Goal: Task Accomplishment & Management: Complete application form

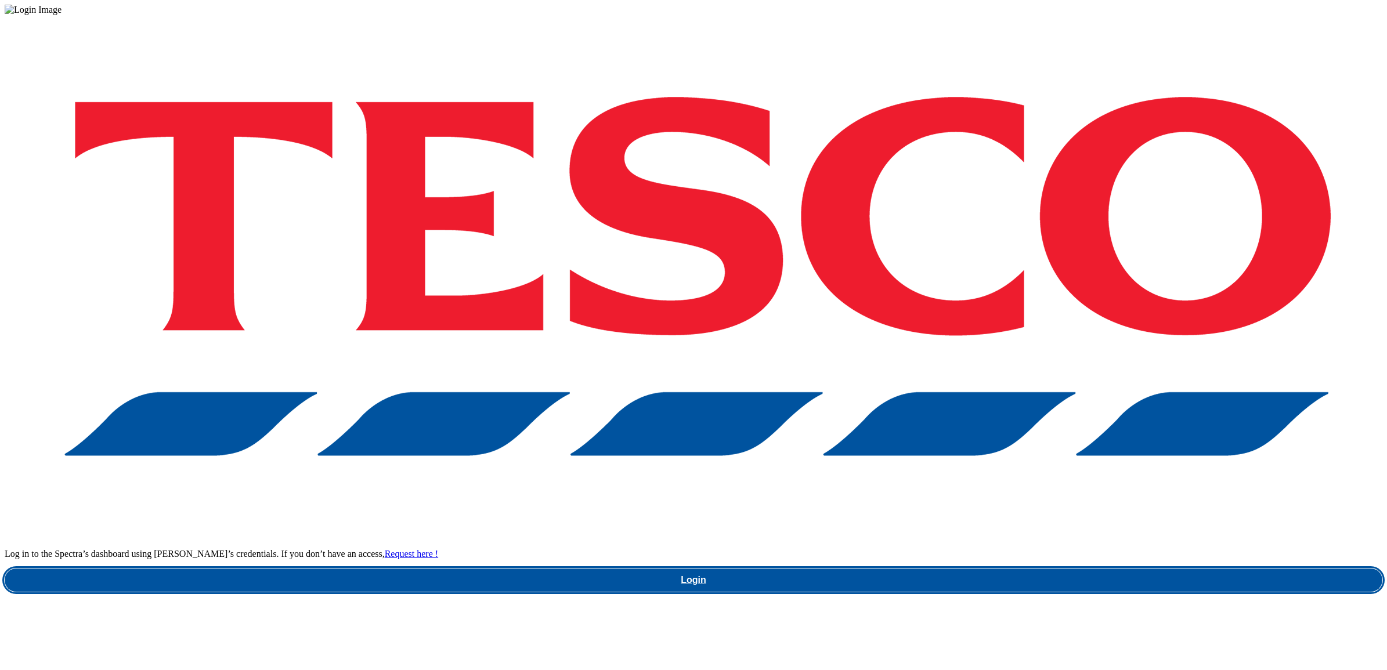
click at [1033, 569] on link "Login" at bounding box center [693, 580] width 1377 height 23
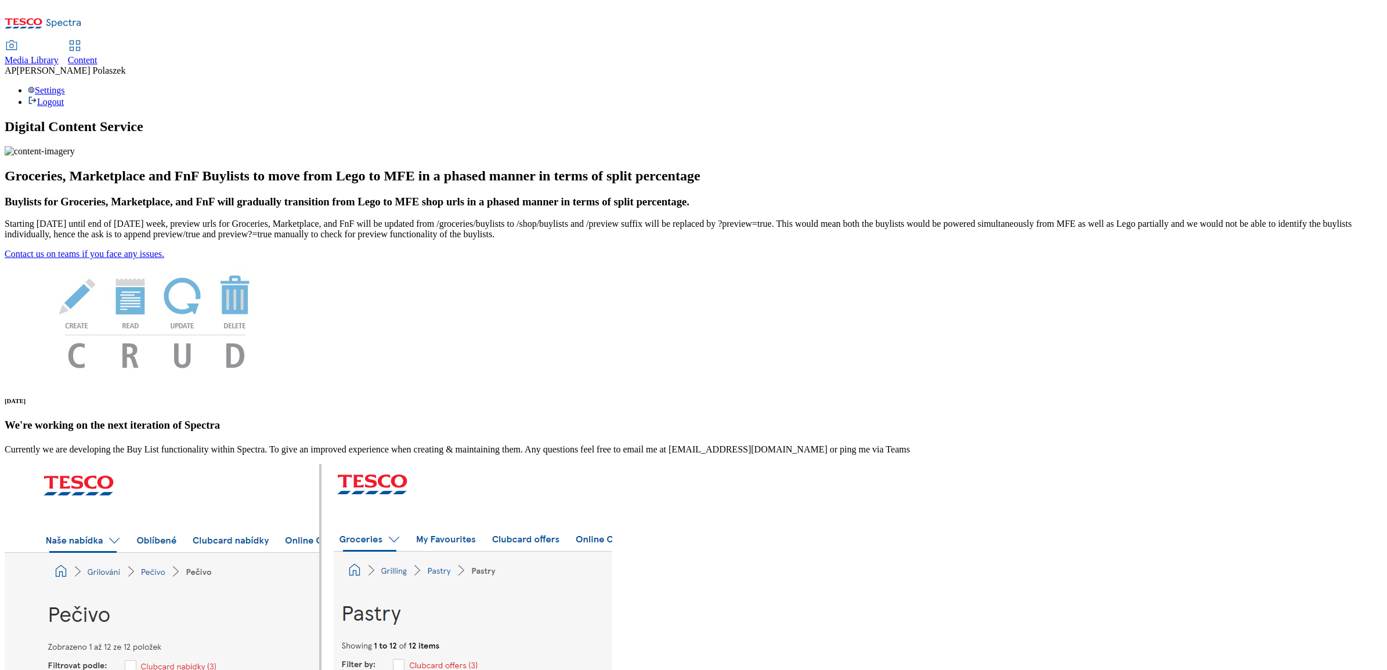
click at [97, 55] on span "Content" at bounding box center [83, 60] width 30 height 10
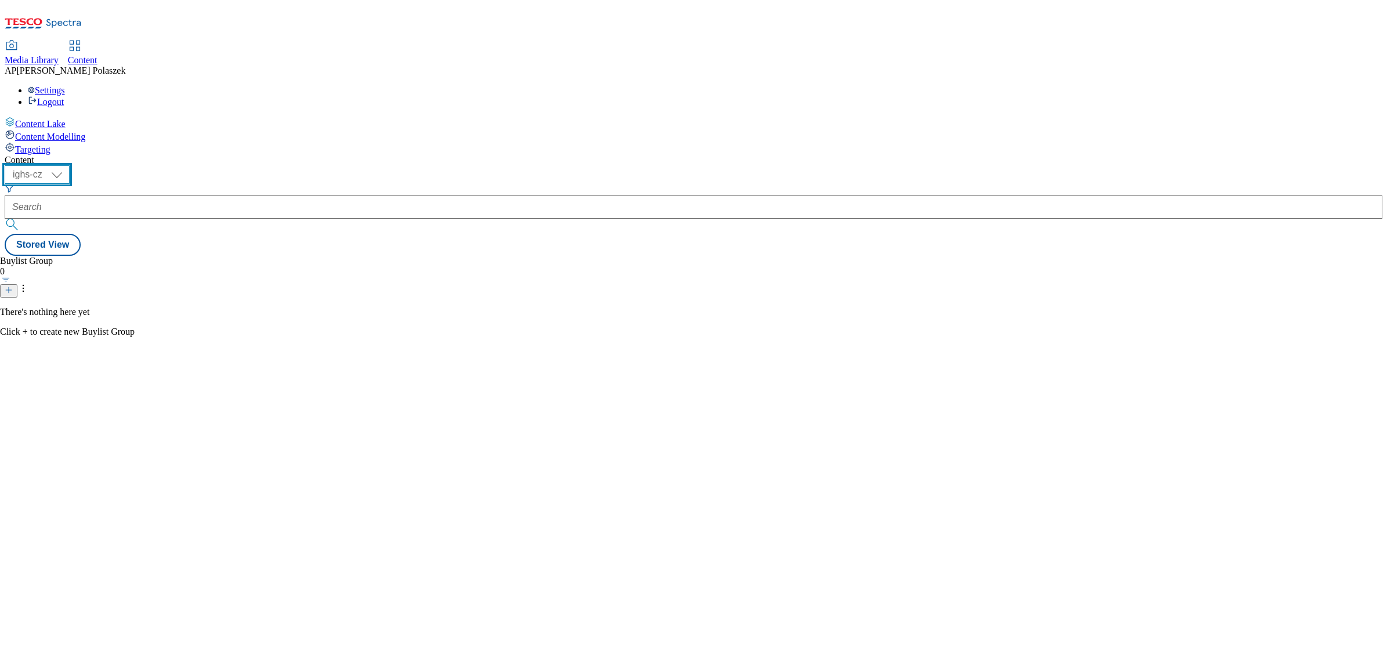
click at [70, 165] on select "ighs-cz ighs-hu ighs-sk" at bounding box center [37, 174] width 65 height 19
select select "ighs-hu"
click at [70, 165] on select "ighs-cz ighs-hu ighs-sk" at bounding box center [37, 174] width 65 height 19
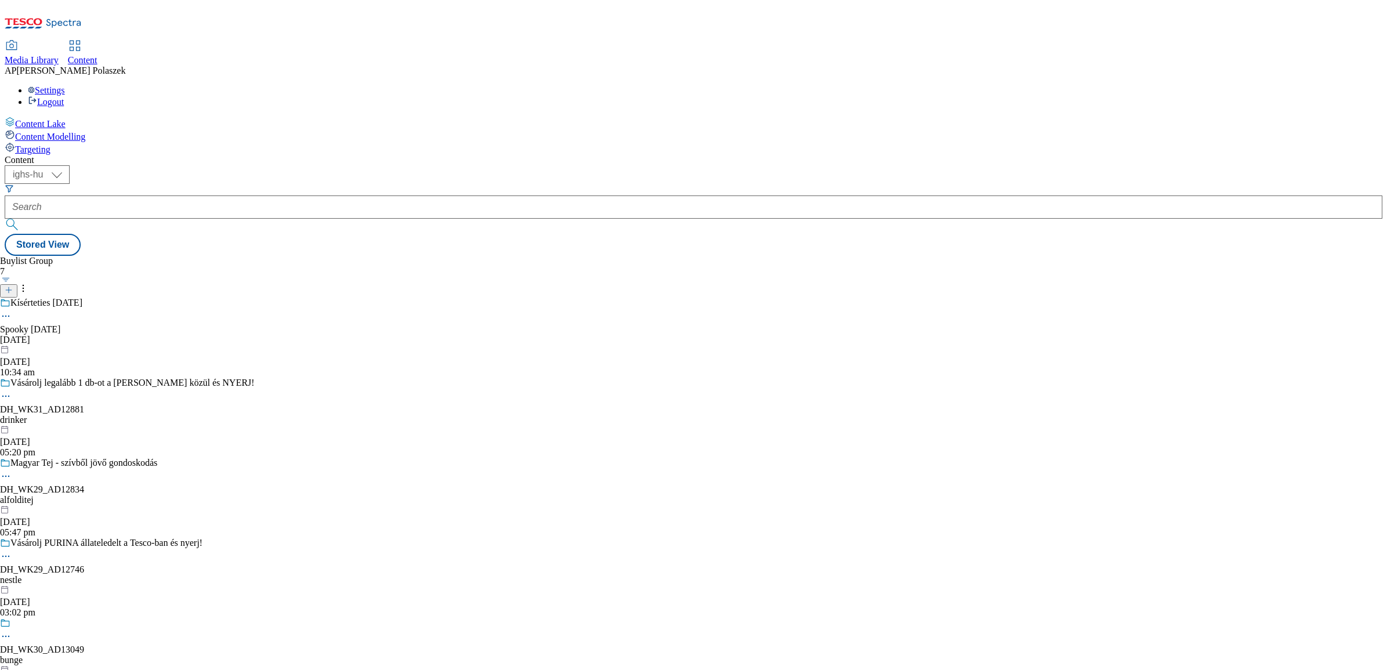
click at [59, 55] on span "Media Library" at bounding box center [32, 60] width 54 height 10
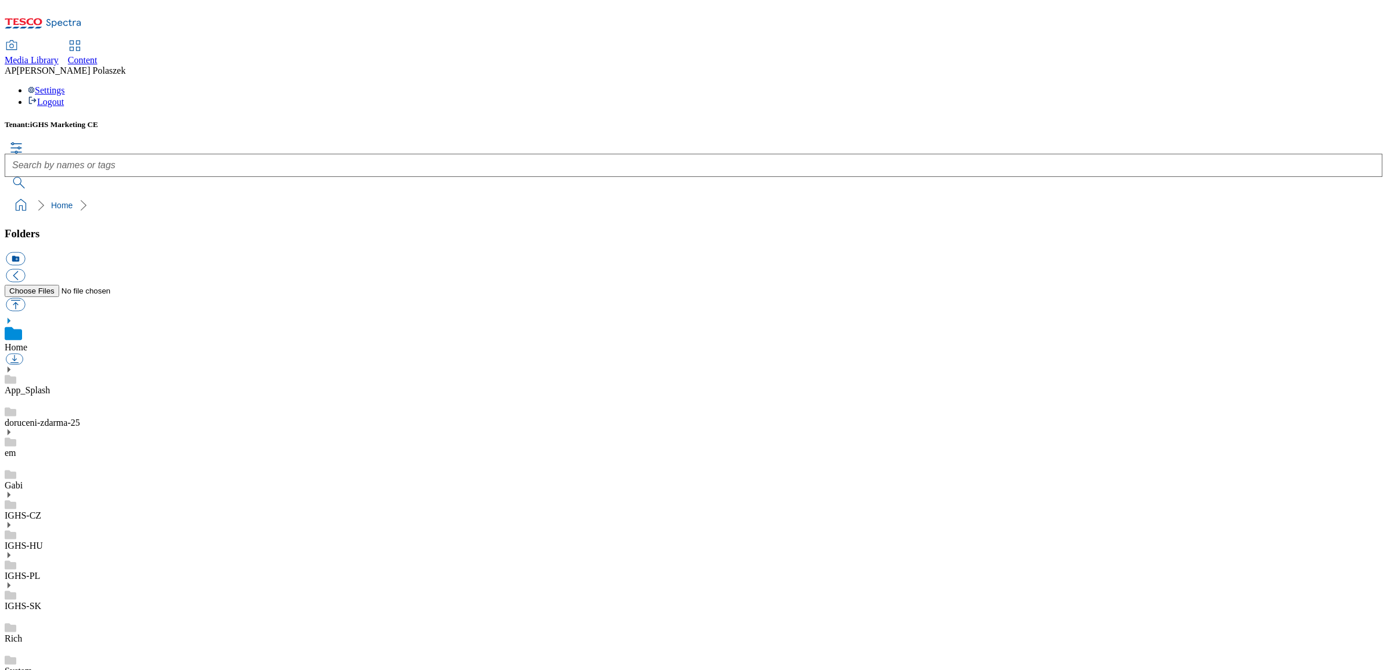
click at [97, 55] on span "Content" at bounding box center [83, 60] width 30 height 10
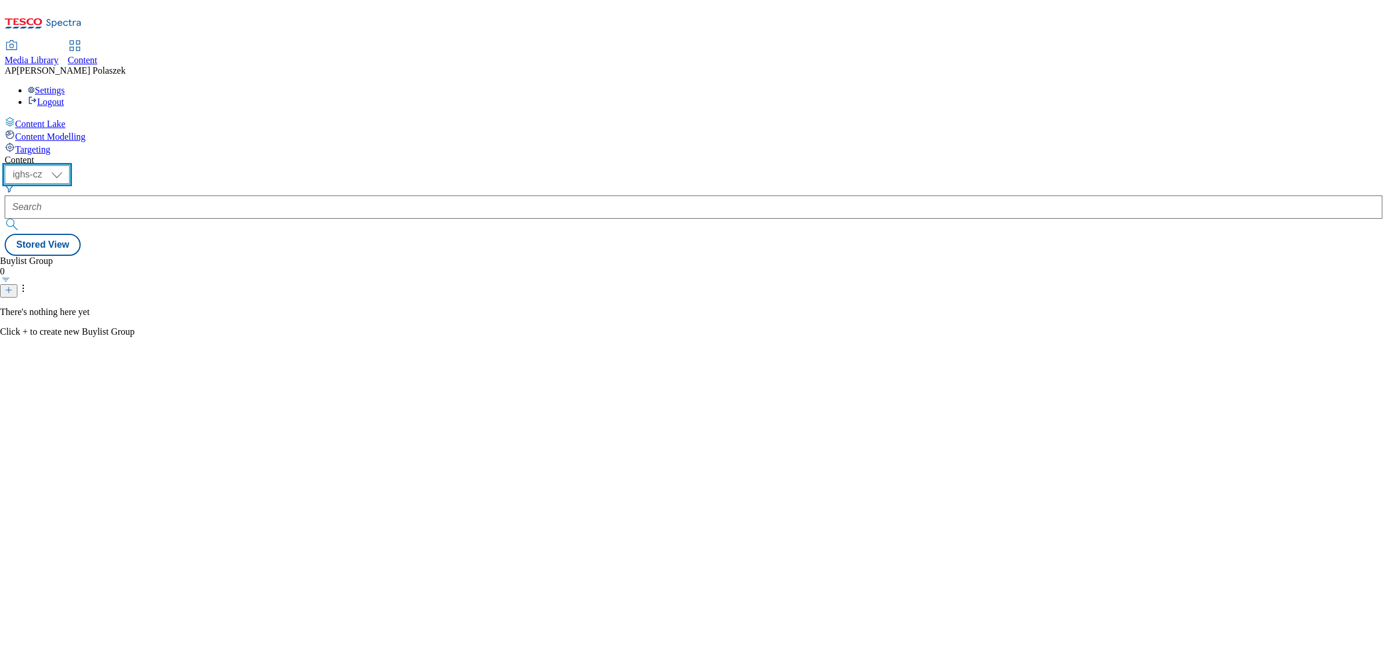
click at [70, 165] on select "ighs-cz ighs-hu ighs-sk" at bounding box center [37, 174] width 65 height 19
select select "ighs-hu"
click at [70, 165] on select "ighs-cz ighs-hu ighs-sk" at bounding box center [37, 174] width 65 height 19
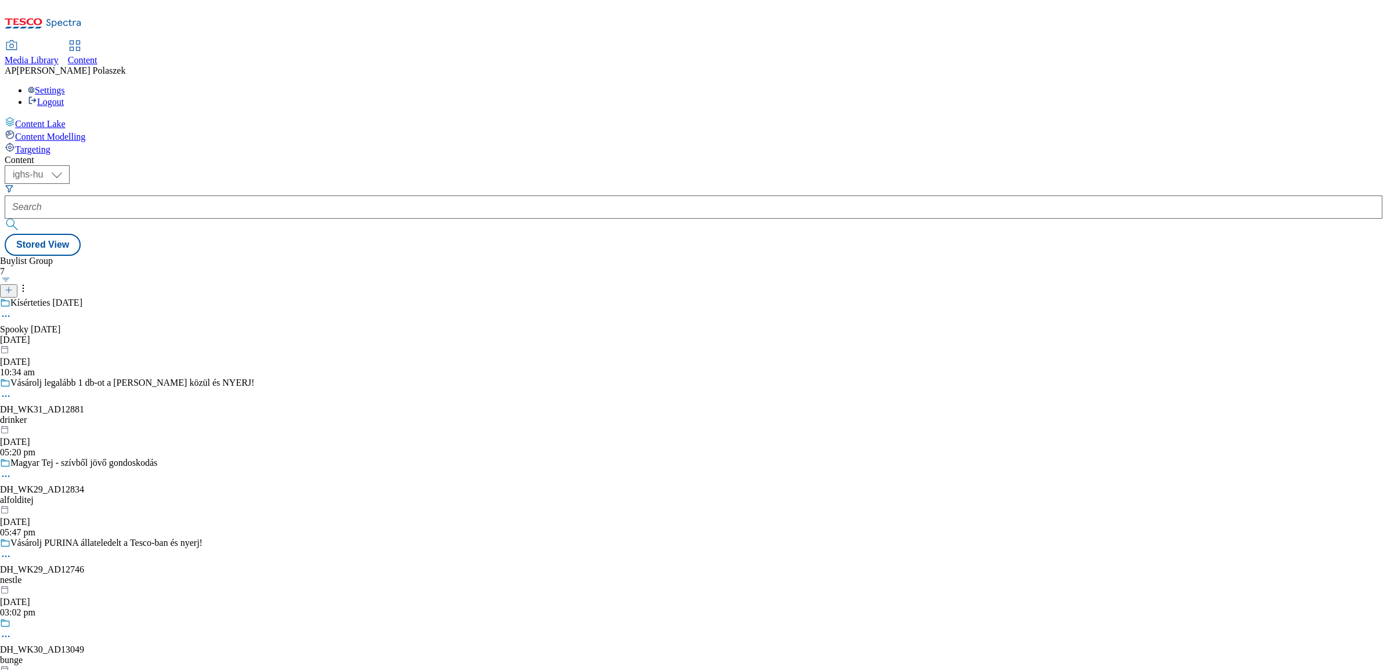
click at [13, 286] on icon at bounding box center [9, 290] width 8 height 8
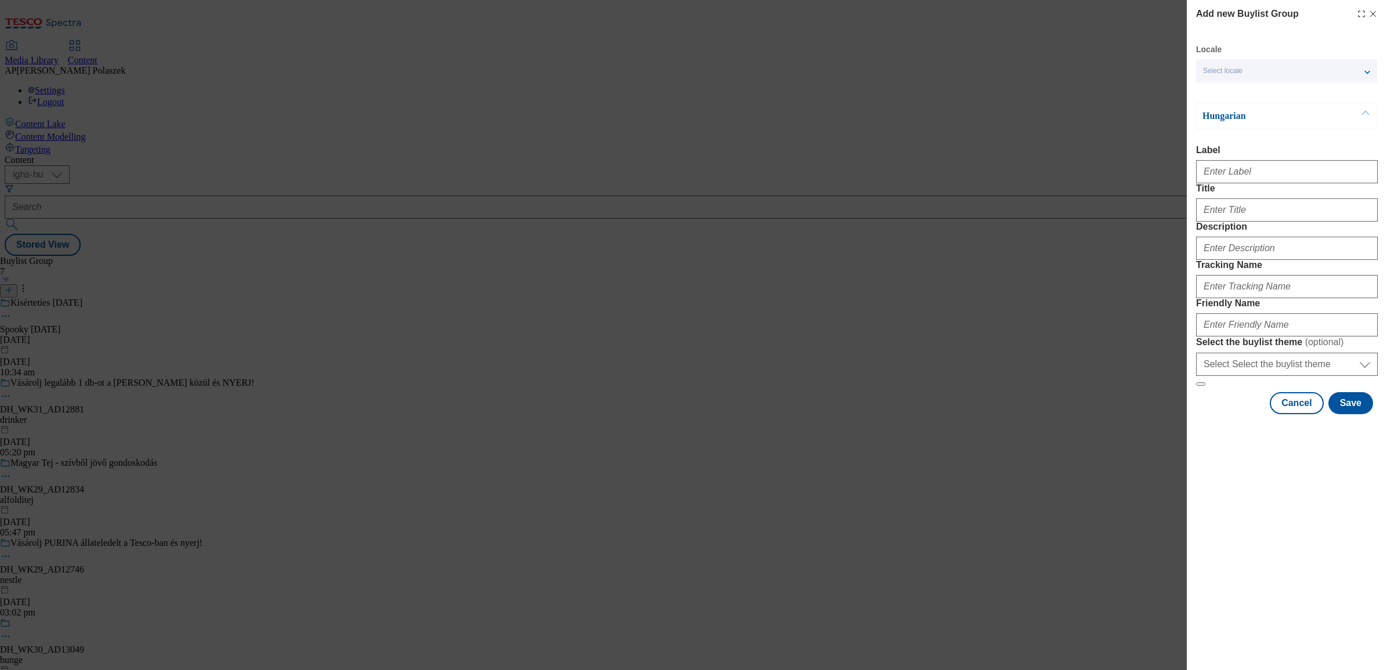
click at [1240, 75] on span "Select locale" at bounding box center [1222, 71] width 39 height 9
click at [1225, 121] on span "English" at bounding box center [1237, 118] width 27 height 6
click at [1217, 121] on input "English" at bounding box center [1210, 120] width 14 height 14
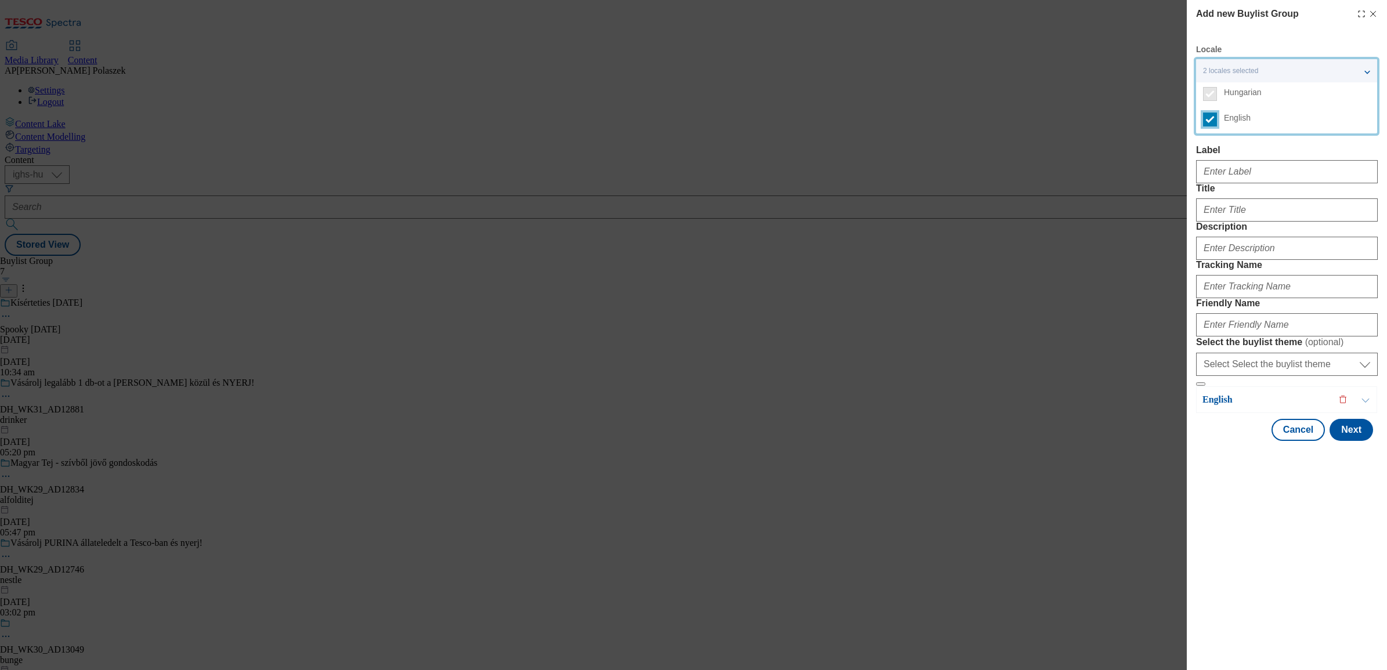
click at [1209, 122] on input "English" at bounding box center [1210, 120] width 14 height 14
click at [1126, 114] on div "Add new Buylist Group Locale Select locale Hungarian English Hungarian Label Ti…" at bounding box center [693, 335] width 1387 height 670
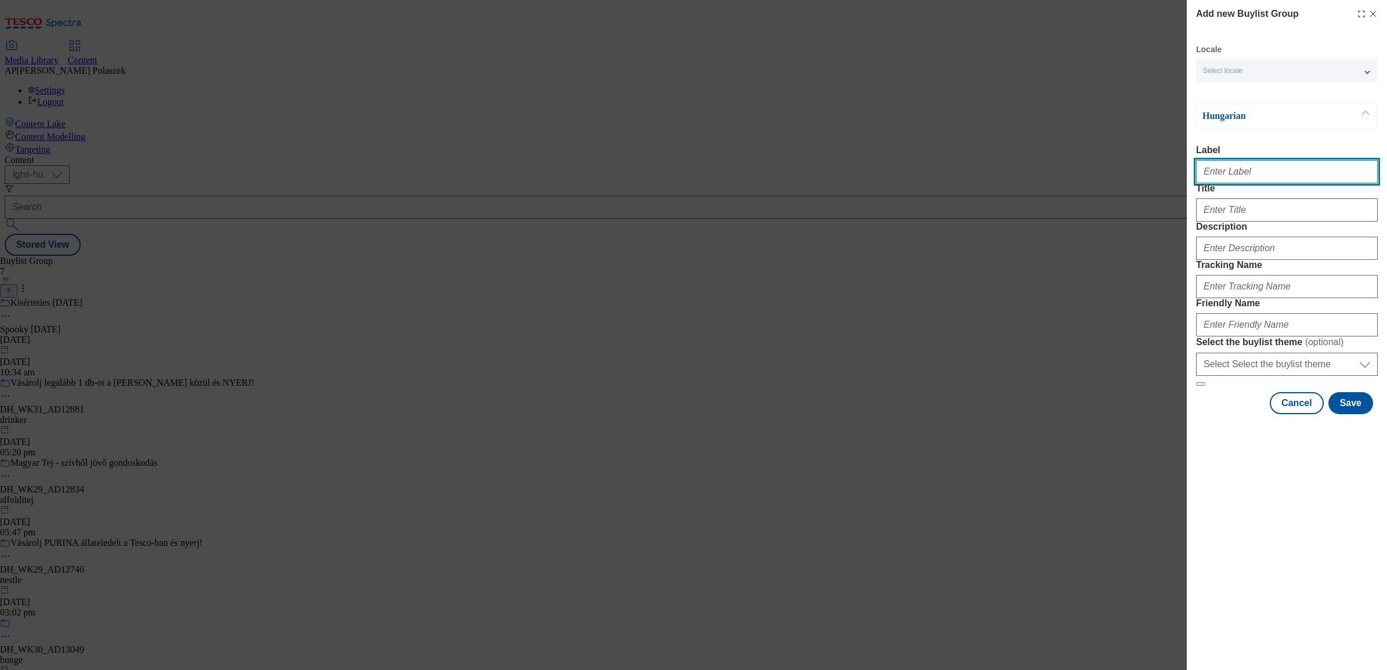
click at [1253, 173] on input "Label" at bounding box center [1287, 171] width 182 height 23
paste input "DH_WK31_AD12890"
type input "DH_WK31_AD12890"
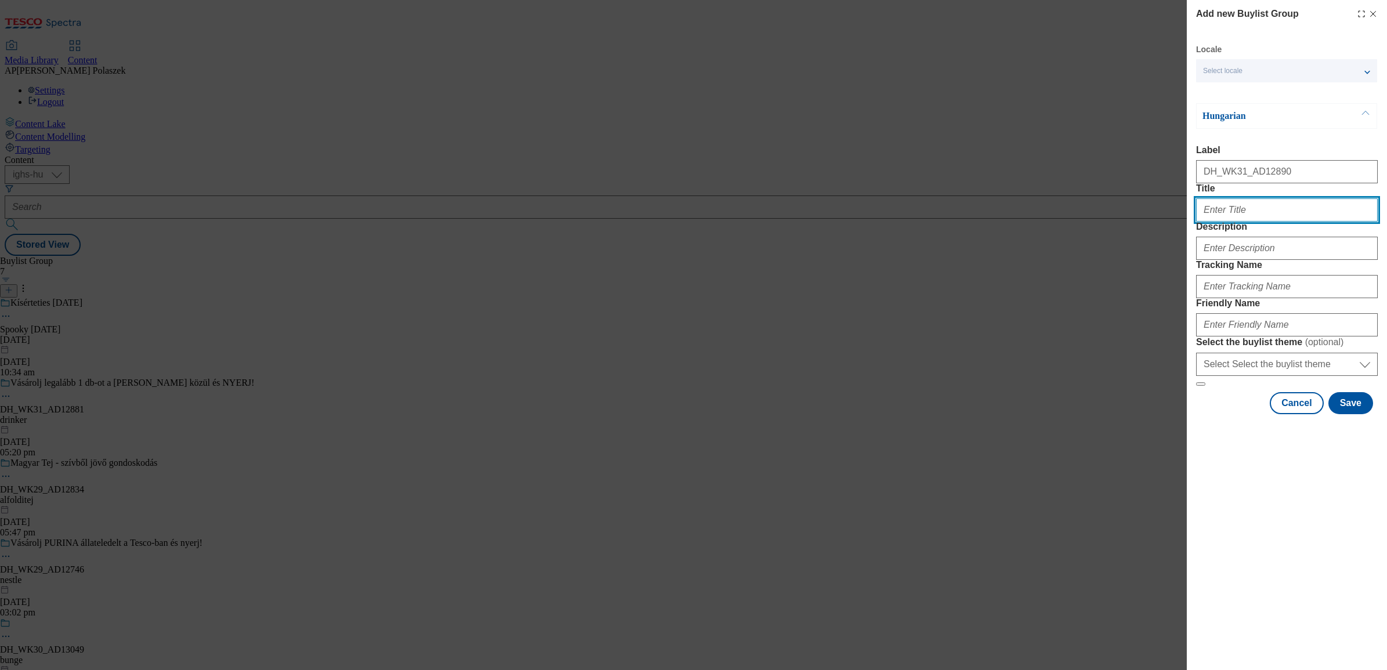
click at [1246, 222] on input "Title" at bounding box center [1287, 209] width 182 height 23
paste input "Üdítő Kaland - Játsz és Nyerj Galaktikus Kalandot!"
type input "Üdítő Kaland - Játsz és Nyerj Galaktikus Kalandot!"
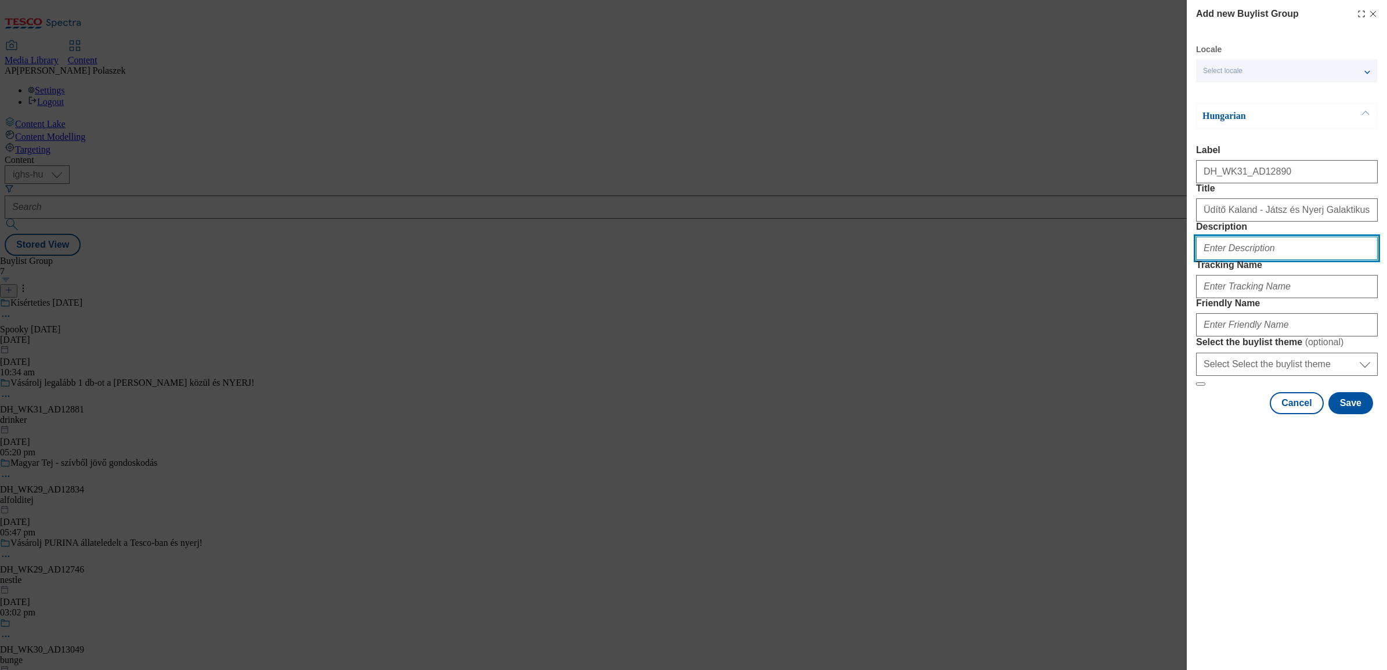
click at [1226, 260] on input "Description" at bounding box center [1287, 248] width 182 height 23
paste input "CCStarWars"
type input "CCStarWars"
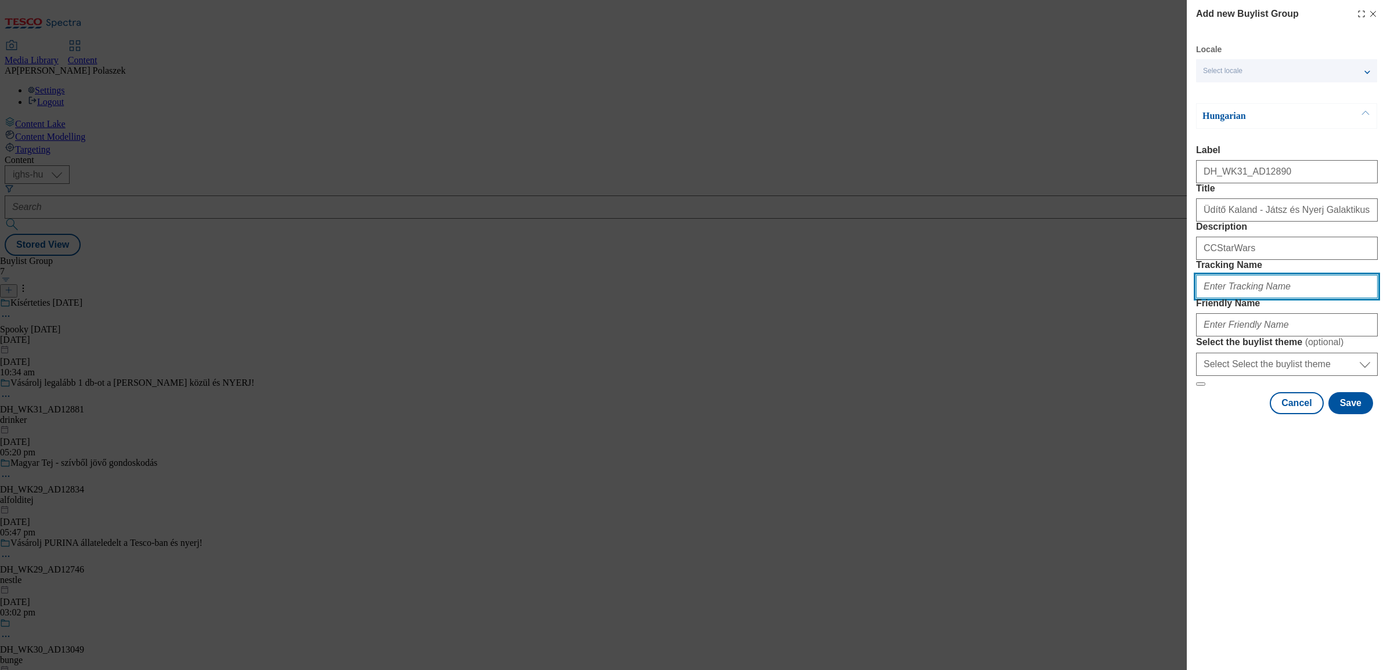
click at [1269, 298] on input "Tracking Name" at bounding box center [1287, 286] width 182 height 23
paste input "DH_HU_AD12890_BH"
type input "DH_HU_AD12890_BH"
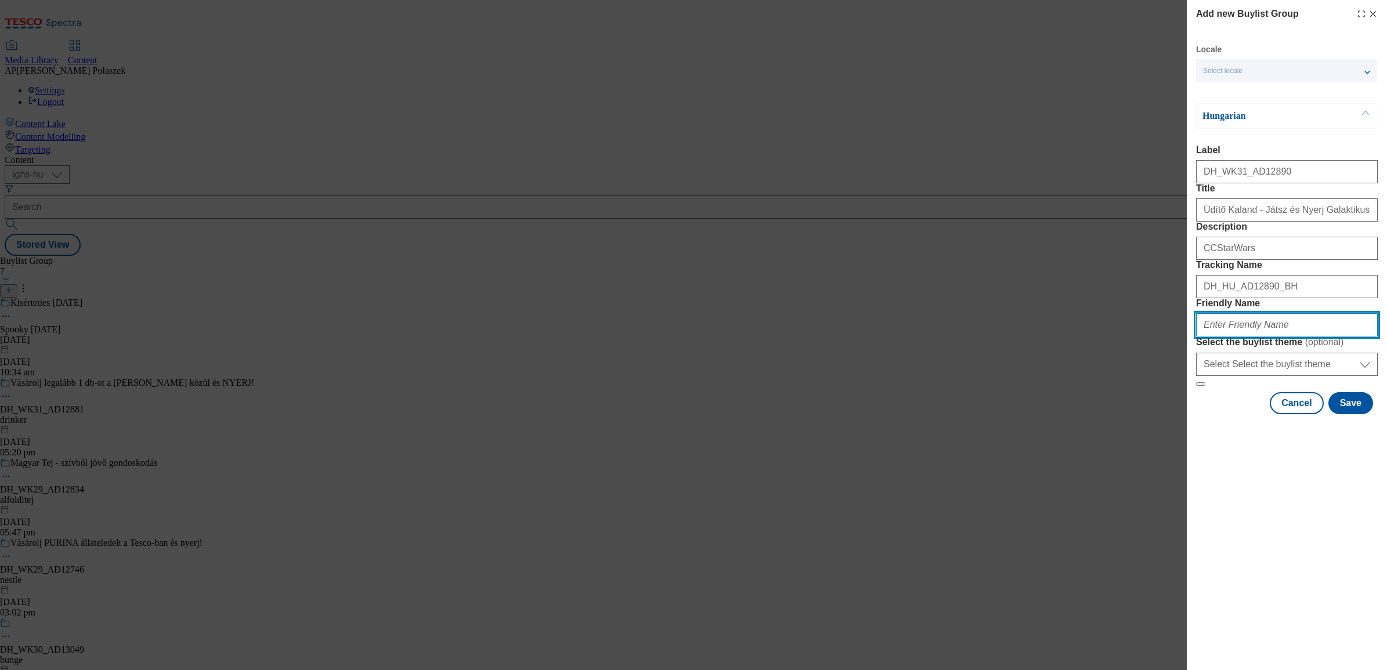
click at [1233, 337] on input "Friendly Name" at bounding box center [1287, 324] width 182 height 23
paste input "cocacola"
type input "cocacola"
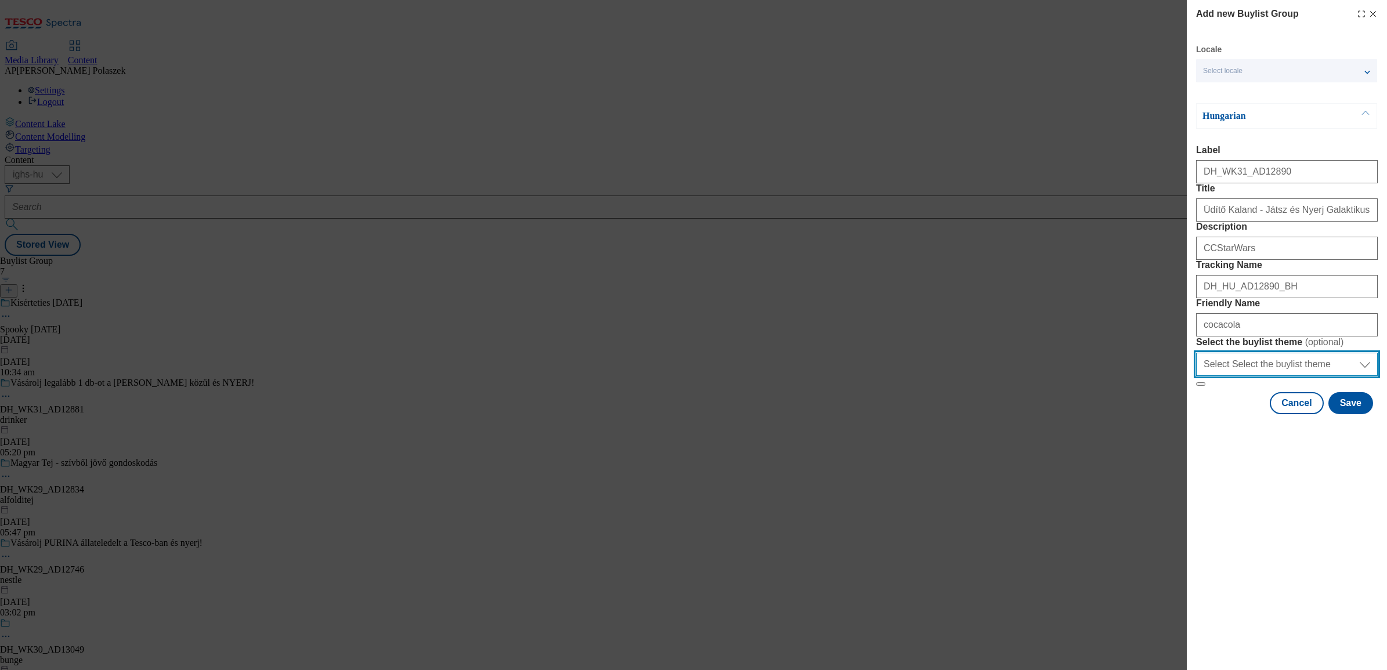
click at [1342, 376] on select "Select Select the buylist theme default fandf" at bounding box center [1287, 364] width 182 height 23
click at [1361, 414] on button "Save" at bounding box center [1350, 403] width 45 height 22
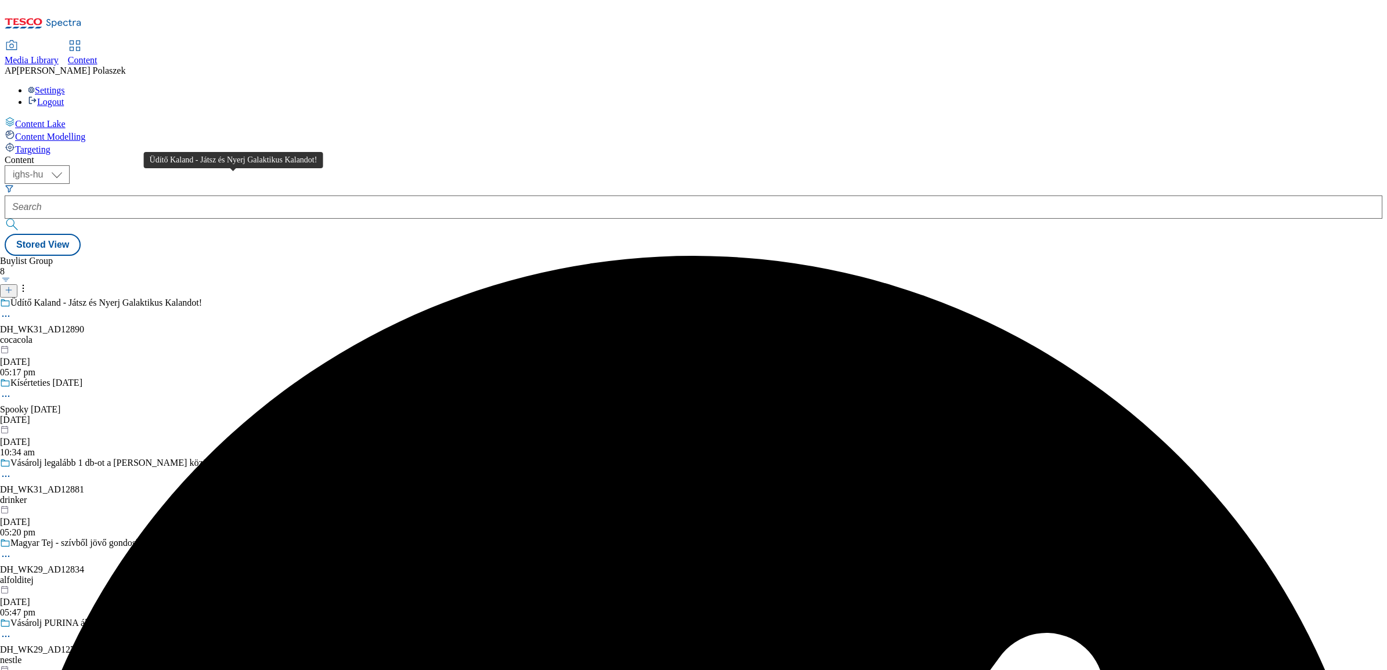
click at [202, 298] on div "Üdítő Kaland - Játsz és Nyerj Galaktikus Kalandot!" at bounding box center [105, 303] width 191 height 10
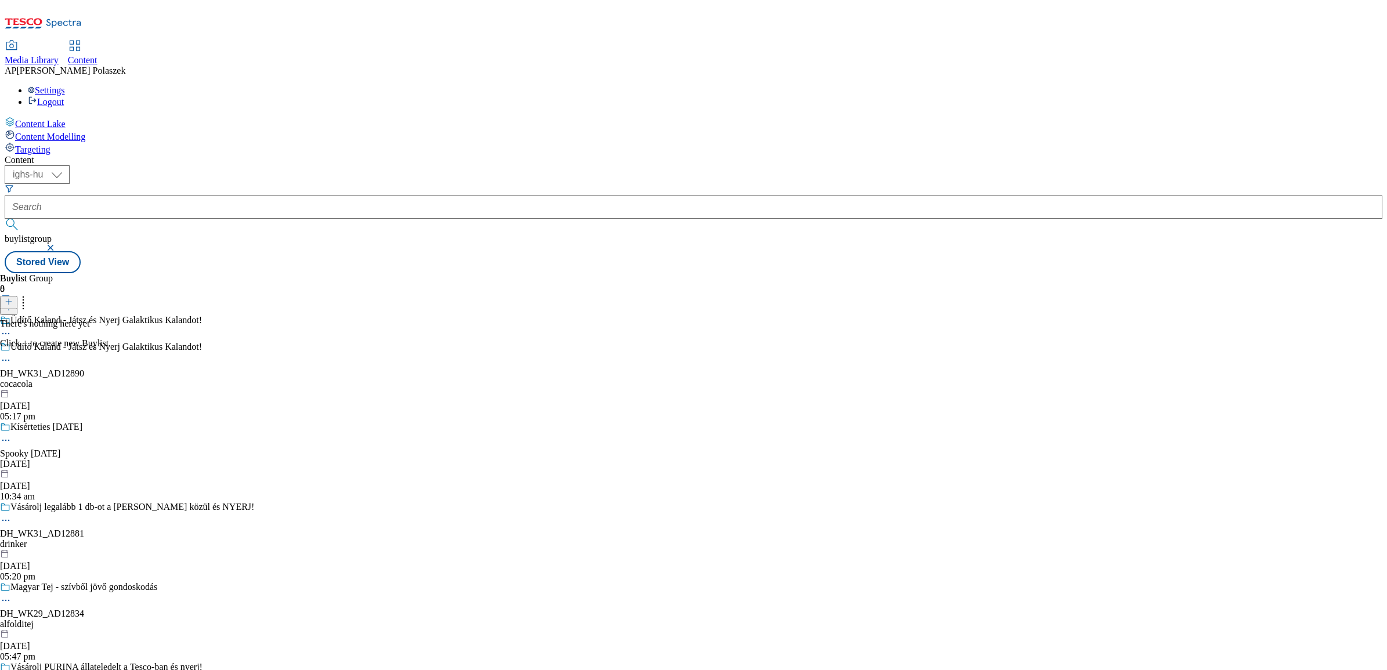
click at [13, 298] on icon at bounding box center [9, 302] width 8 height 8
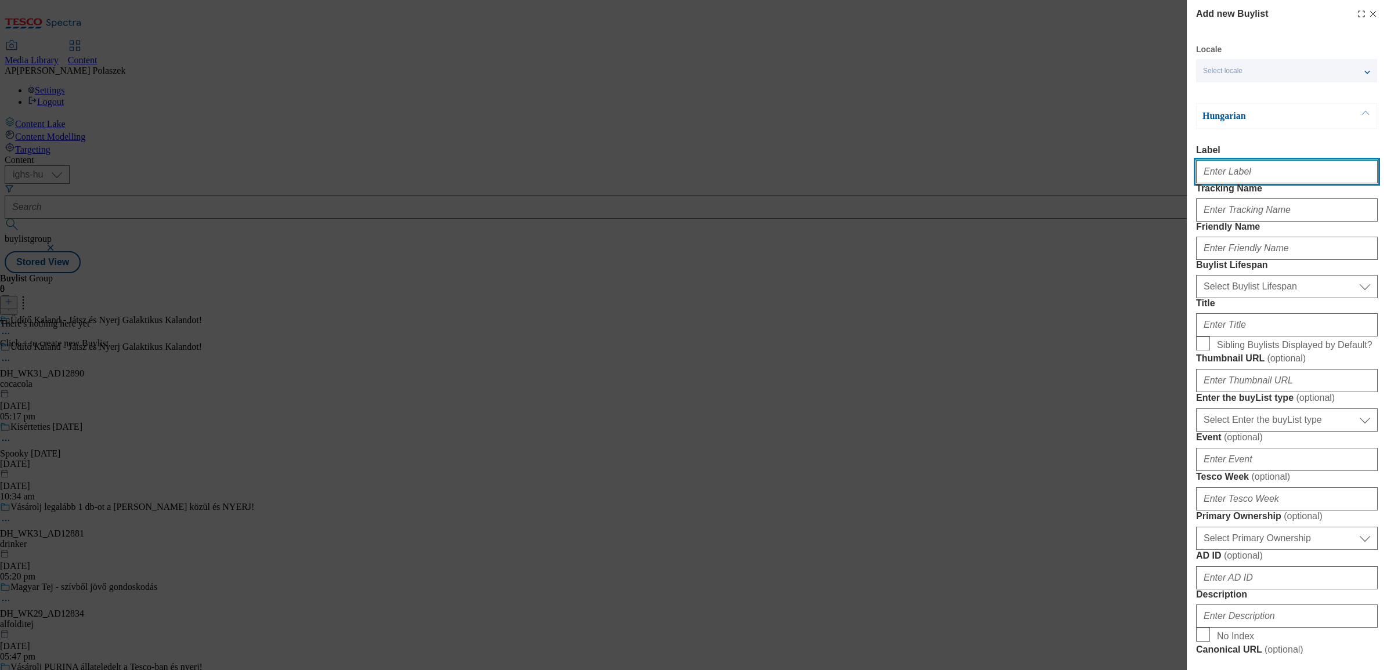
click at [1223, 176] on input "Label" at bounding box center [1287, 171] width 182 height 23
paste input "DH_WK31_AD12890"
type input "DH_WK31_AD12890"
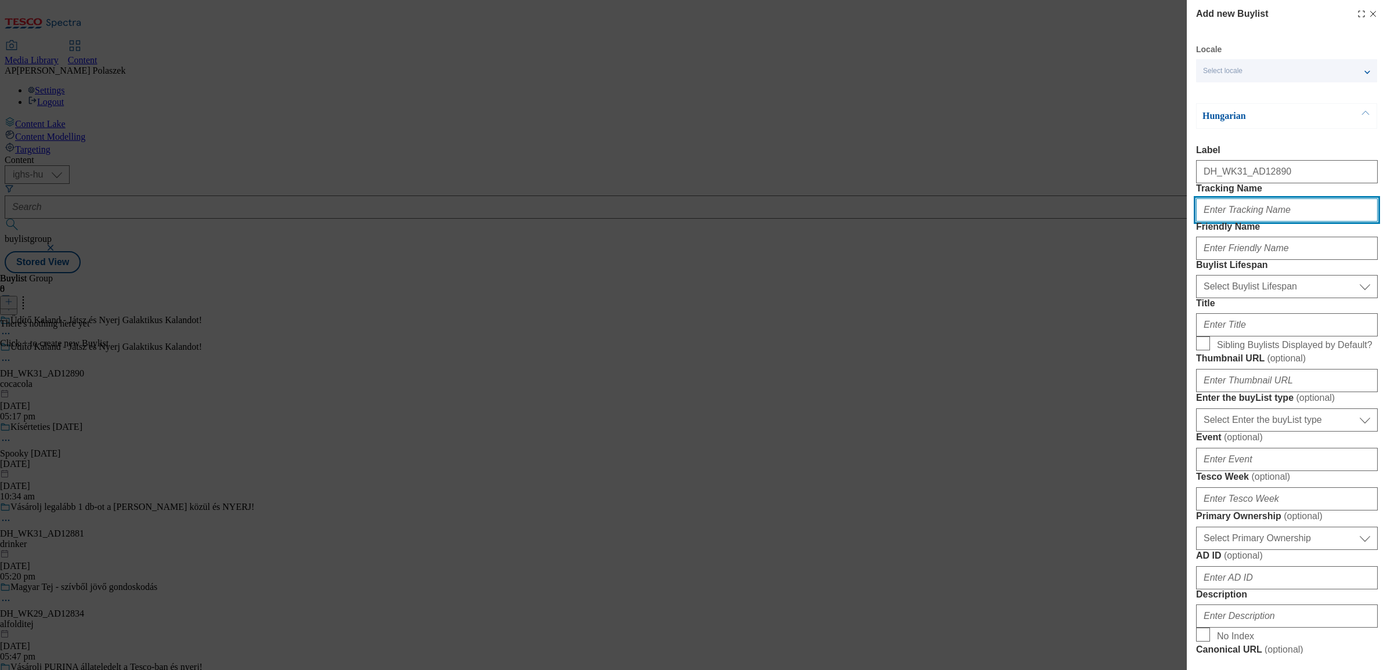
click at [1263, 222] on input "Tracking Name" at bounding box center [1287, 209] width 182 height 23
paste input "DH_HU_AD12890_BH"
type input "DH_HU_AD12890_BH"
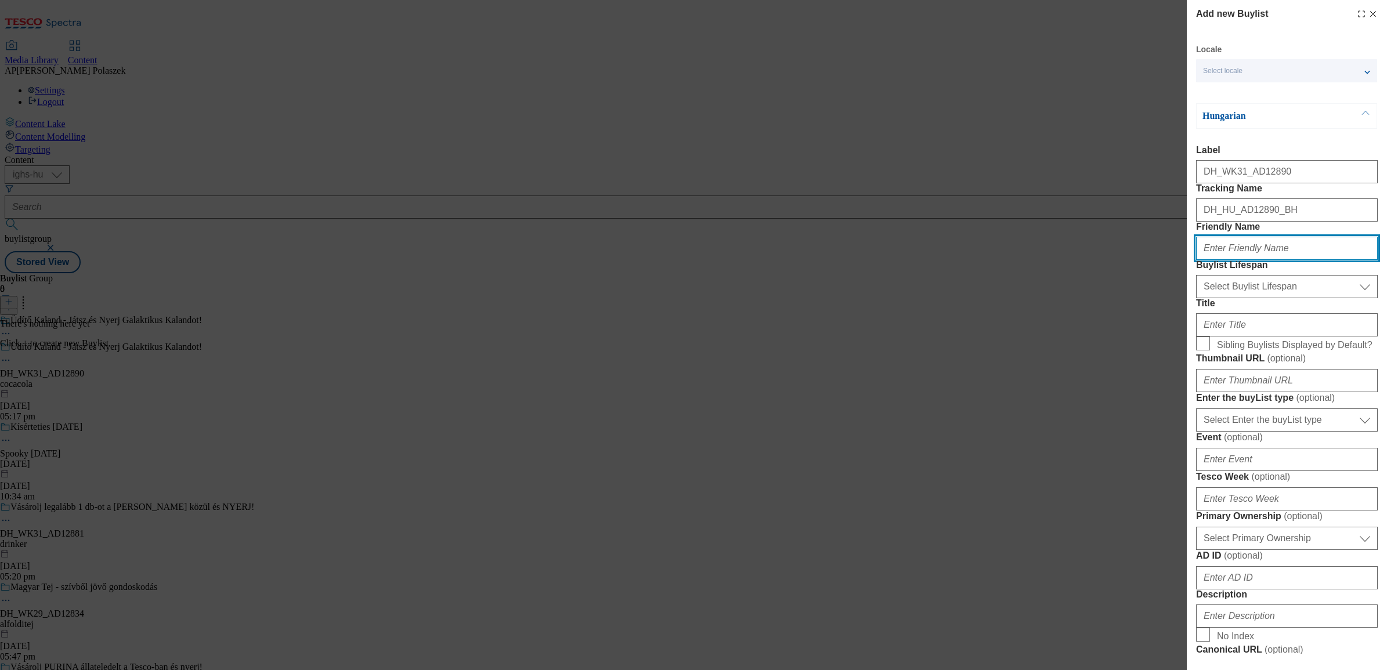
click at [1246, 260] on input "Friendly Name" at bounding box center [1287, 248] width 182 height 23
paste input "ccstarwars"
type input "ccstarwars"
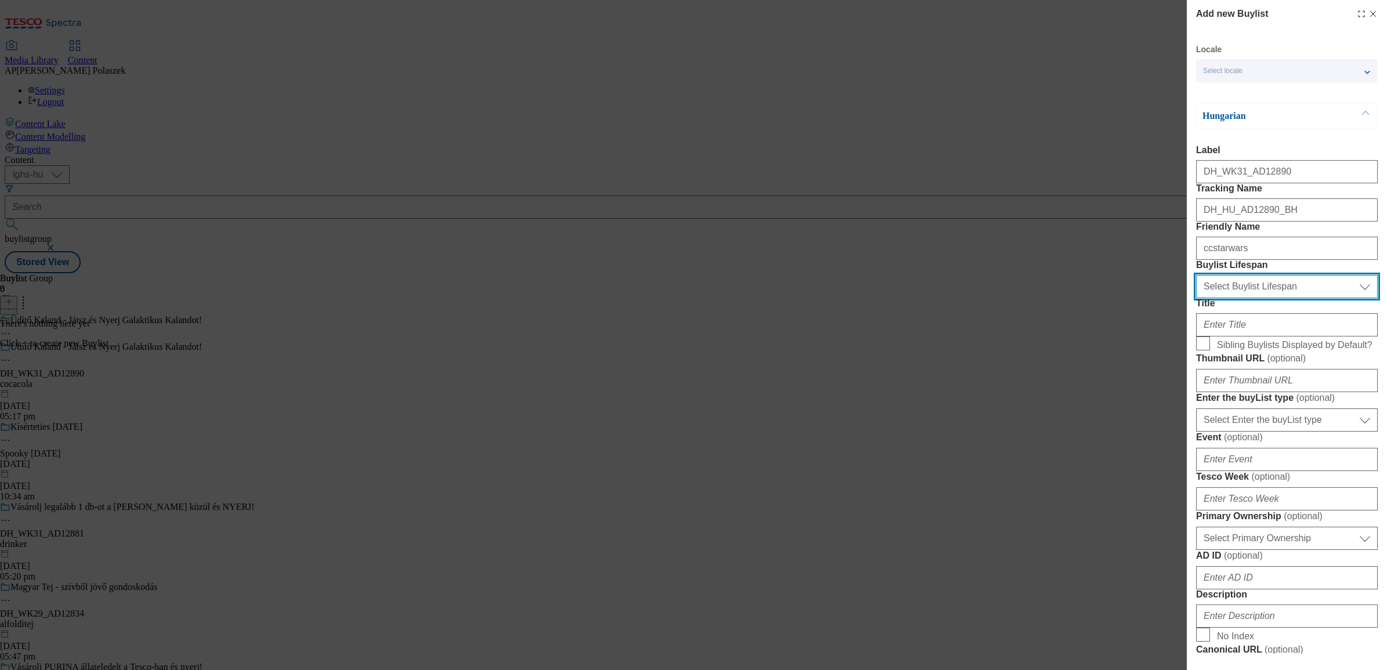
click at [1261, 298] on select "Select Buylist Lifespan evergreen seasonal tactical" at bounding box center [1287, 286] width 182 height 23
select select "seasonal"
click at [1196, 298] on select "Select Buylist Lifespan evergreen seasonal tactical" at bounding box center [1287, 286] width 182 height 23
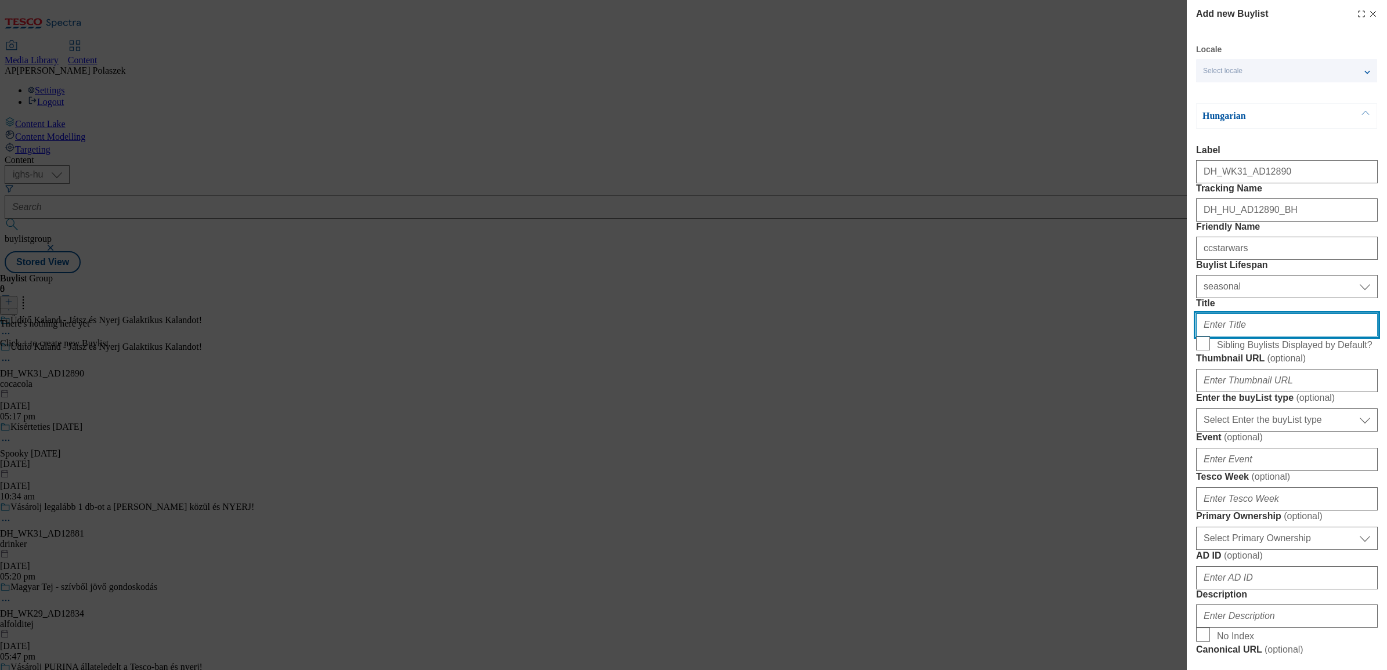
click at [1254, 337] on input "Title" at bounding box center [1287, 324] width 182 height 23
paste input "https://www.coca-cola.com/hu/hu/offerings/star-wars"
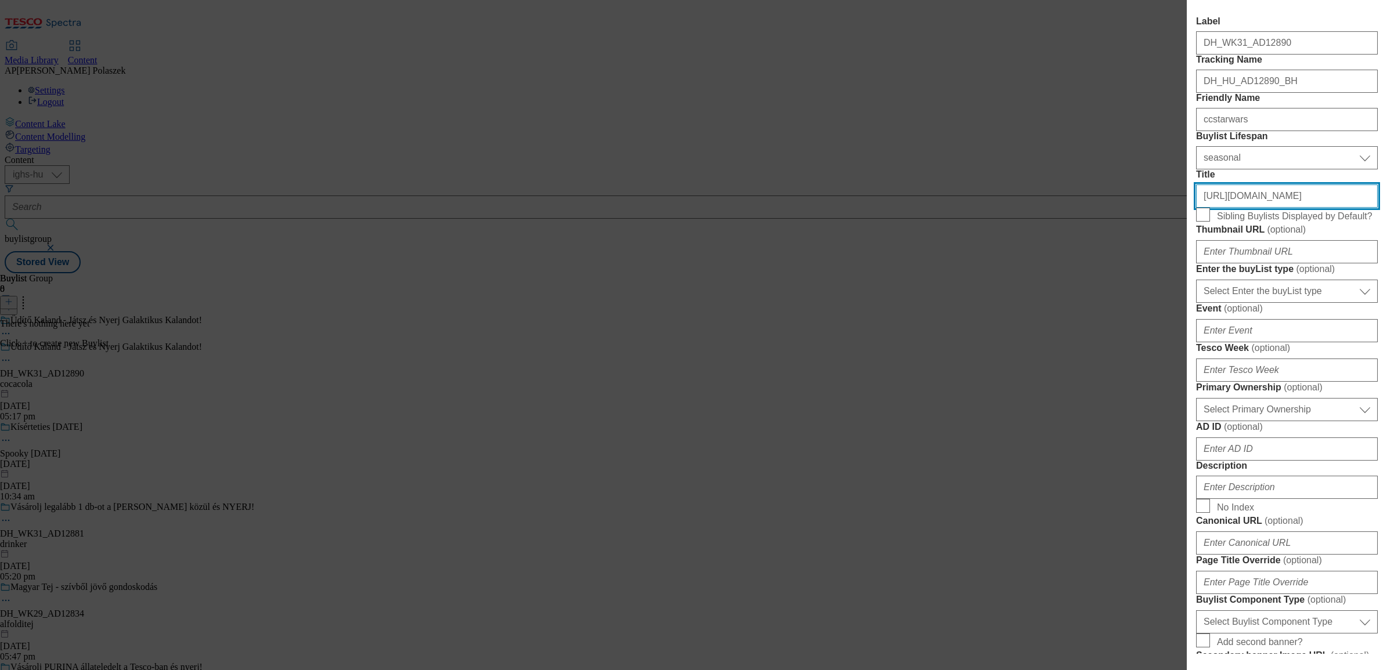
scroll to position [145, 0]
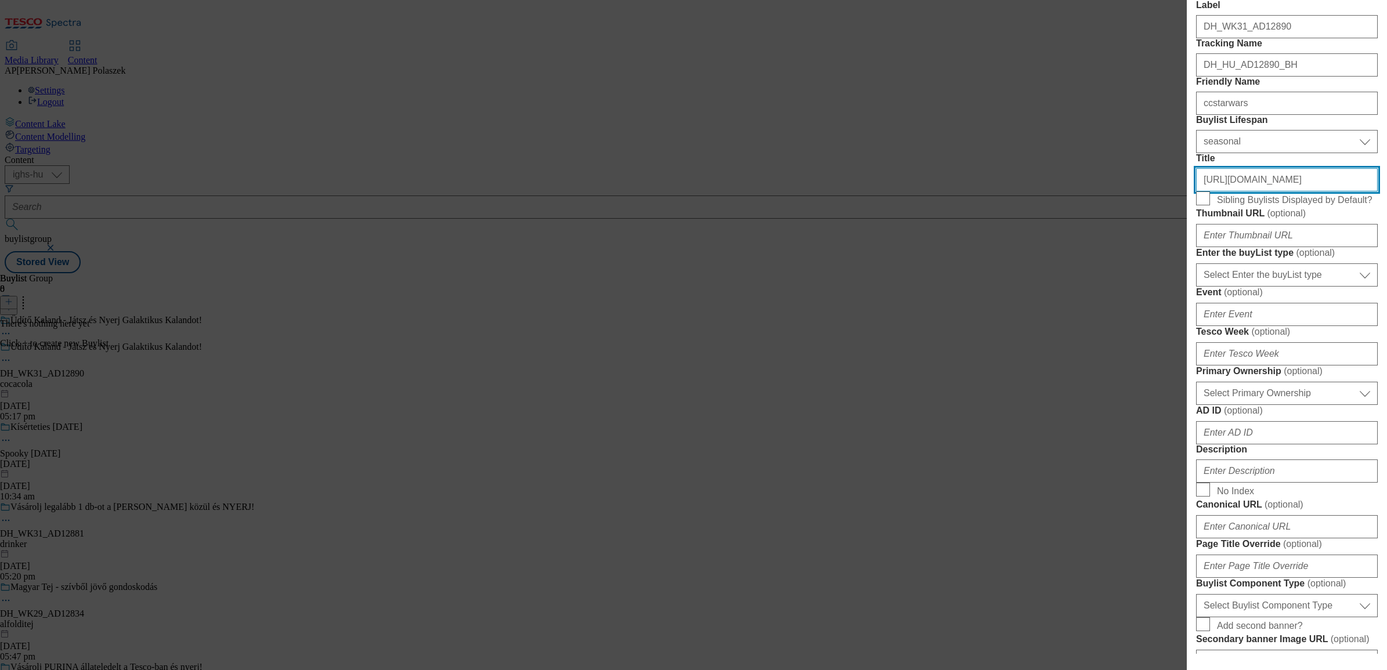
type input "https://www.coca-cola.com/hu/hu/offerings/star-wars"
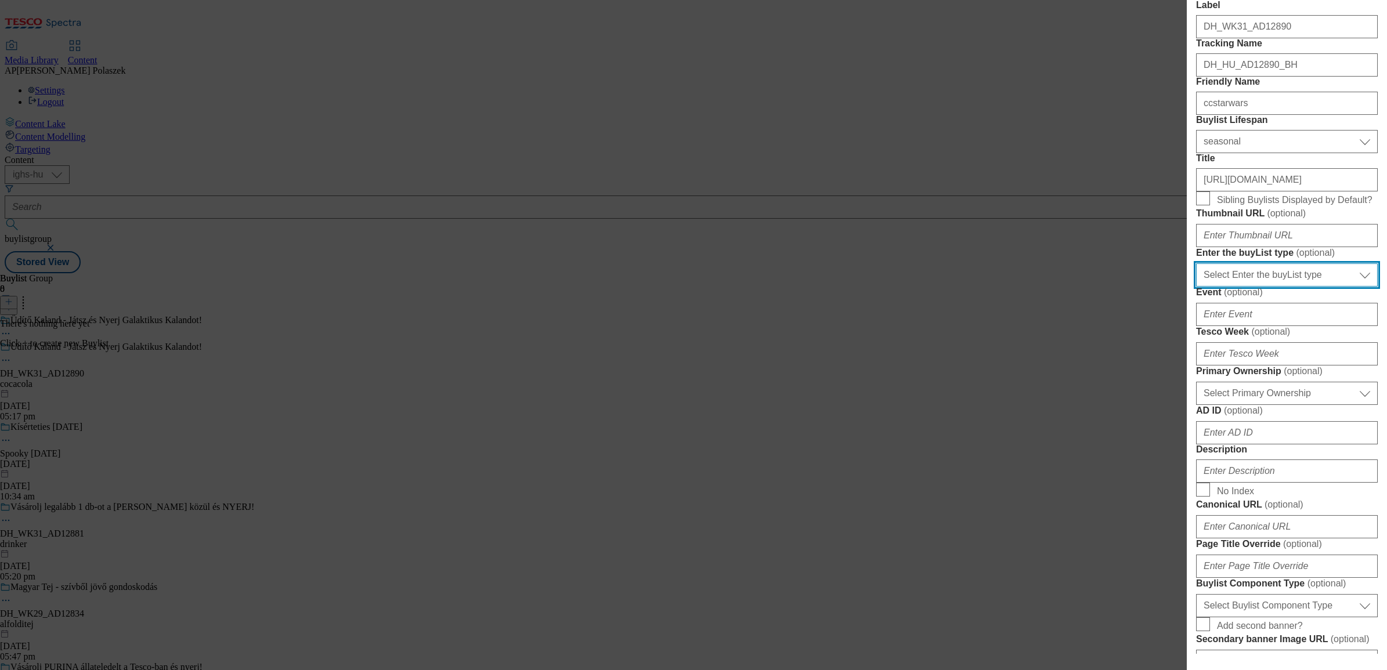
click at [1265, 287] on select "Select Enter the buyList type event supplier funded long term >4 weeks supplier…" at bounding box center [1287, 274] width 182 height 23
select select "supplier funded short term 1-3 weeks"
click at [1196, 287] on select "Select Enter the buyList type event supplier funded long term >4 weeks supplier…" at bounding box center [1287, 274] width 182 height 23
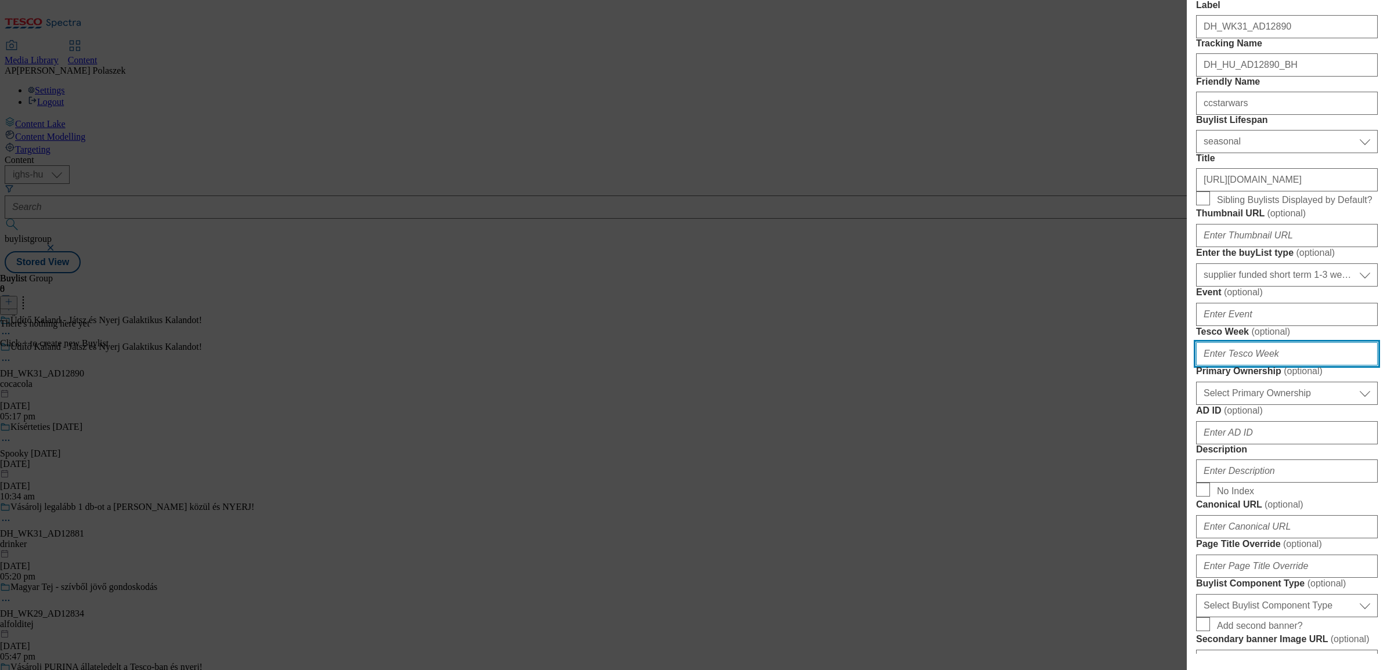
click at [1265, 366] on input "Tesco Week ( optional )" at bounding box center [1287, 353] width 182 height 23
type input "31"
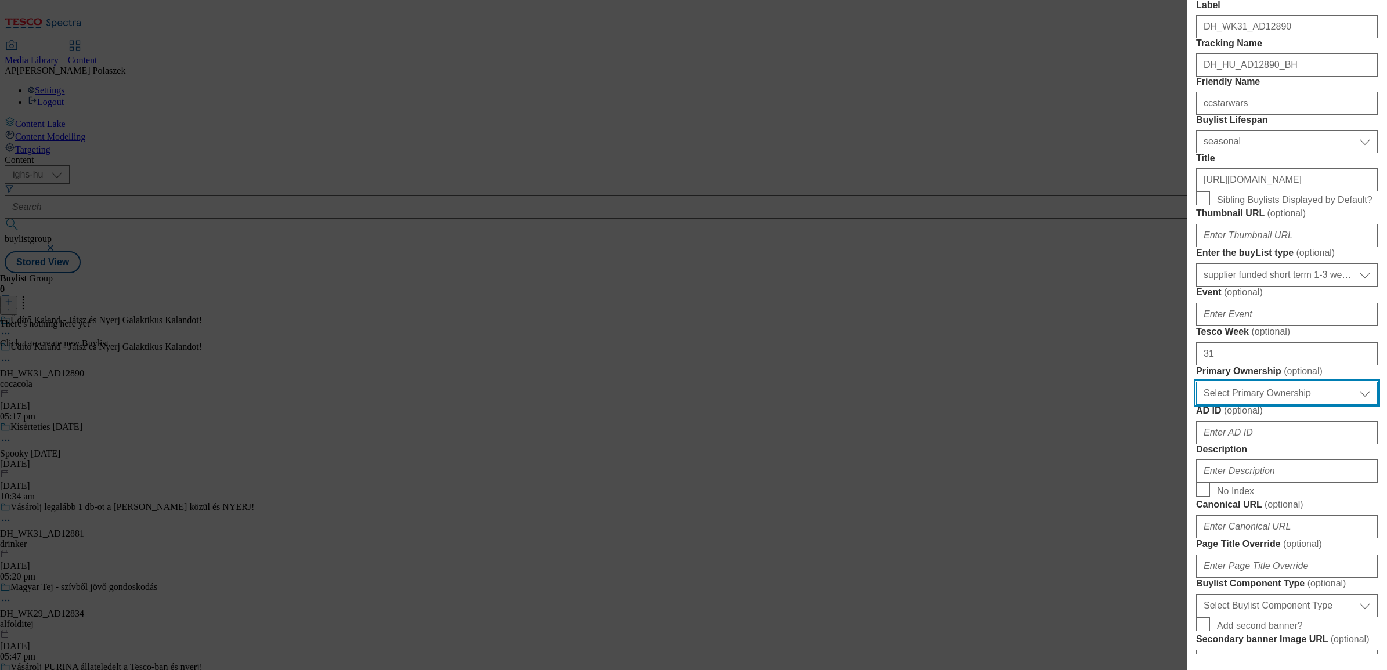
click at [1254, 405] on select "Select Primary Ownership tesco dunnhumby" at bounding box center [1287, 393] width 182 height 23
select select "dunnhumby"
click at [1196, 405] on select "Select Primary Ownership tesco dunnhumby" at bounding box center [1287, 393] width 182 height 23
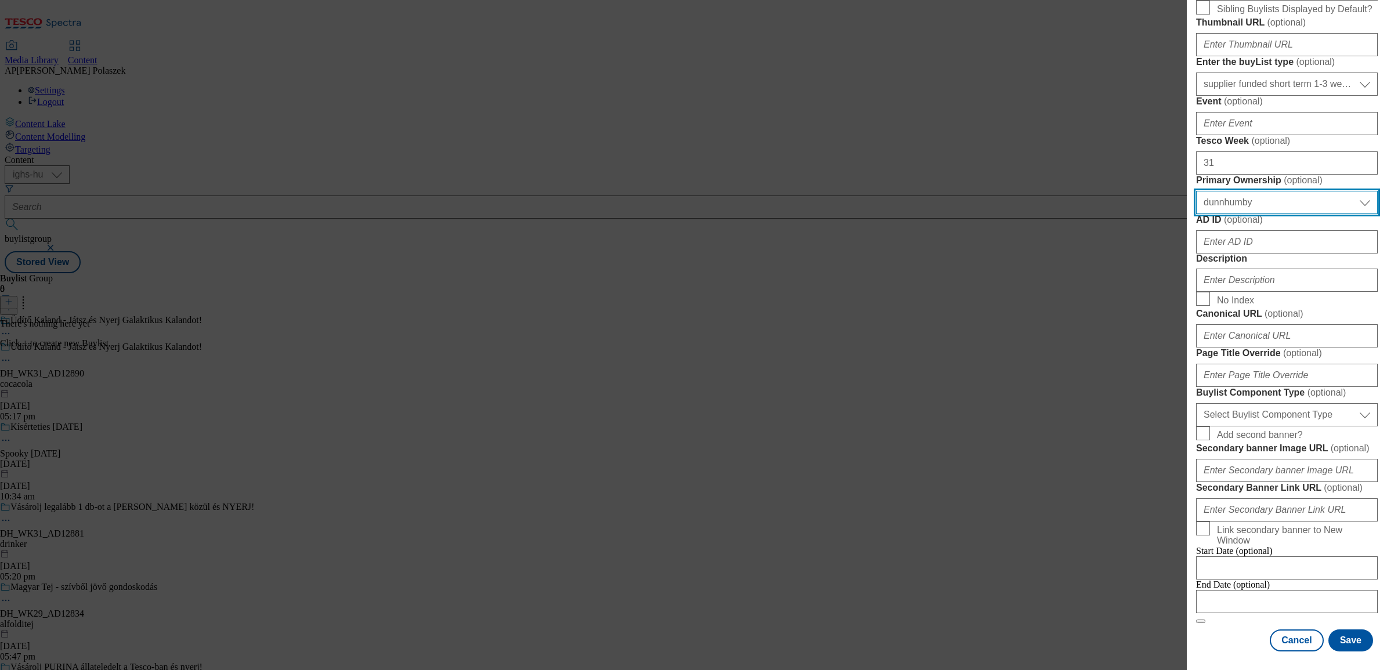
scroll to position [435, 0]
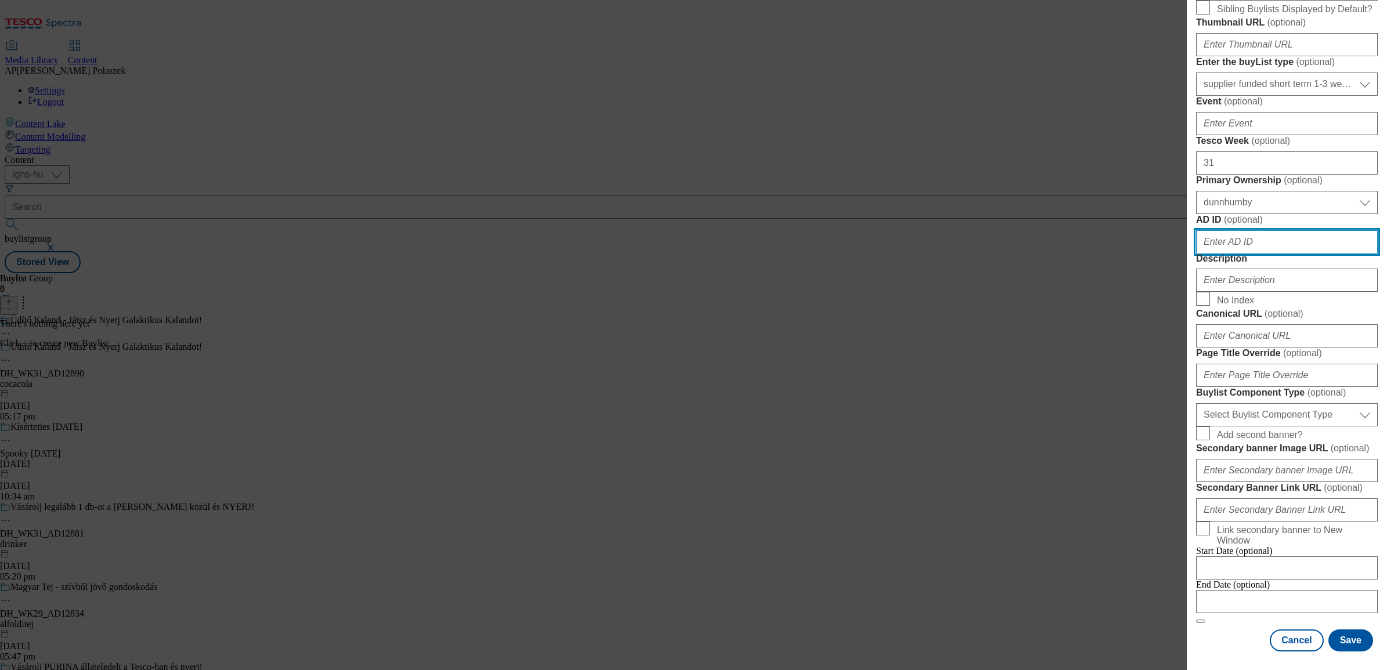
click at [1266, 254] on input "AD ID ( optional )" at bounding box center [1287, 241] width 182 height 23
paste input "12890"
type input "12890"
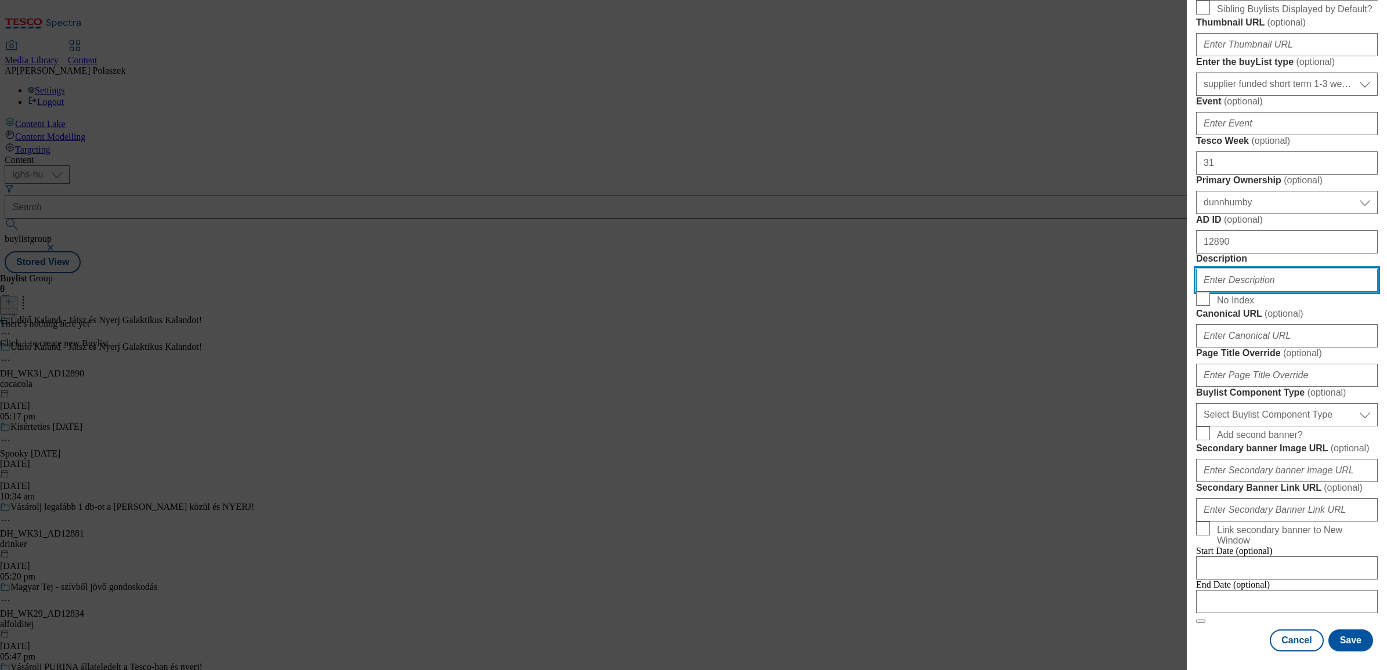
click at [1222, 292] on input "Description" at bounding box center [1287, 280] width 182 height 23
paste input "CCStarWars"
type input "CCStarWars"
click at [1347, 637] on button "Save" at bounding box center [1350, 640] width 45 height 22
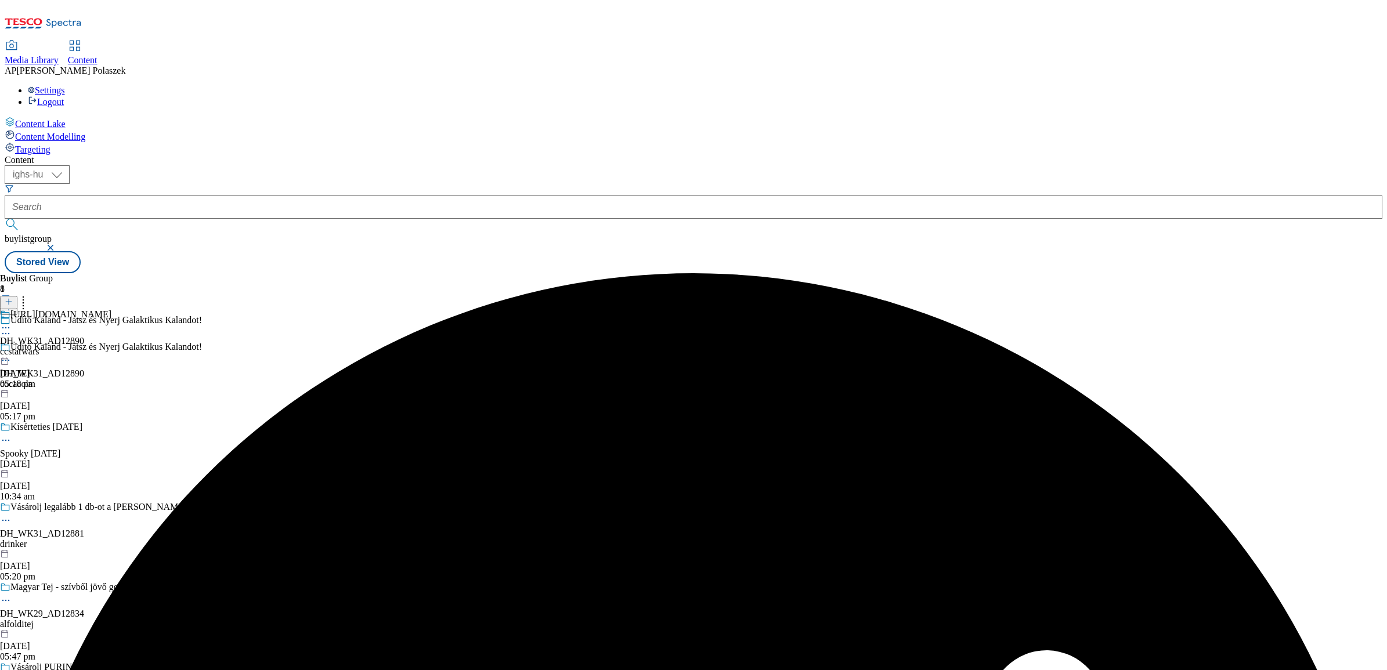
click at [662, 273] on div "Buylist Group 8 Üdítő Kaland - Játsz és Nyerj Galaktikus Kalandot! Üdítő Kaland…" at bounding box center [693, 273] width 1377 height 0
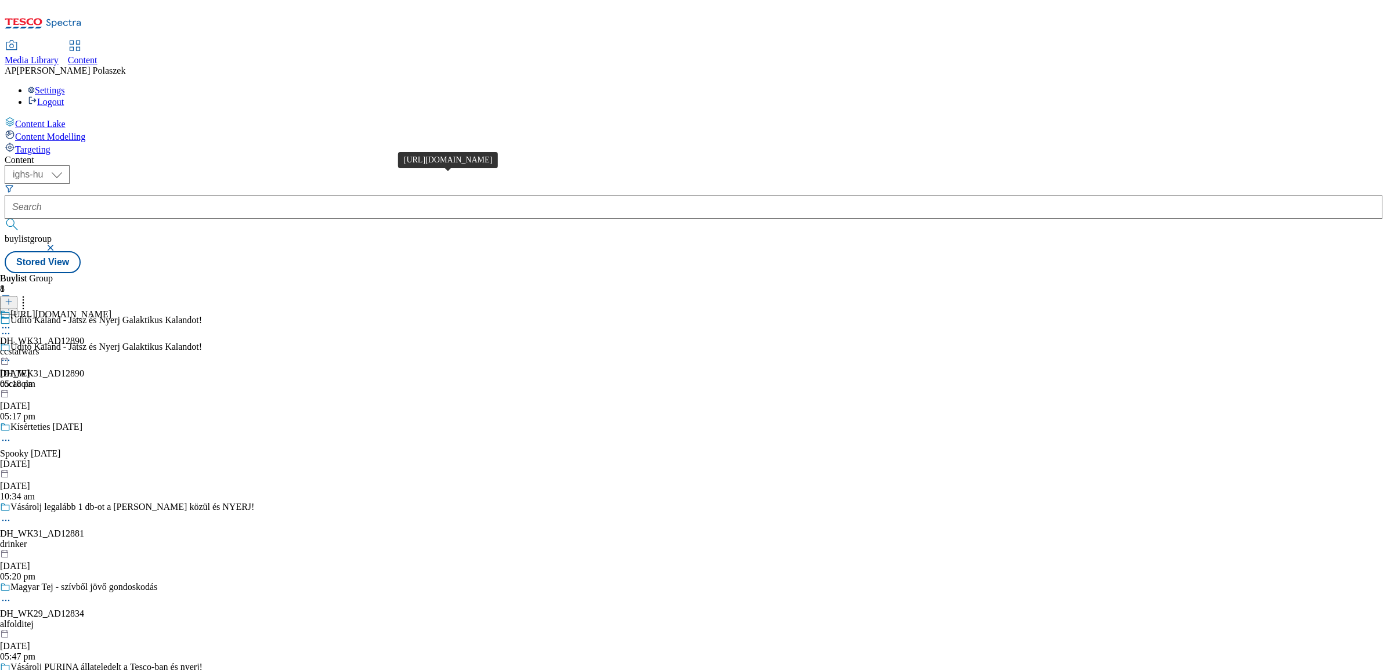
click at [111, 309] on div "https://www.coca-cola.com/hu/hu/offerings/star-wars" at bounding box center [60, 314] width 101 height 10
click at [9, 299] on line at bounding box center [9, 302] width 0 height 6
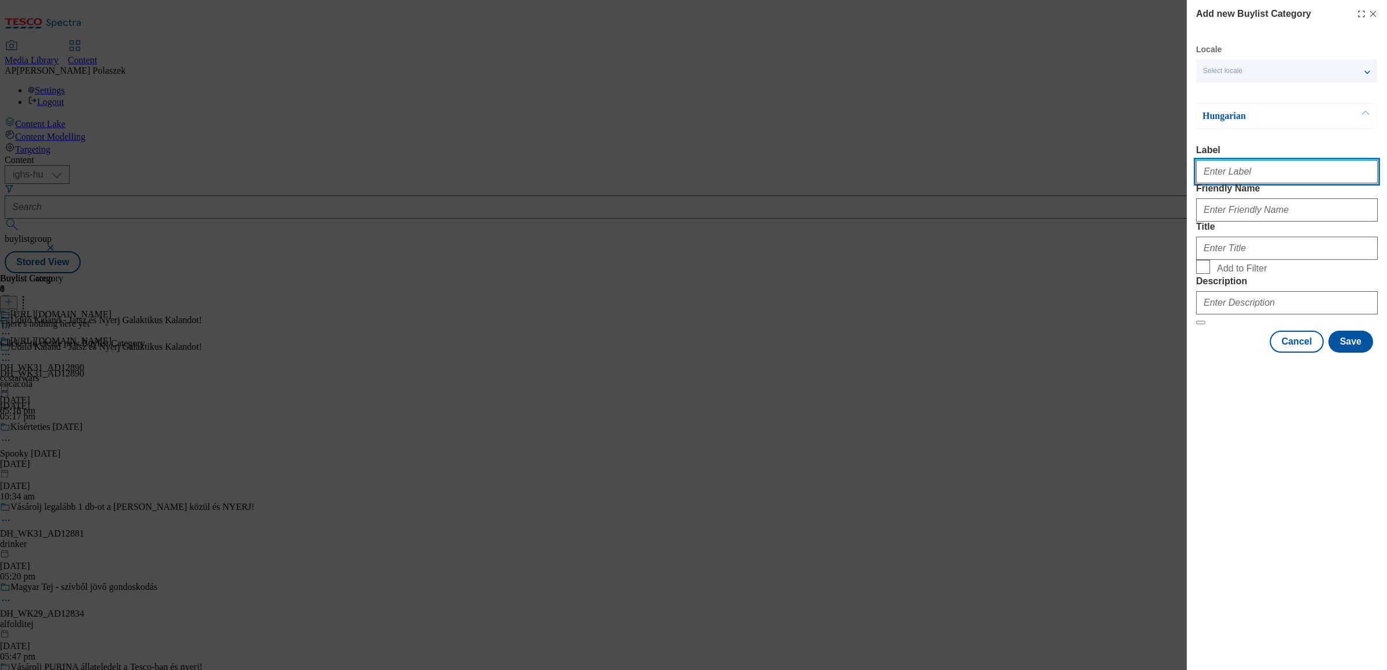
click at [1240, 175] on input "Label" at bounding box center [1287, 171] width 182 height 23
paste input "DH_WK31_AD12890"
type input "DH_WK31_AD12890"
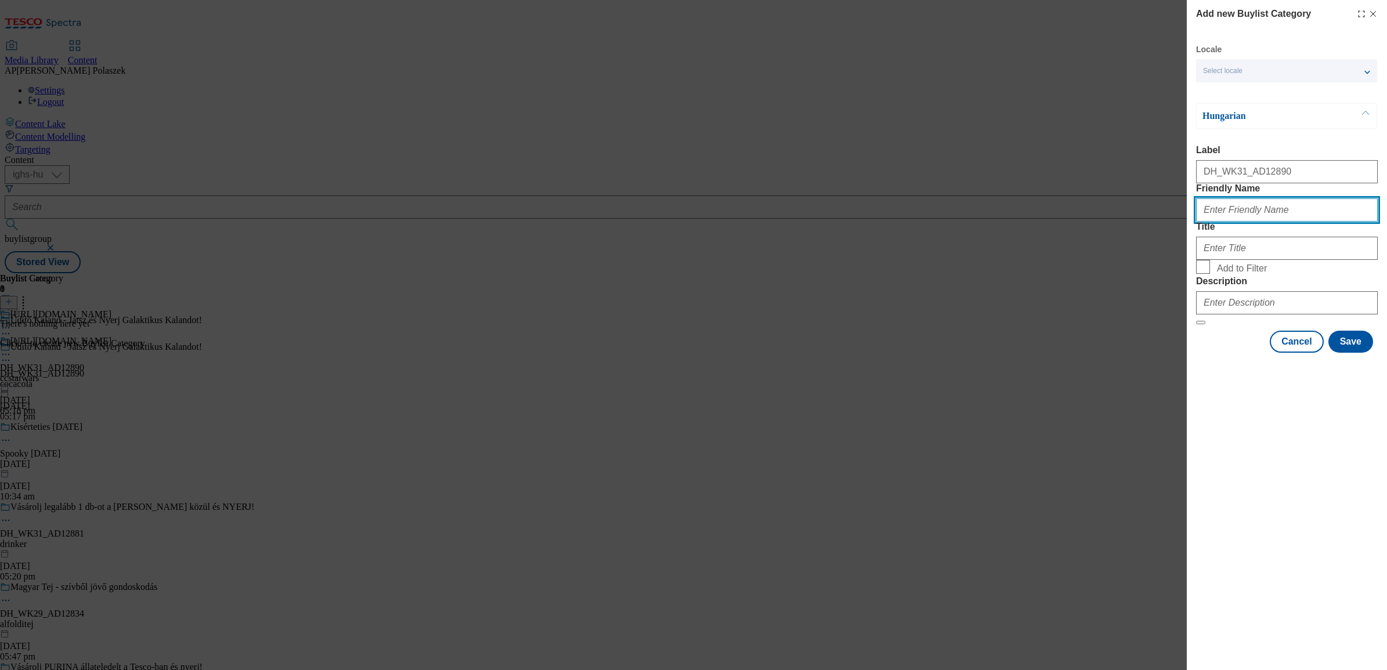
click at [1239, 222] on input "Friendly Name" at bounding box center [1287, 209] width 182 height 23
paste input "ccstarwars"
type input "ccstarwars"
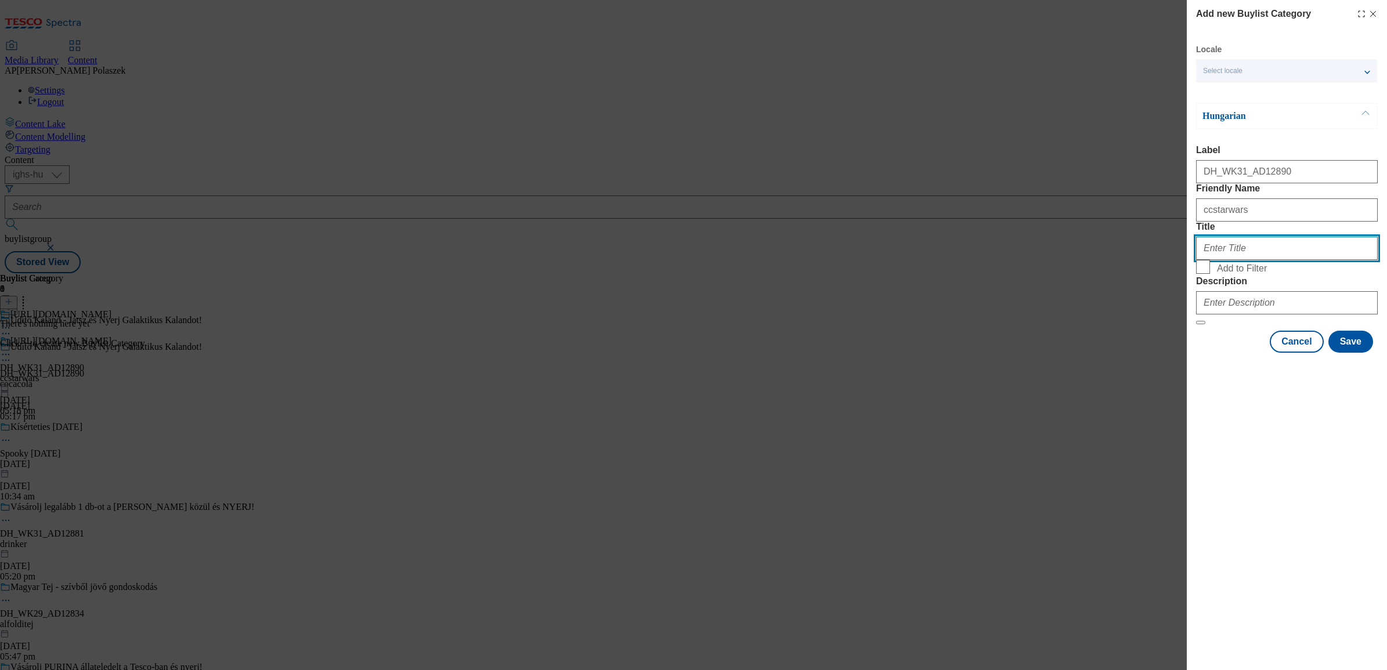
click at [1263, 260] on input "Title" at bounding box center [1287, 248] width 182 height 23
paste input "https://www.coca-cola.com/hu/hu/offerings/star-wars"
type input "https://www.coca-cola.com/hu/hu/offerings/star-wars"
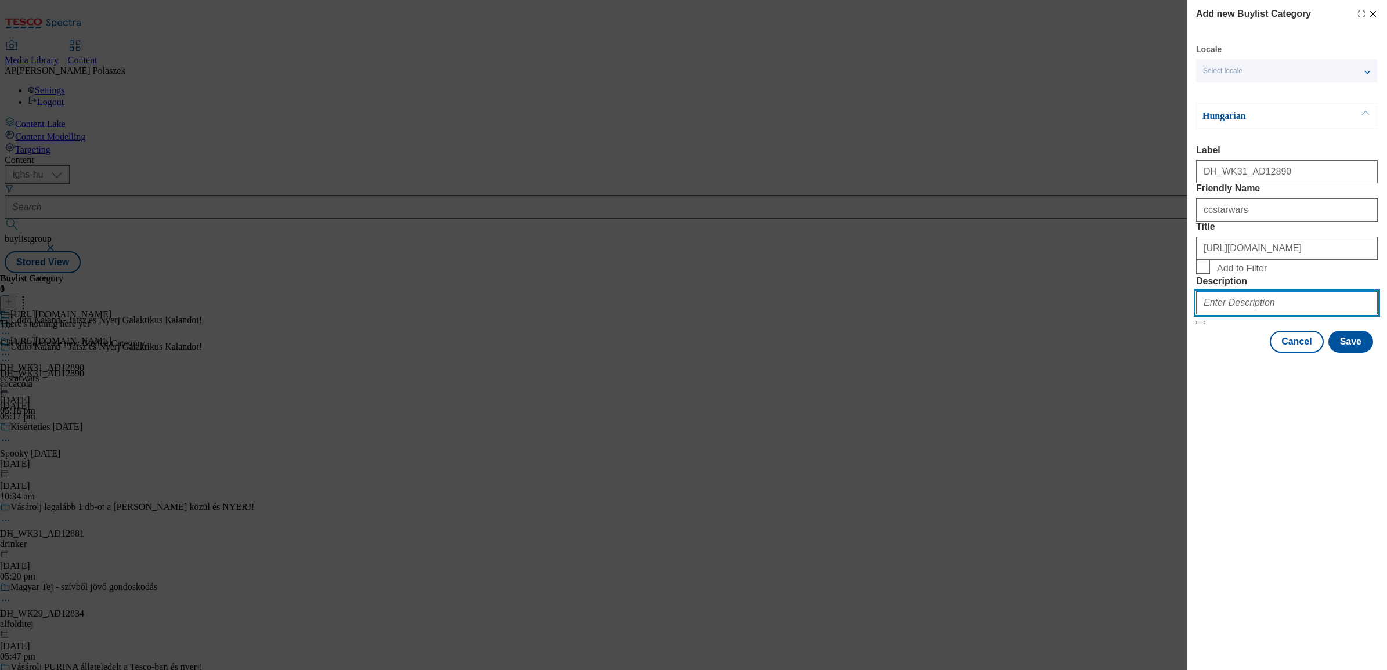
click at [1242, 314] on input "Description" at bounding box center [1287, 302] width 182 height 23
paste input "CCStarWars"
type input "CCStarWars"
click at [1359, 353] on button "Save" at bounding box center [1350, 342] width 45 height 22
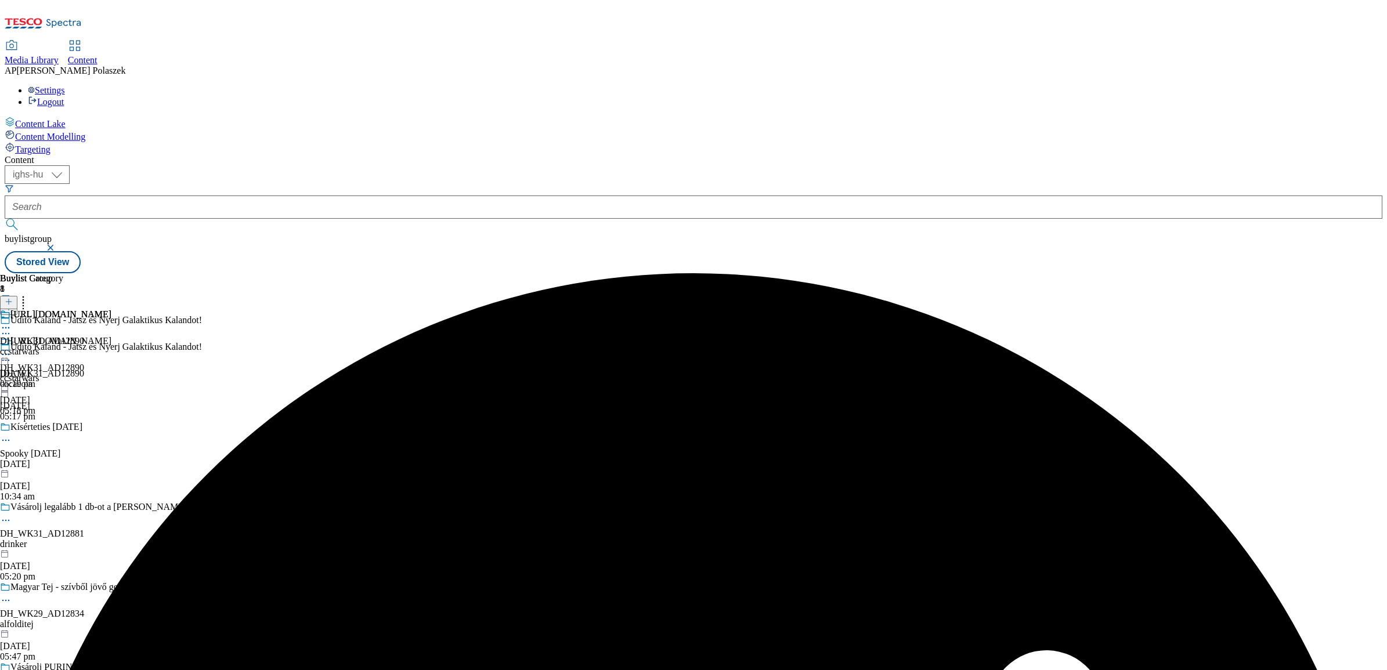
click at [12, 349] on icon at bounding box center [6, 355] width 12 height 12
click at [63, 428] on span "Preview" at bounding box center [49, 432] width 27 height 9
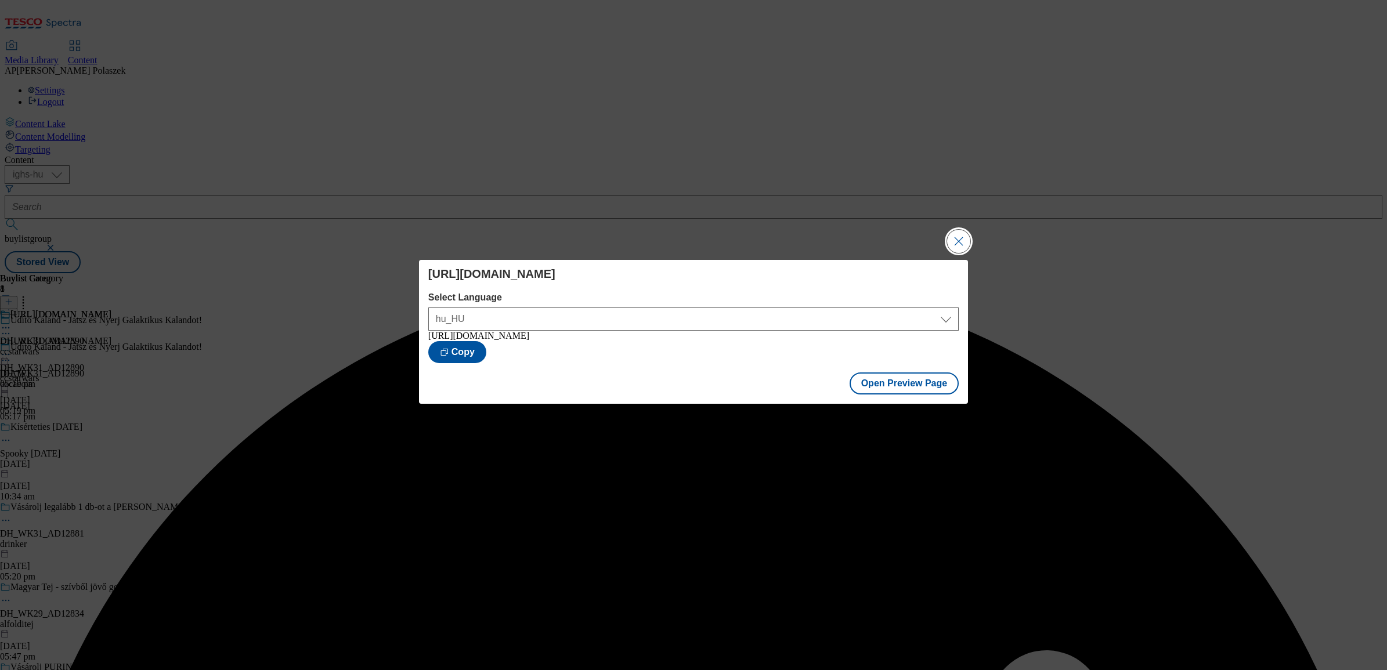
click at [953, 240] on button "Close Modal" at bounding box center [958, 241] width 23 height 23
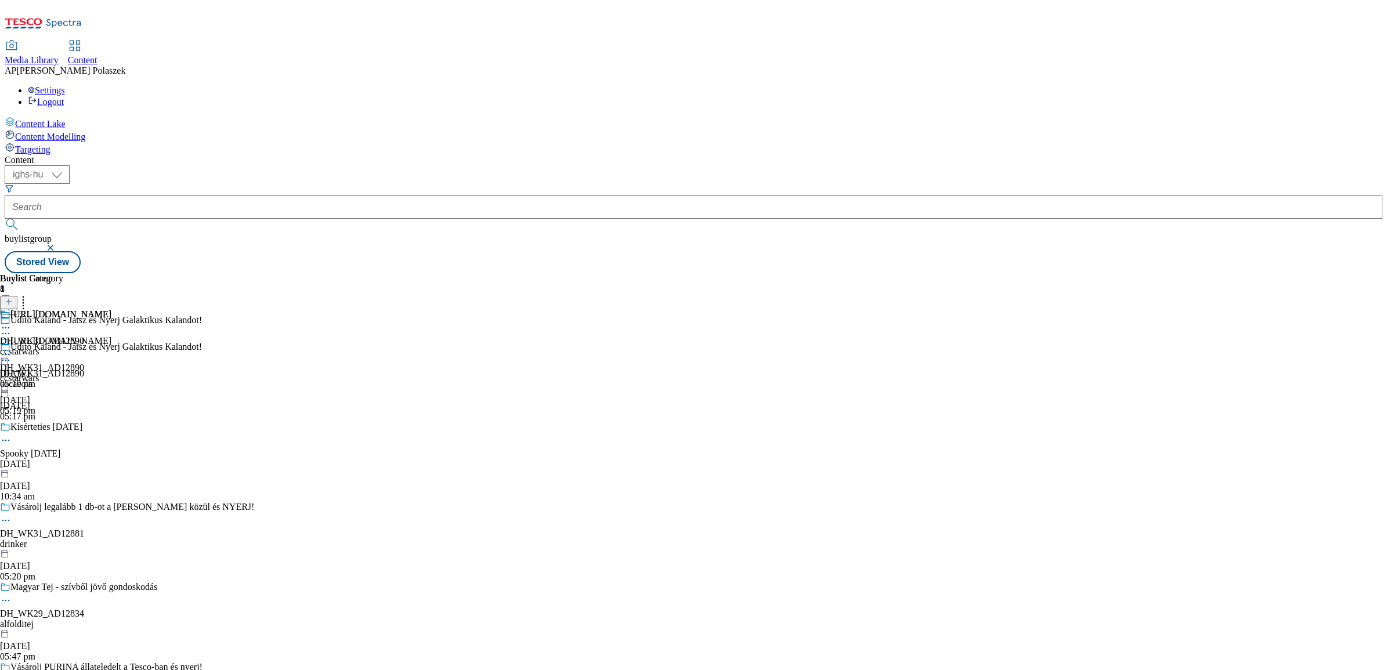
click at [12, 349] on icon at bounding box center [6, 355] width 12 height 12
click at [75, 442] on span "Un-preview" at bounding box center [55, 446] width 39 height 9
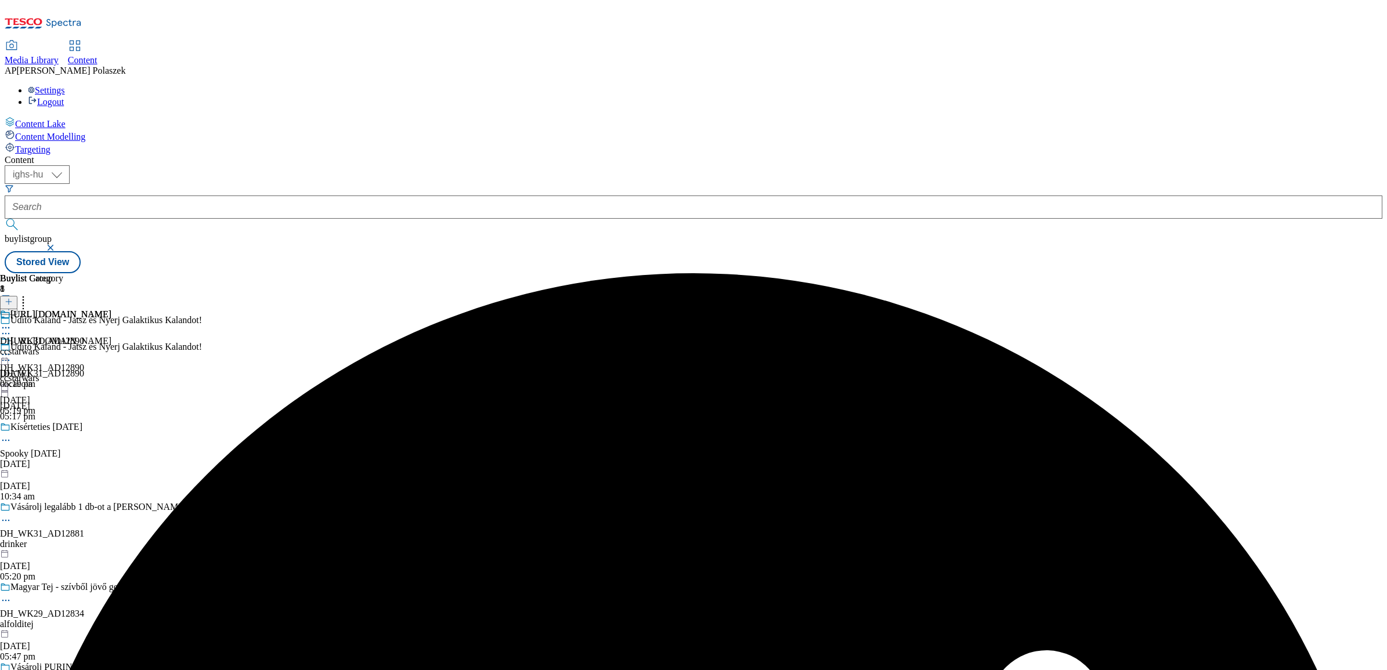
click at [111, 309] on div "https://www.coca-cola.com/hu/hu/offerings/star-wars DH_WK31_AD12890 ccstarwars …" at bounding box center [55, 349] width 111 height 80
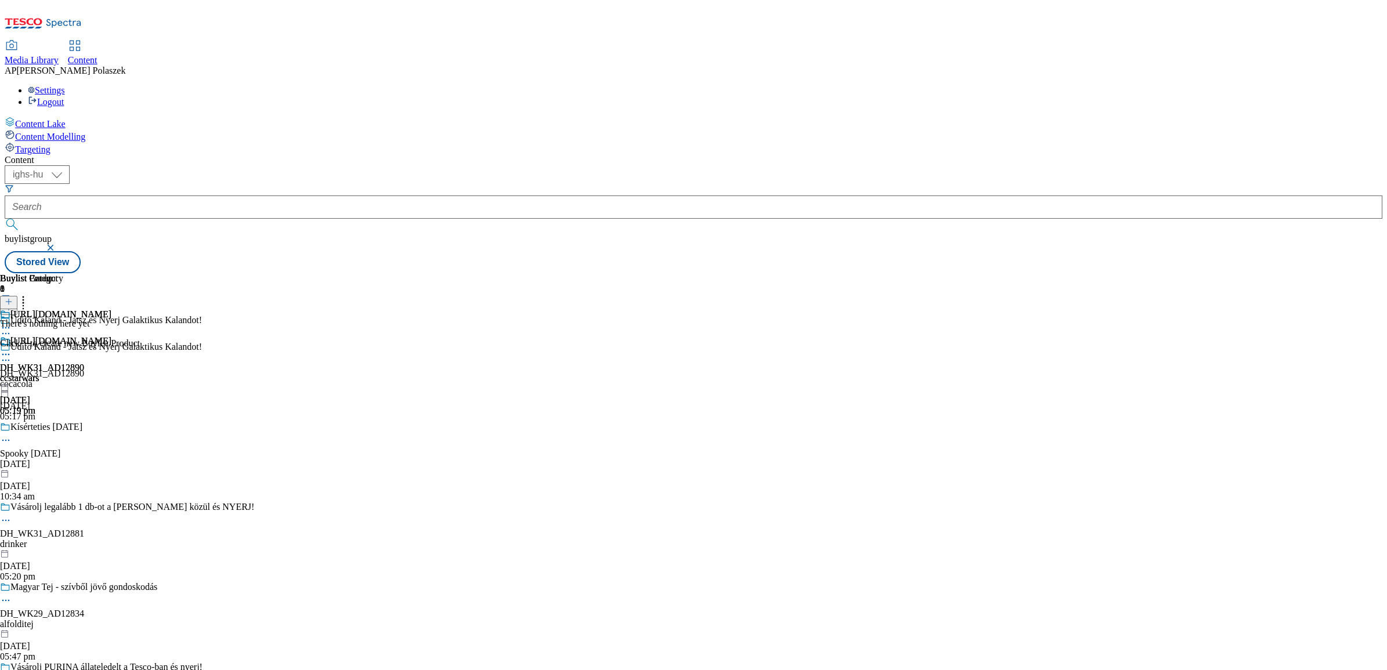
click at [13, 298] on icon at bounding box center [9, 302] width 8 height 8
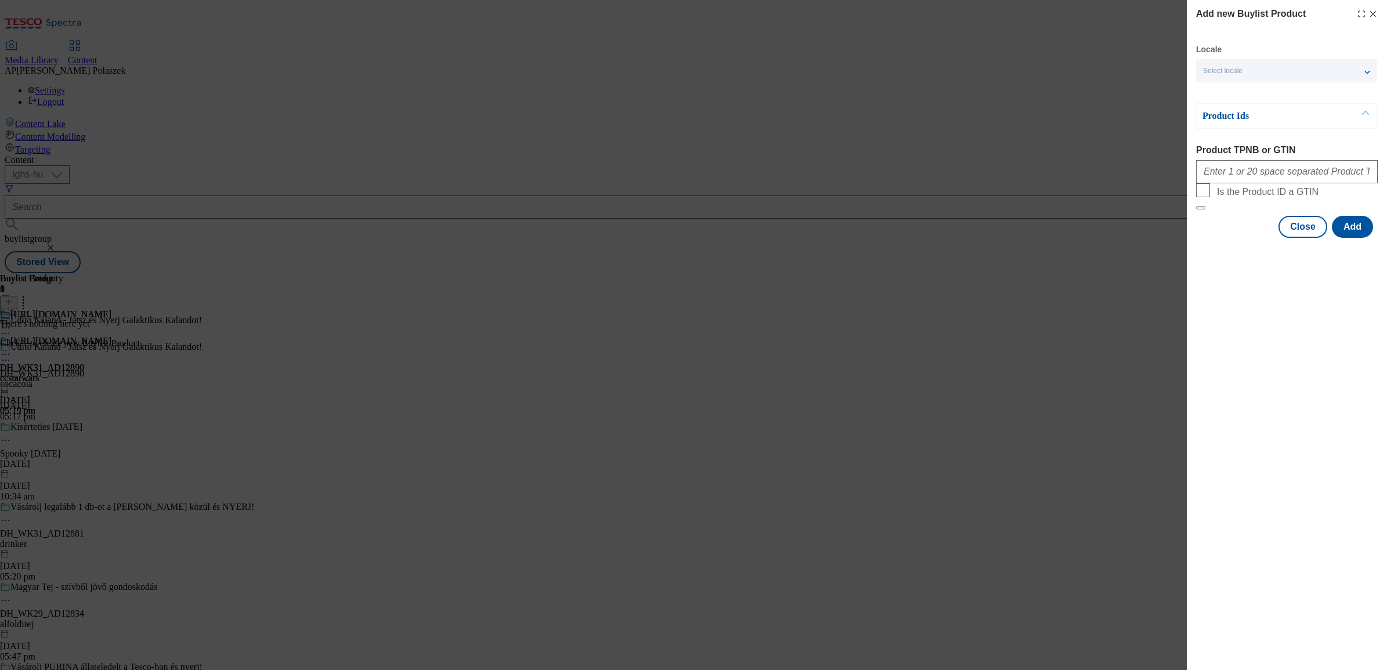
click at [1213, 74] on span "Select locale" at bounding box center [1222, 71] width 39 height 9
click at [1246, 176] on input "Product TPNB or GTIN" at bounding box center [1287, 171] width 182 height 23
paste input "121218233 121218279 121254788 121254932 121263011 121217234 121217240 121254949…"
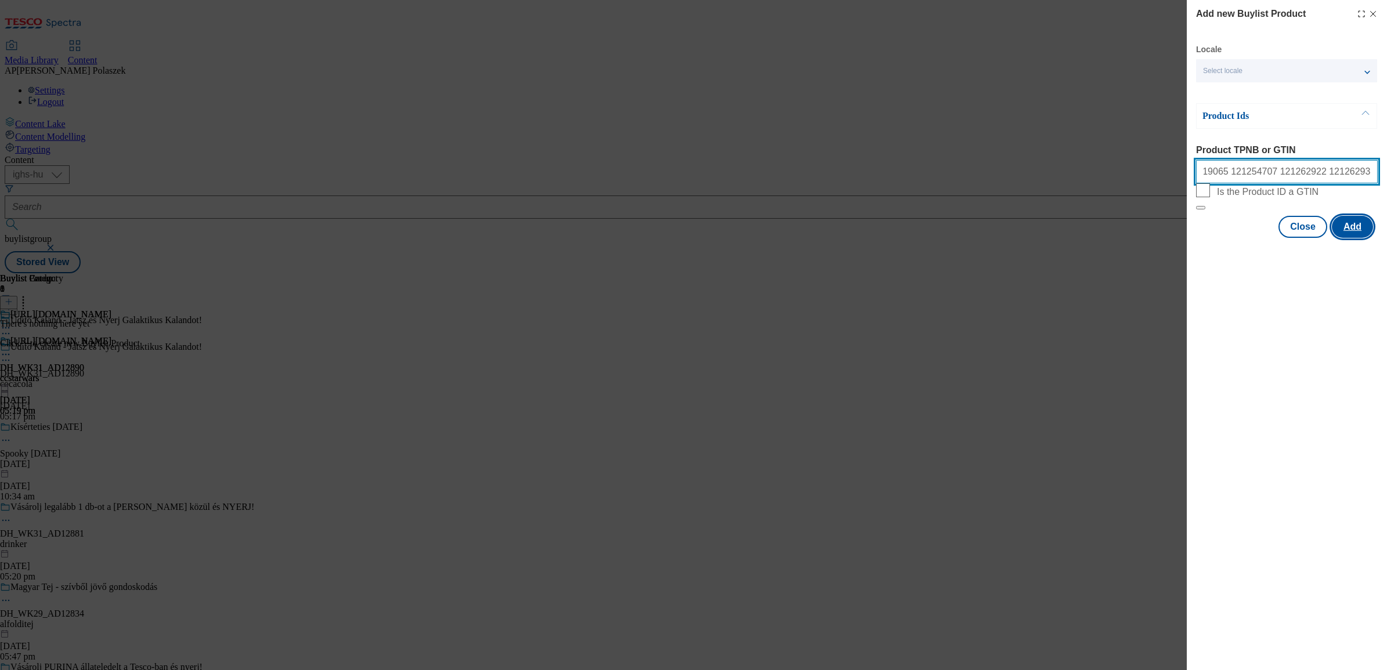
type input "121218233 121218279 121254788 121254932 121263011 121217234 121217240 121254949…"
click at [1352, 238] on button "Add" at bounding box center [1352, 227] width 41 height 22
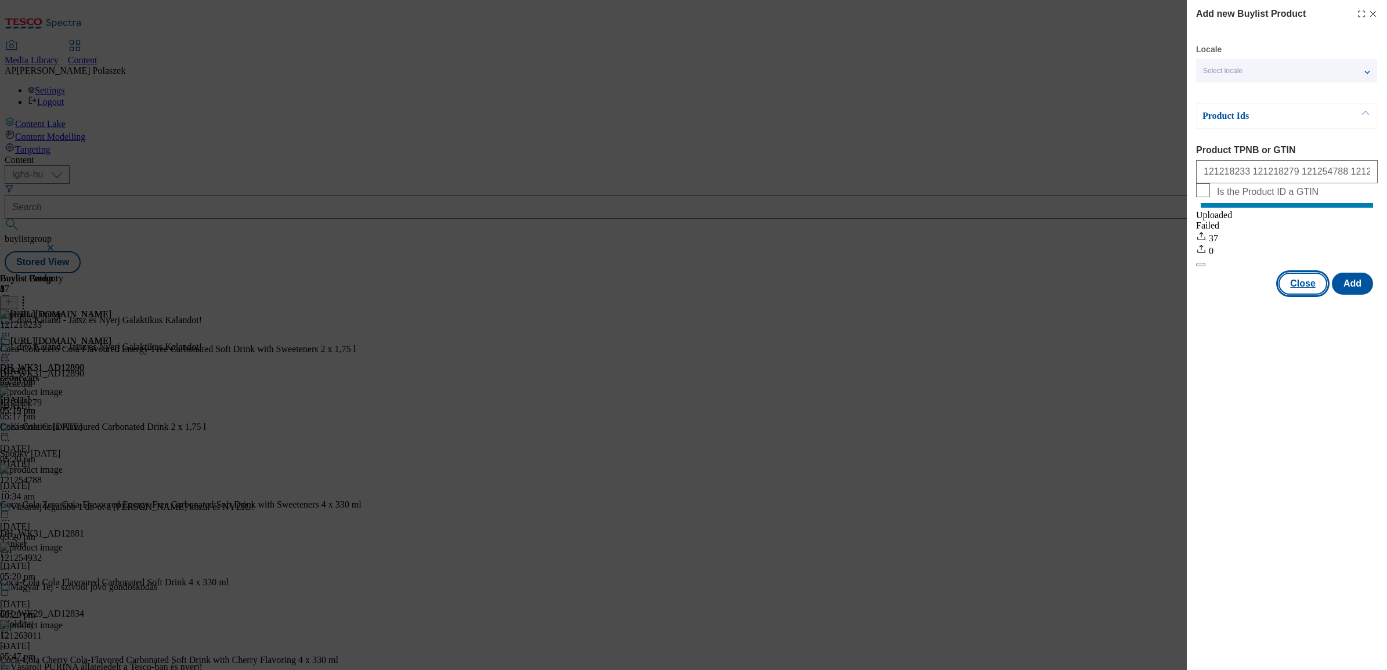
click at [1307, 295] on button "Close" at bounding box center [1302, 284] width 49 height 22
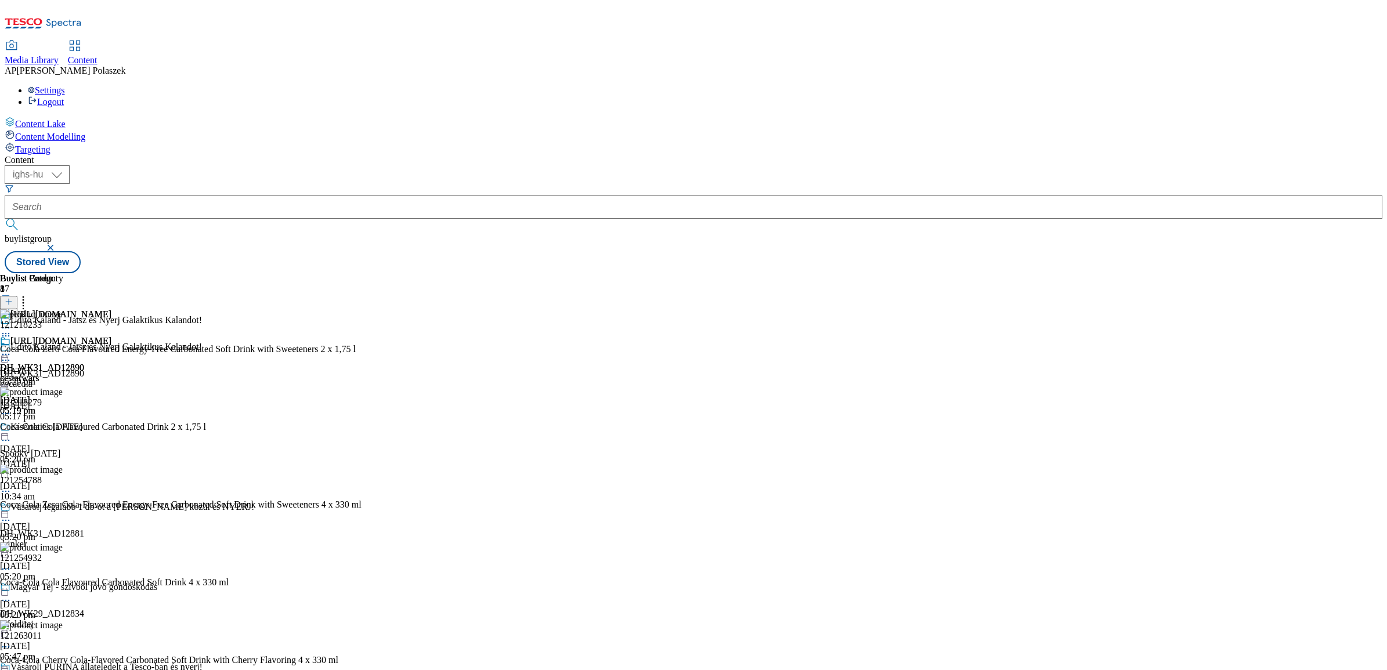
click at [12, 349] on icon at bounding box center [6, 355] width 12 height 12
click at [63, 428] on span "Preview" at bounding box center [49, 432] width 27 height 9
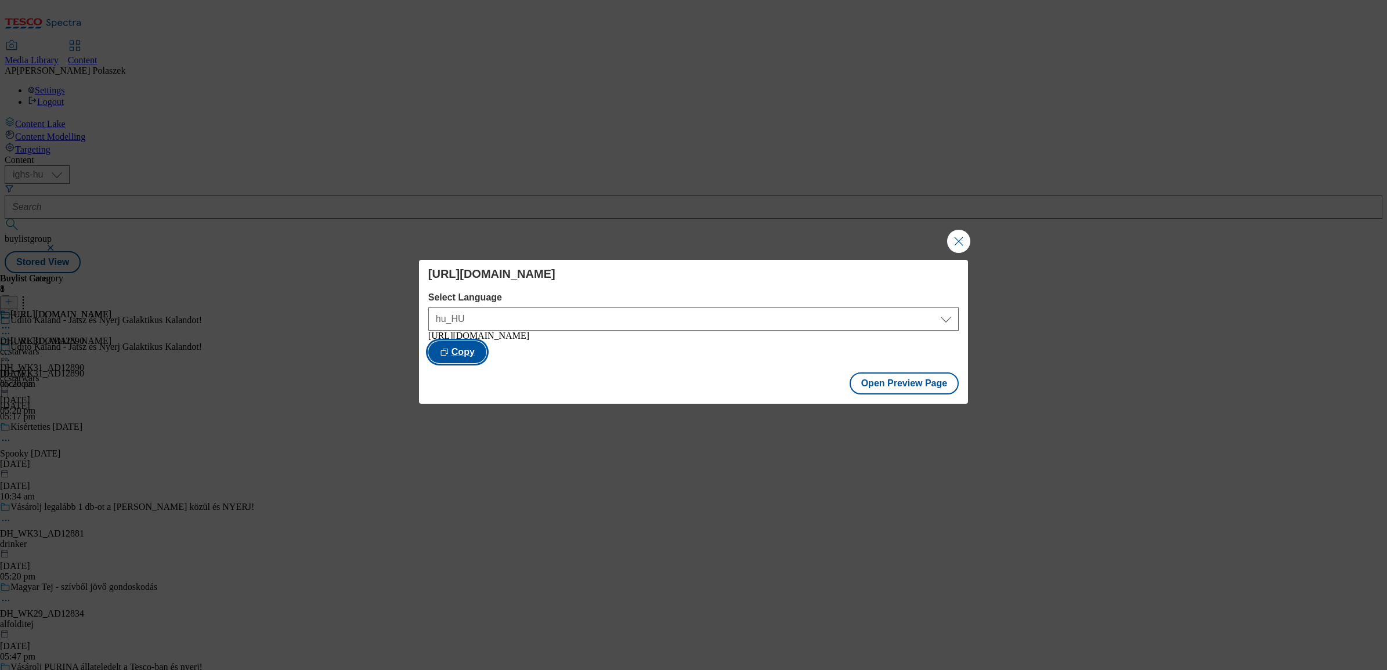
click at [486, 351] on button "Copy" at bounding box center [457, 352] width 58 height 22
click at [961, 235] on button "Close Modal" at bounding box center [958, 241] width 23 height 23
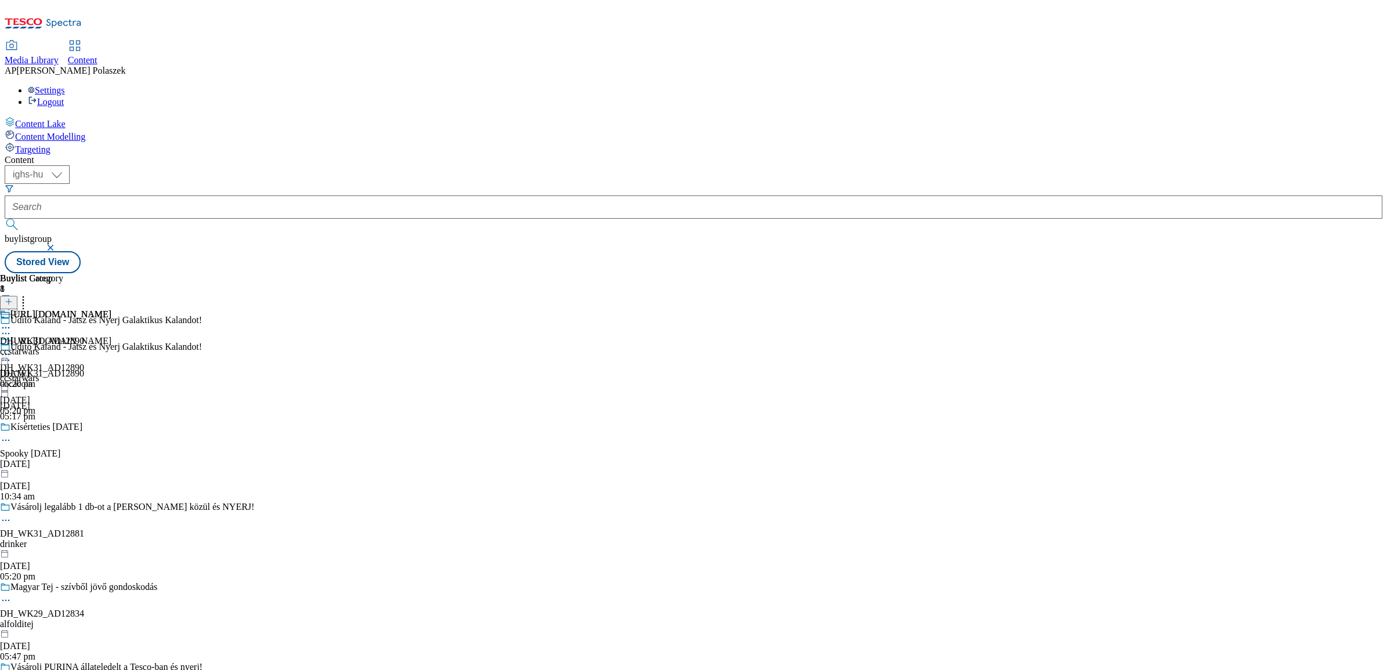
click at [12, 349] on icon at bounding box center [6, 355] width 12 height 12
click at [61, 468] on span "Publish" at bounding box center [49, 472] width 26 height 9
click at [12, 349] on icon at bounding box center [6, 355] width 12 height 12
click at [111, 479] on li "Un-publish" at bounding box center [67, 485] width 88 height 13
click at [12, 322] on icon at bounding box center [6, 328] width 12 height 12
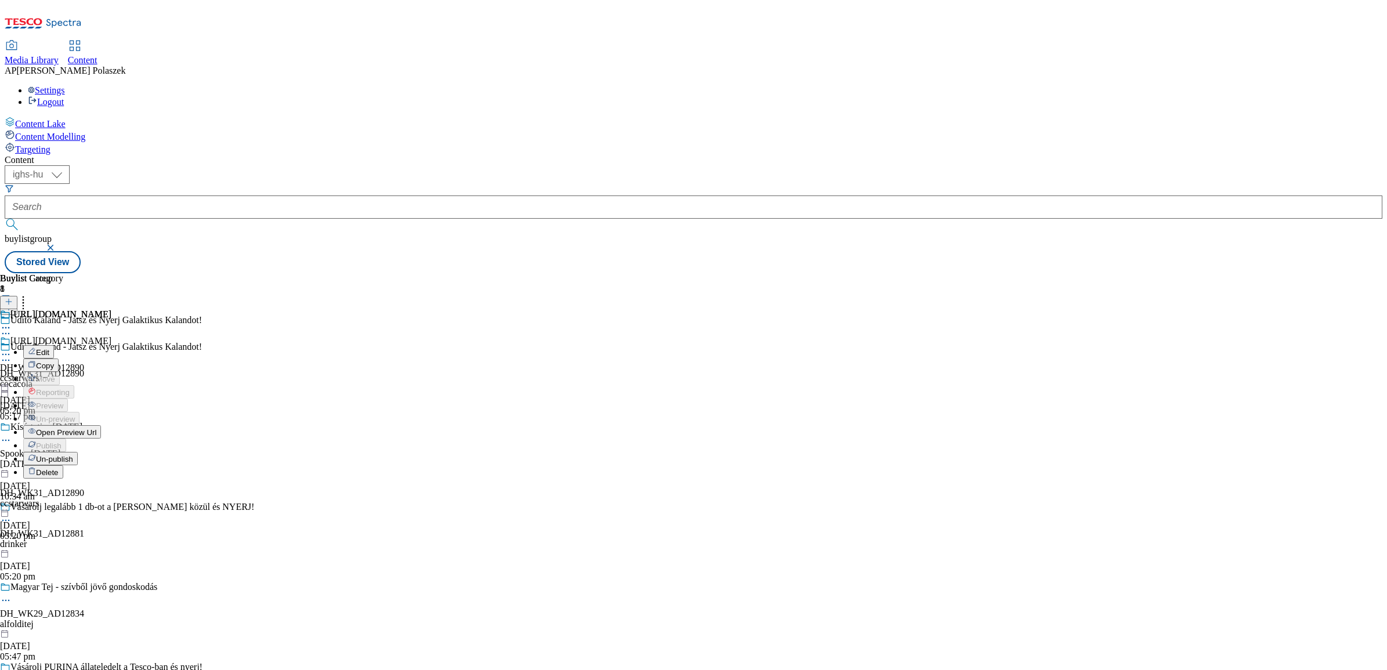
click at [49, 348] on span "Edit" at bounding box center [42, 352] width 13 height 9
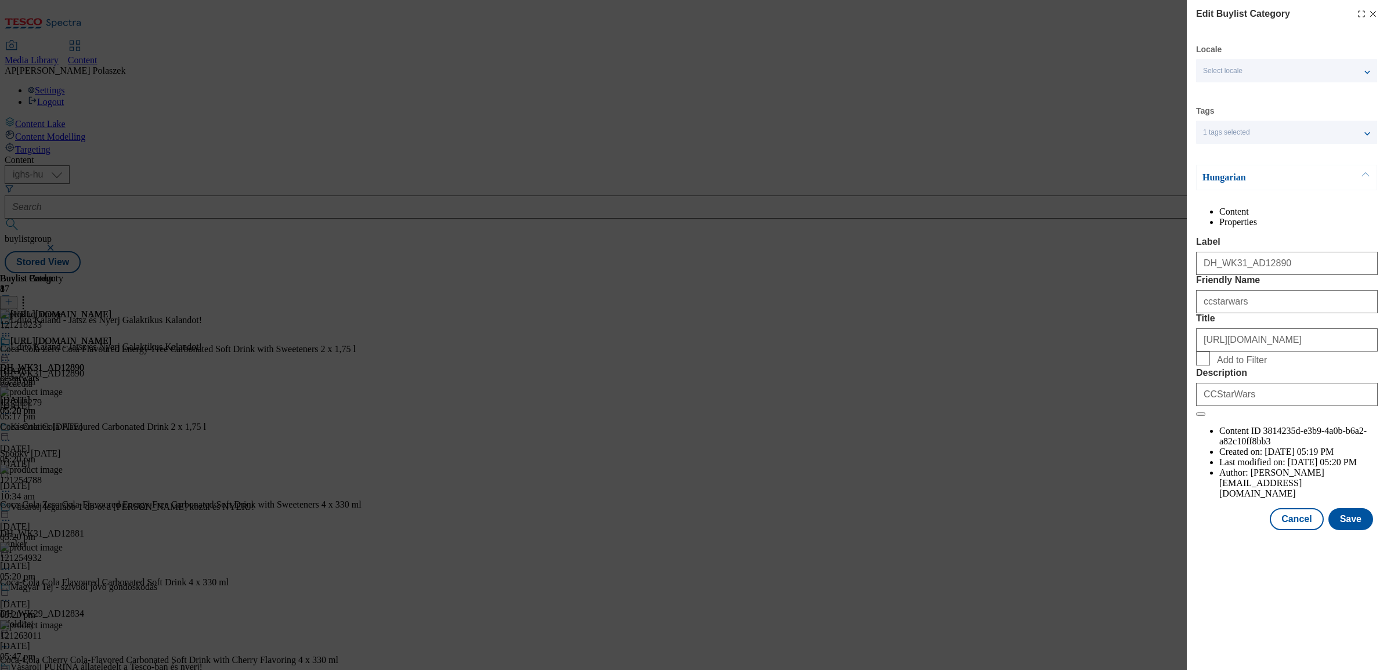
click at [1375, 13] on icon "Modal" at bounding box center [1372, 13] width 9 height 9
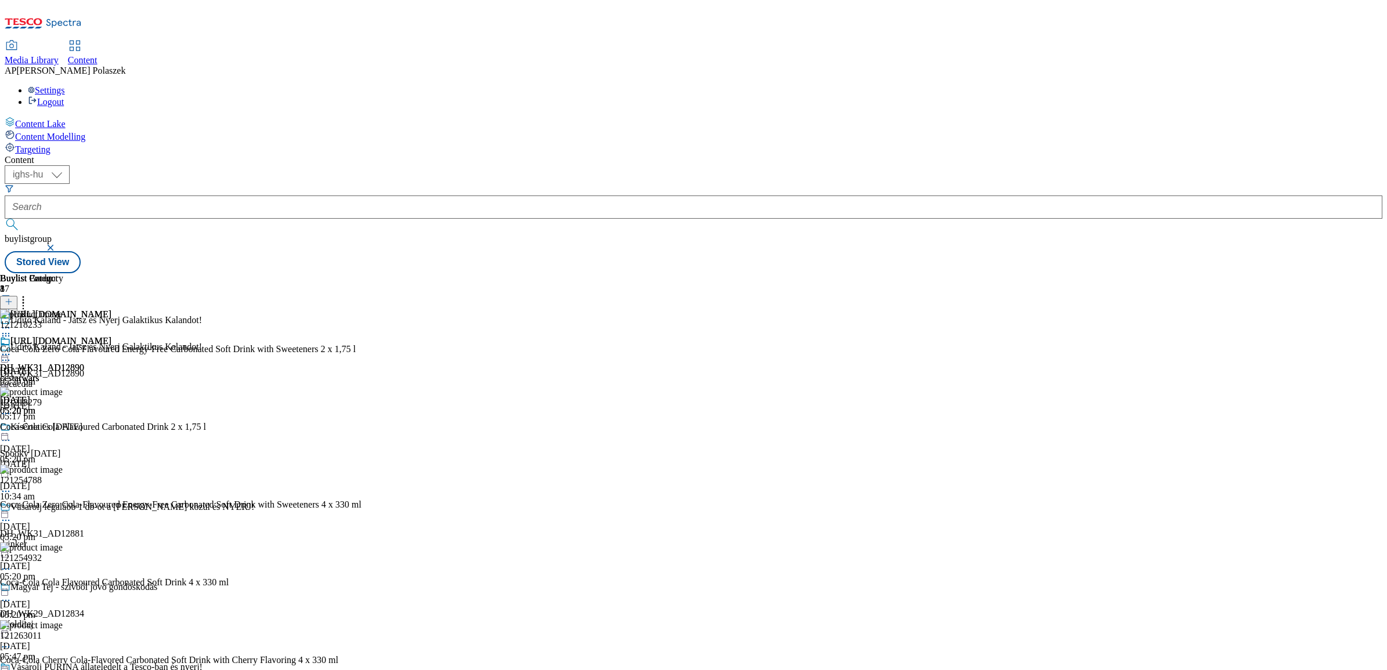
click at [29, 294] on icon at bounding box center [23, 300] width 12 height 12
click at [12, 349] on icon at bounding box center [6, 355] width 12 height 12
click at [54, 372] on button "Edit" at bounding box center [38, 378] width 31 height 13
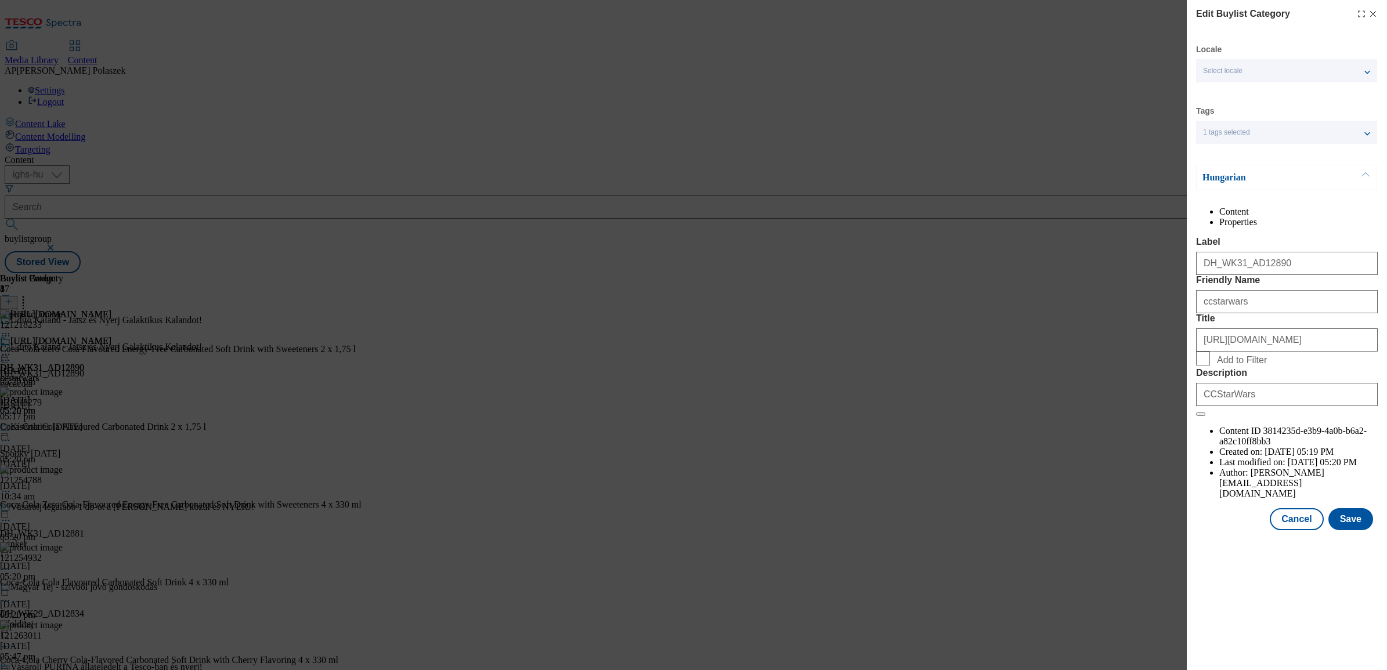
click at [1242, 73] on span "Select locale" at bounding box center [1222, 71] width 39 height 9
click at [1208, 122] on input "English" at bounding box center [1210, 120] width 14 height 14
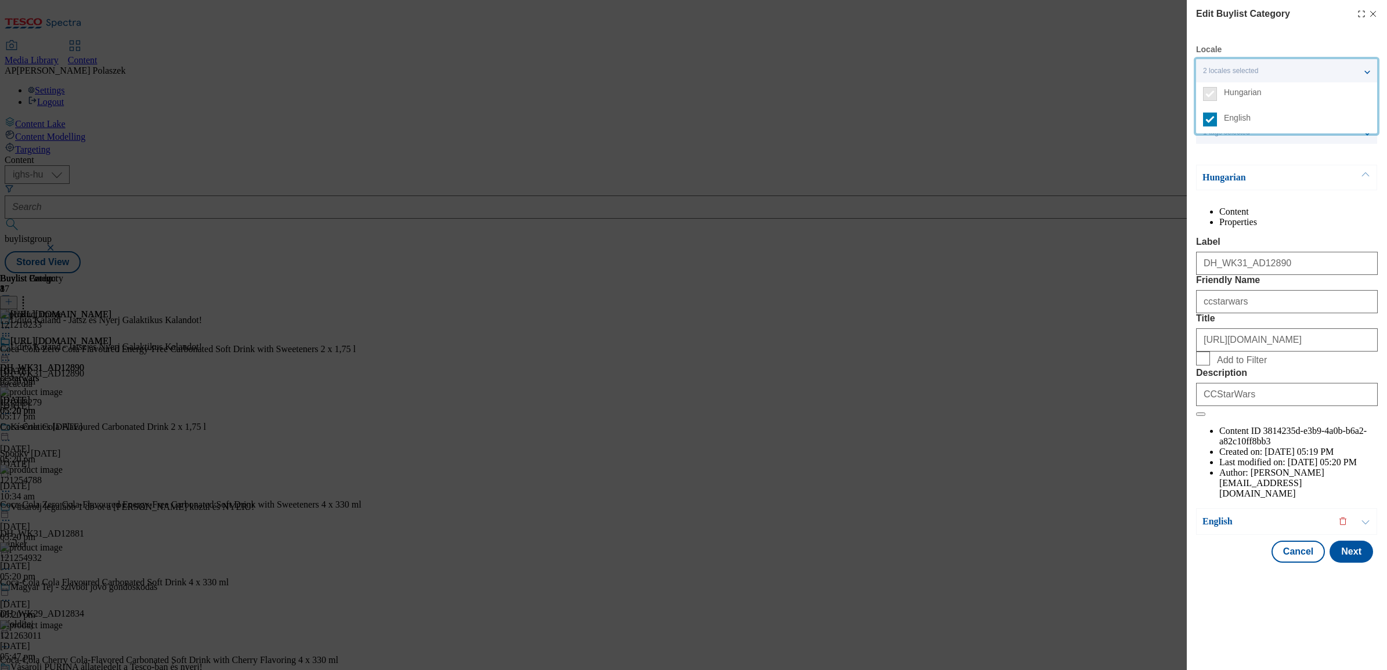
click at [1147, 176] on div "Edit Buylist Category Locale 2 locales selected Hungarian English Tags 1 tags s…" at bounding box center [693, 335] width 1387 height 670
click at [1359, 563] on button "Next" at bounding box center [1351, 552] width 44 height 22
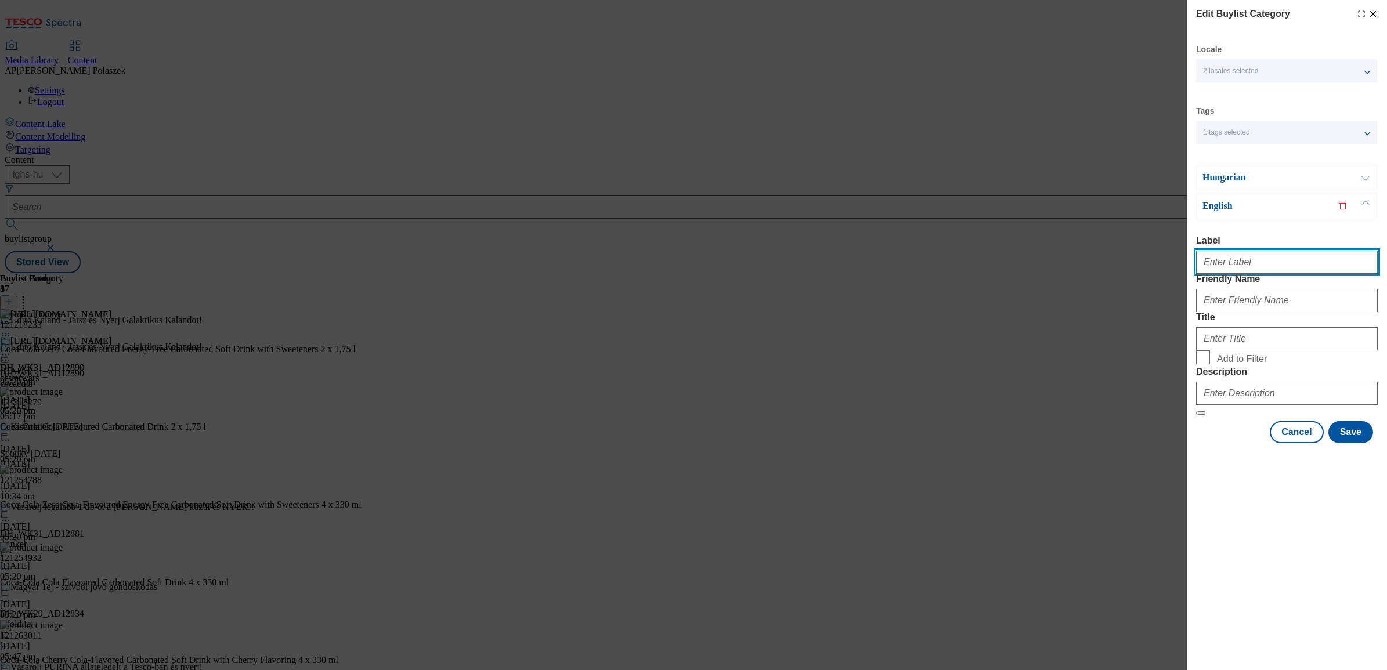
click at [1248, 265] on input "Label" at bounding box center [1287, 262] width 182 height 23
paste input "DH_WK31_AD12890"
type input "DH_WK31_AD12890"
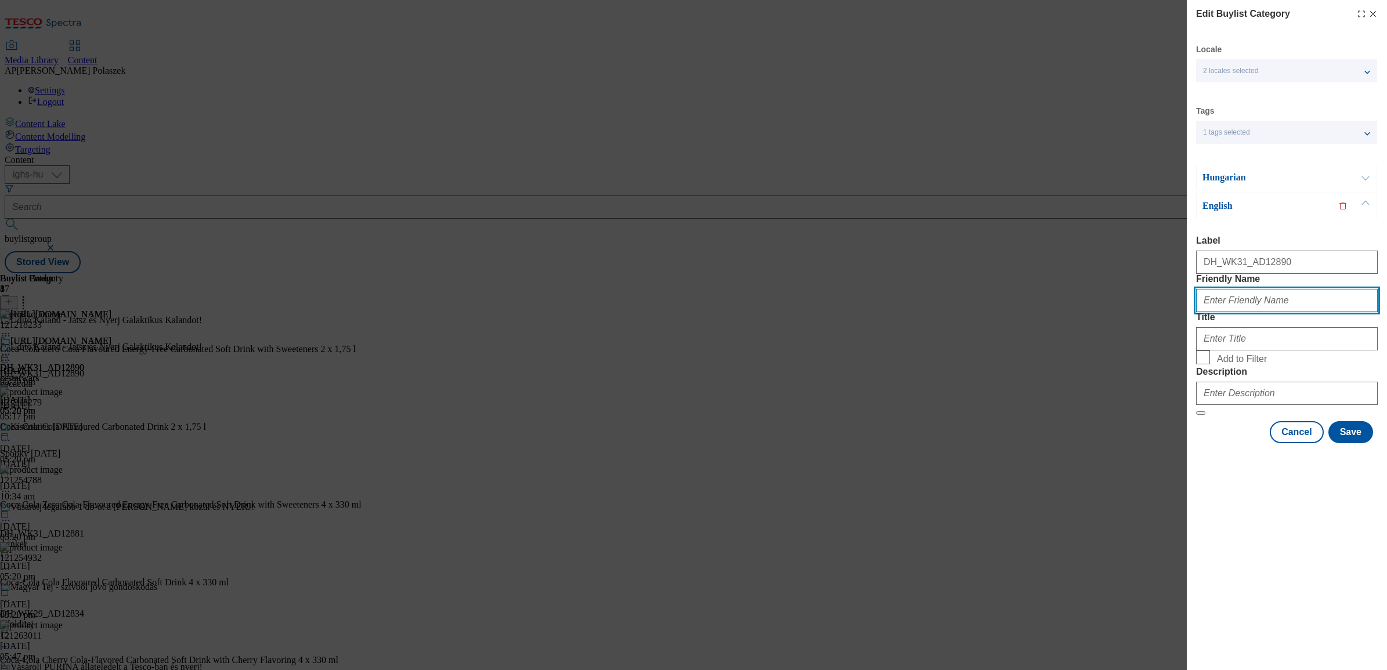
click at [1228, 312] on input "Friendly Name" at bounding box center [1287, 300] width 182 height 23
paste input "ccstarwars"
type input "ccstarwars"
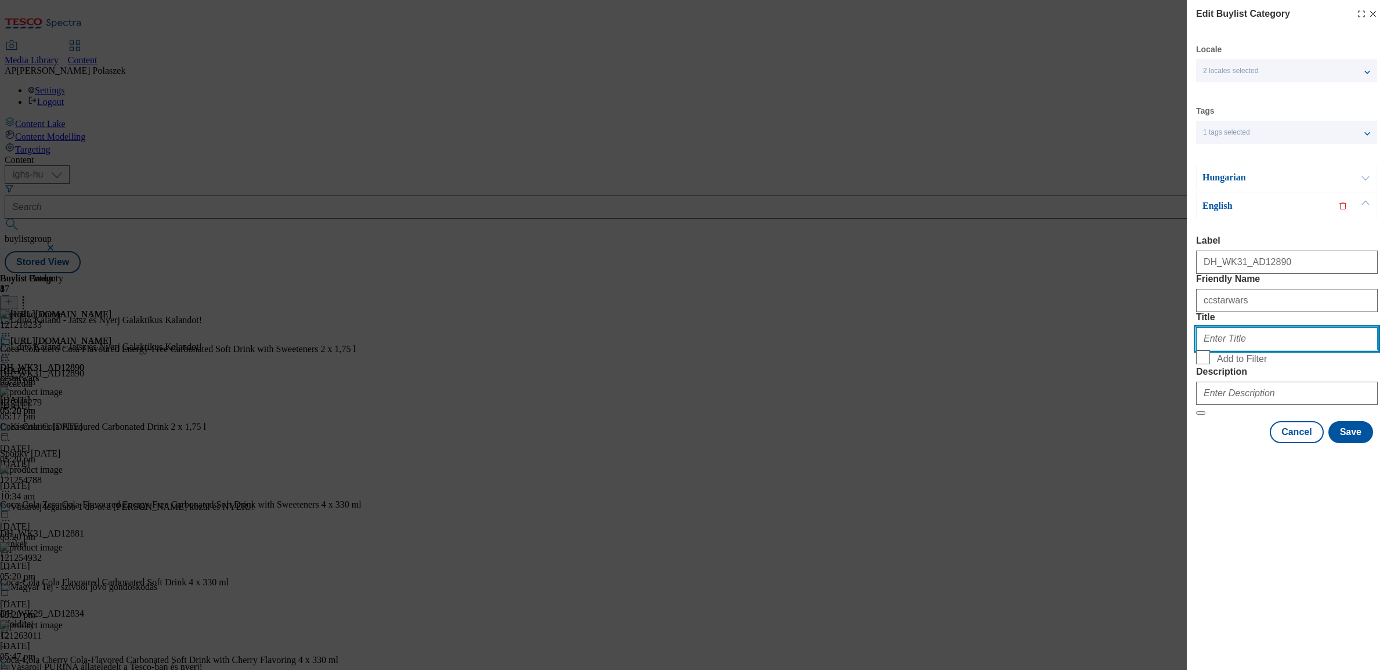
click at [1250, 350] on input "Title" at bounding box center [1287, 338] width 182 height 23
click at [1243, 350] on input "Title" at bounding box center [1287, 338] width 182 height 23
paste input "https://www.coca-cola.com/hu/hu/offerings/star-wars"
type input "https://www.coca-cola.com/hu/hu/offerings/star-wars"
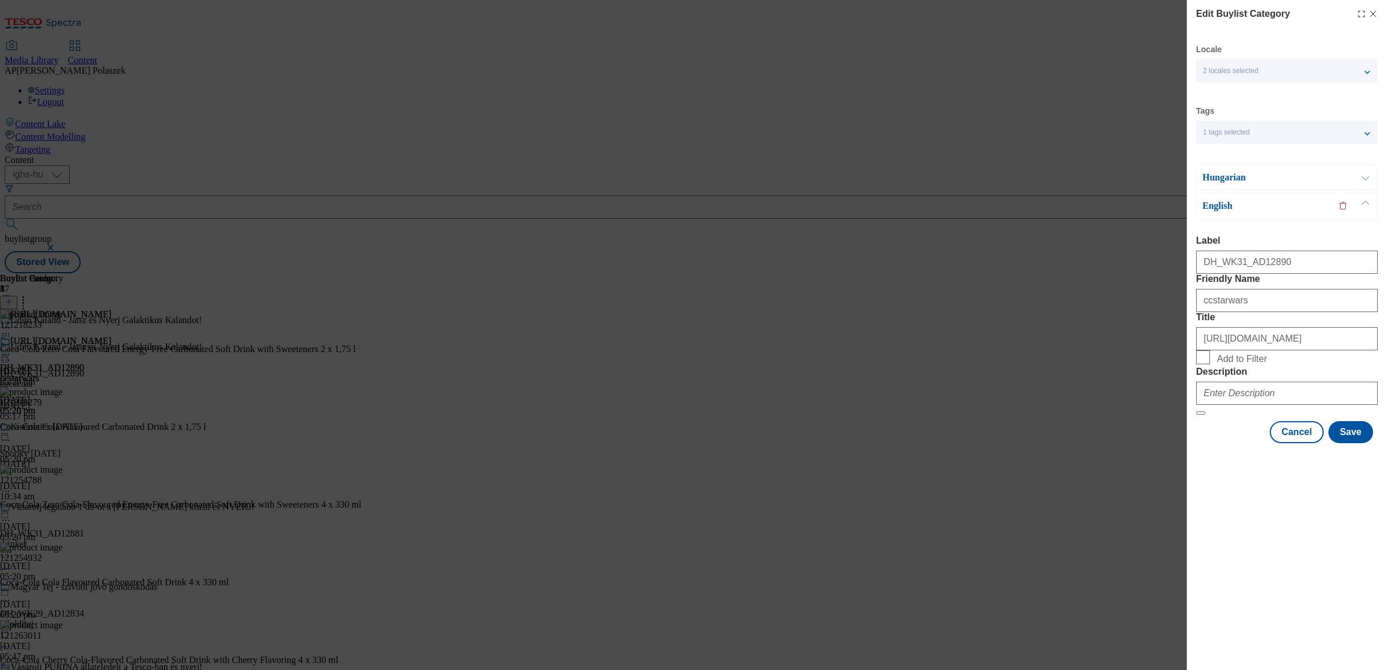
scroll to position [0, 0]
click at [1228, 405] on input "Description" at bounding box center [1287, 393] width 182 height 23
paste input "CCStarWars"
type input "CCStarWars"
click at [1356, 443] on button "Save" at bounding box center [1350, 432] width 45 height 22
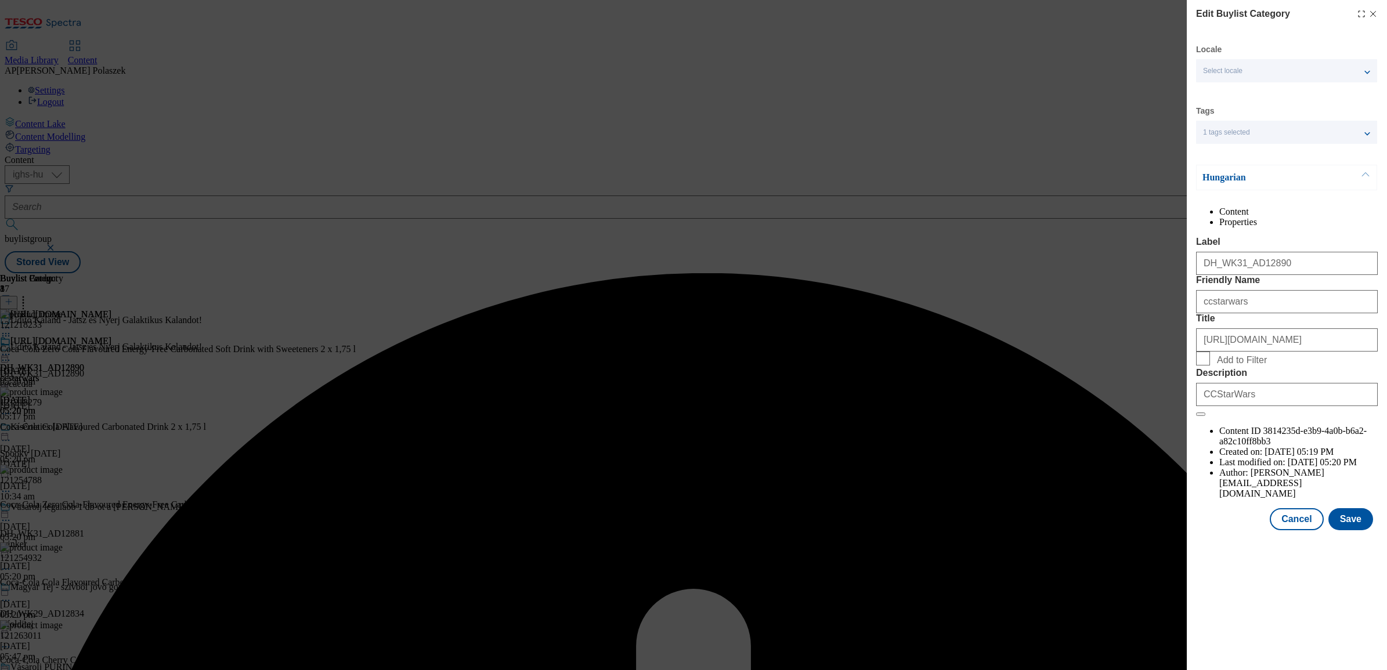
click at [1150, 131] on div "Edit Buylist Category Locale Select locale Hungarian English Tags 1 tags select…" at bounding box center [693, 335] width 1387 height 670
click at [1304, 530] on button "Cancel" at bounding box center [1295, 519] width 53 height 22
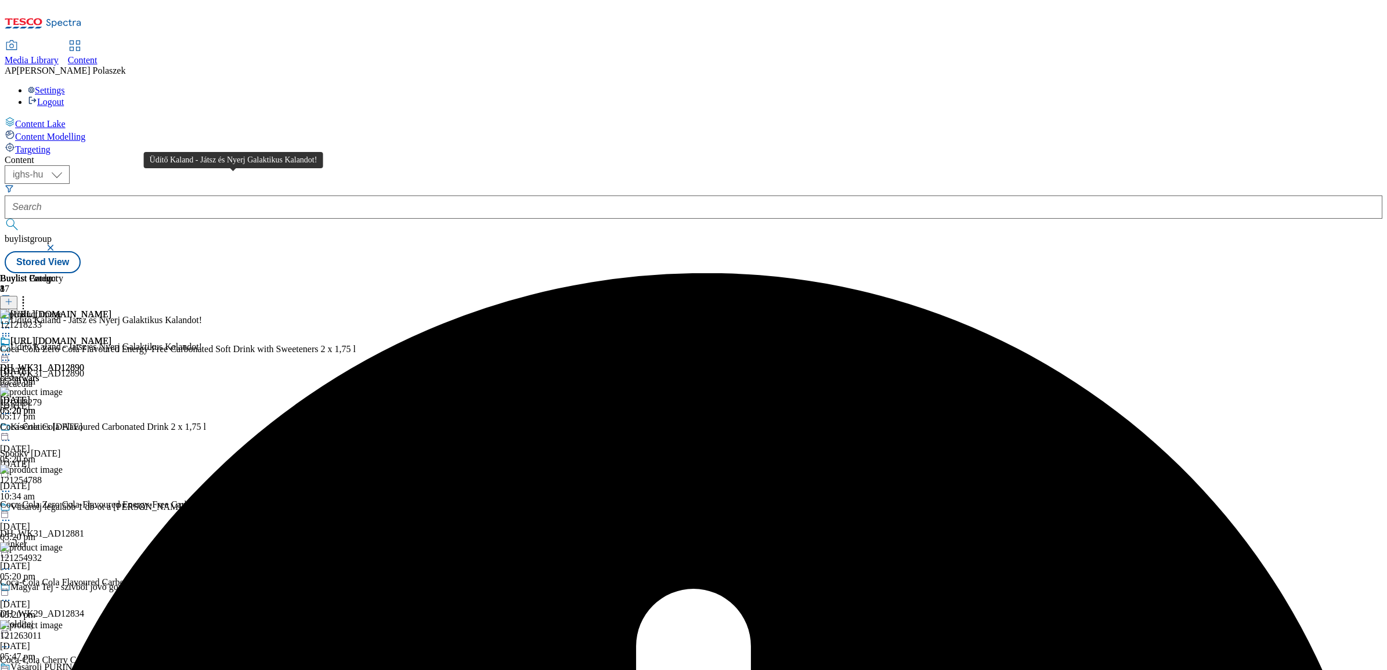
click at [202, 342] on div "Üdítő Kaland - Játsz és Nyerj Galaktikus Kalandot!" at bounding box center [105, 347] width 191 height 10
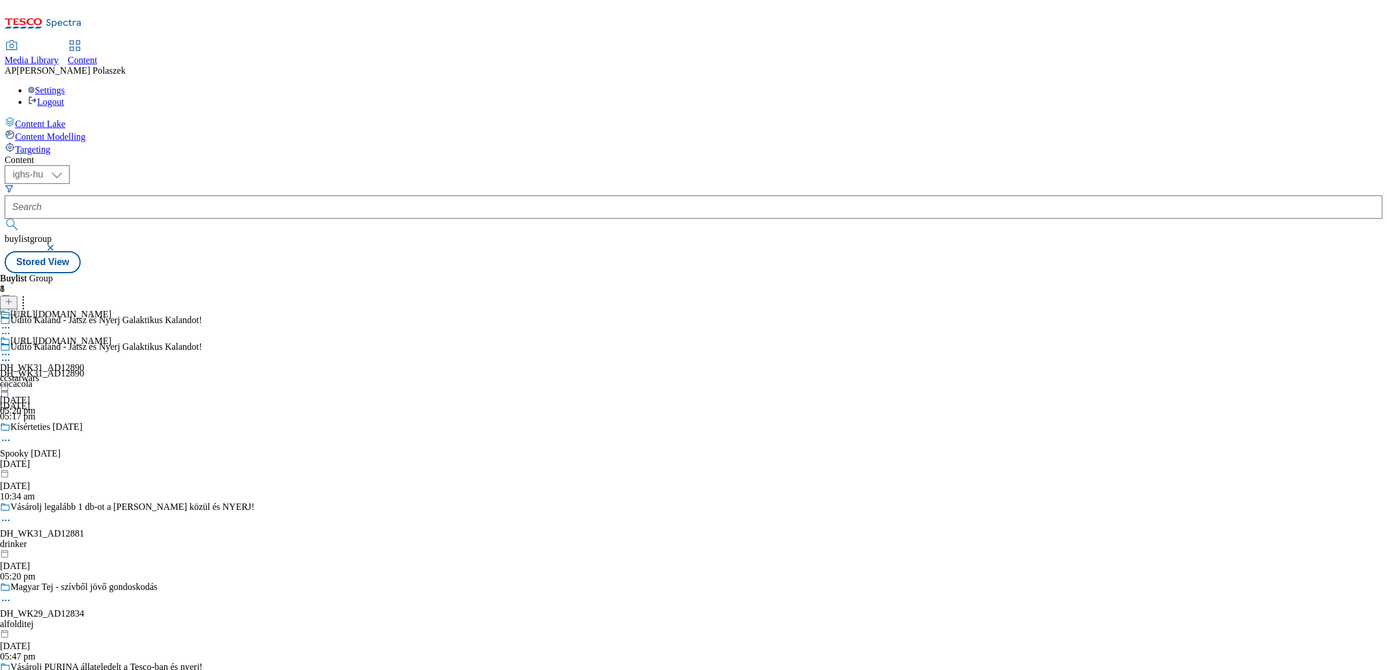
click at [254, 354] on div at bounding box center [127, 361] width 254 height 14
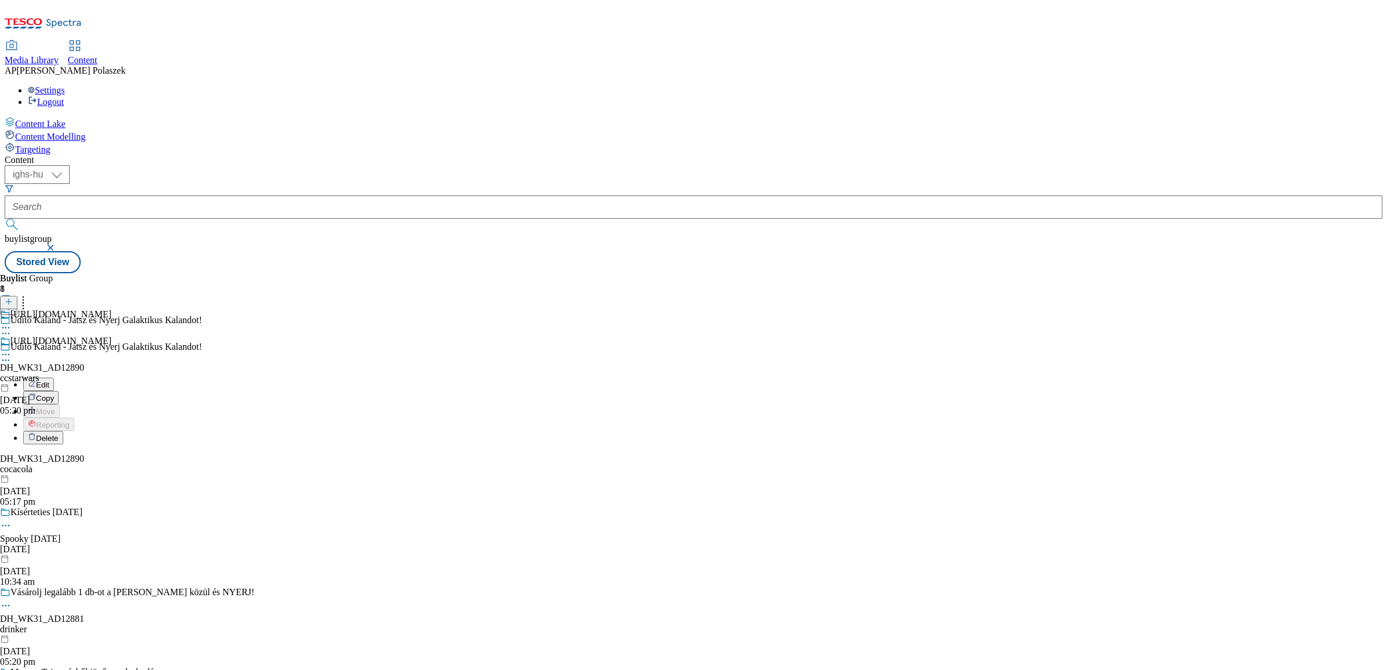
click at [49, 381] on span "Edit" at bounding box center [42, 385] width 13 height 9
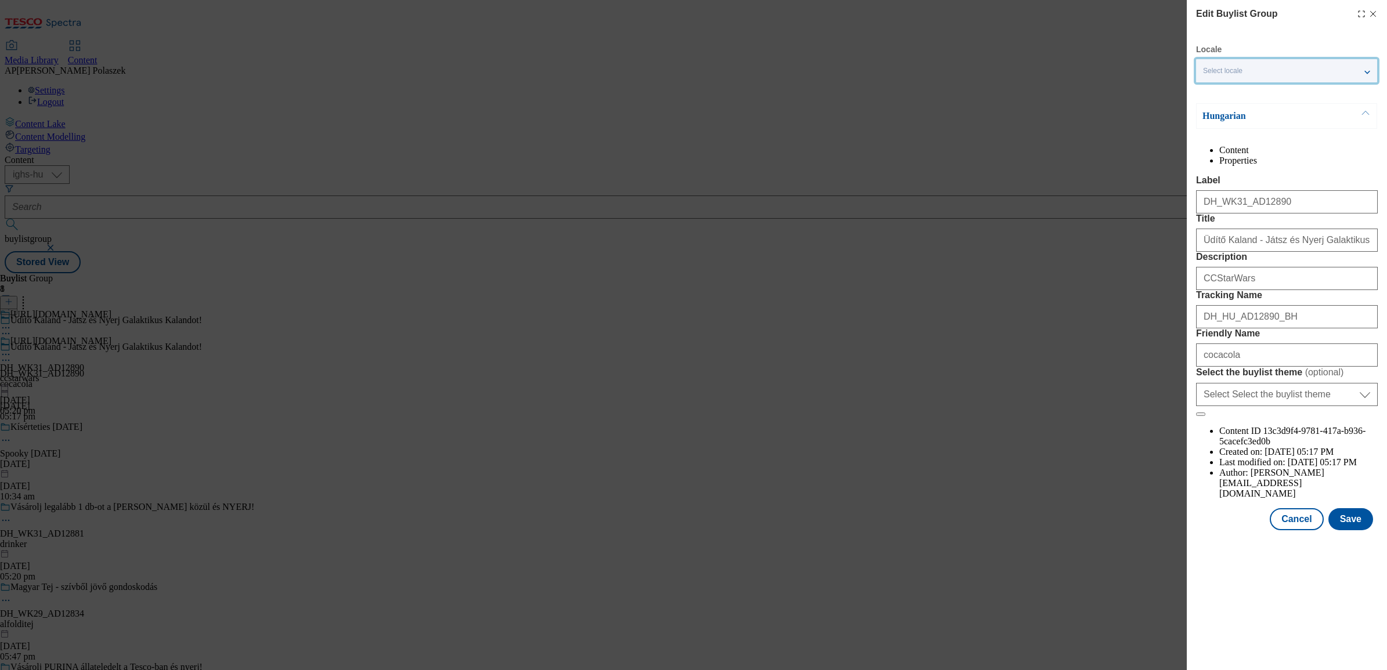
click at [1258, 74] on div "Select locale" at bounding box center [1286, 70] width 181 height 23
click at [1208, 121] on input "English" at bounding box center [1210, 120] width 14 height 14
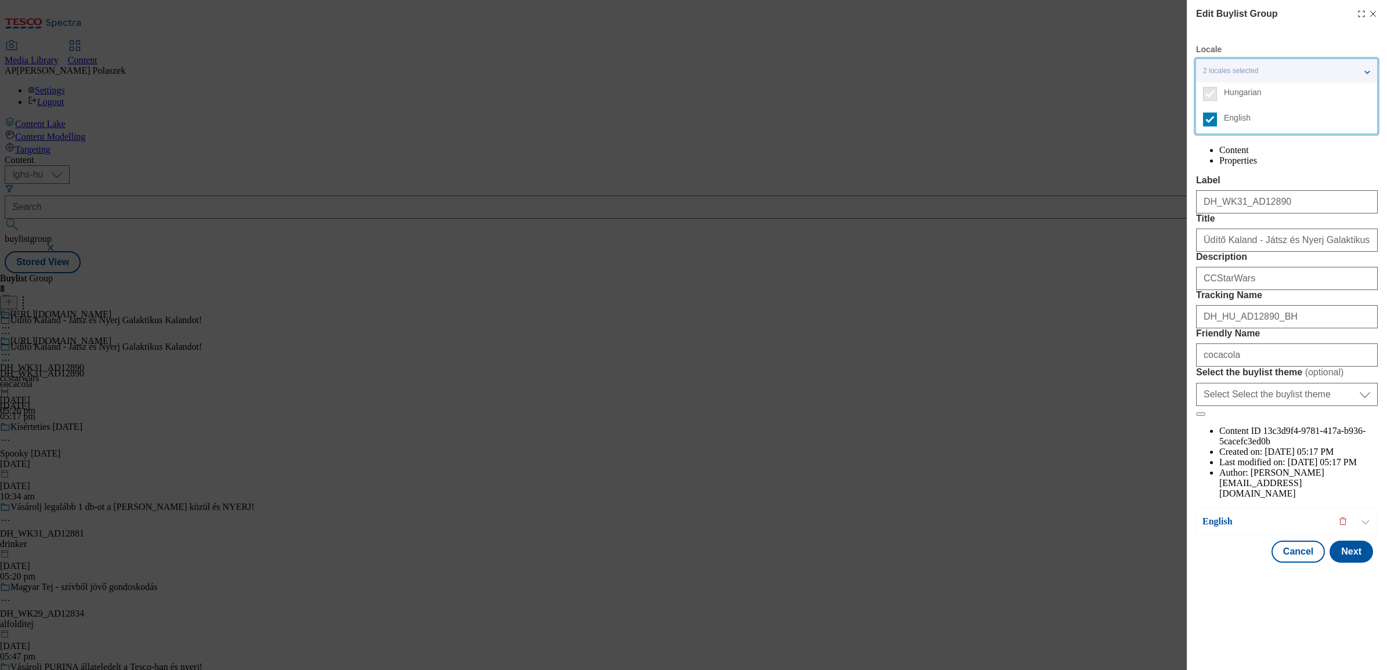
click at [1367, 534] on button "Modal" at bounding box center [1365, 522] width 22 height 26
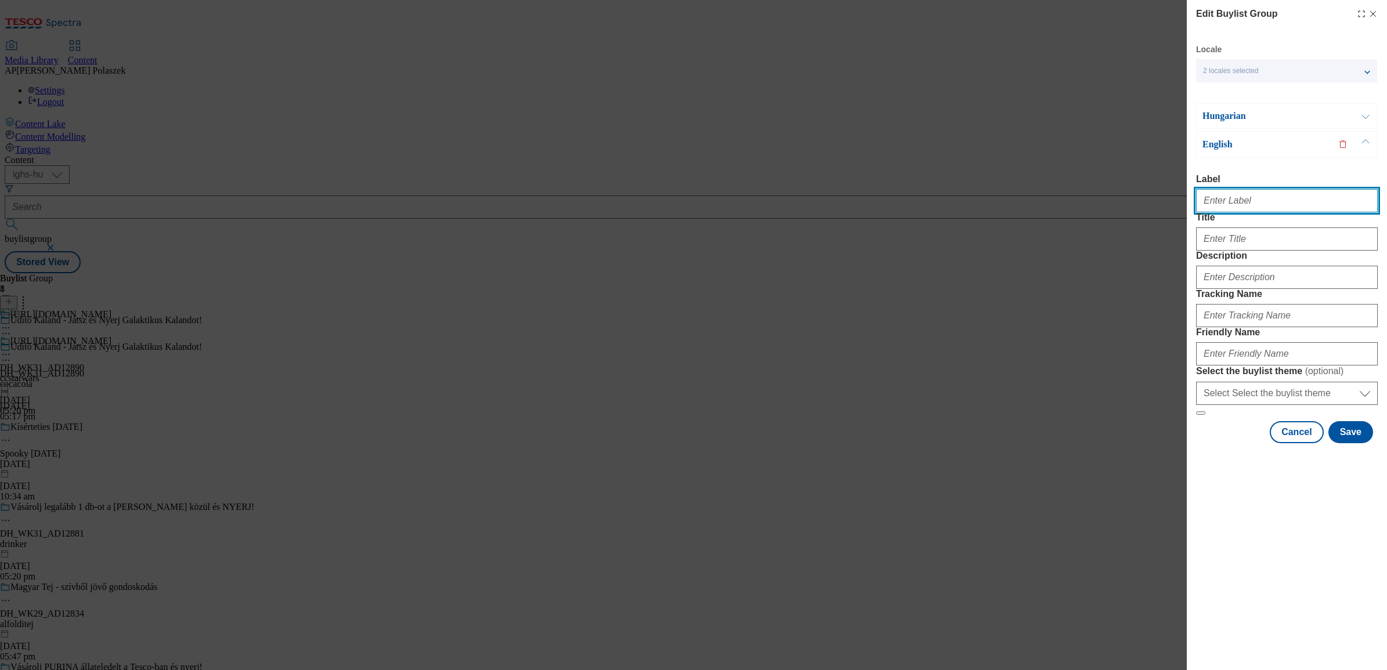
click at [1209, 208] on input "Label" at bounding box center [1287, 200] width 182 height 23
paste input "DH_WK31_AD12890"
type input "DH_WK31_AD12890"
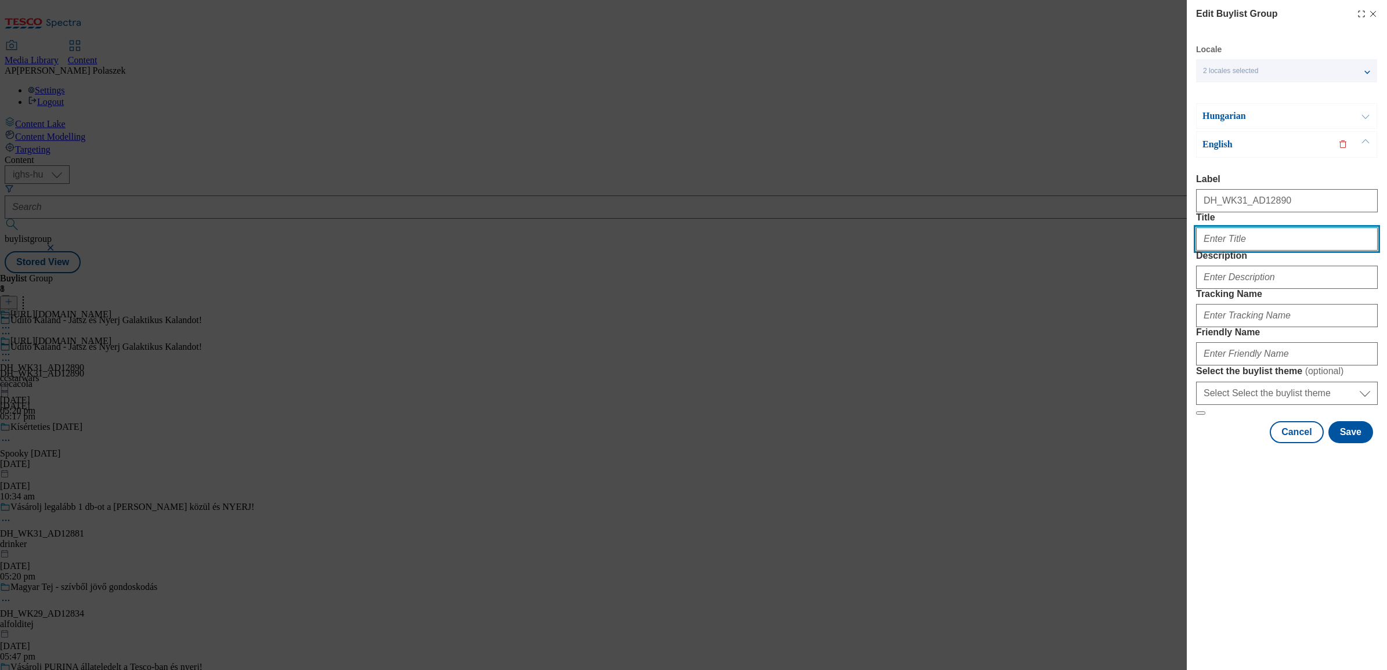
click at [1223, 251] on input "Title" at bounding box center [1287, 238] width 182 height 23
paste input "Refresh Your Galaxy, Play and Win!"
type input "Refresh Your Galaxy, Play and Win!"
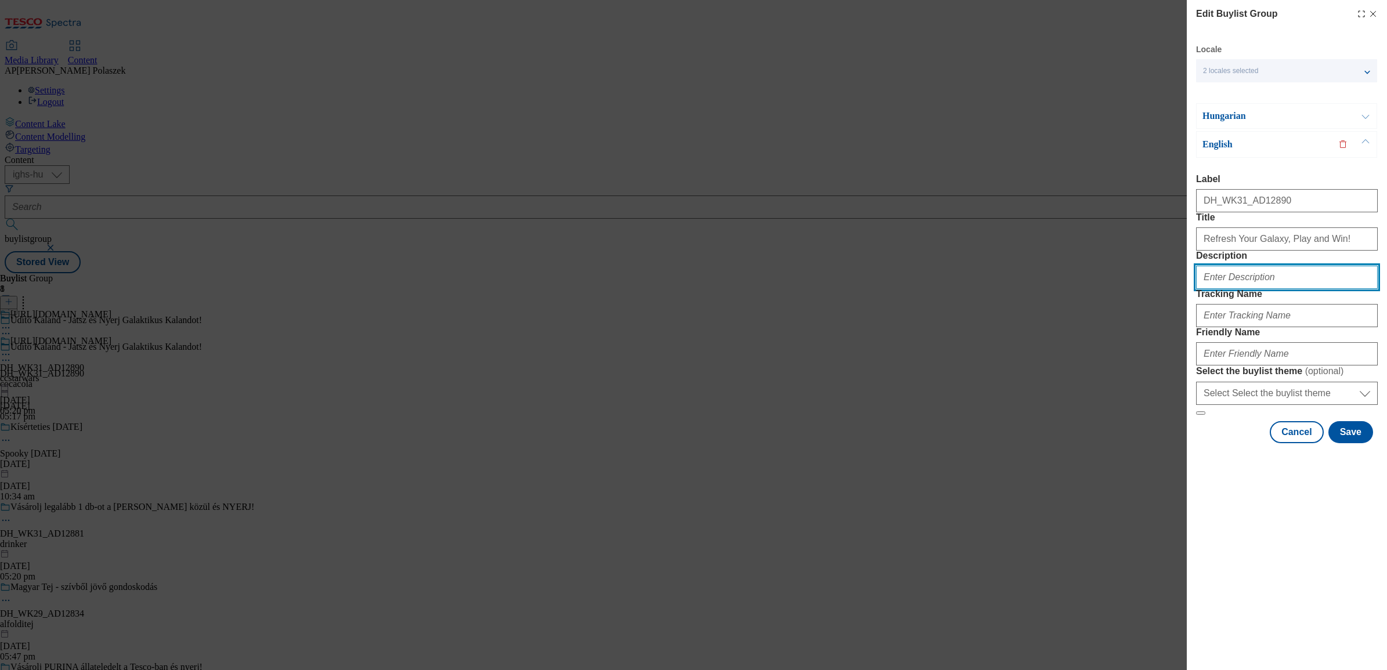
click at [1248, 289] on input "Description" at bounding box center [1287, 277] width 182 height 23
paste input "CCStarWars"
type input "CCStarWars"
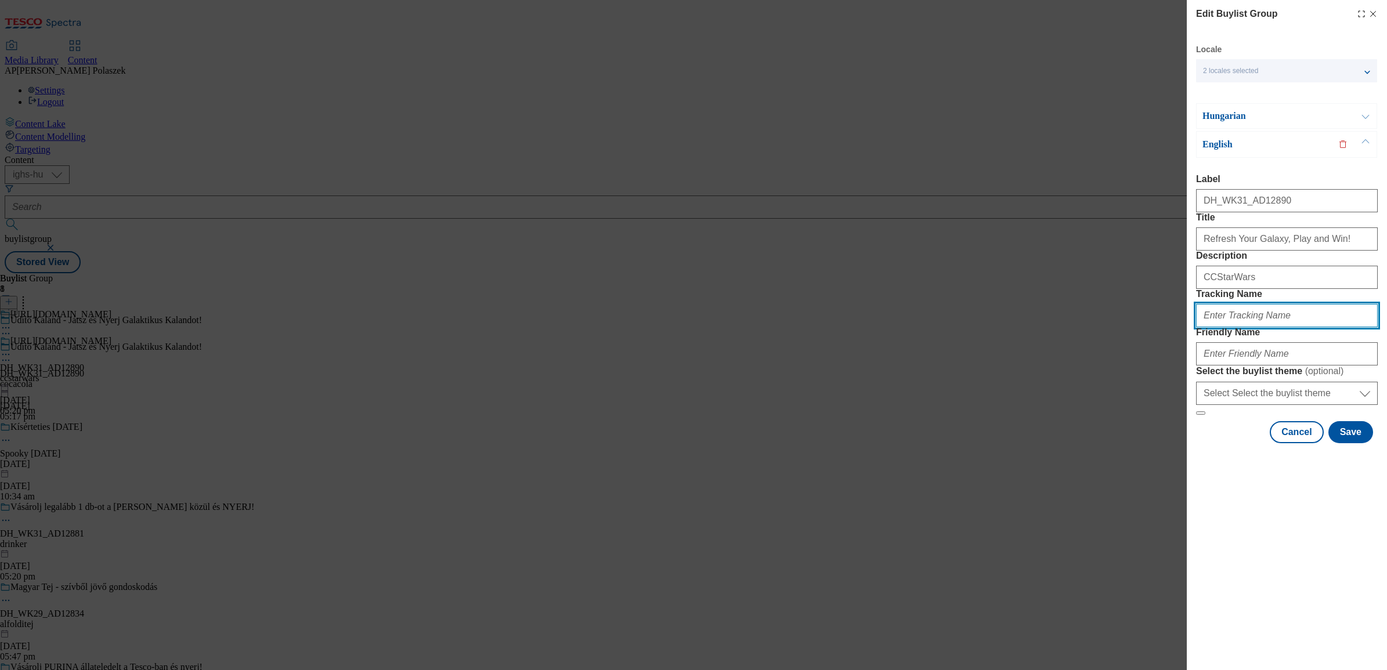
click at [1277, 327] on input "Tracking Name" at bounding box center [1287, 315] width 182 height 23
paste input "DH_EN_AD12890_BH"
type input "DH_EN_AD12890_BH"
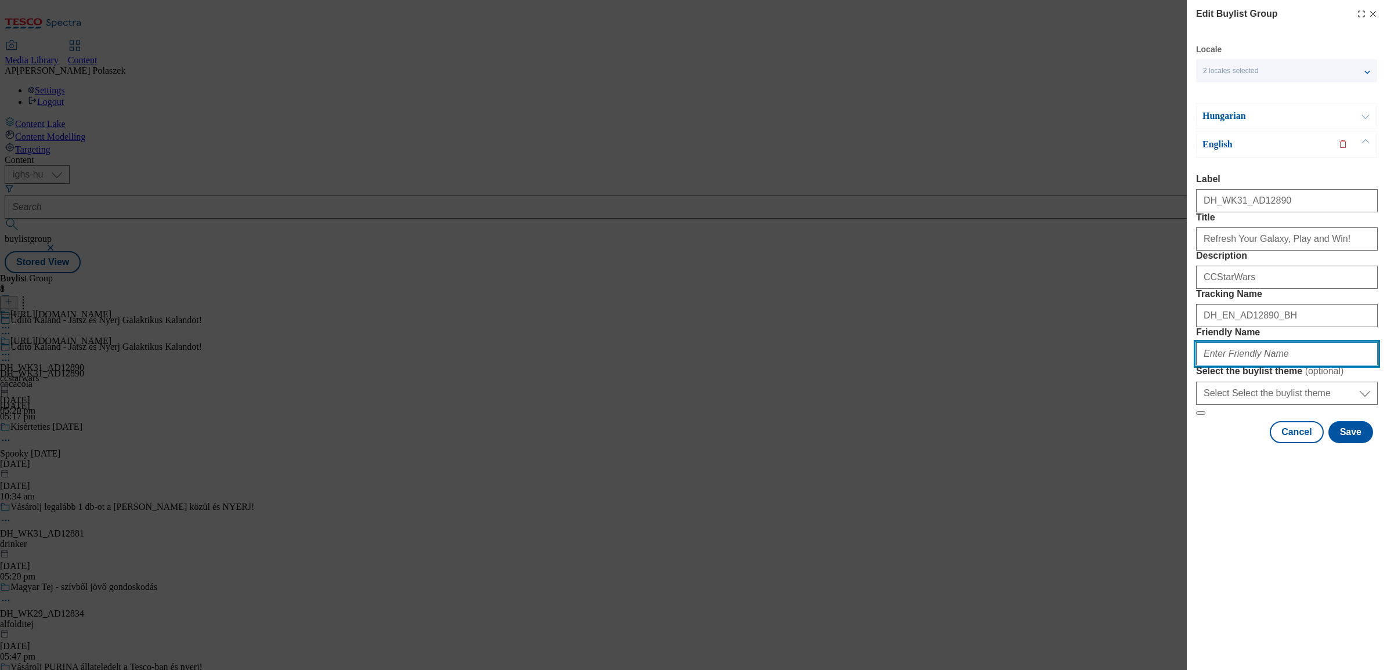
click at [1297, 366] on input "Friendly Name" at bounding box center [1287, 353] width 182 height 23
paste input "cocacola"
type input "cocacola"
click at [1358, 443] on button "Save" at bounding box center [1350, 432] width 45 height 22
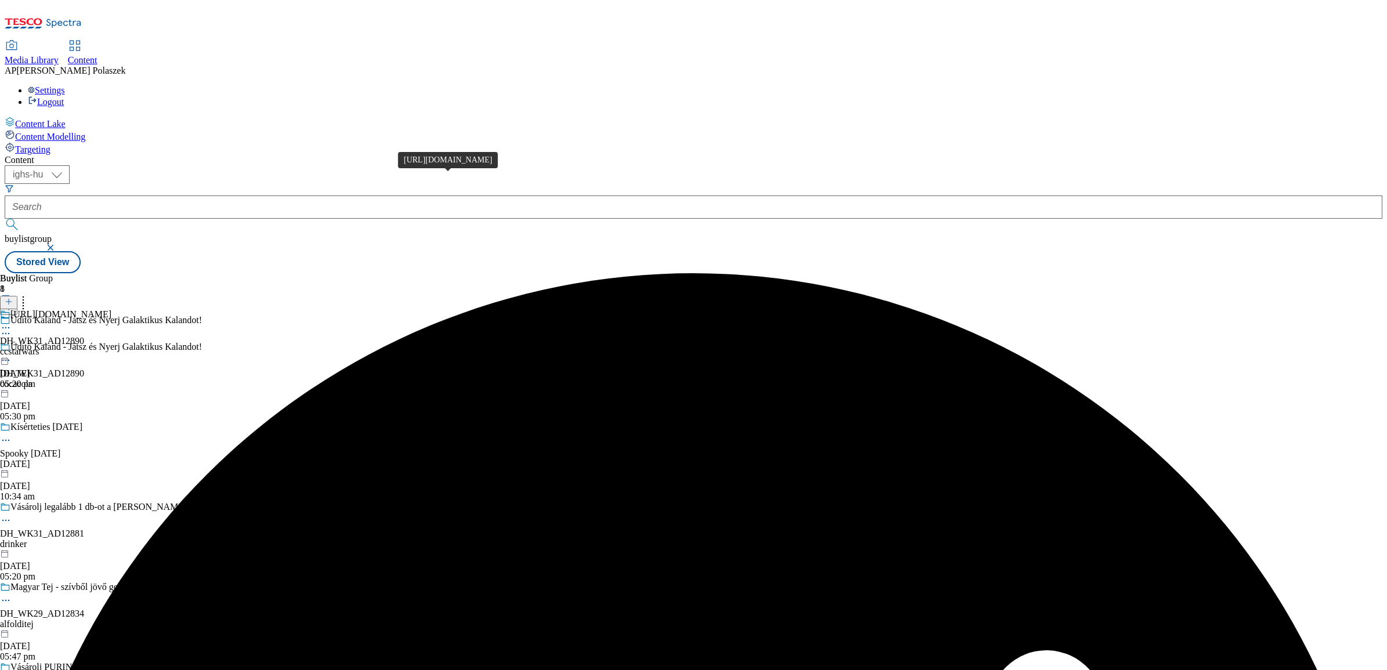
click at [111, 309] on div "https://www.coca-cola.com/hu/hu/offerings/star-wars" at bounding box center [60, 314] width 101 height 10
click at [12, 349] on icon at bounding box center [6, 355] width 12 height 12
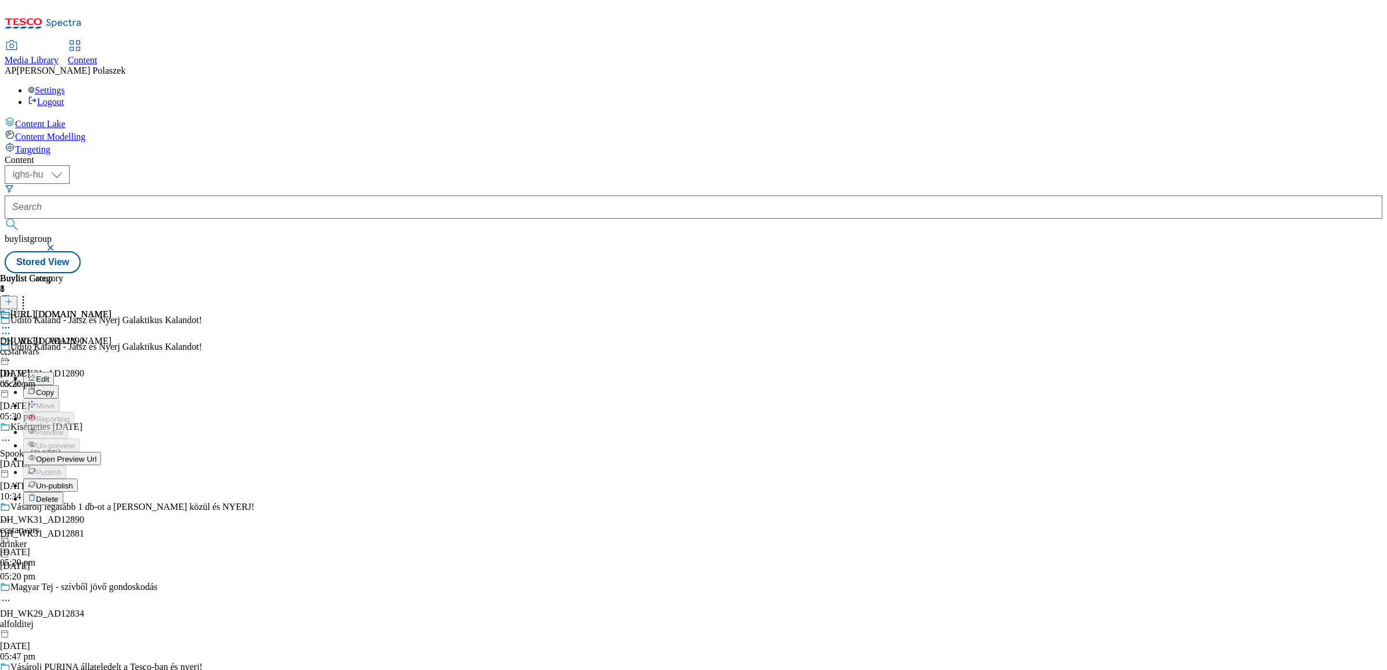
click at [49, 375] on span "Edit" at bounding box center [42, 379] width 13 height 9
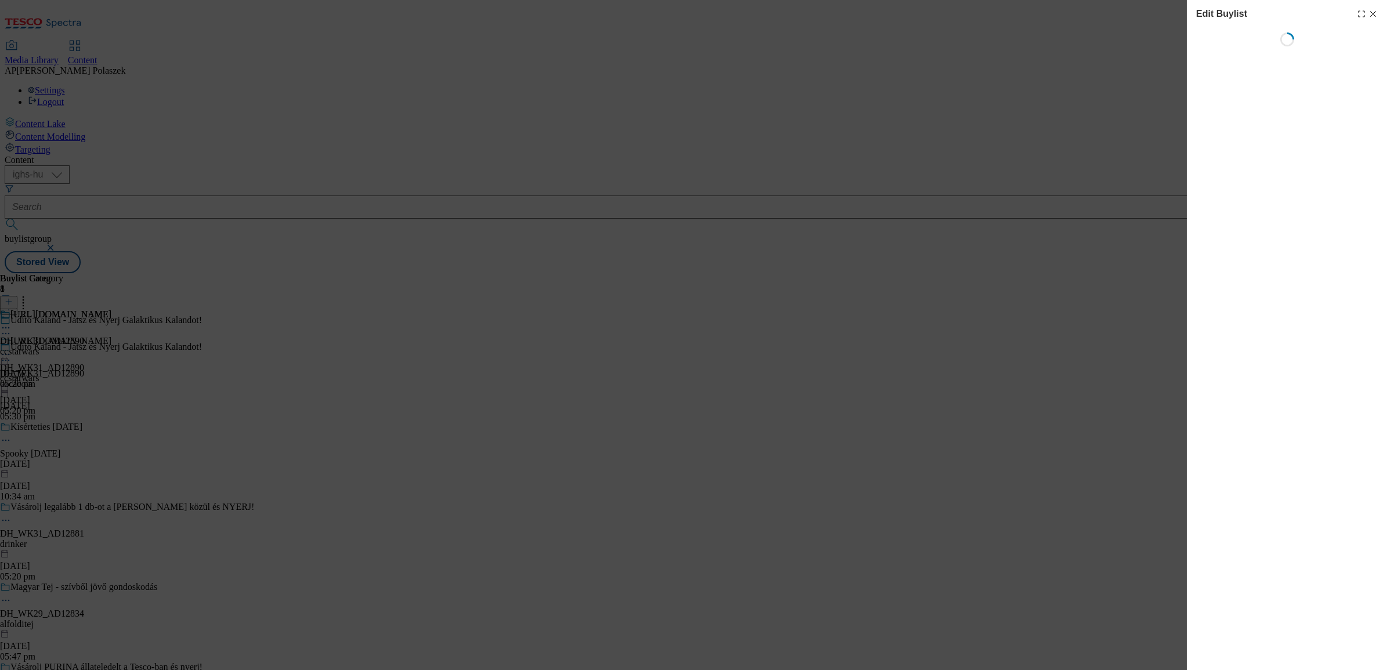
select select "seasonal"
select select "supplier funded short term 1-3 weeks"
select select "dunnhumby"
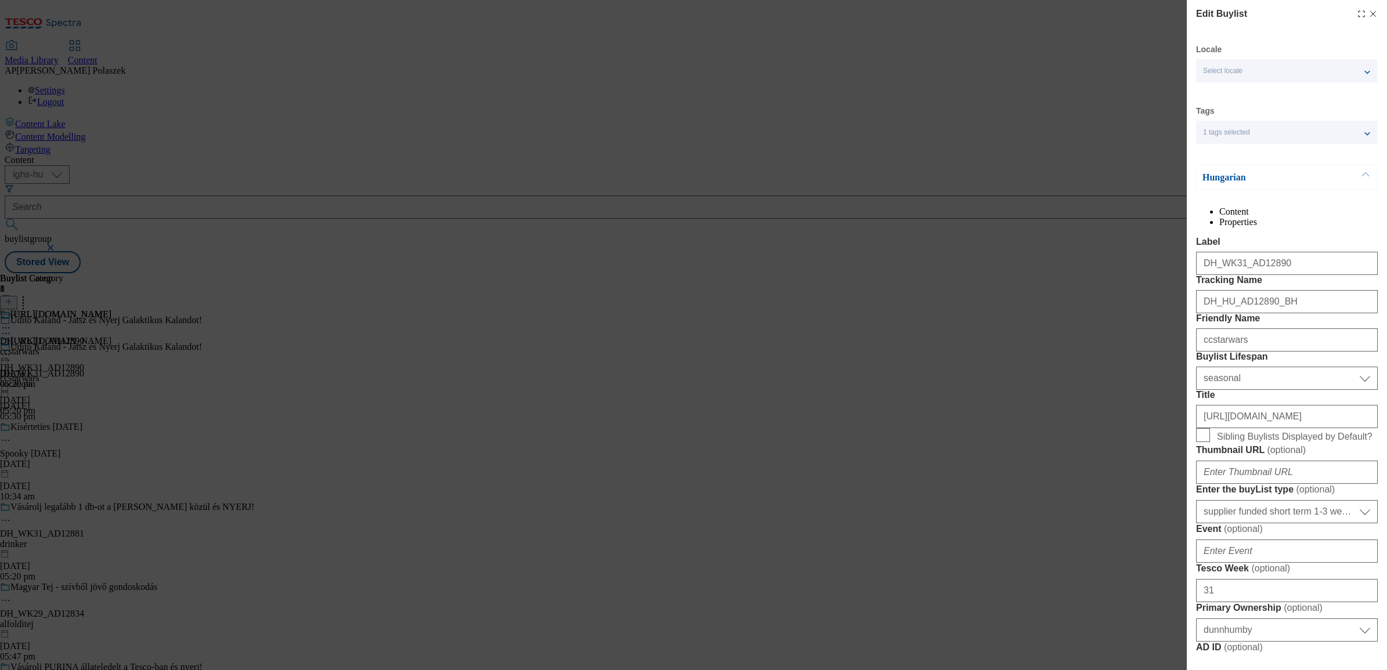
click at [1215, 70] on span "Select locale" at bounding box center [1222, 71] width 39 height 9
click at [1210, 122] on input "English" at bounding box center [1210, 120] width 14 height 14
click at [1130, 206] on div "Edit Buylist Locale 2 locales selected Hungarian English Tags 1 tags selected b…" at bounding box center [693, 335] width 1387 height 670
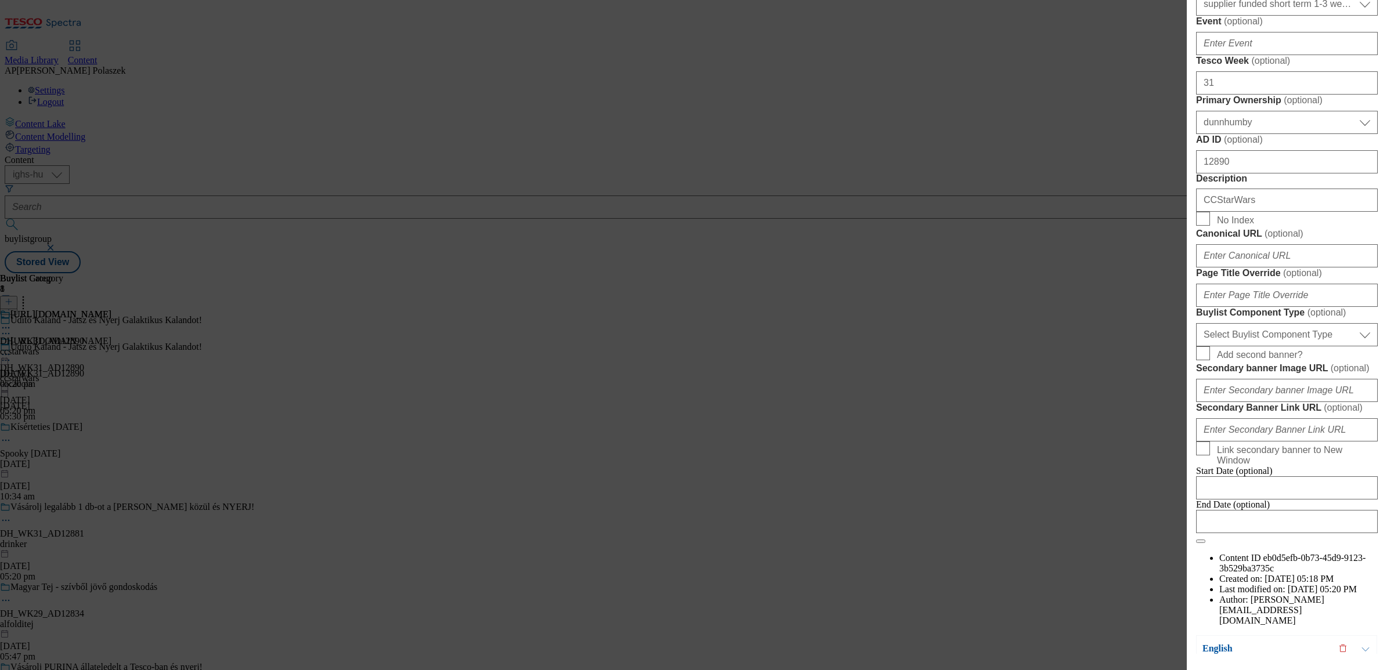
scroll to position [887, 0]
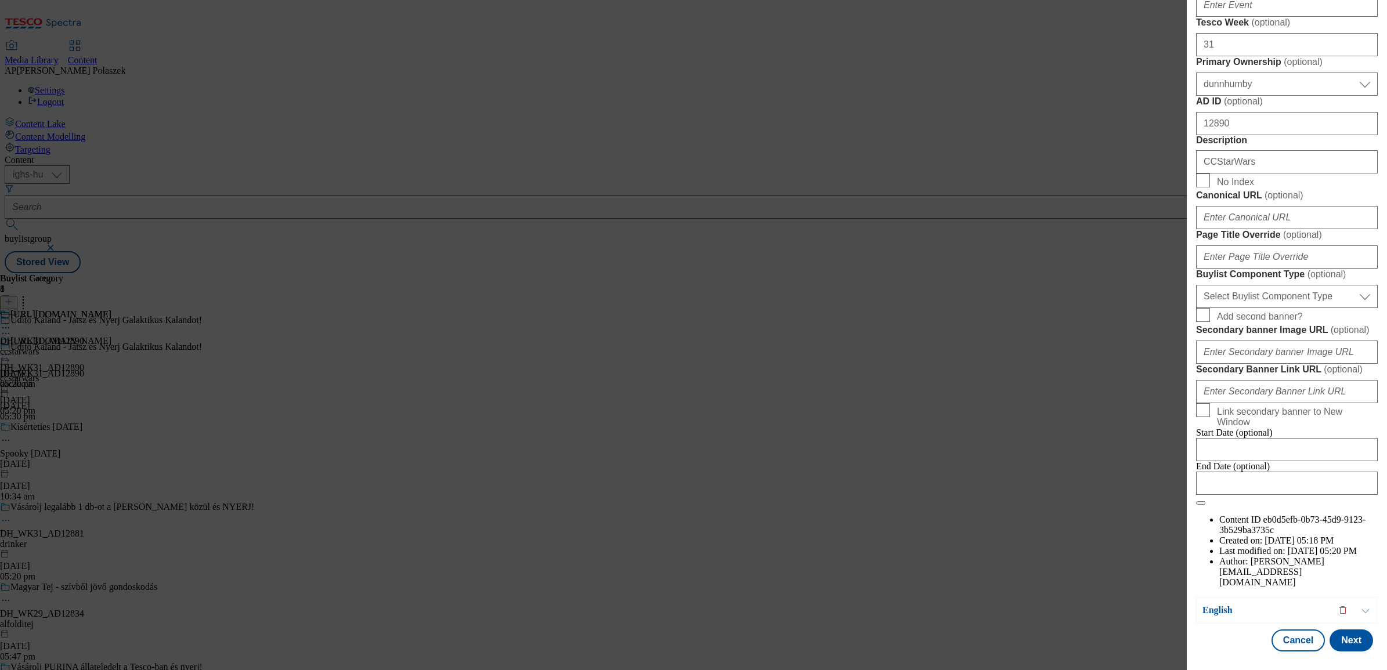
click at [1365, 609] on button "Modal" at bounding box center [1365, 611] width 22 height 26
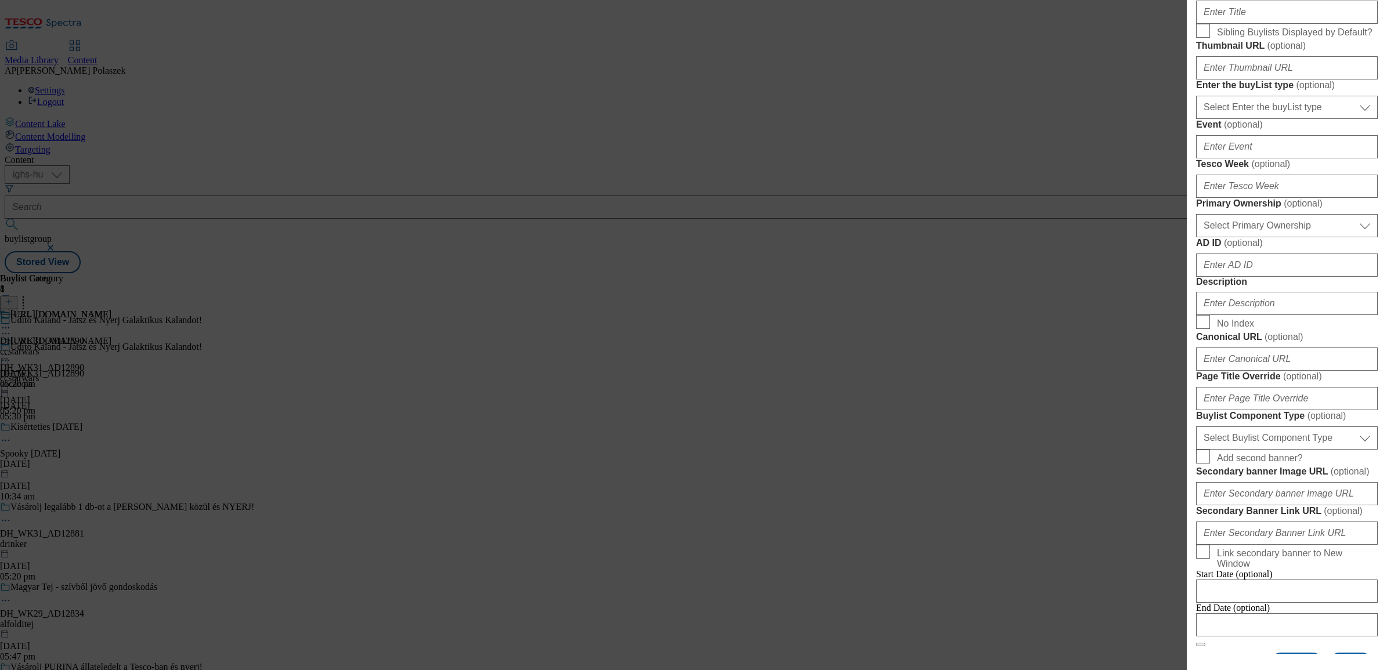
scroll to position [0, 0]
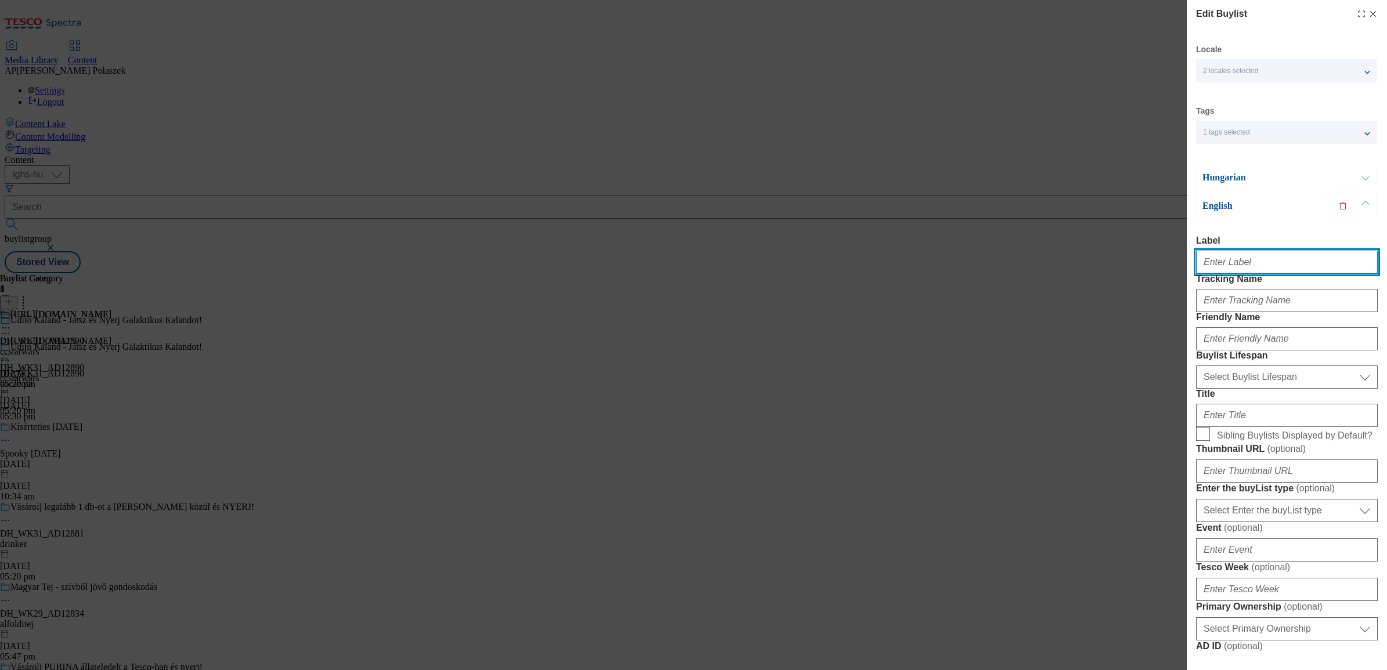
click at [1222, 267] on input "Label" at bounding box center [1287, 262] width 182 height 23
paste input "DH_WK31_AD12890"
type input "DH_WK31_AD12890"
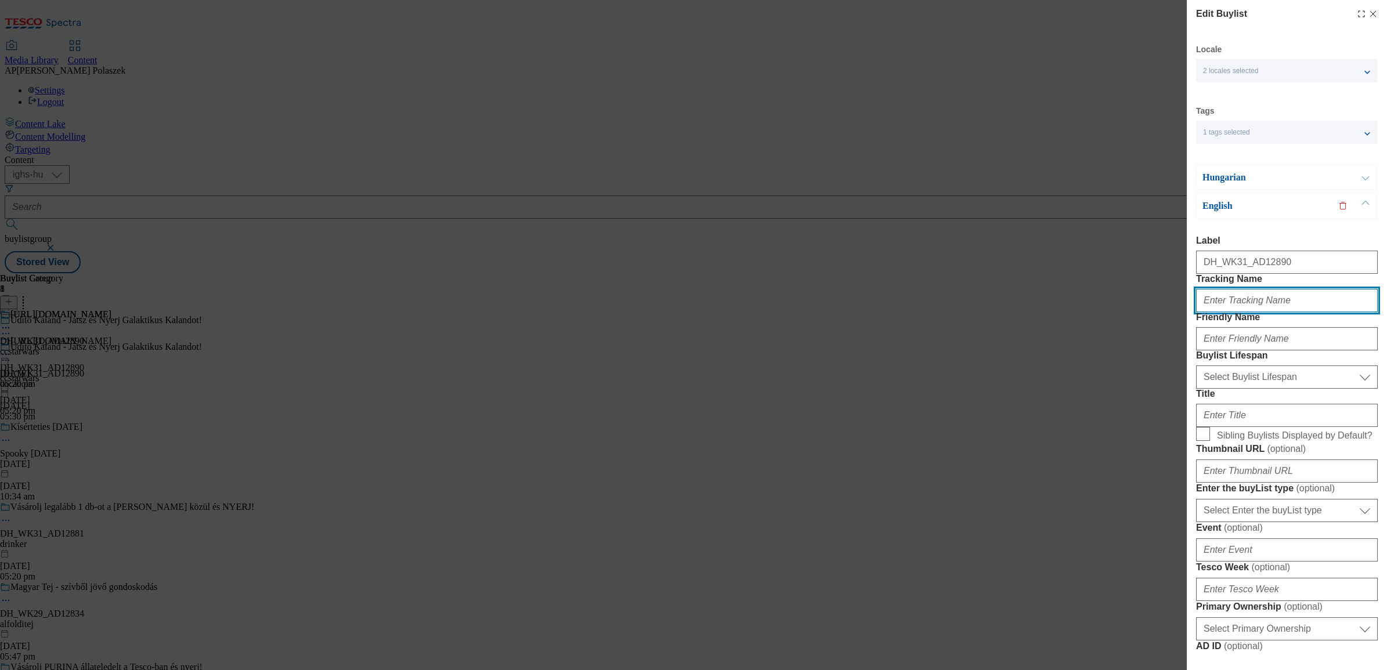
click at [1245, 312] on input "Tracking Name" at bounding box center [1287, 300] width 182 height 23
paste input "DH_EN_AD12890_BH"
type input "DH_EN_AD12890_BH"
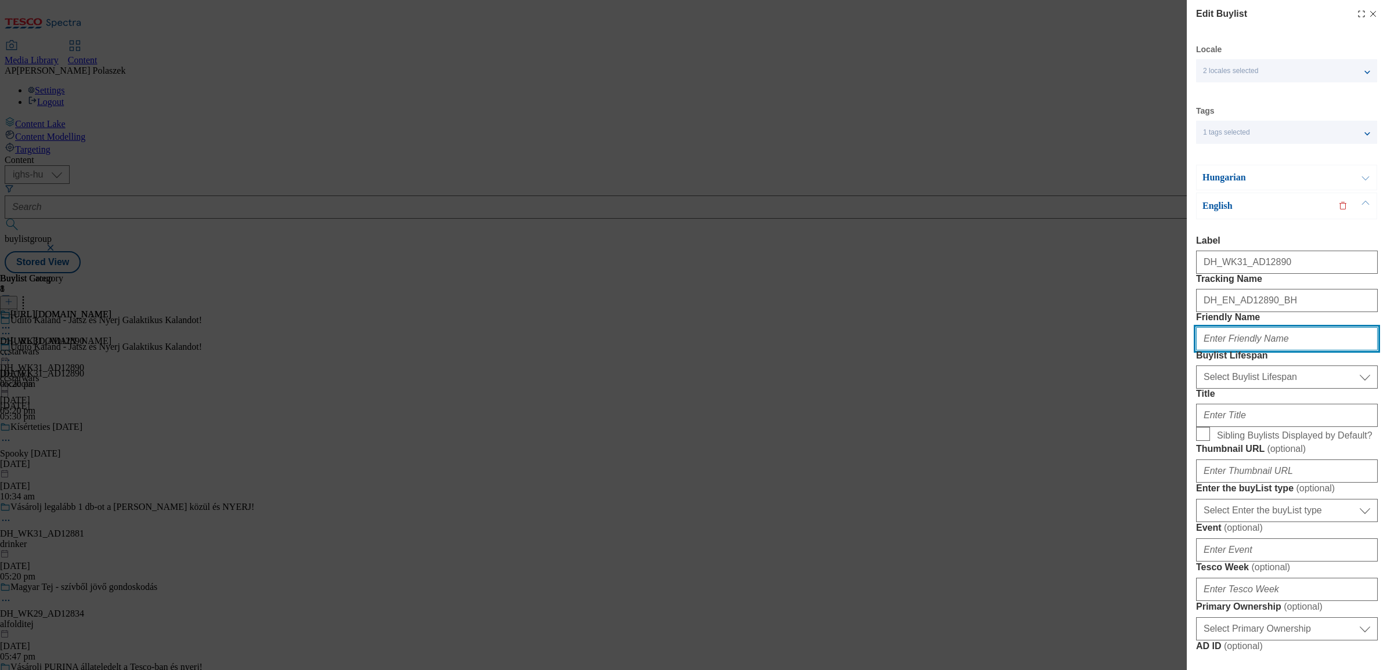
click at [1249, 350] on input "Friendly Name" at bounding box center [1287, 338] width 182 height 23
paste input "ccstarwars"
type input "ccstarwars"
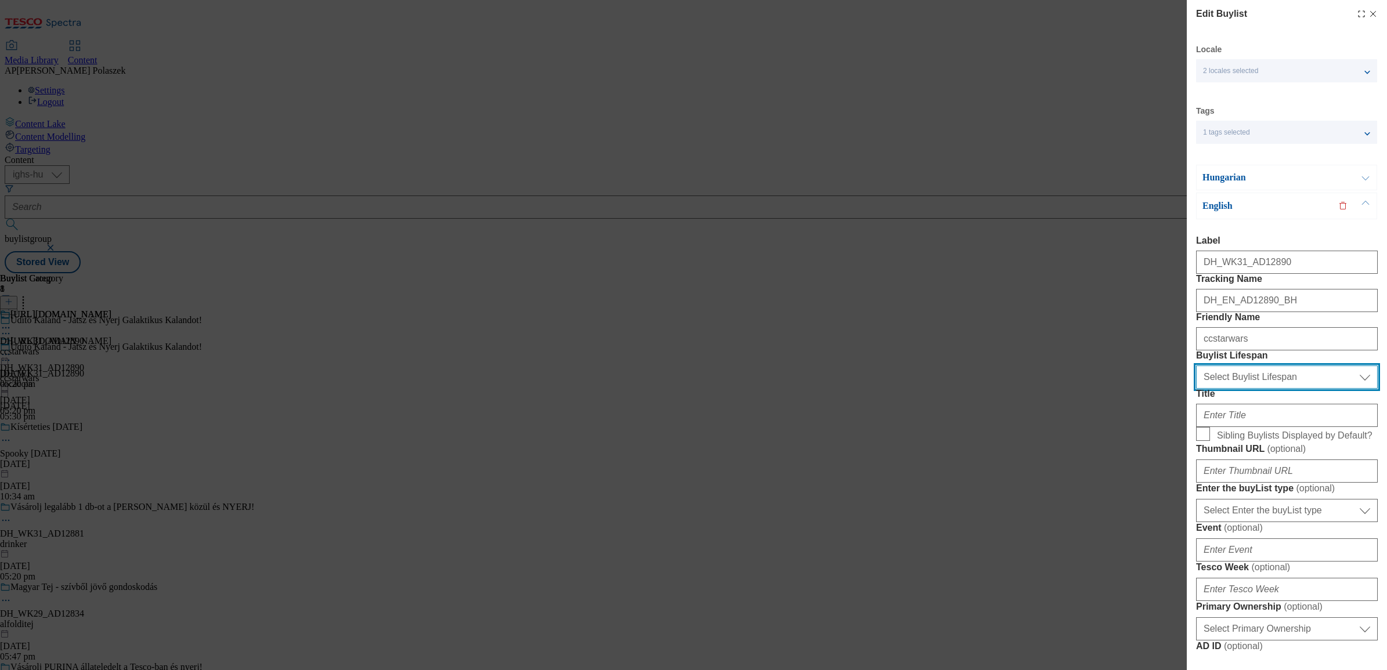
click at [1263, 389] on select "Select Buylist Lifespan evergreen seasonal tactical" at bounding box center [1287, 377] width 182 height 23
select select "seasonal"
click at [1196, 389] on select "Select Buylist Lifespan evergreen seasonal tactical" at bounding box center [1287, 377] width 182 height 23
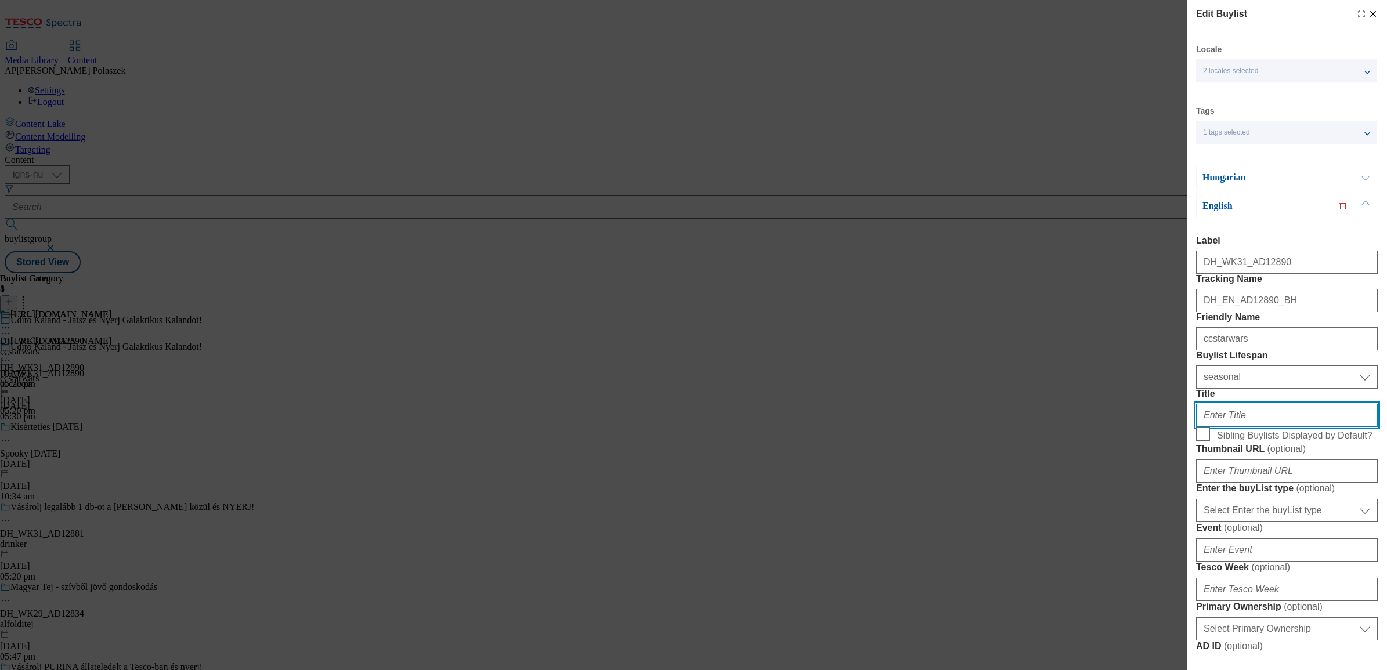
click at [1250, 427] on input "Title" at bounding box center [1287, 415] width 182 height 23
paste input "https://www.coca-cola.com/hu/hu/offerings/star-wars"
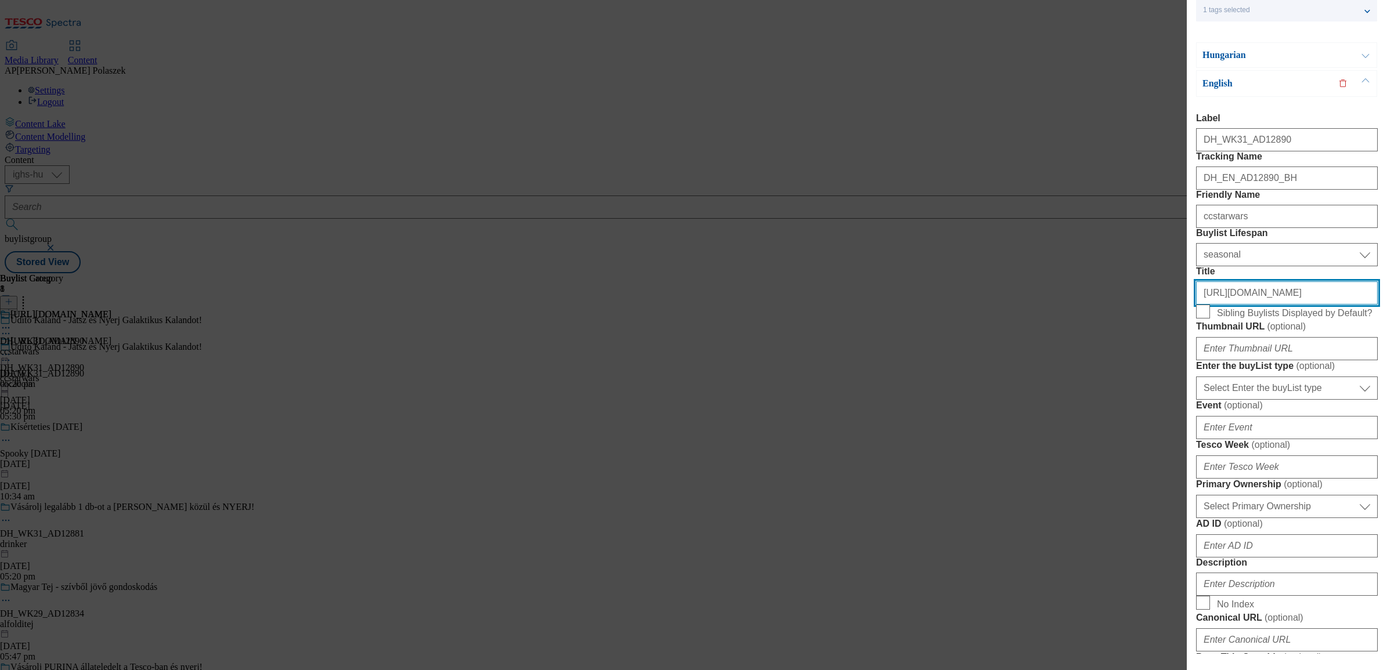
scroll to position [145, 0]
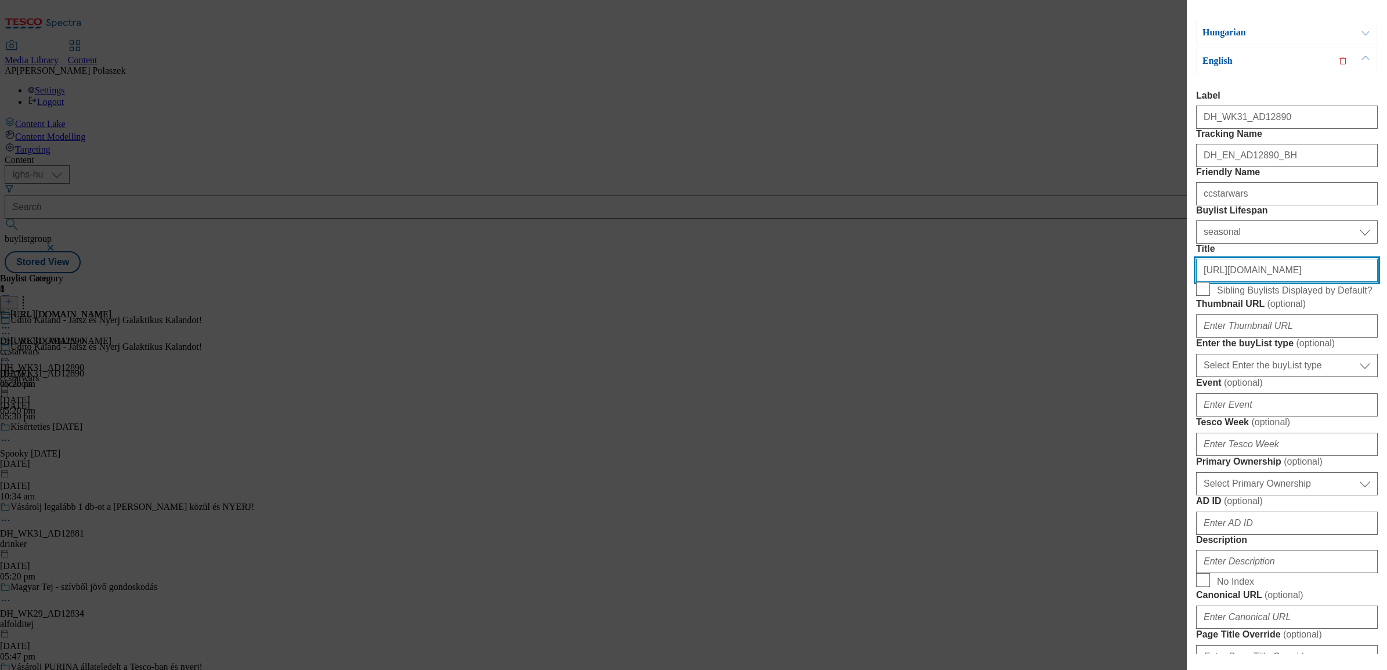
type input "https://www.coca-cola.com/hu/hu/offerings/star-wars"
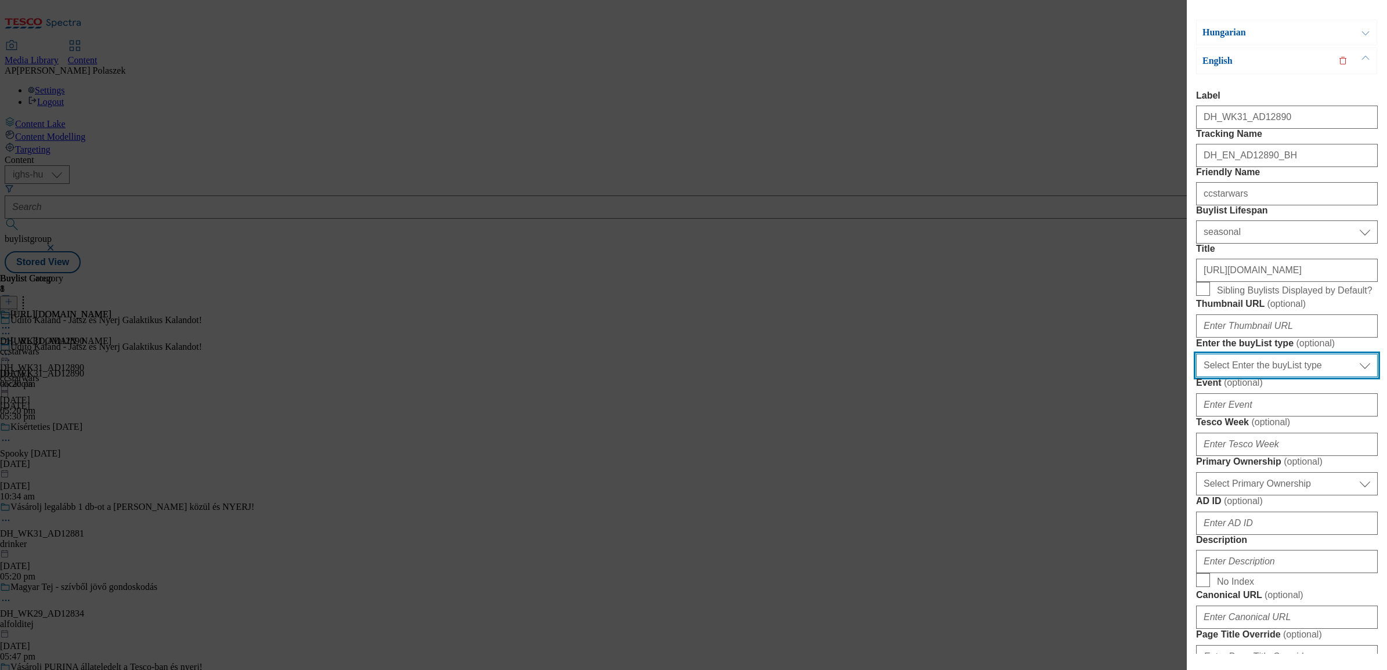
click at [1281, 377] on select "Select Enter the buyList type event supplier funded long term >4 weeks supplier…" at bounding box center [1287, 365] width 182 height 23
select select "supplier funded short term 1-3 weeks"
click at [1196, 377] on select "Select Enter the buyList type event supplier funded long term >4 weeks supplier…" at bounding box center [1287, 365] width 182 height 23
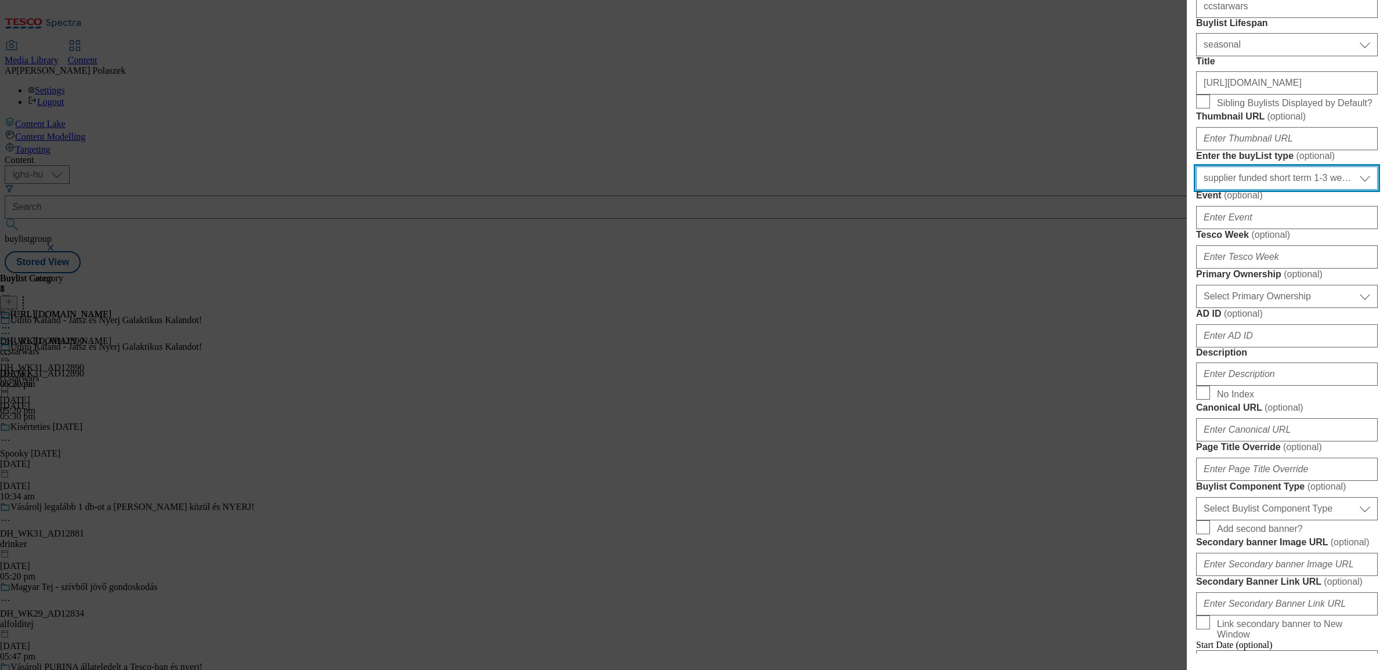
scroll to position [363, 0]
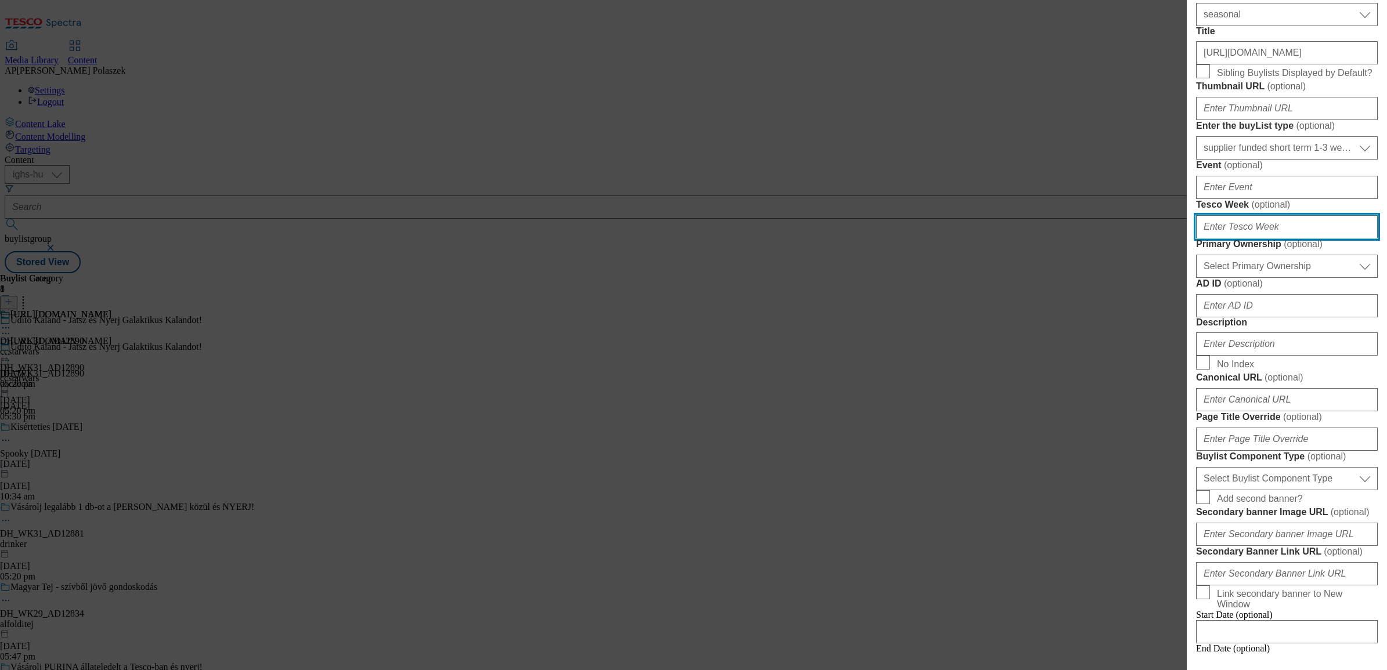
click at [1271, 238] on input "Tesco Week ( optional )" at bounding box center [1287, 226] width 182 height 23
type input "31"
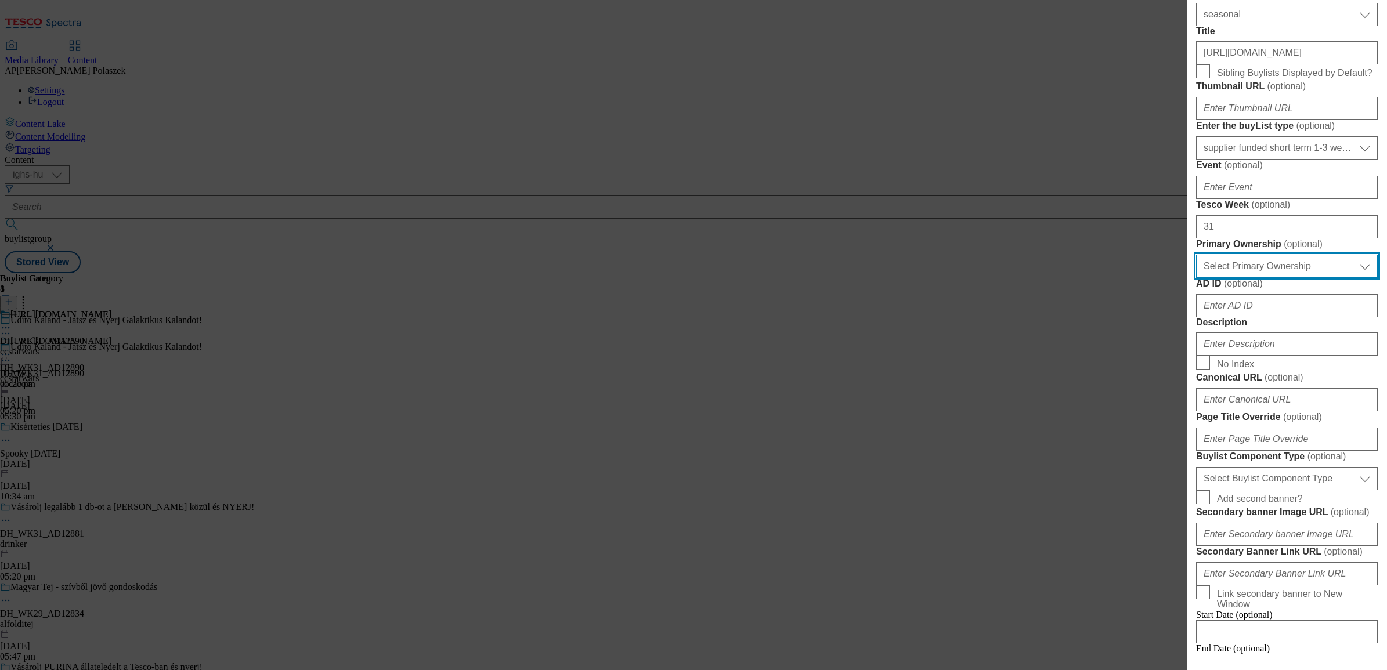
click at [1262, 278] on select "Select Primary Ownership tesco dunnhumby" at bounding box center [1287, 266] width 182 height 23
select select "dunnhumby"
click at [1196, 278] on select "Select Primary Ownership tesco dunnhumby" at bounding box center [1287, 266] width 182 height 23
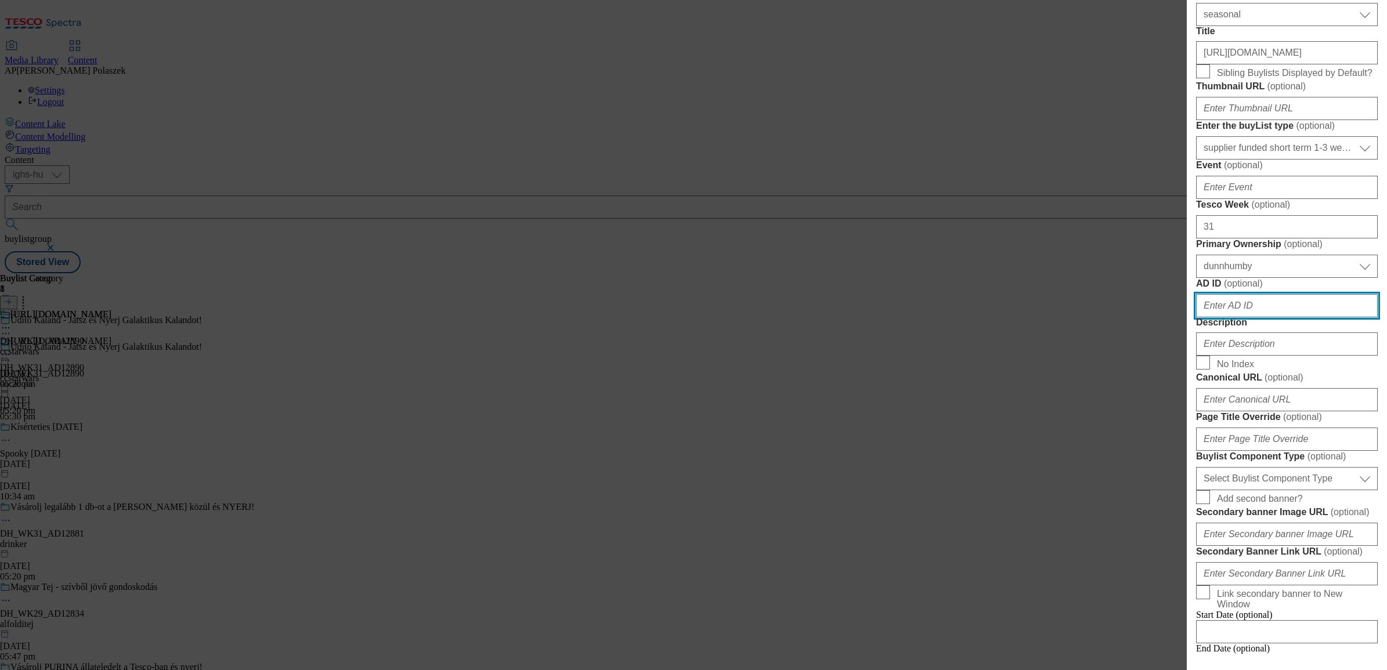
click at [1261, 317] on input "AD ID ( optional )" at bounding box center [1287, 305] width 182 height 23
type input "12890"
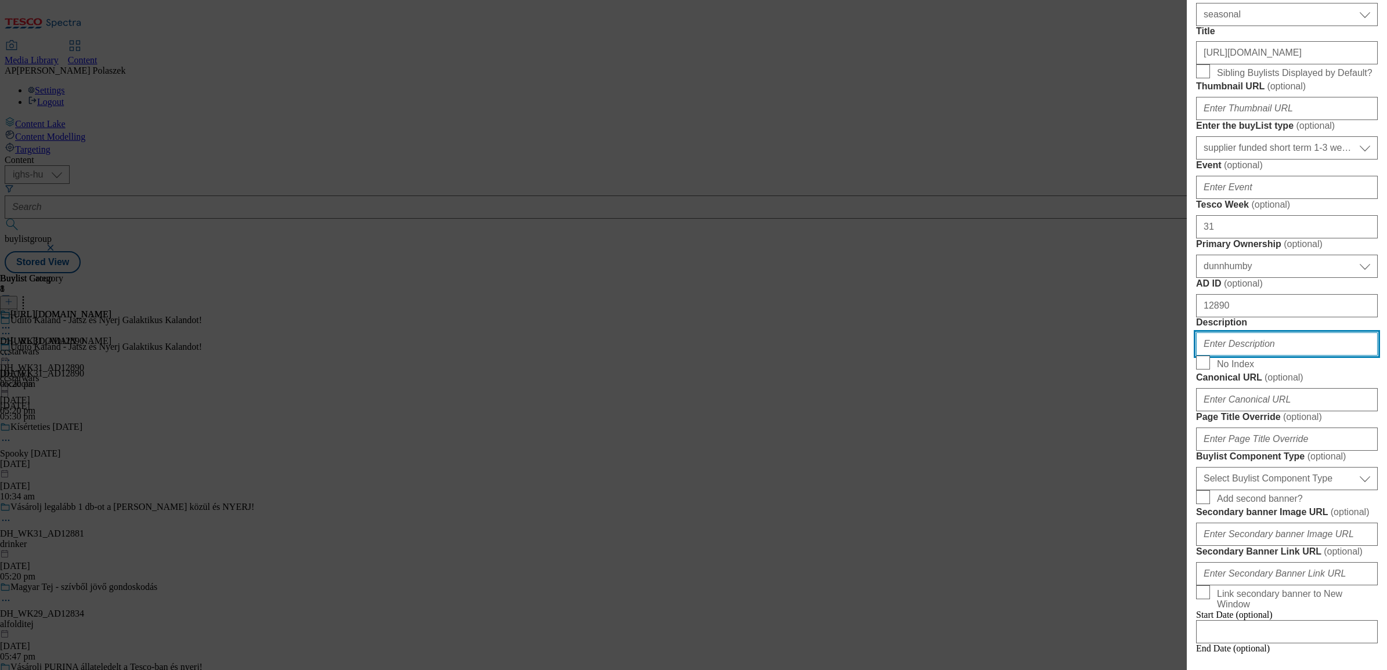
click at [1256, 356] on input "Description" at bounding box center [1287, 343] width 182 height 23
paste input "CCStarWars"
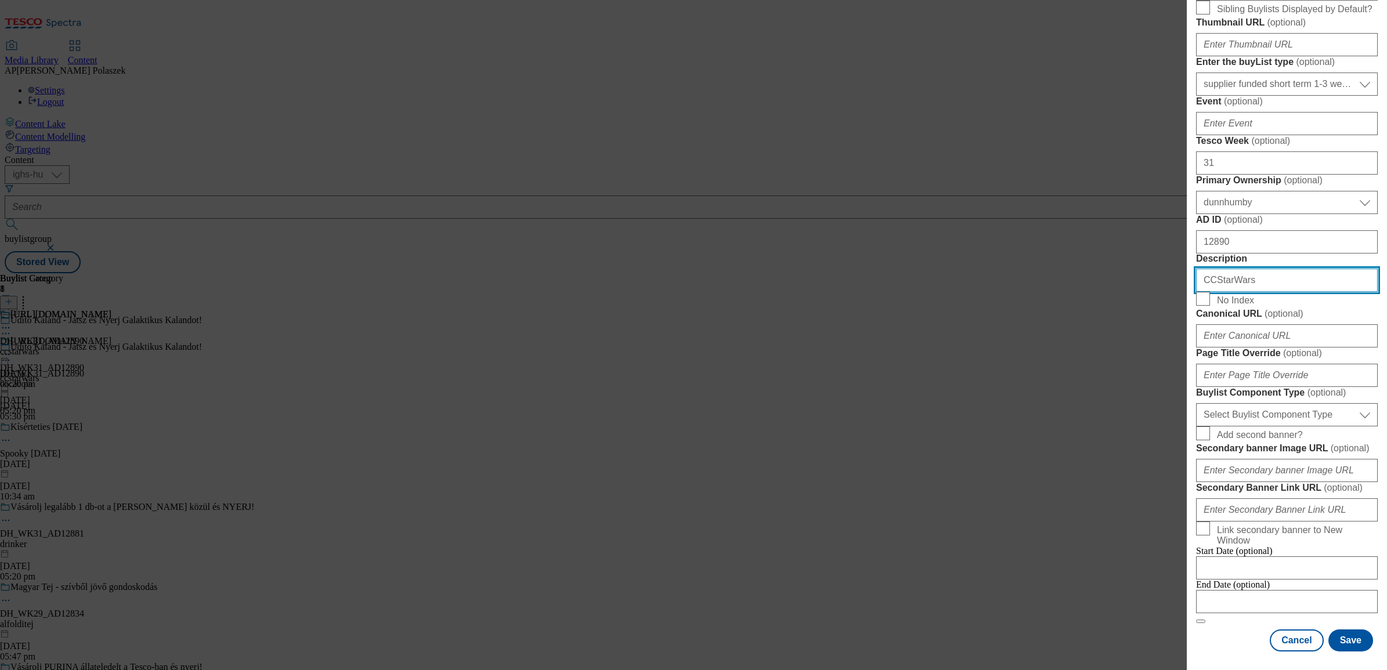
scroll to position [838, 0]
type input "CCStarWars"
click at [1352, 642] on button "Save" at bounding box center [1350, 640] width 45 height 22
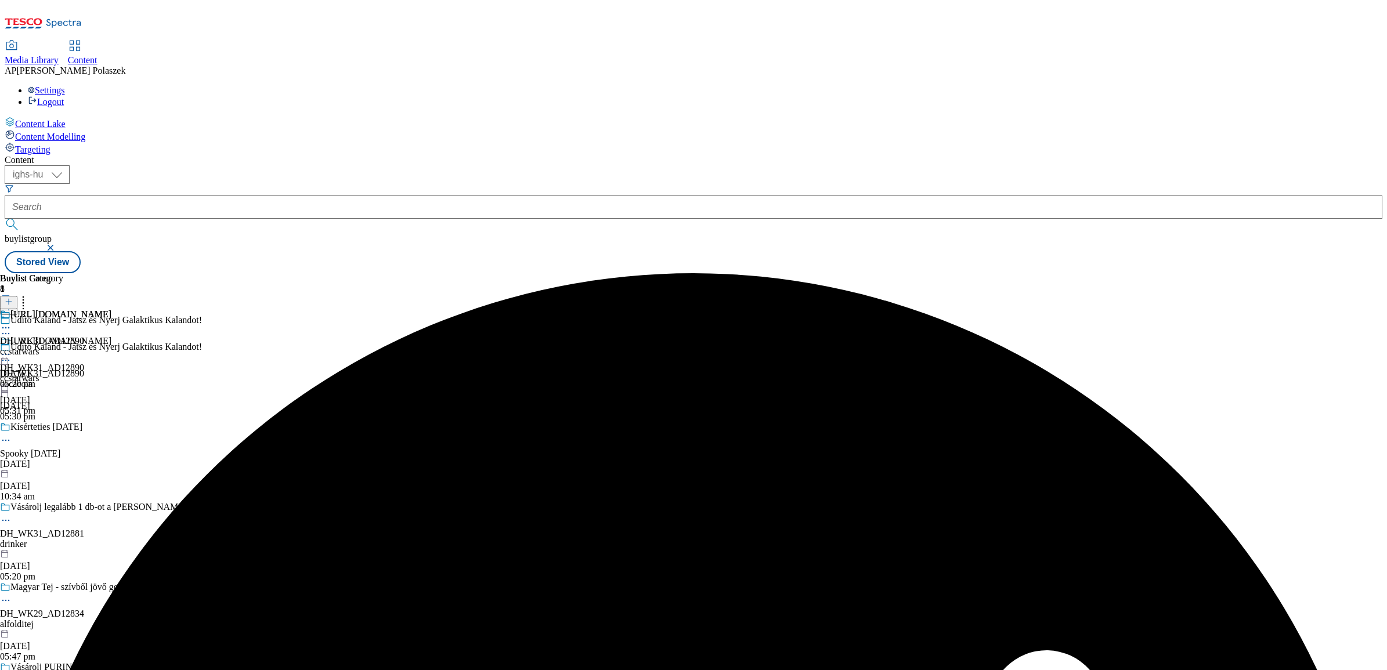
click at [12, 322] on icon at bounding box center [6, 328] width 12 height 12
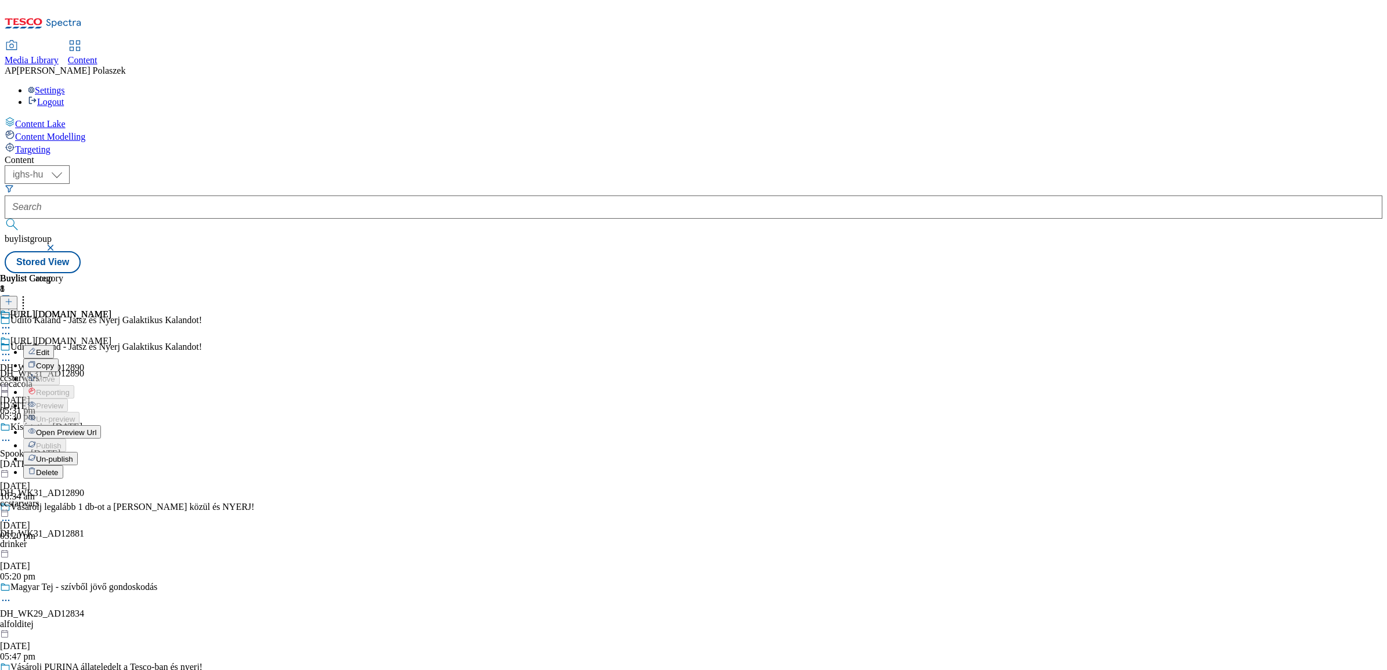
click at [54, 345] on button "Edit" at bounding box center [38, 351] width 31 height 13
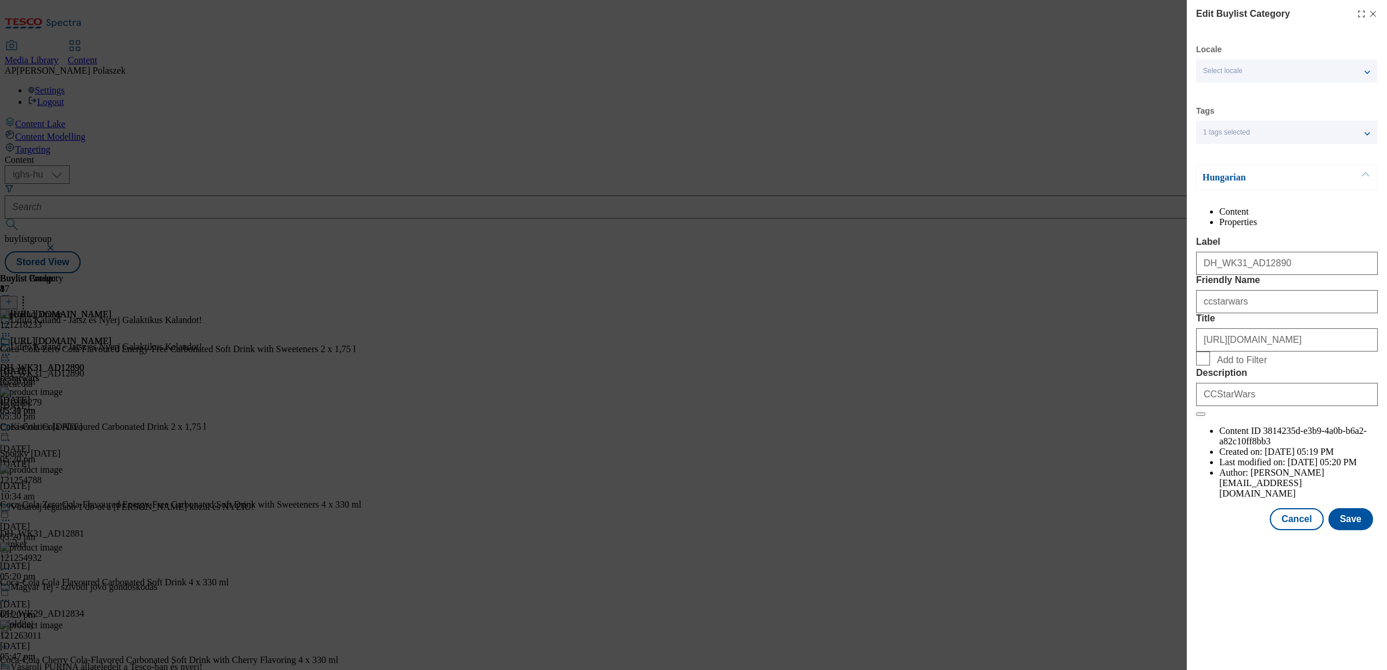
click at [1231, 74] on span "Select locale" at bounding box center [1222, 71] width 39 height 9
click at [1214, 118] on input "English" at bounding box center [1210, 120] width 14 height 14
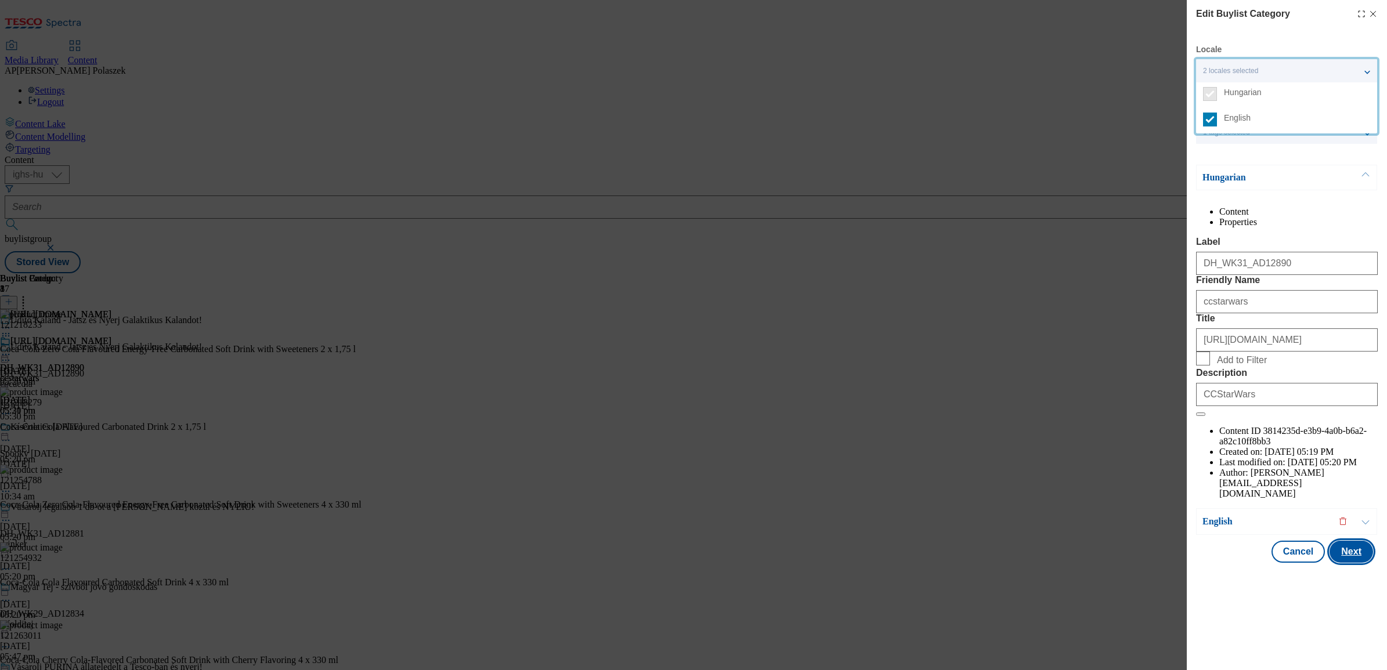
click at [1355, 563] on button "Next" at bounding box center [1351, 552] width 44 height 22
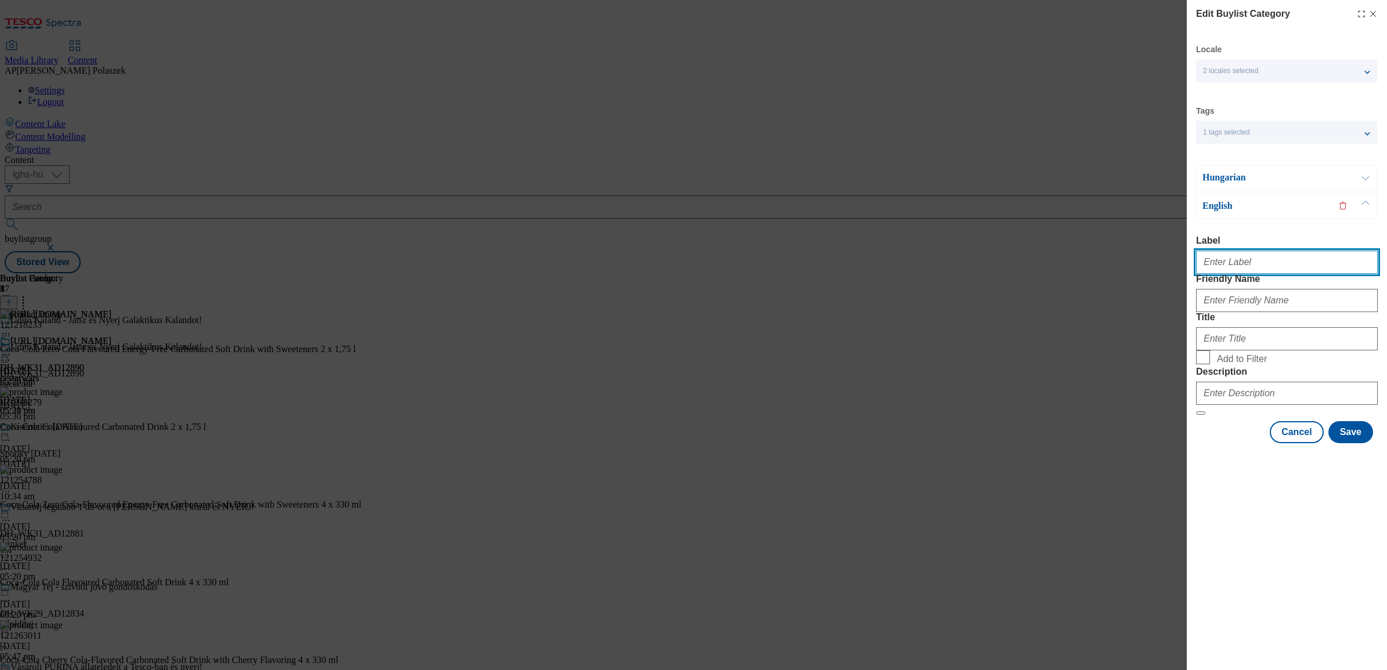
click at [1222, 265] on input "Label" at bounding box center [1287, 262] width 182 height 23
paste input "DH_WK31_AD12890"
type input "DH_WK31_AD12890"
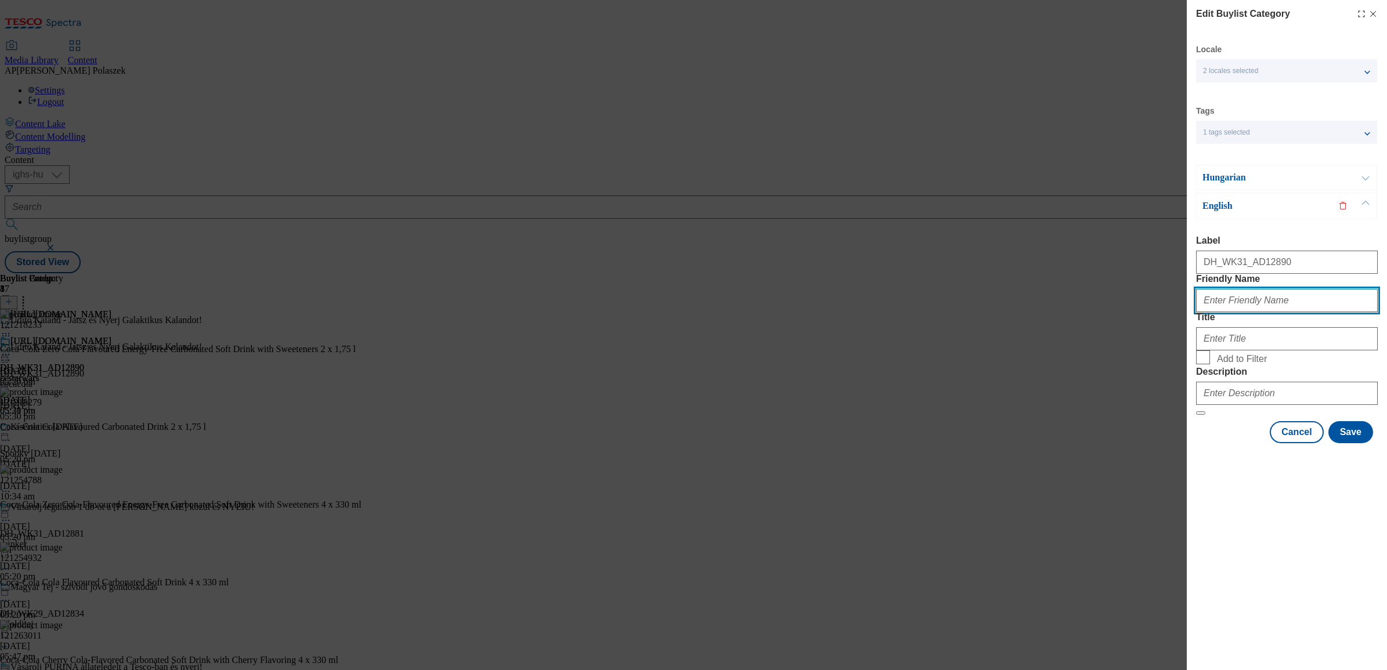
click at [1265, 312] on input "Friendly Name" at bounding box center [1287, 300] width 182 height 23
paste input "ccstarwars"
type input "ccstarwars"
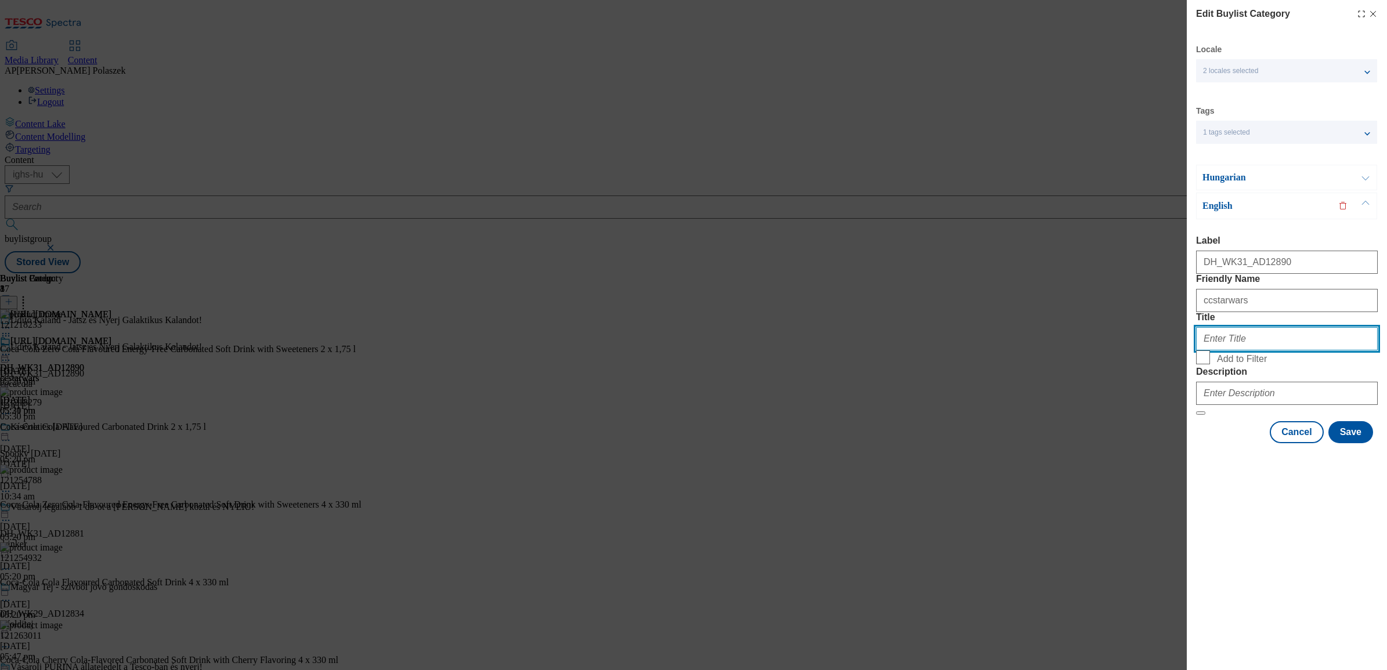
click at [1287, 350] on input "Title" at bounding box center [1287, 338] width 182 height 23
paste input "https://www.coca-cola.com/hu/hu/offerings/star-wars"
type input "https://www.coca-cola.com/hu/hu/offerings/star-wars"
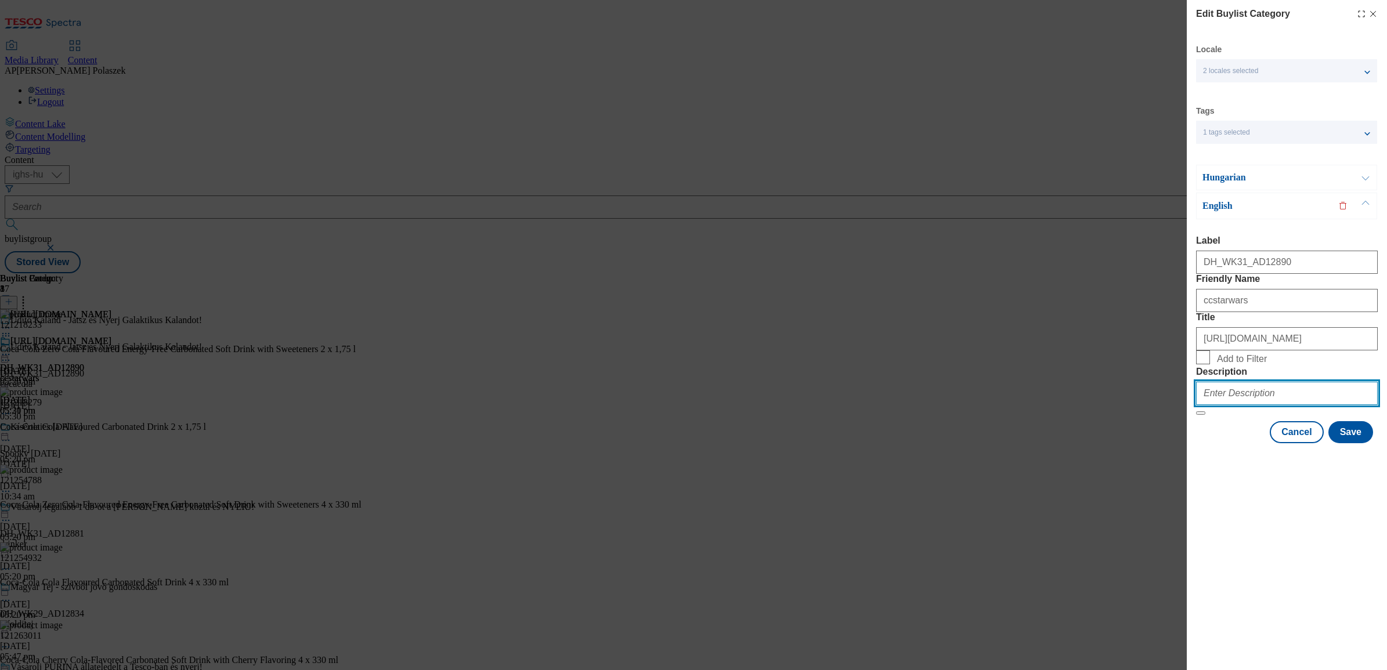
click at [1256, 405] on input "Description" at bounding box center [1287, 393] width 182 height 23
paste input "CCStarWars"
type input "CCStarWars"
click at [1352, 443] on button "Save" at bounding box center [1350, 432] width 45 height 22
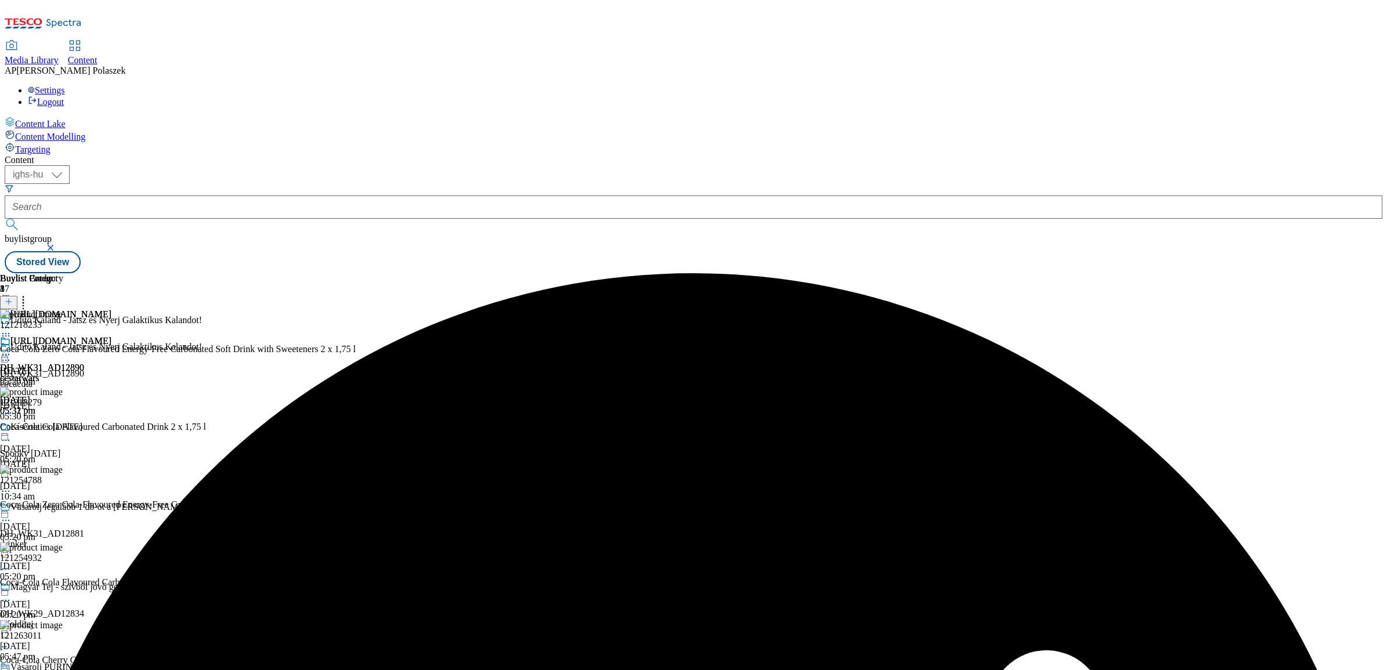
click at [29, 294] on icon at bounding box center [23, 300] width 12 height 12
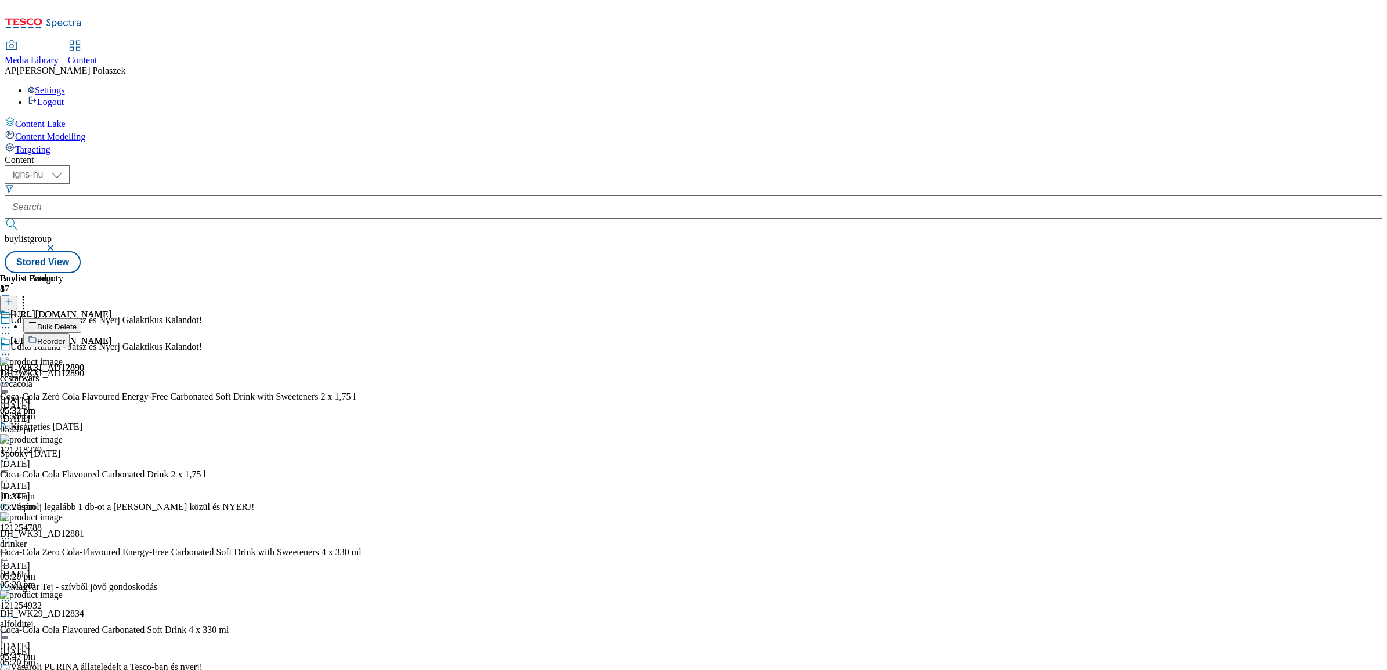
click at [77, 323] on span "Bulk Delete" at bounding box center [56, 327] width 39 height 9
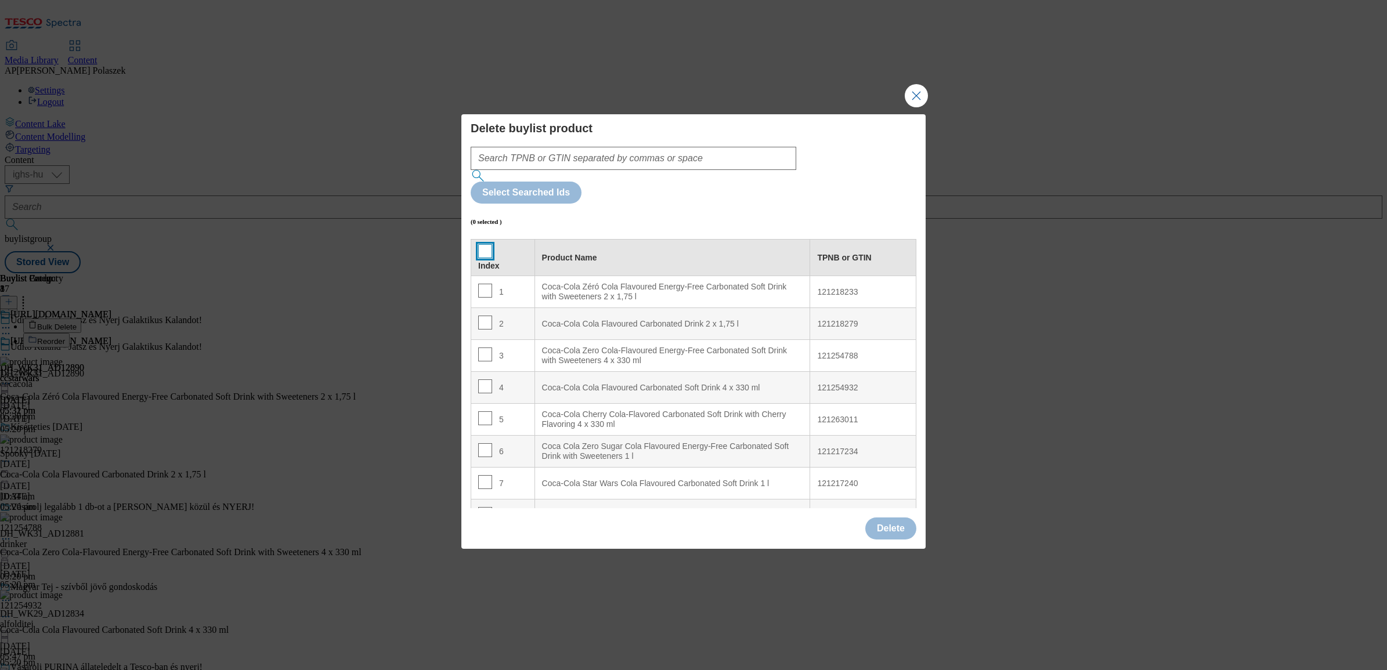
click at [486, 244] on input "Modal" at bounding box center [485, 251] width 14 height 14
checkbox input "true"
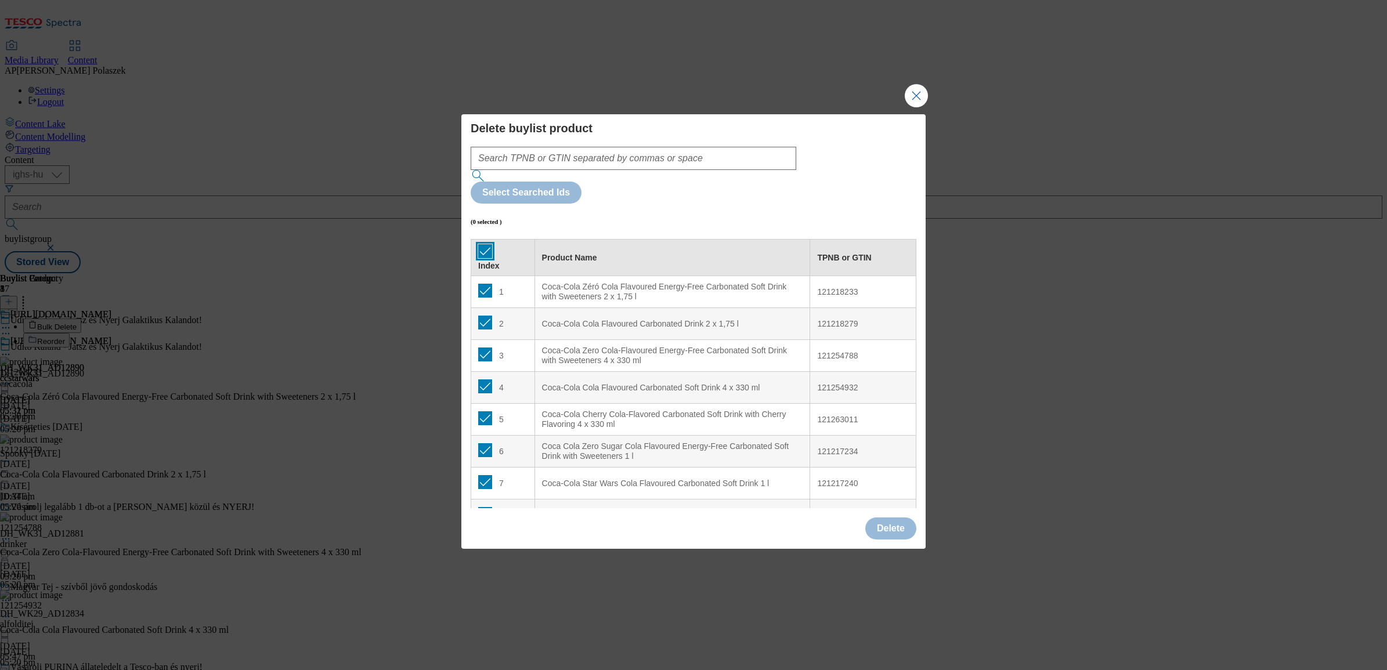
checkbox input "true"
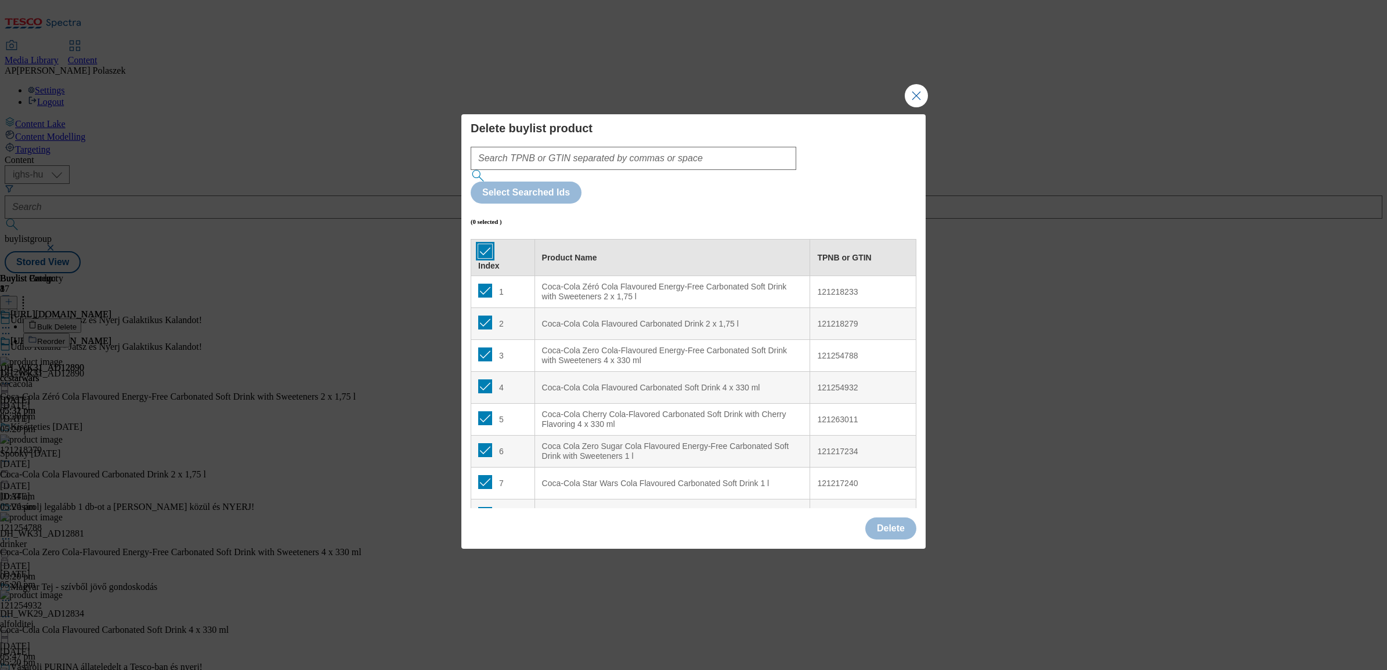
checkbox input "true"
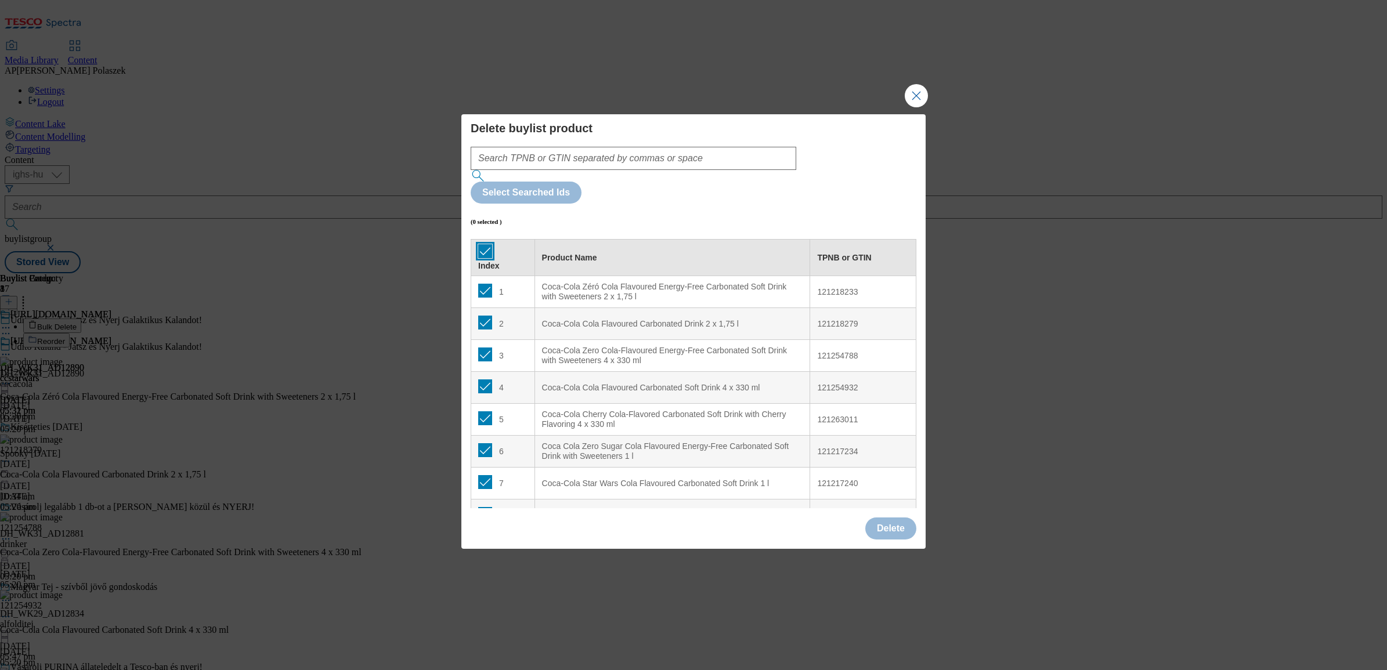
checkbox input "true"
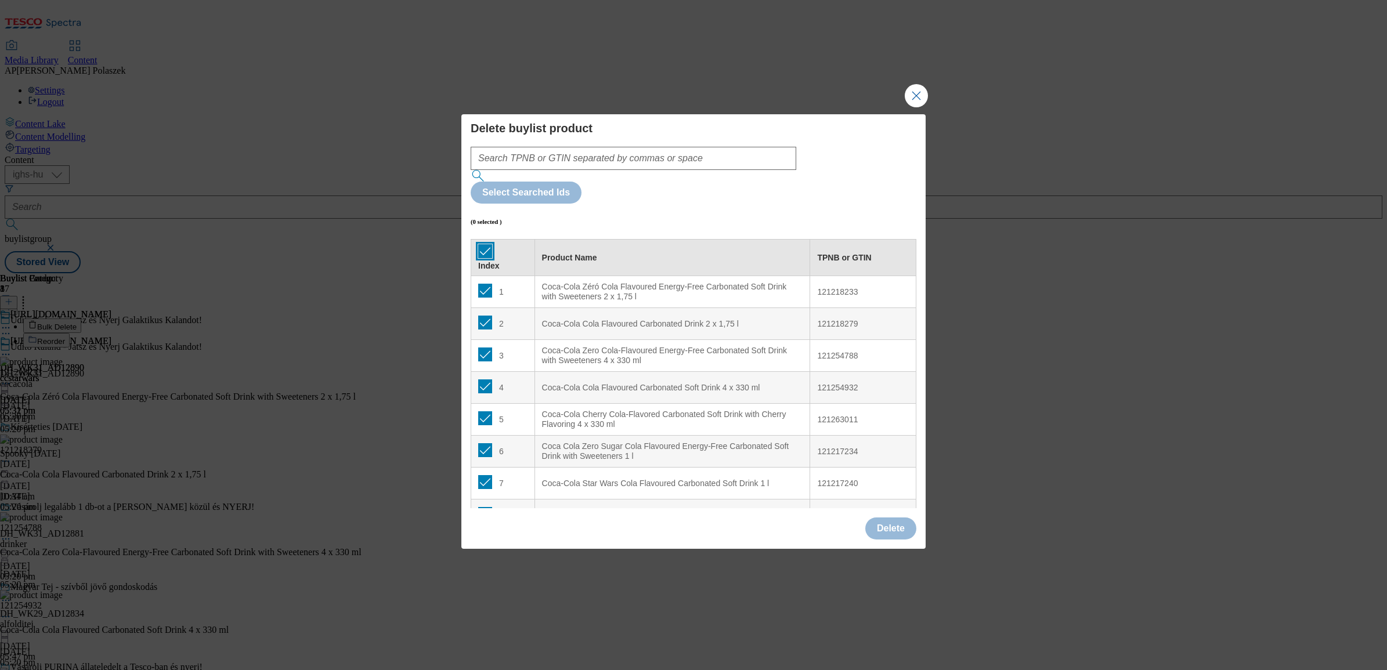
checkbox input "true"
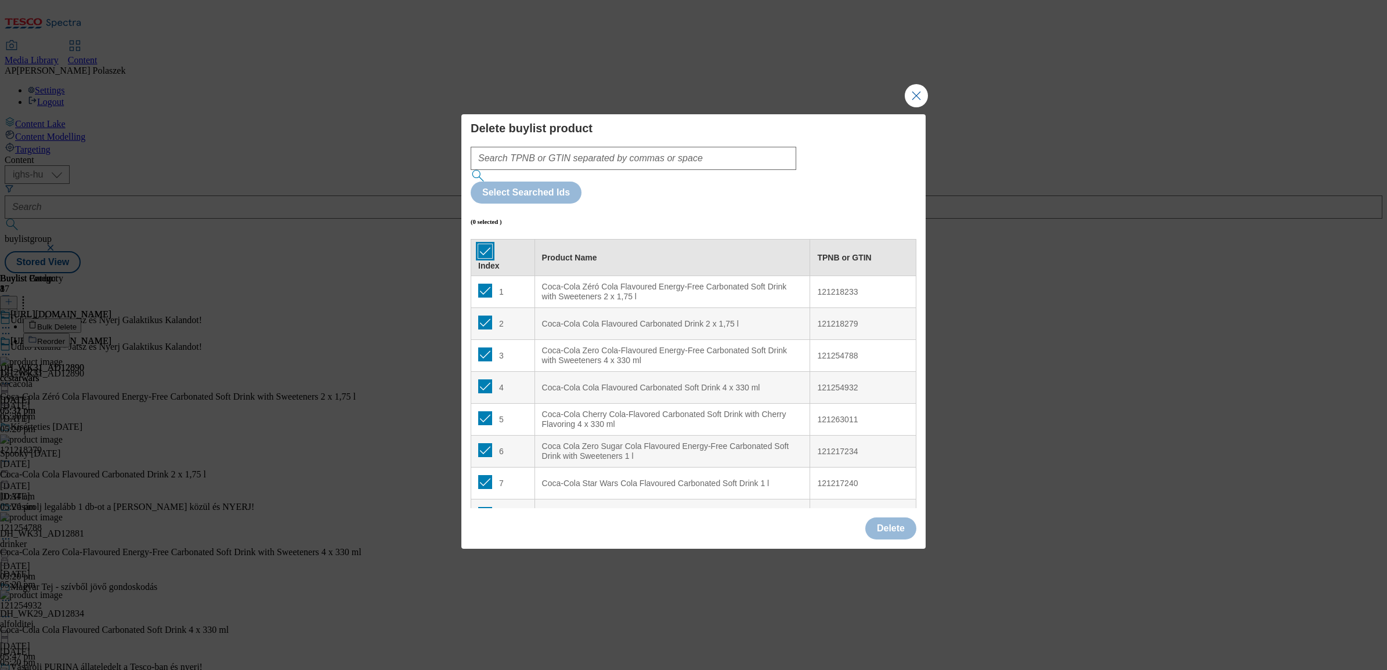
checkbox input "true"
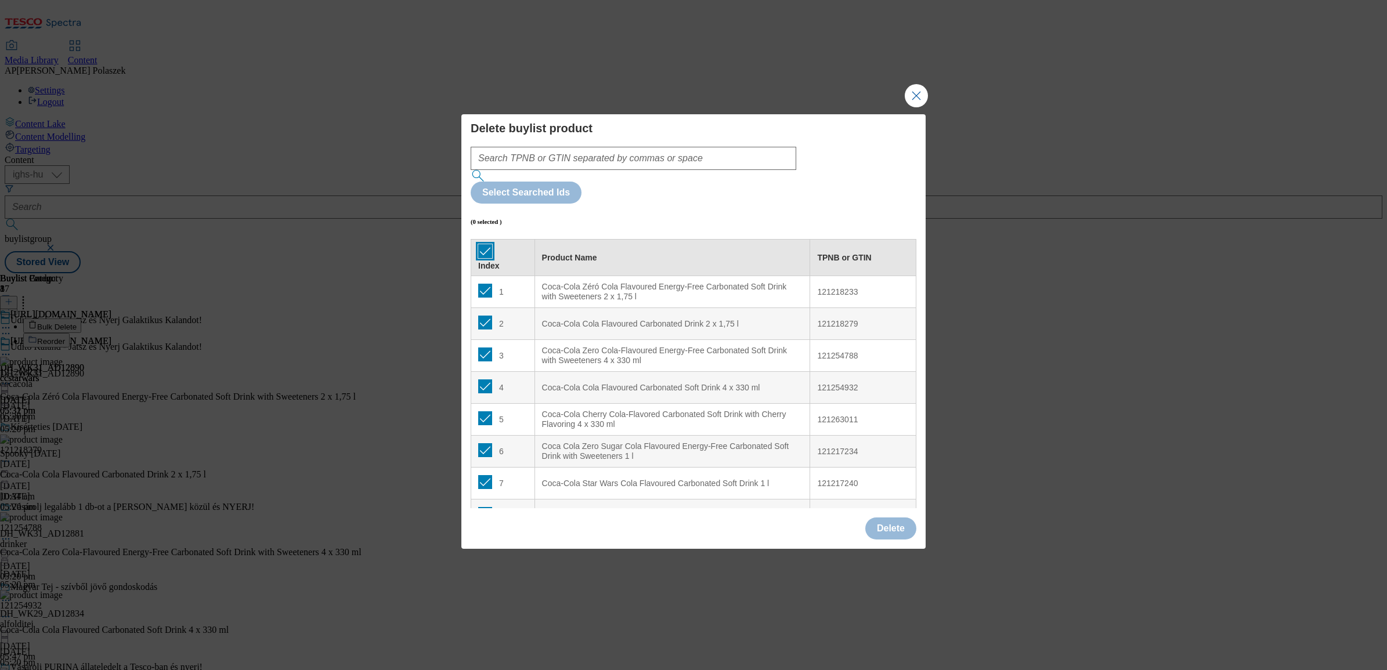
checkbox input "true"
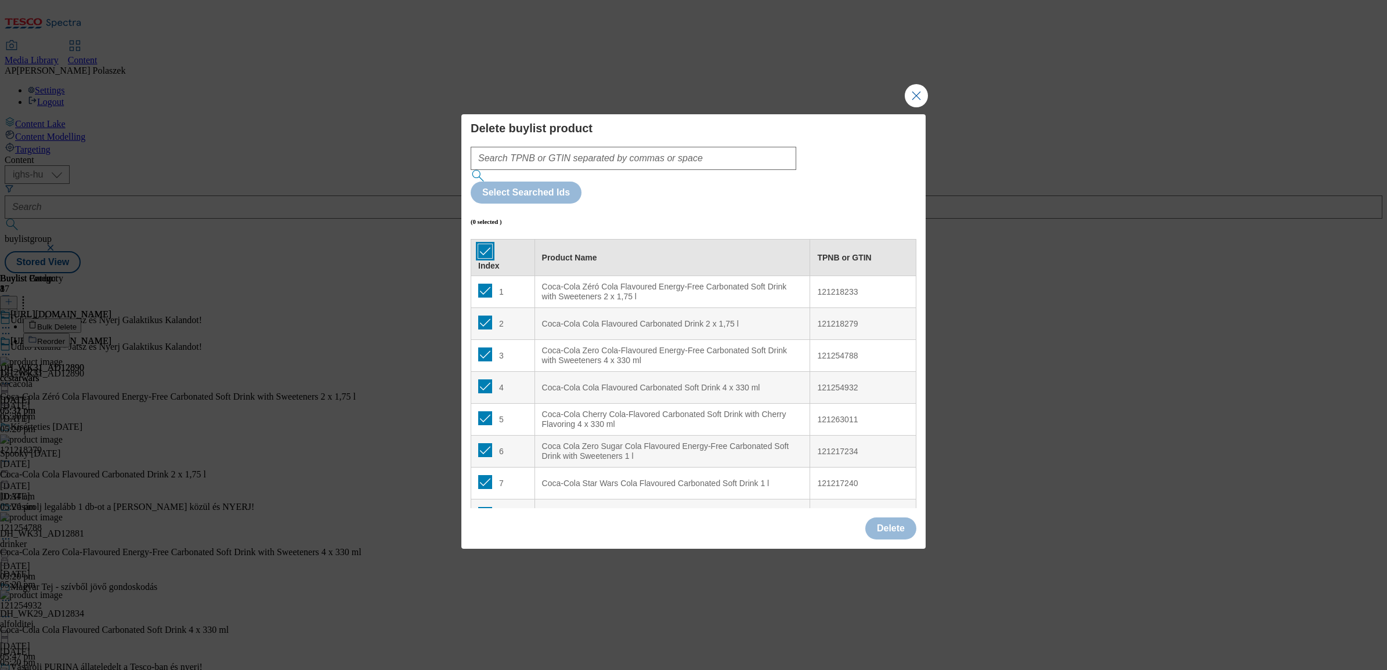
checkbox input "true"
click at [896, 518] on button "Delete" at bounding box center [890, 529] width 51 height 22
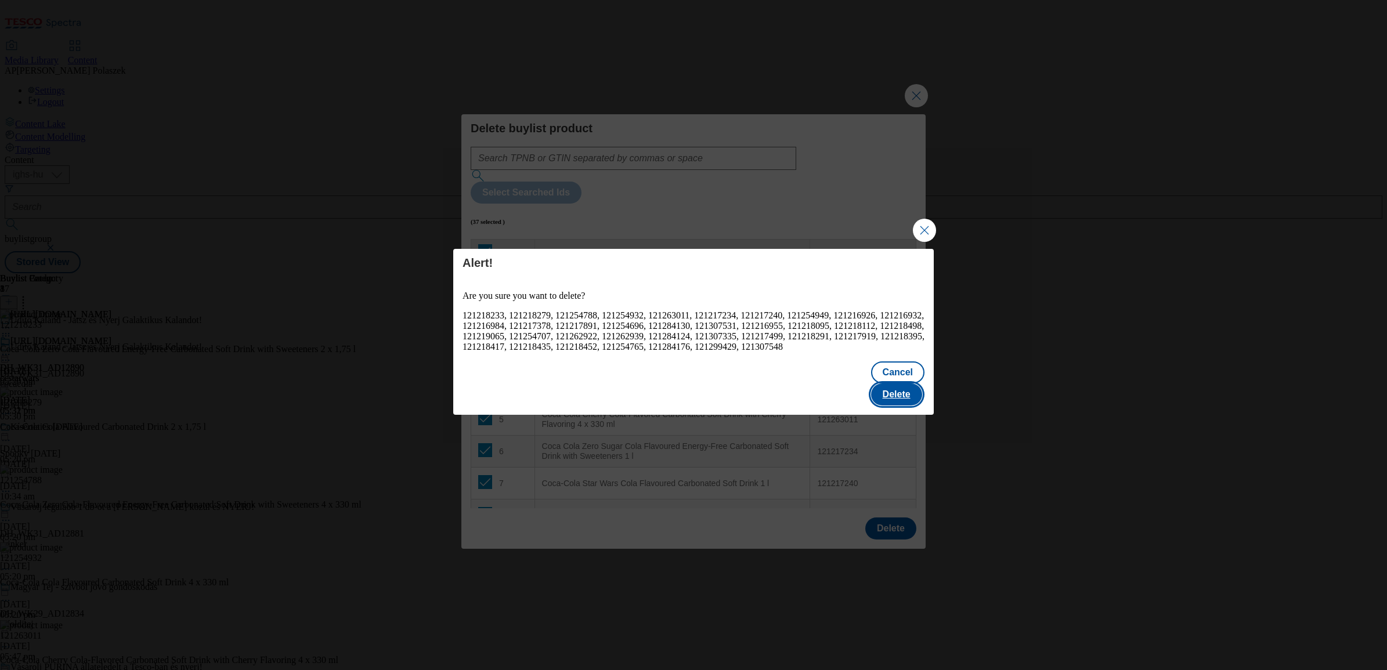
click at [908, 384] on button "Delete" at bounding box center [896, 395] width 51 height 22
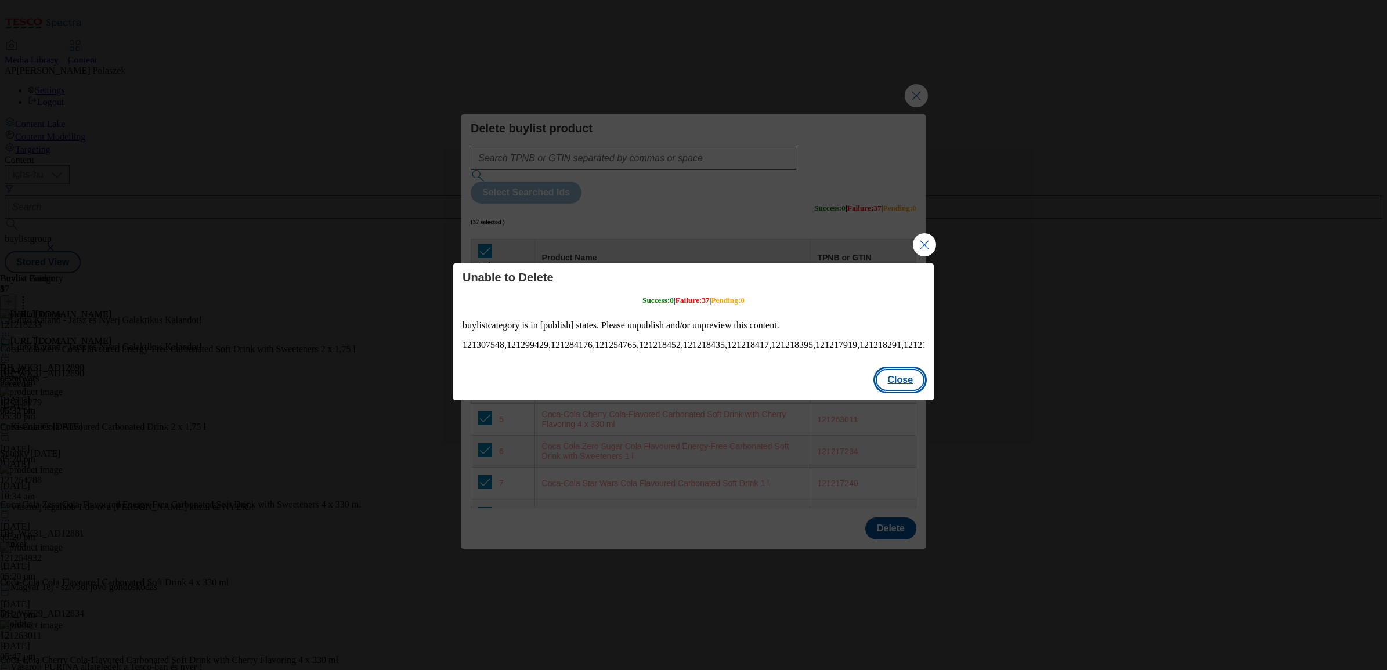
click at [898, 384] on button "Close" at bounding box center [899, 380] width 49 height 22
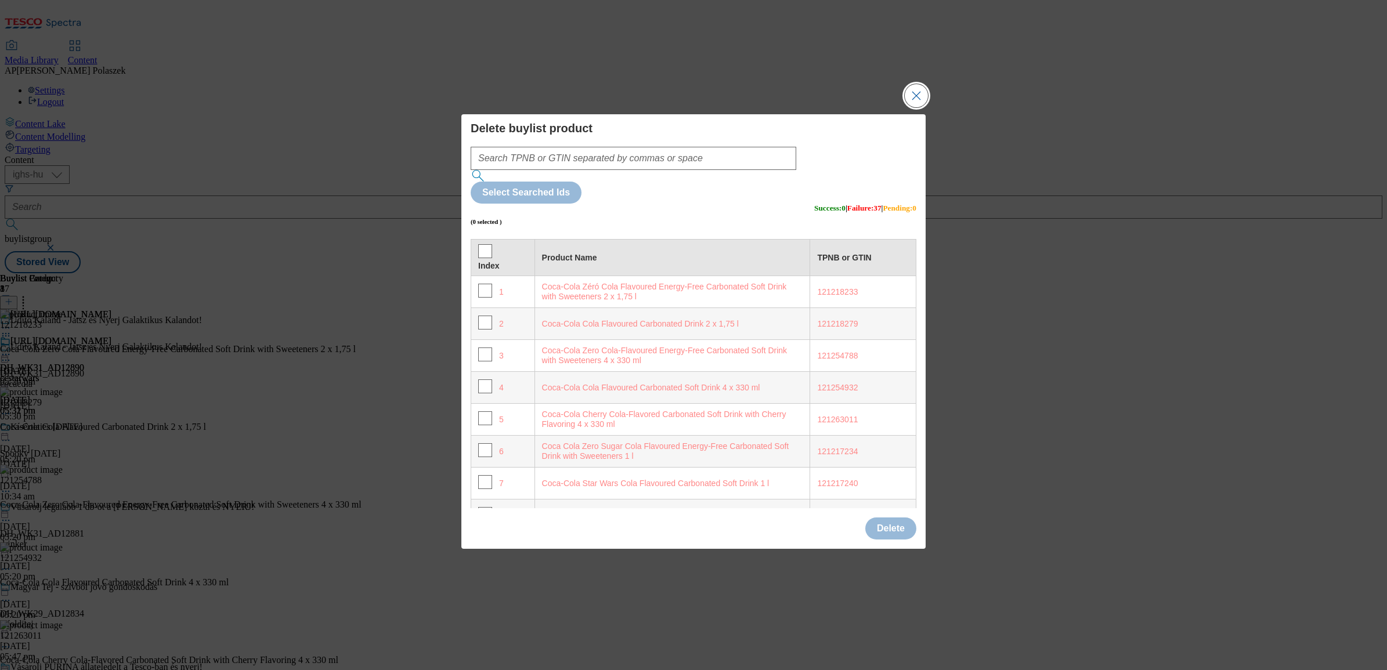
click at [914, 107] on button "Close Modal" at bounding box center [916, 95] width 23 height 23
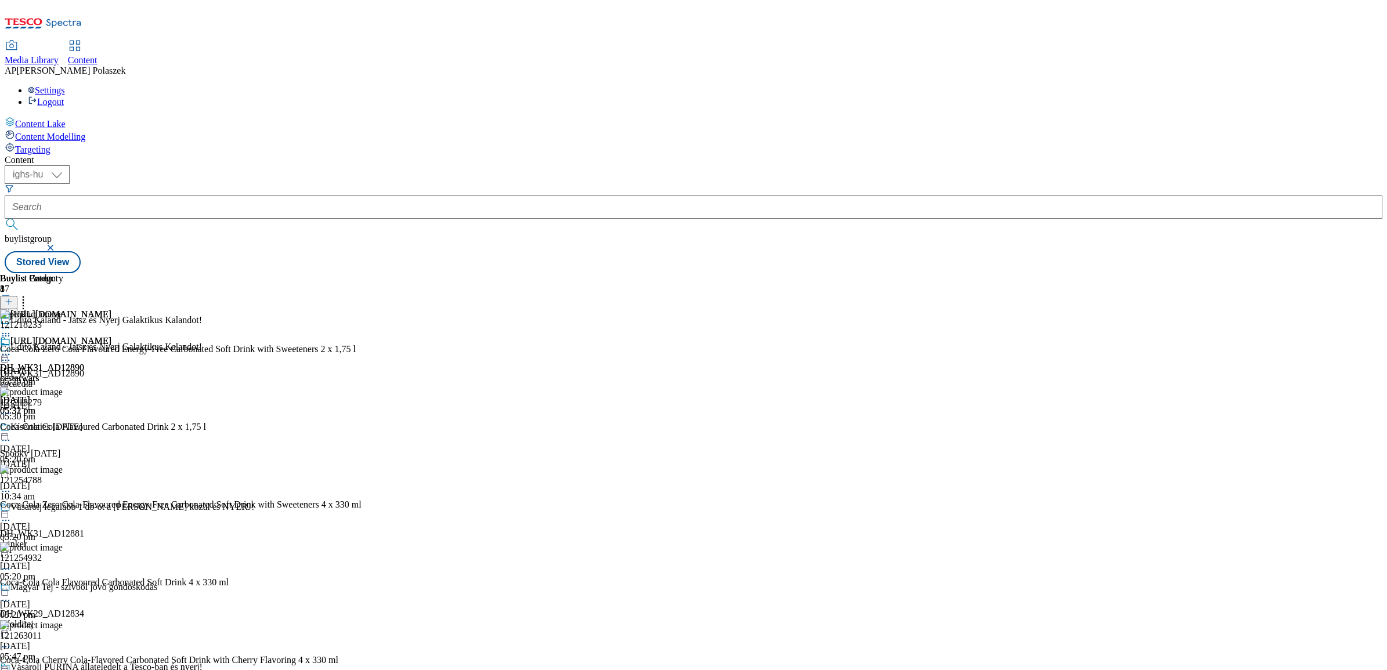
click at [12, 349] on icon at bounding box center [6, 355] width 12 height 12
click at [12, 354] on icon at bounding box center [6, 360] width 12 height 12
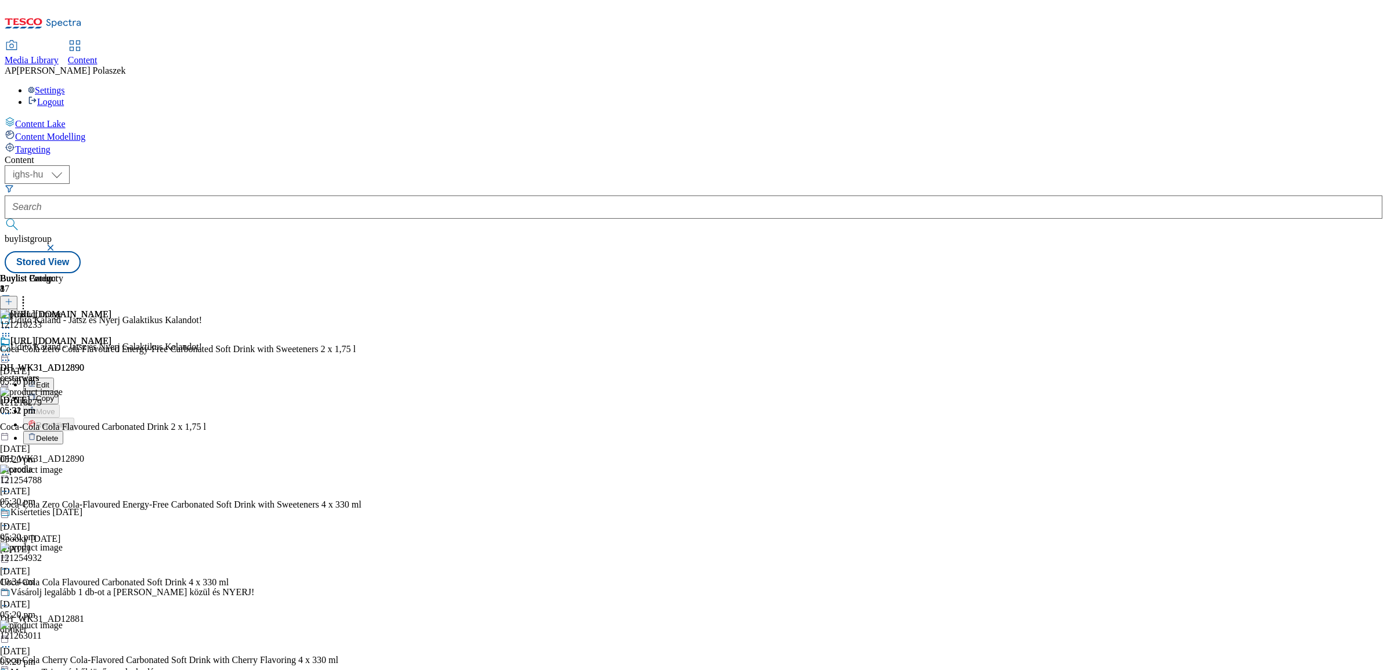
click at [1027, 273] on div "Buylist Group 8 Üdítő Kaland - Játsz és Nyerj Galaktikus Kalandot! Üdítő Kaland…" at bounding box center [693, 273] width 1377 height 0
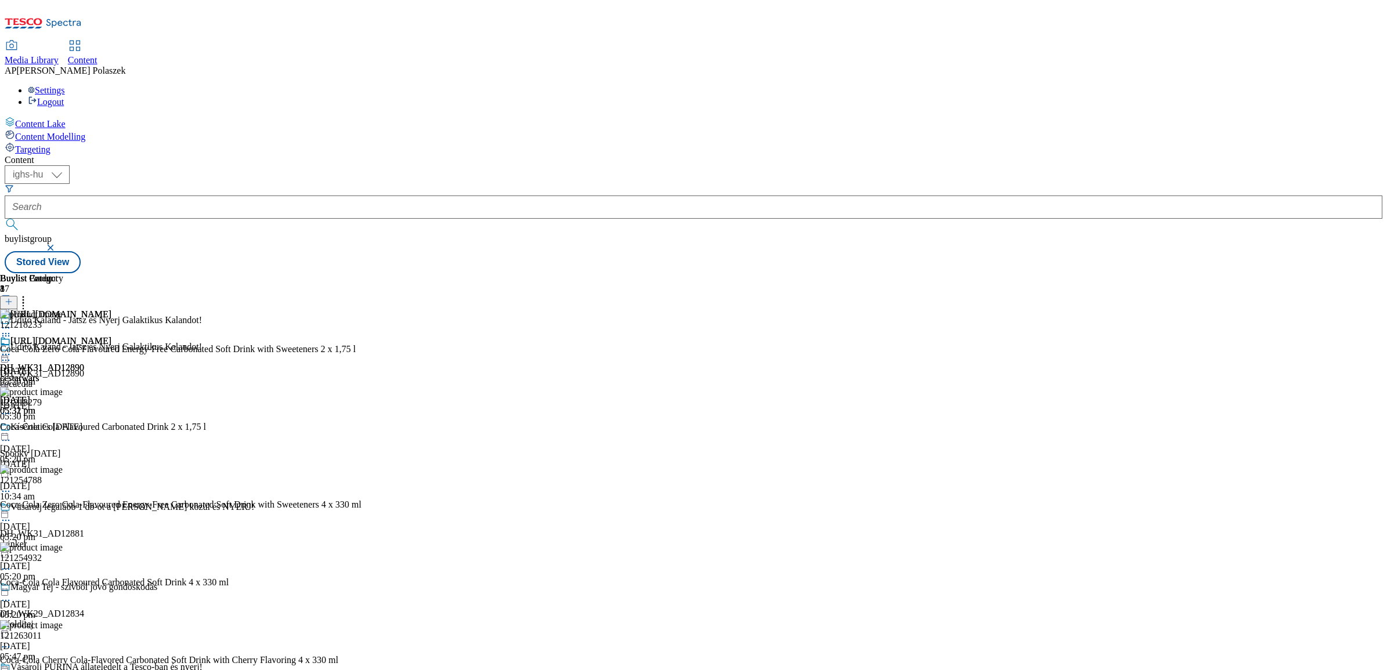
click at [24, 299] on circle at bounding box center [24, 300] width 2 height 2
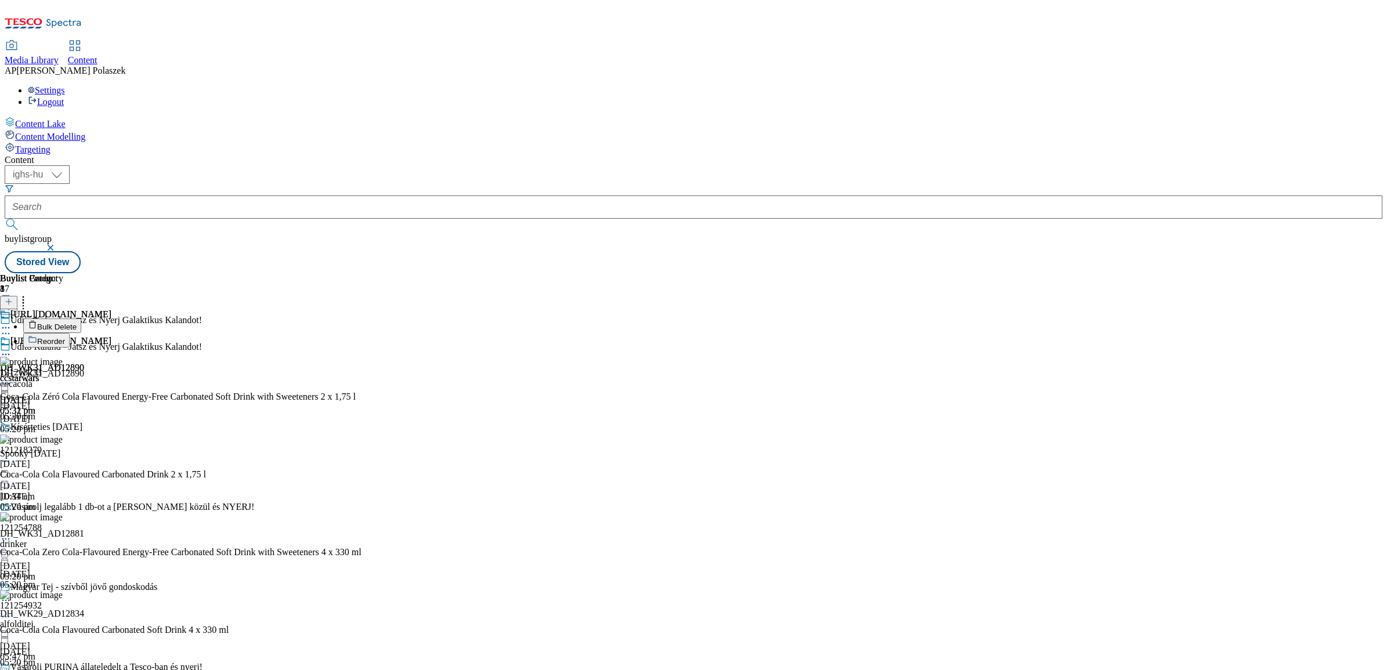
click at [81, 319] on button "Bulk Delete" at bounding box center [52, 326] width 58 height 15
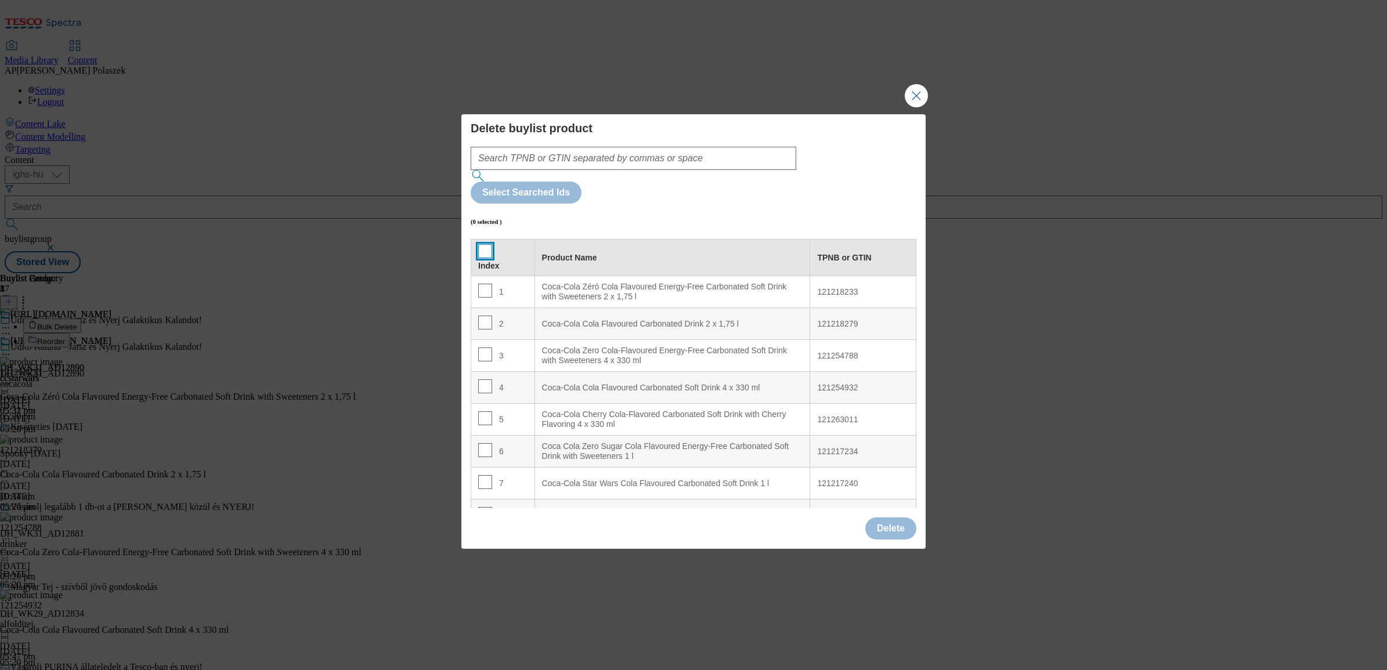
click at [484, 244] on input "Modal" at bounding box center [485, 251] width 14 height 14
checkbox input "true"
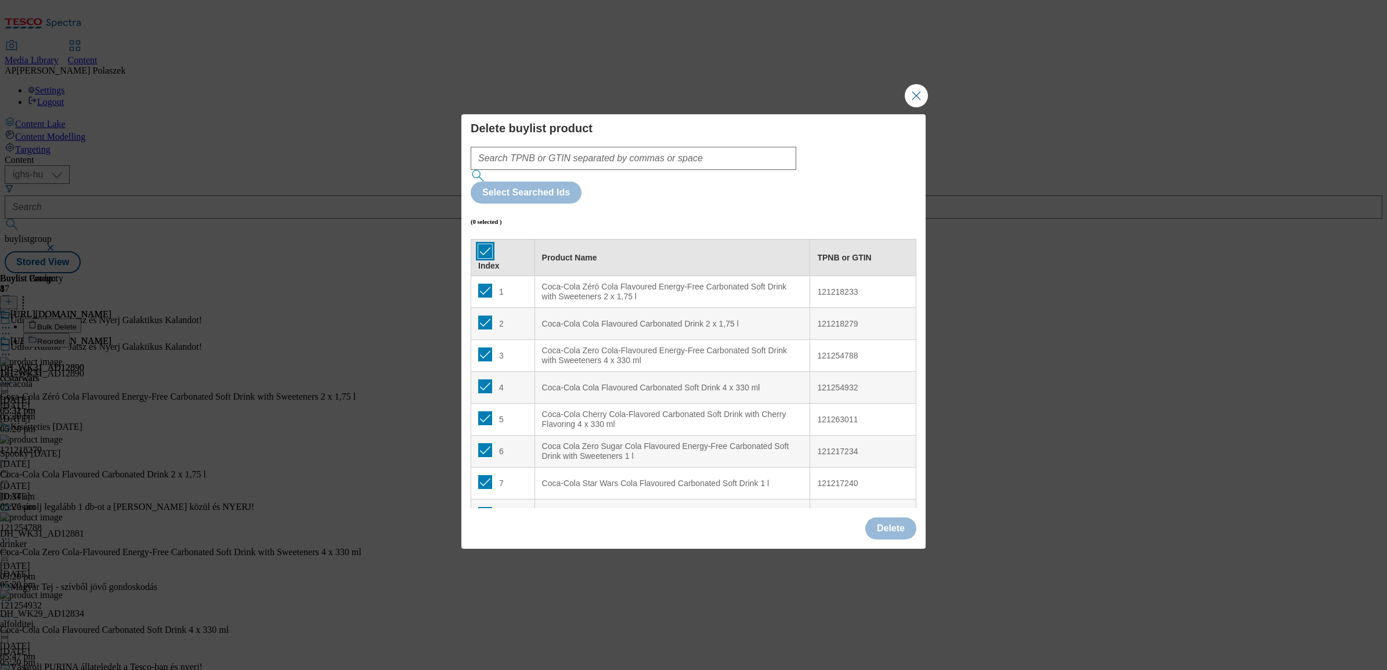
checkbox input "true"
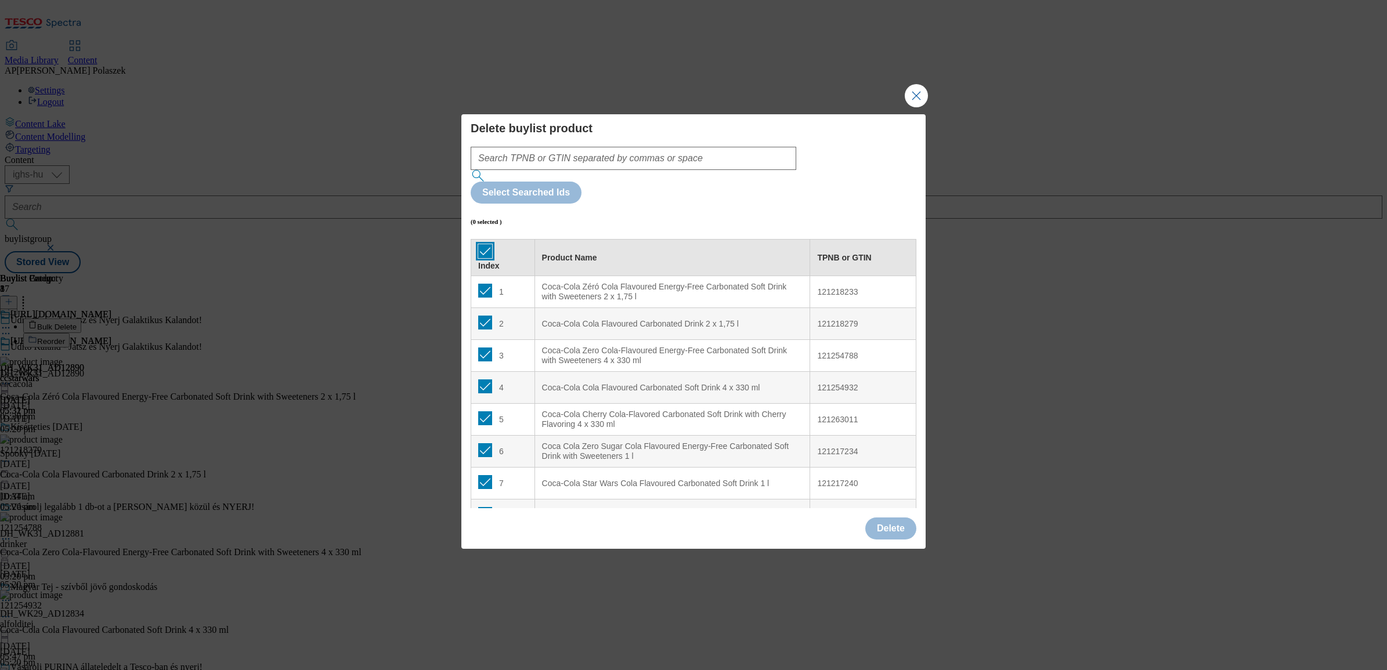
checkbox input "true"
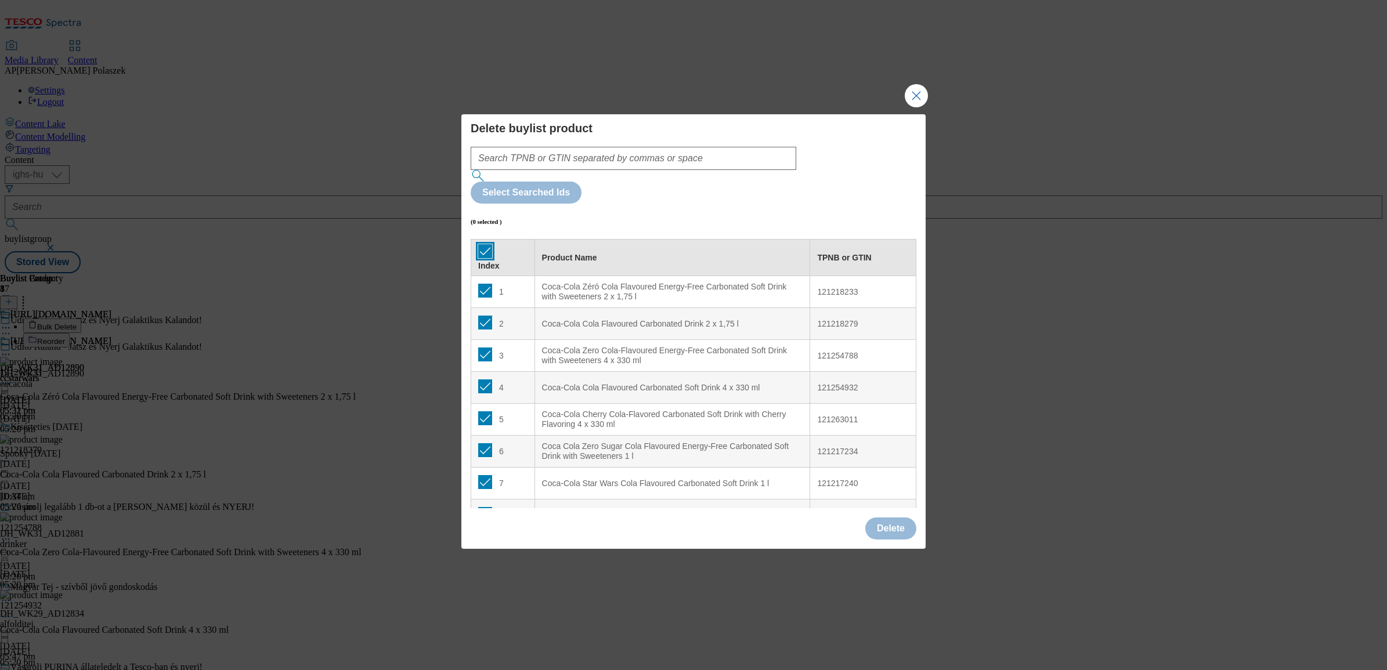
checkbox input "true"
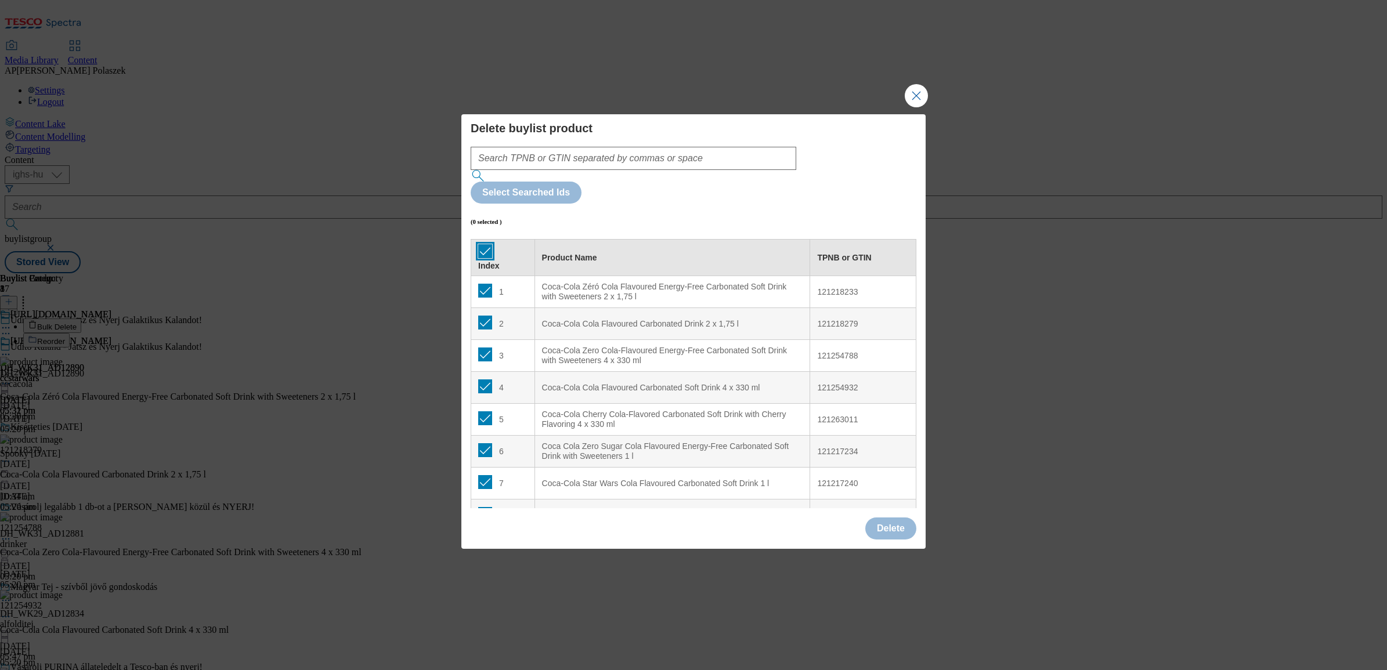
checkbox input "true"
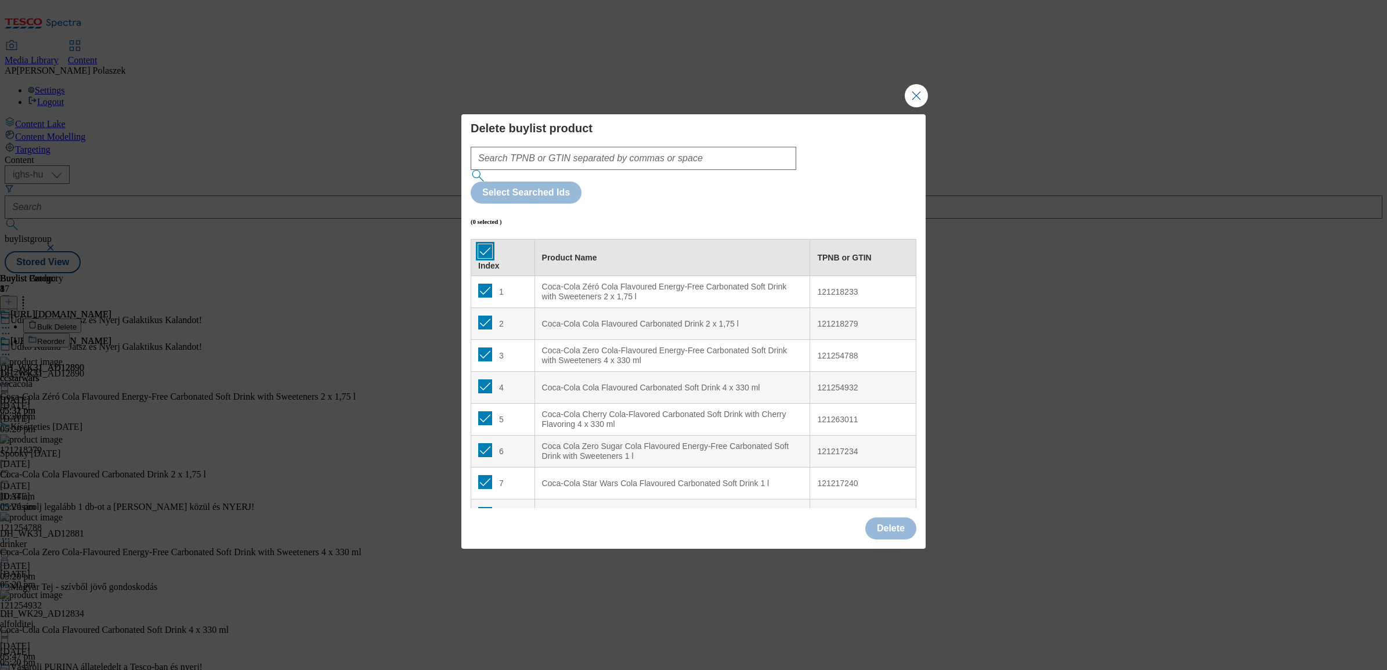
checkbox input "true"
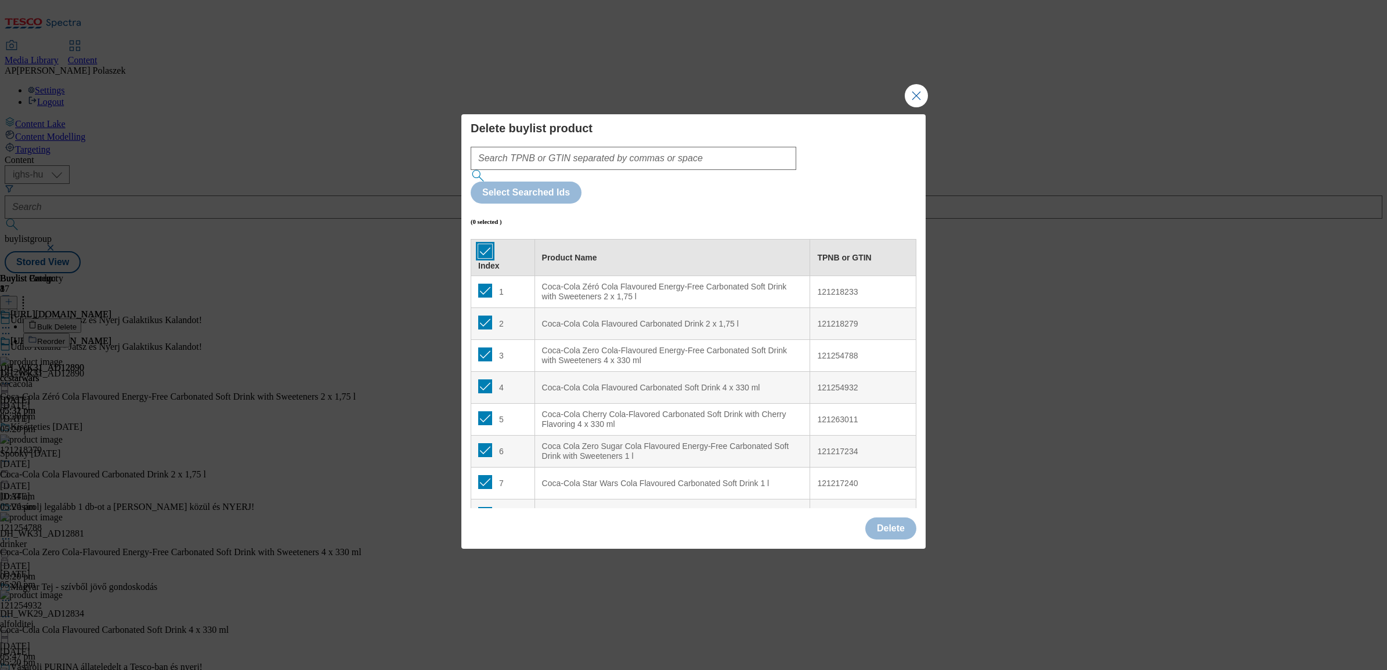
checkbox input "true"
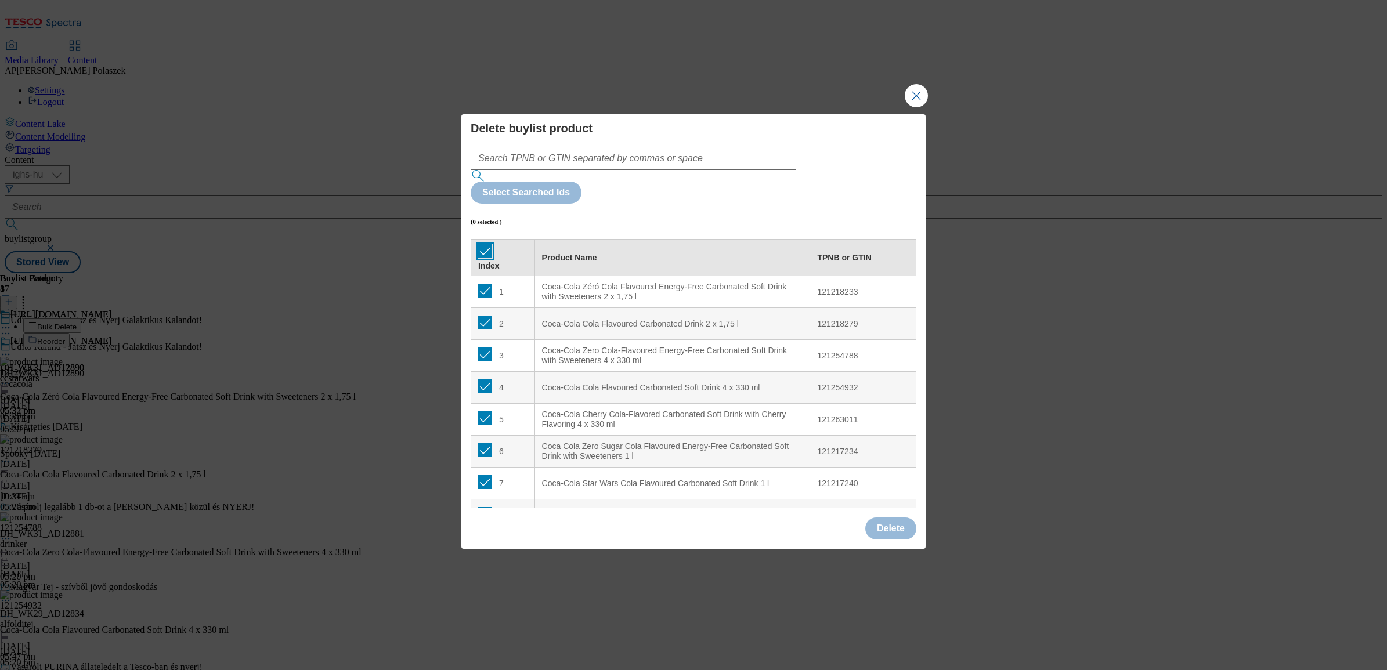
checkbox input "true"
click at [889, 518] on button "Delete" at bounding box center [890, 529] width 51 height 22
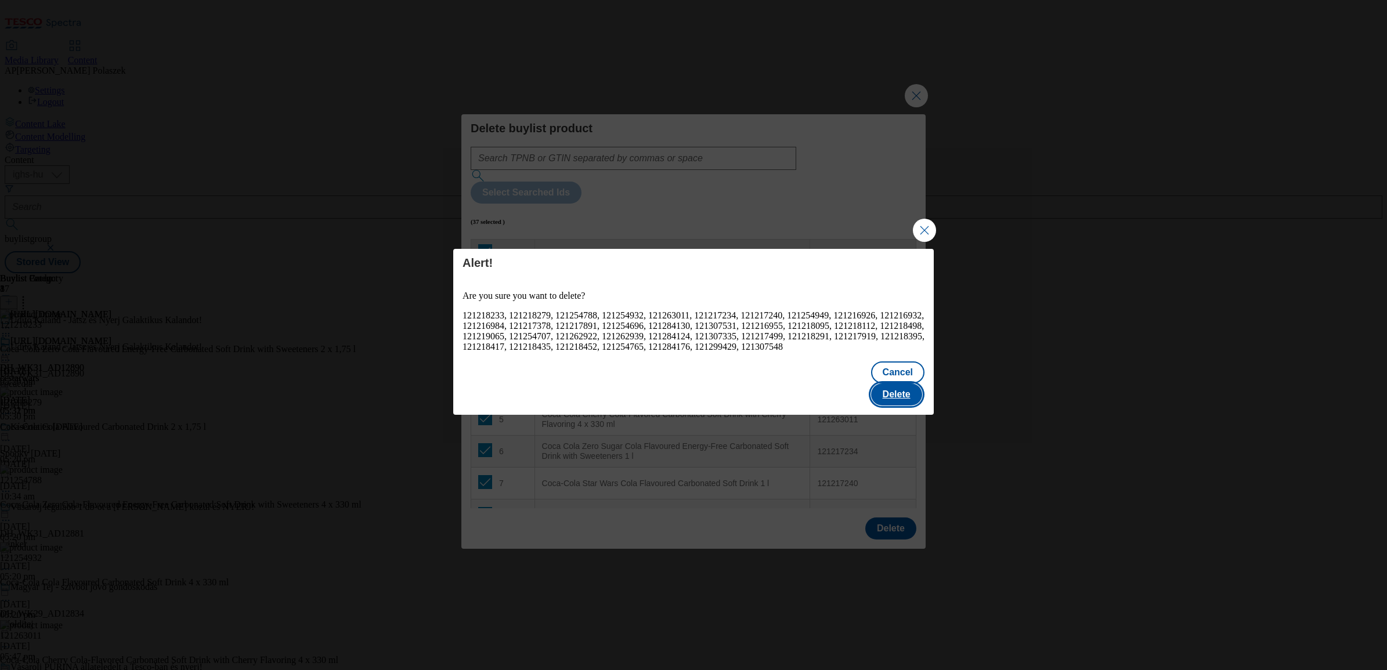
click at [898, 384] on button "Delete" at bounding box center [896, 395] width 51 height 22
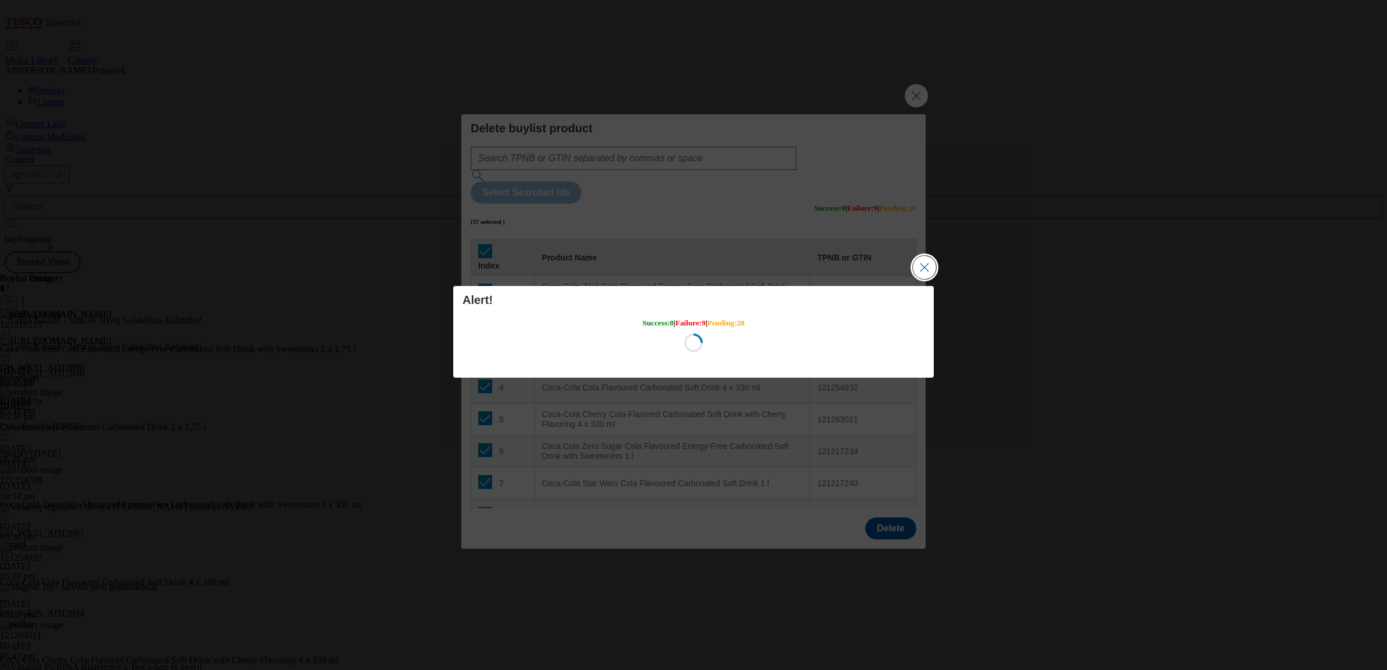
click at [923, 264] on button "Close Modal" at bounding box center [924, 267] width 23 height 23
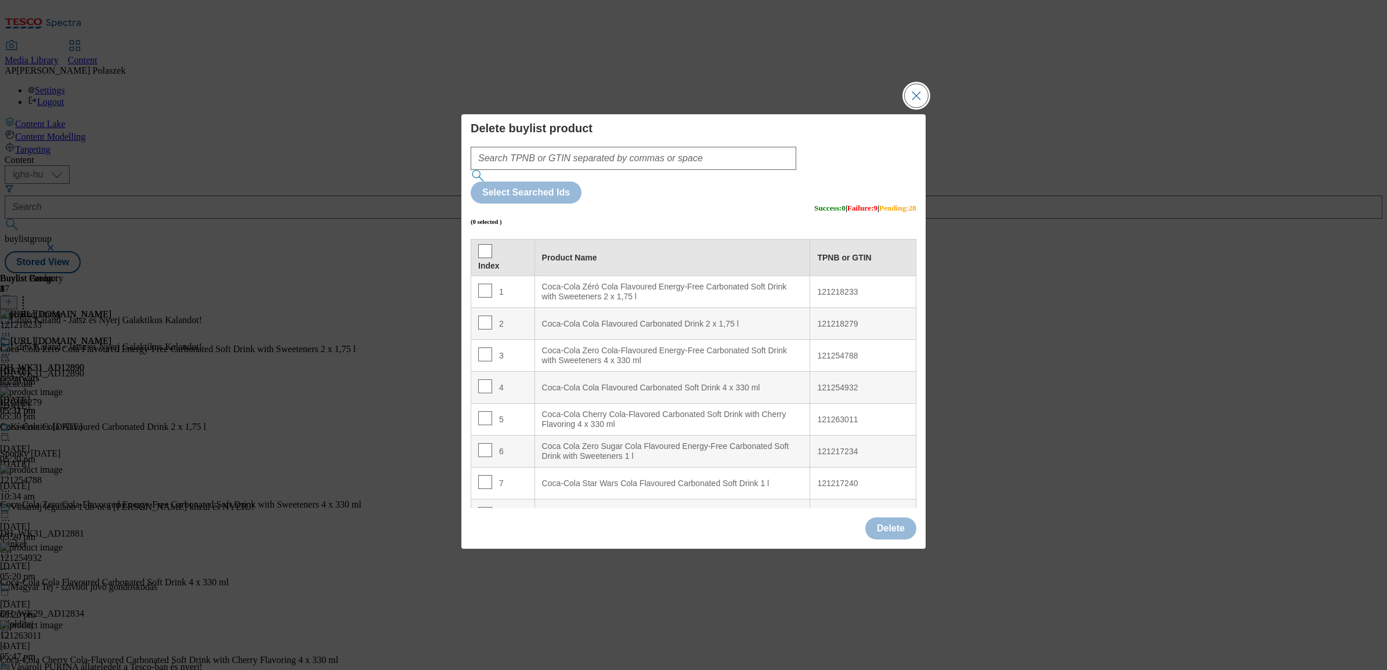
click at [915, 107] on button "Close Modal" at bounding box center [916, 95] width 23 height 23
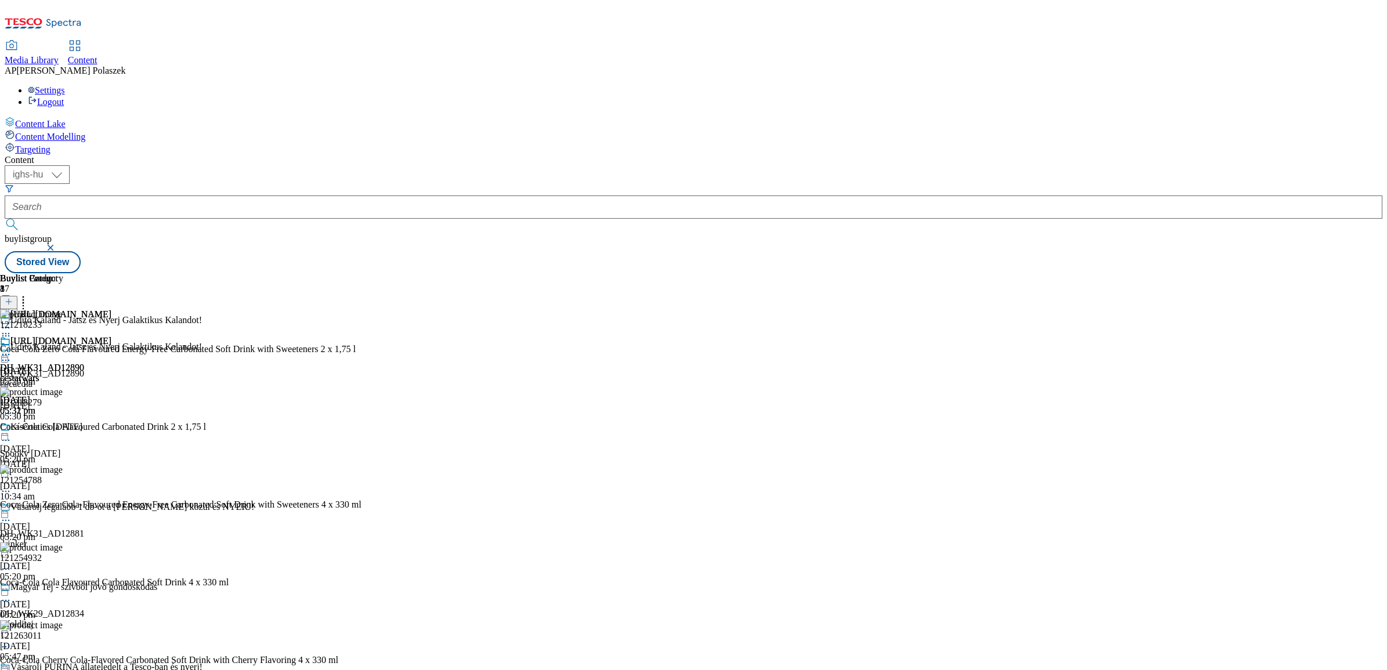
click at [9, 299] on line at bounding box center [9, 302] width 0 height 6
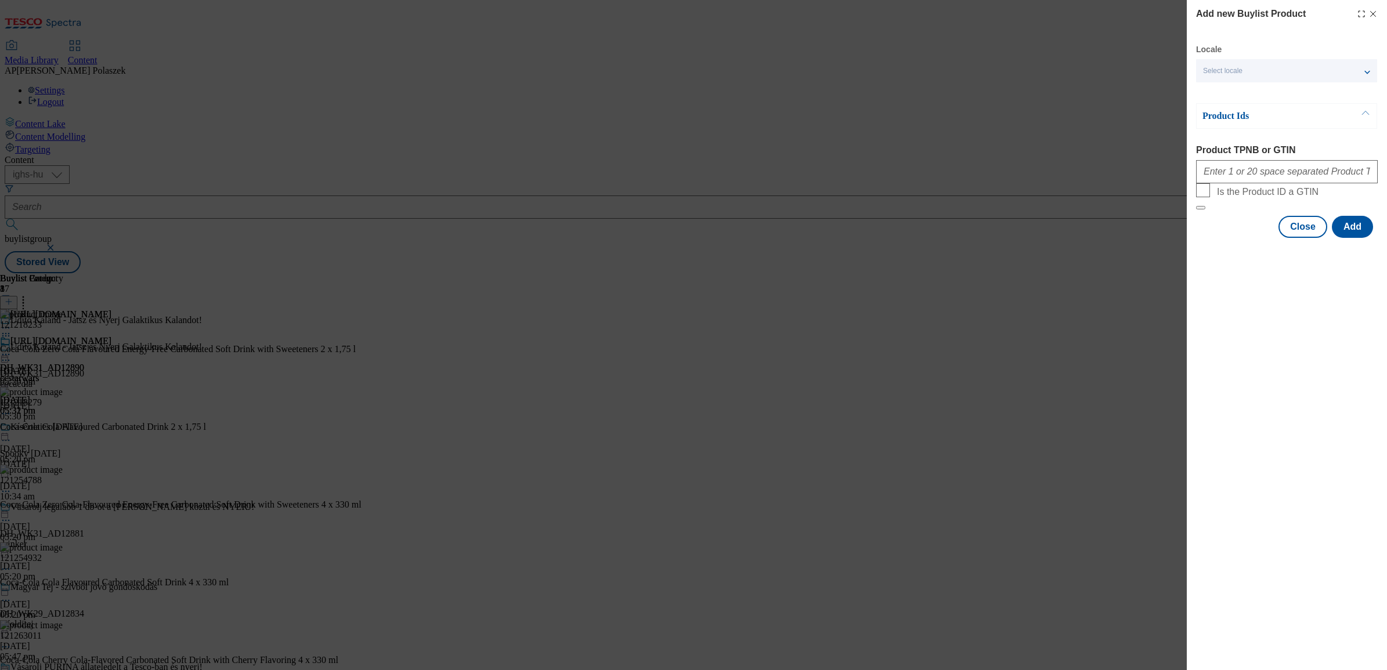
click at [1262, 65] on div "Select locale" at bounding box center [1286, 70] width 181 height 23
click at [1210, 117] on input "English" at bounding box center [1210, 120] width 14 height 14
click at [1166, 179] on div "Add new Buylist Product Locale 2 locales selected Hungarian English Product Ids…" at bounding box center [693, 335] width 1387 height 670
click at [1257, 174] on input "Product TPNB or GTIN" at bounding box center [1287, 171] width 182 height 23
paste input "121218233 121218279 121254788 121254932 121263011 121217234 121217240 121254949…"
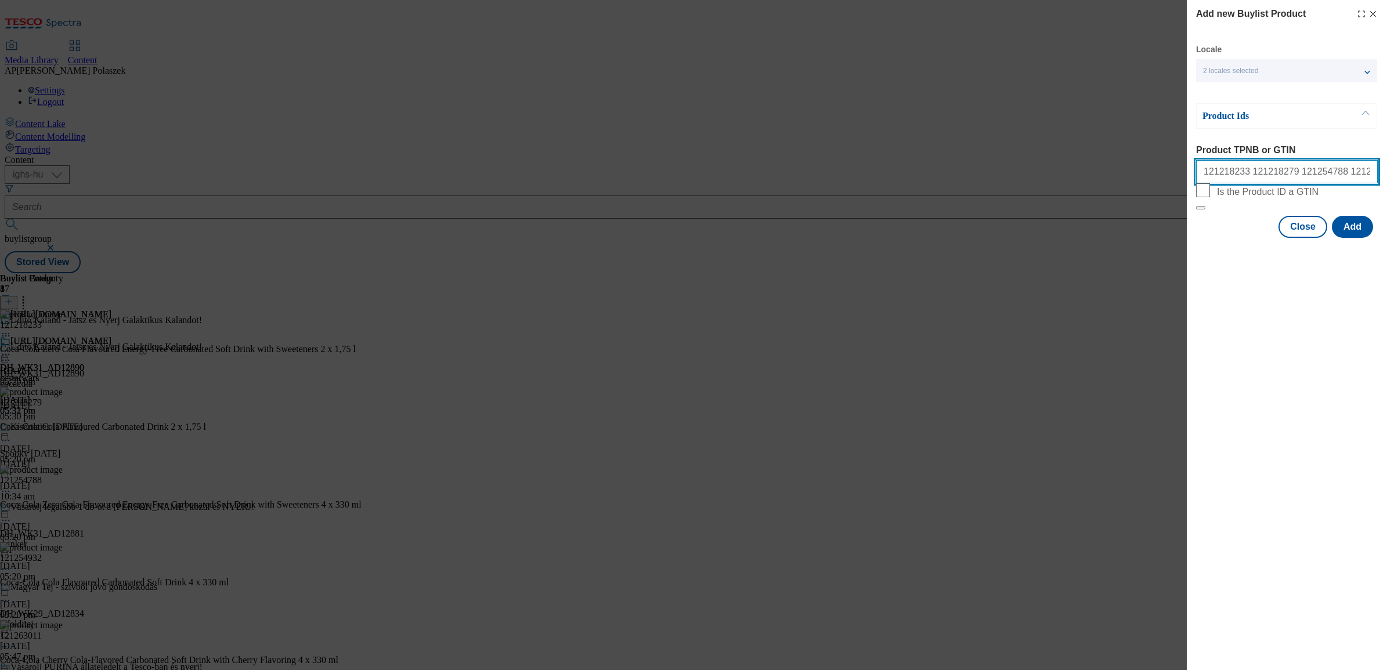
scroll to position [0, 1003]
type input "121218233 121218279 121254788 121254932 121263011 121217234 121217240 121254949…"
click at [1354, 238] on button "Add" at bounding box center [1352, 227] width 41 height 22
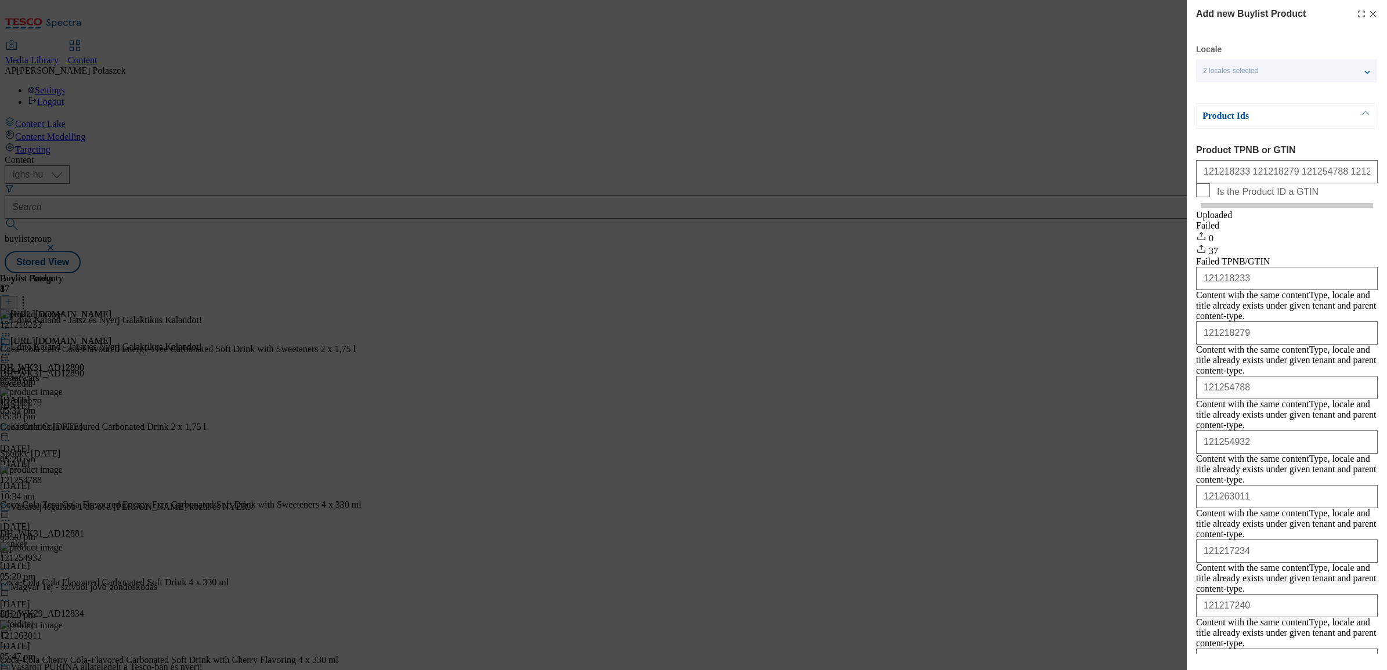
click at [1368, 13] on icon "Modal" at bounding box center [1372, 13] width 9 height 9
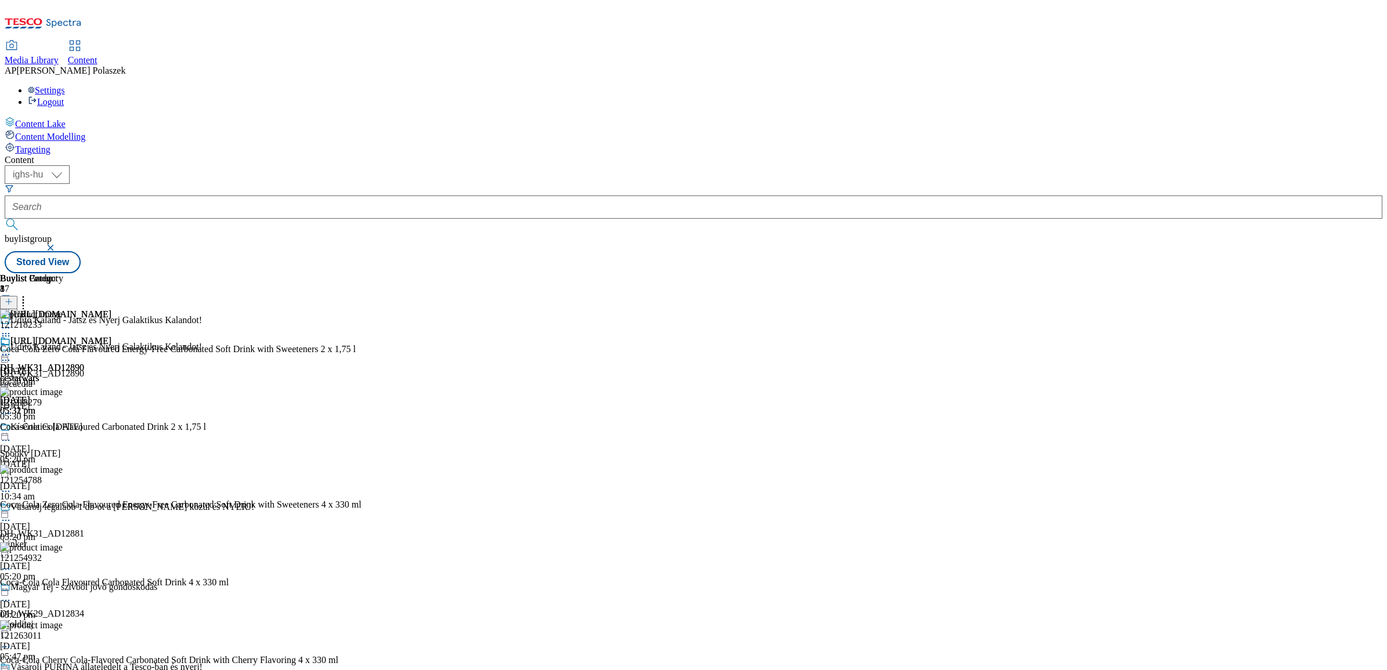
click at [12, 330] on icon at bounding box center [6, 336] width 12 height 12
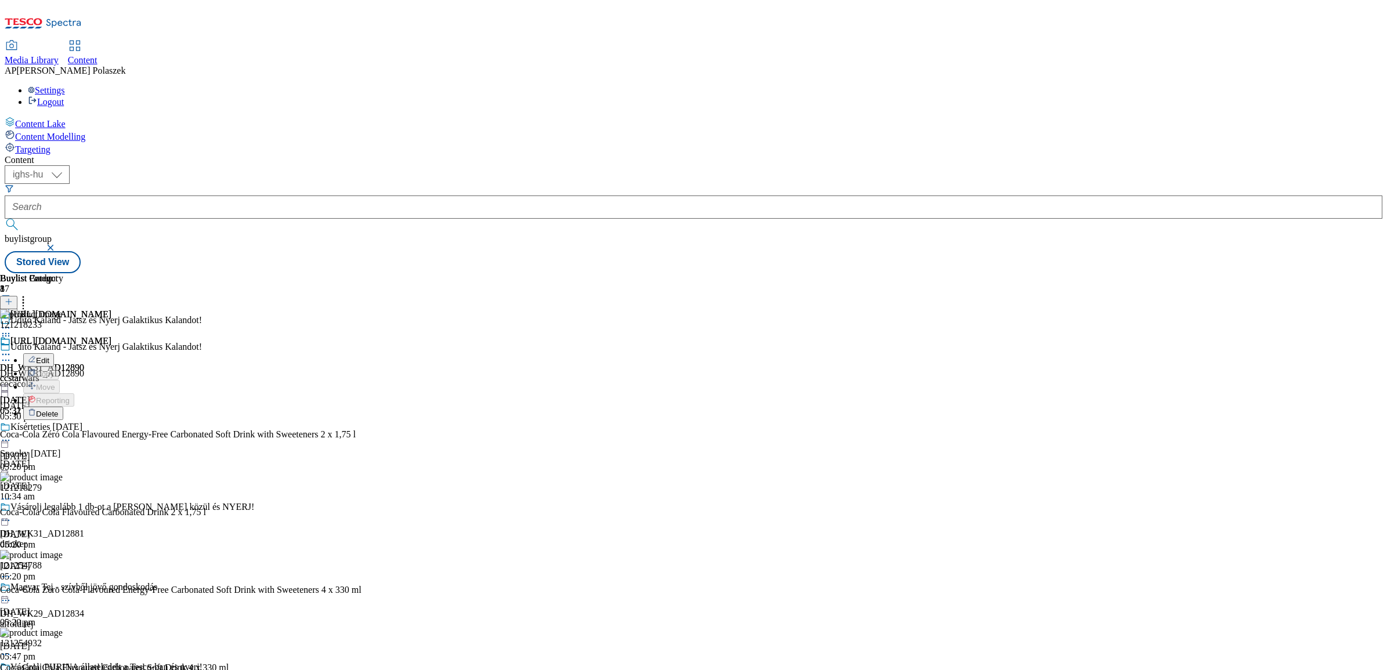
click at [59, 410] on span "Delete" at bounding box center [47, 414] width 23 height 9
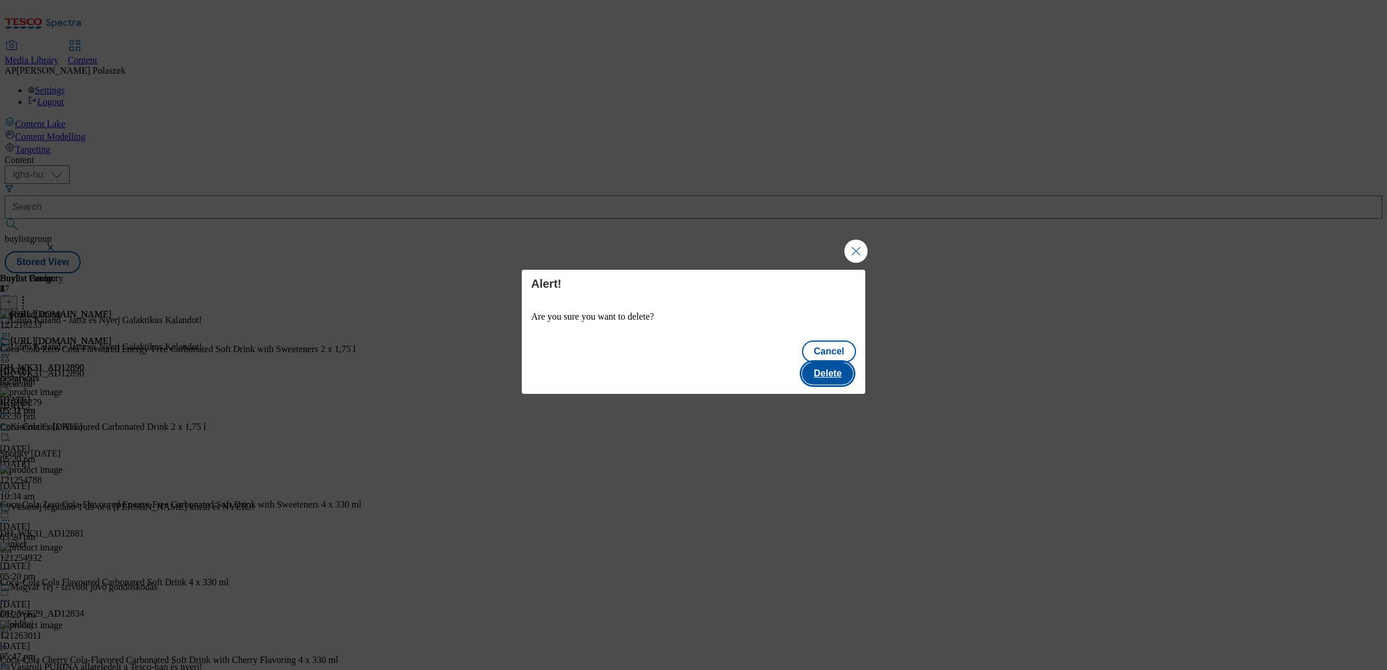
click at [824, 363] on button "Delete" at bounding box center [827, 374] width 51 height 22
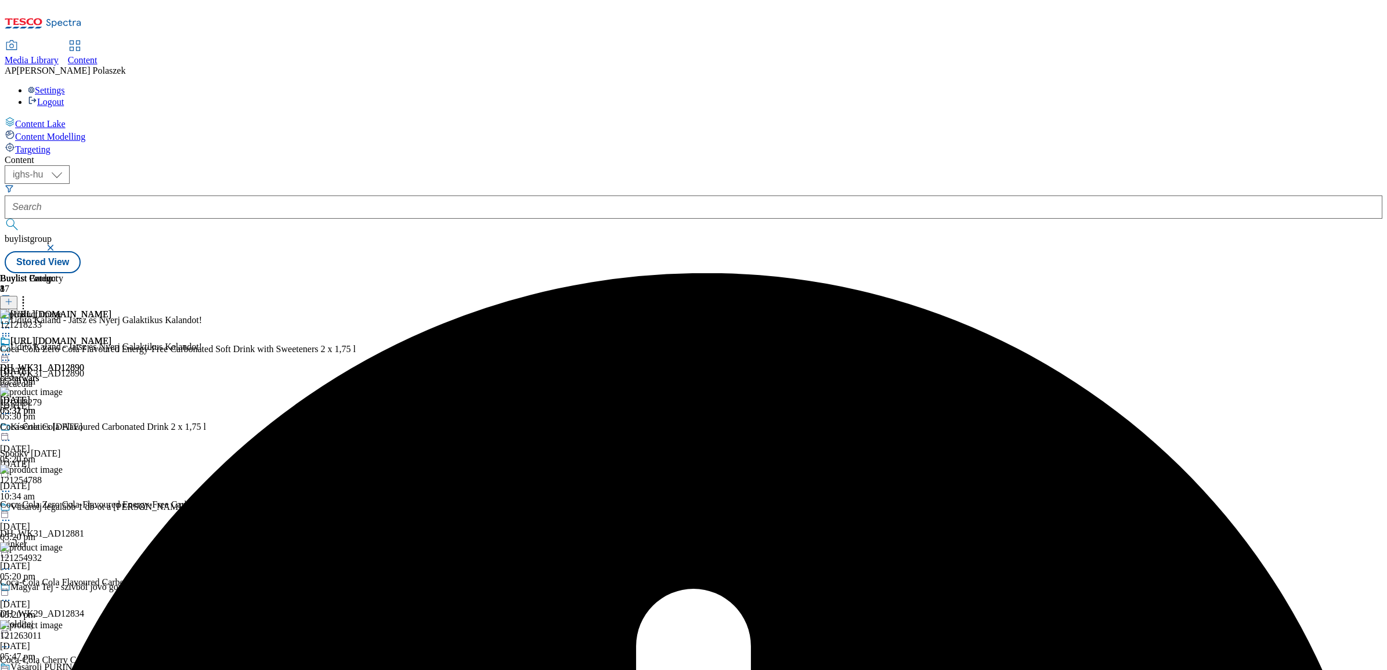
click at [1174, 273] on div "Buylist Group 8 Üdítő Kaland - Játsz és Nyerj Galaktikus Kalandot! Üdítő Kaland…" at bounding box center [693, 273] width 1377 height 0
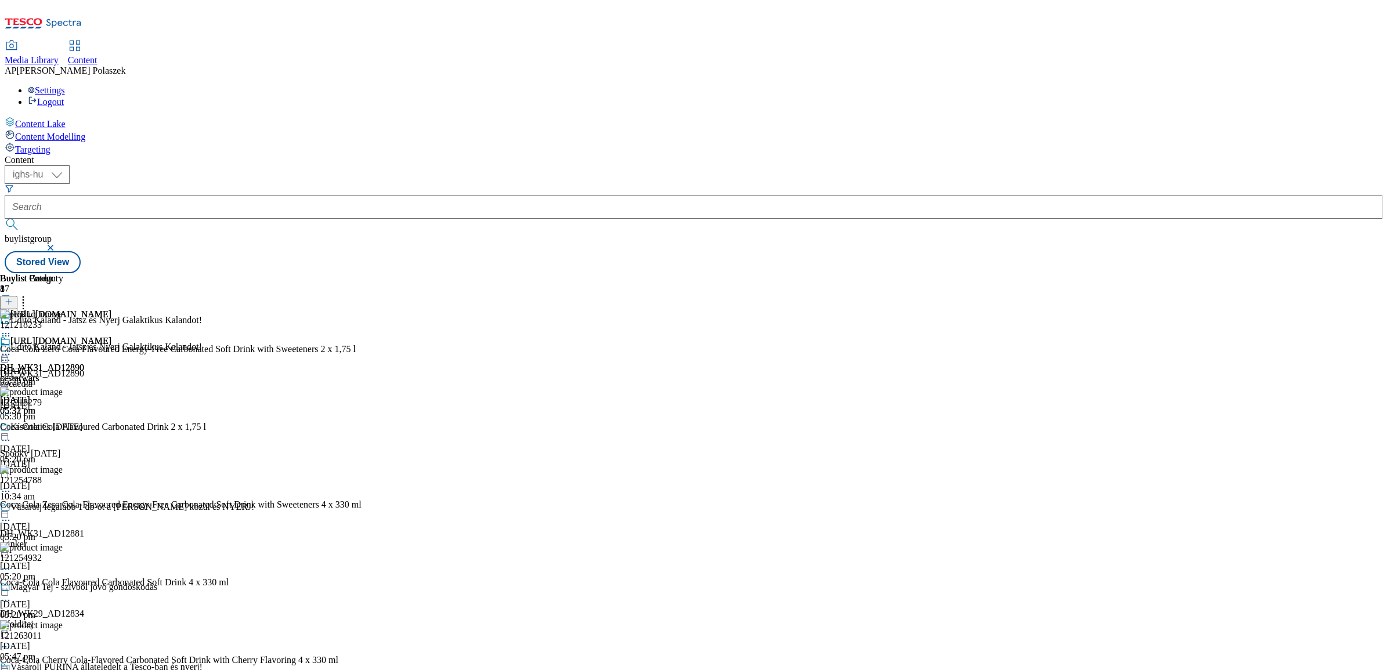
click at [29, 294] on icon at bounding box center [23, 300] width 12 height 12
click at [547, 165] on div "( optional ) ighs-cz ighs-hu ighs-sk ighs-hu buylistgroup Stored View" at bounding box center [693, 219] width 1377 height 108
click at [29, 294] on icon at bounding box center [23, 300] width 12 height 12
click at [760, 165] on div "( optional ) ighs-cz ighs-hu ighs-sk ighs-hu buylistgroup Stored View" at bounding box center [693, 219] width 1377 height 108
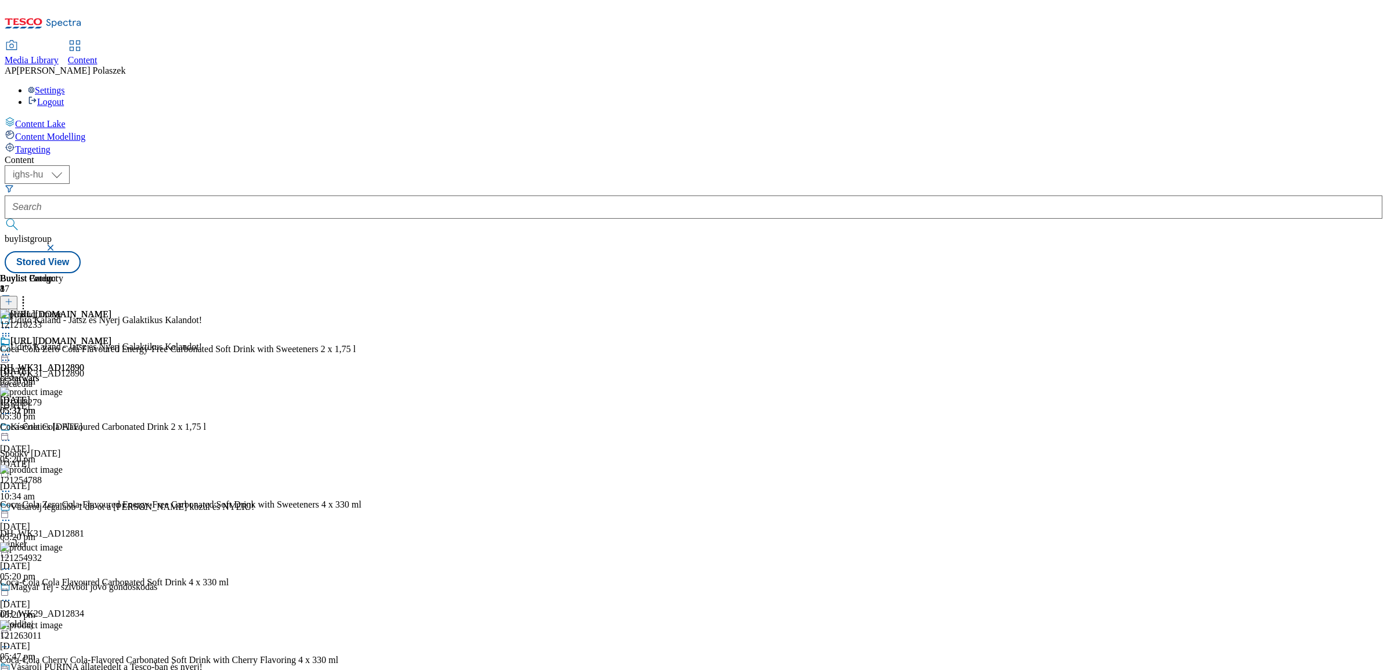
click at [12, 330] on icon at bounding box center [6, 336] width 12 height 12
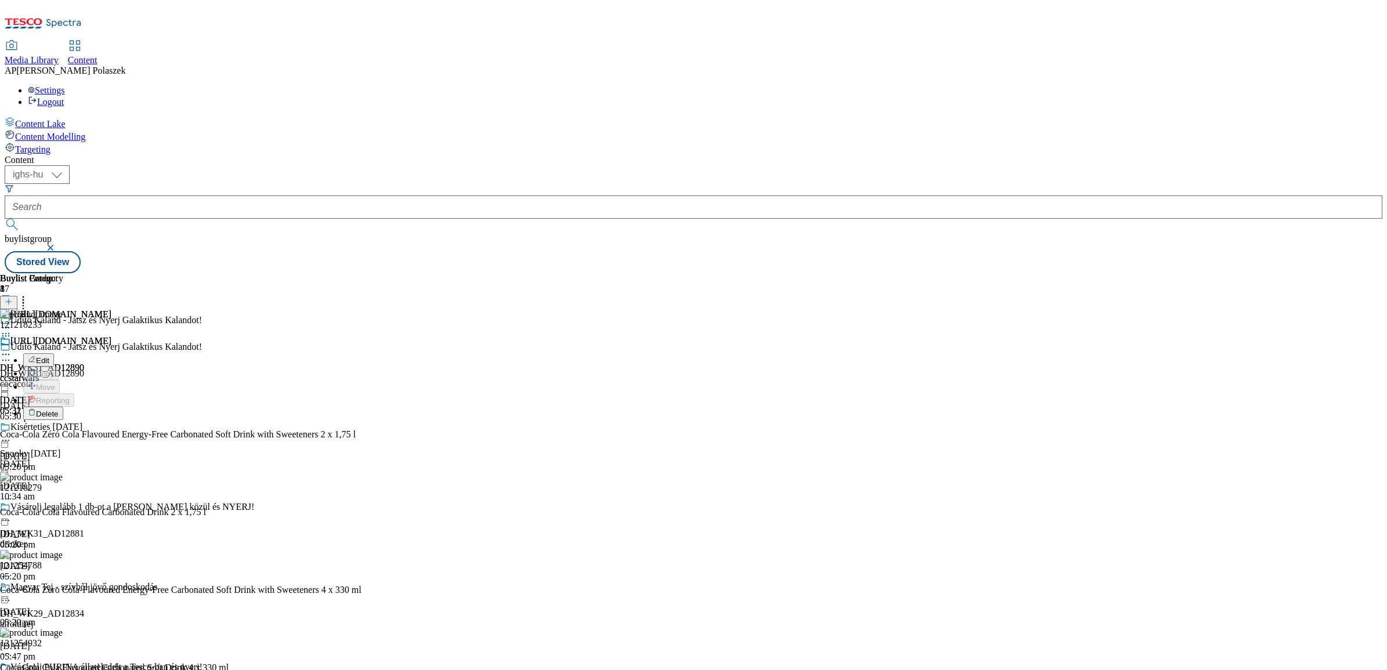
click at [1086, 273] on div "Buylist Group 8 Üdítő Kaland - Játsz és Nyerj Galaktikus Kalandot! Üdítő Kaland…" at bounding box center [693, 273] width 1377 height 0
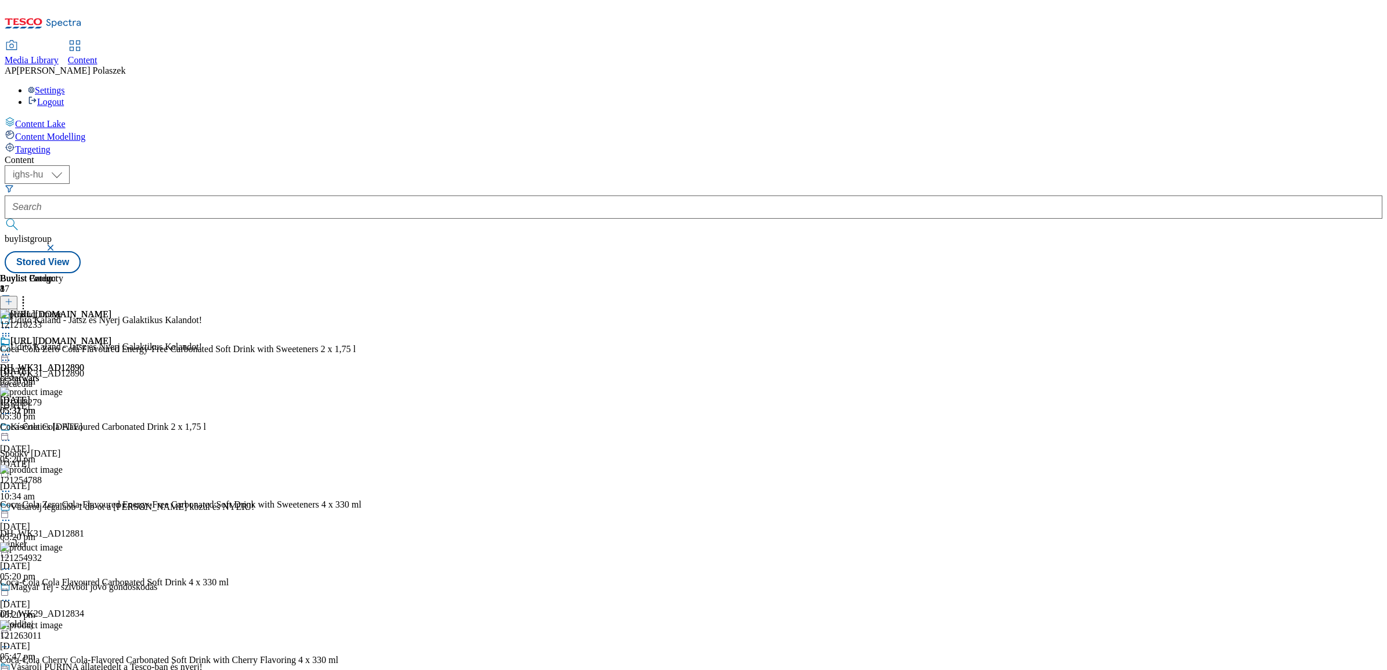
click at [29, 294] on icon at bounding box center [23, 300] width 12 height 12
click at [793, 155] on div "Content ( optional ) ighs-cz ighs-hu ighs-sk ighs-hu buylistgroup Stored View B…" at bounding box center [693, 214] width 1377 height 118
click at [12, 349] on icon at bounding box center [6, 355] width 12 height 12
click at [63, 428] on span "Preview" at bounding box center [49, 432] width 27 height 9
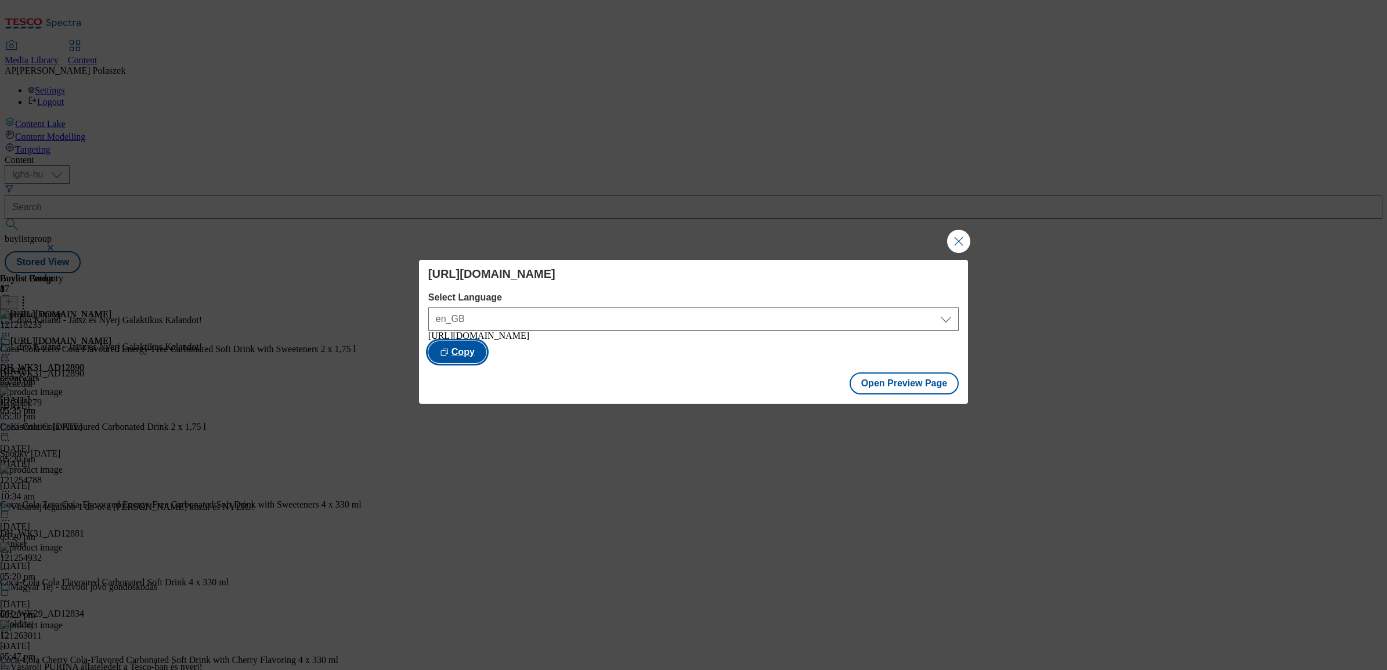
click at [486, 354] on button "Copy" at bounding box center [457, 352] width 58 height 22
click at [958, 233] on button "Close Modal" at bounding box center [958, 241] width 23 height 23
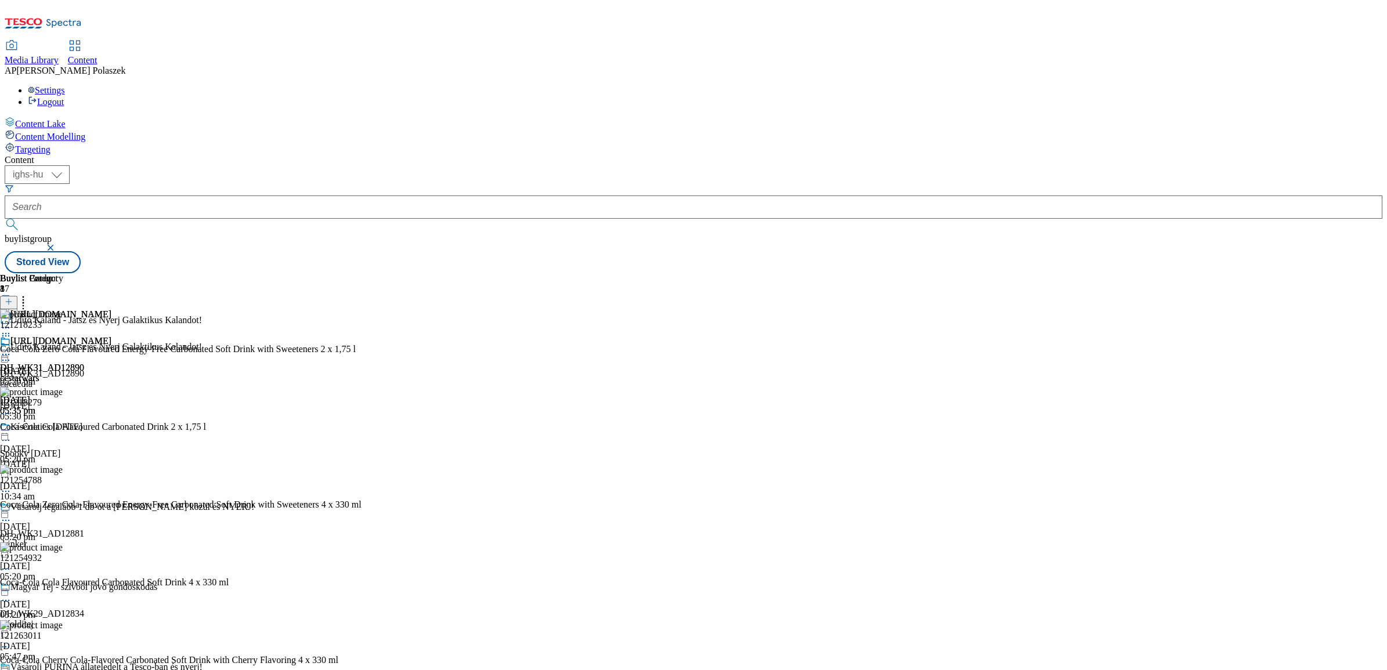
click at [12, 349] on icon at bounding box center [6, 355] width 12 height 12
click at [75, 442] on span "Un-preview" at bounding box center [55, 446] width 39 height 9
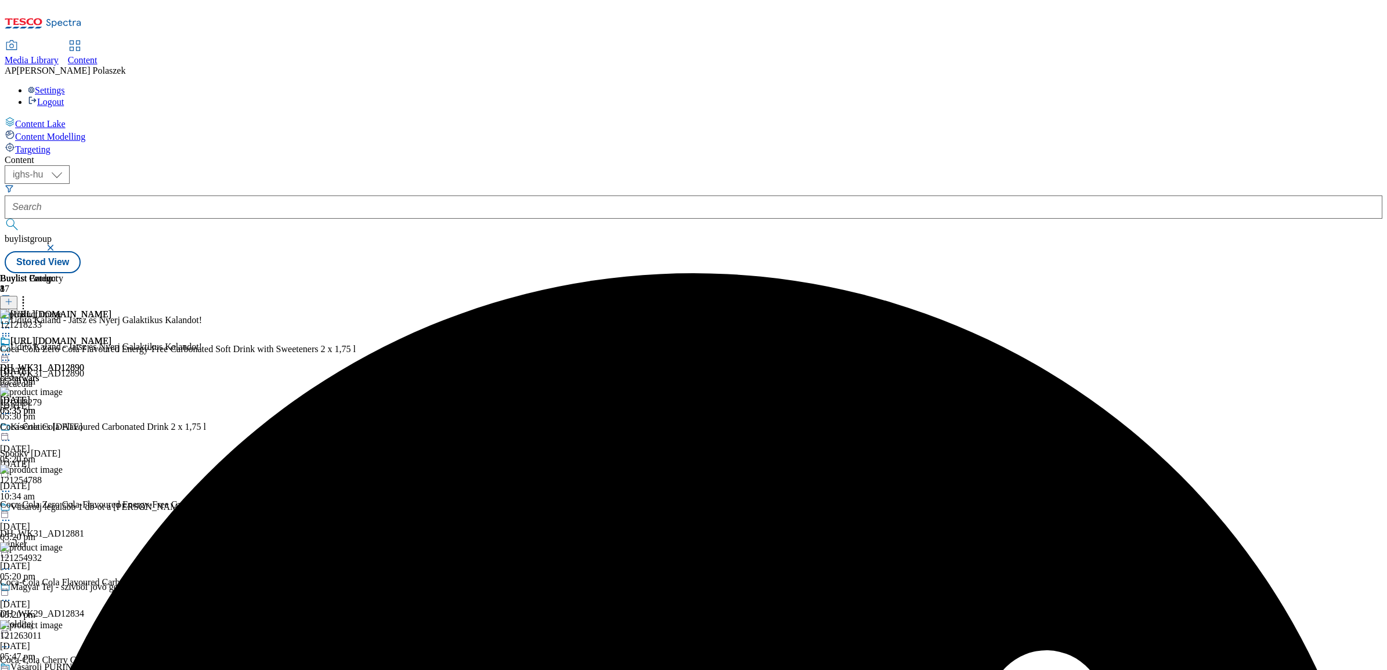
click at [12, 349] on icon at bounding box center [6, 355] width 12 height 12
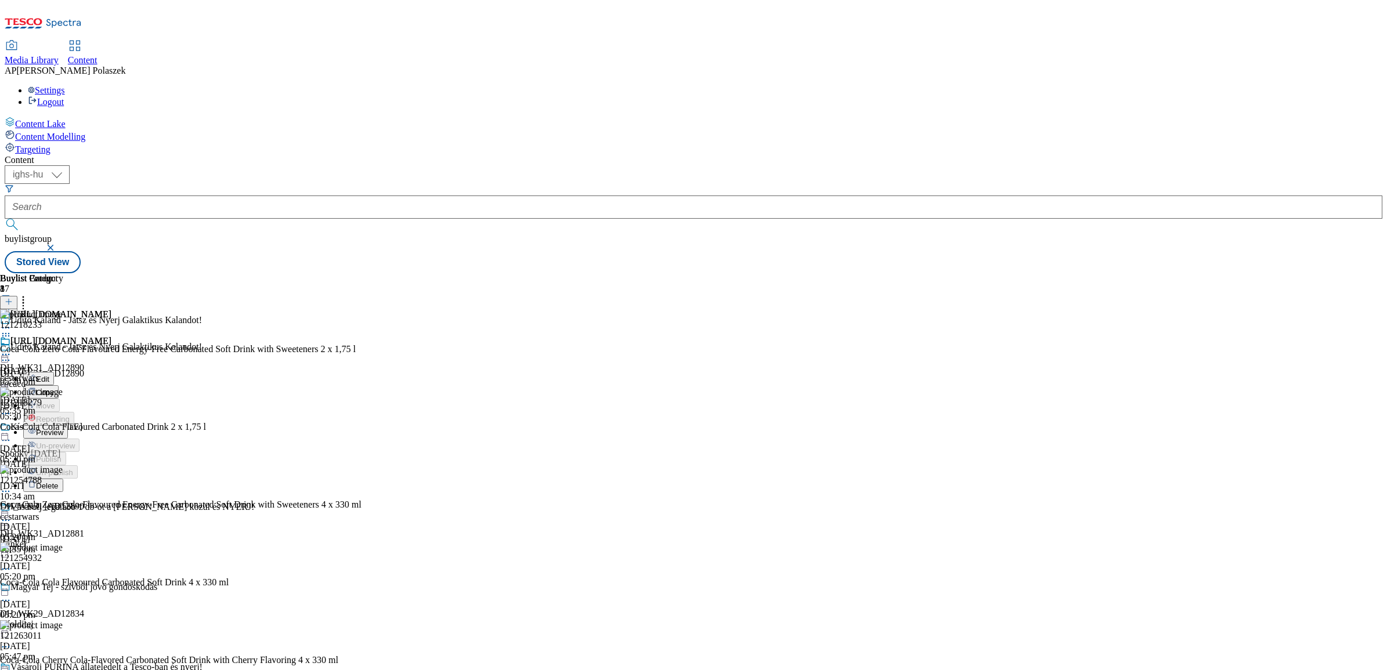
click at [12, 330] on icon at bounding box center [6, 336] width 12 height 12
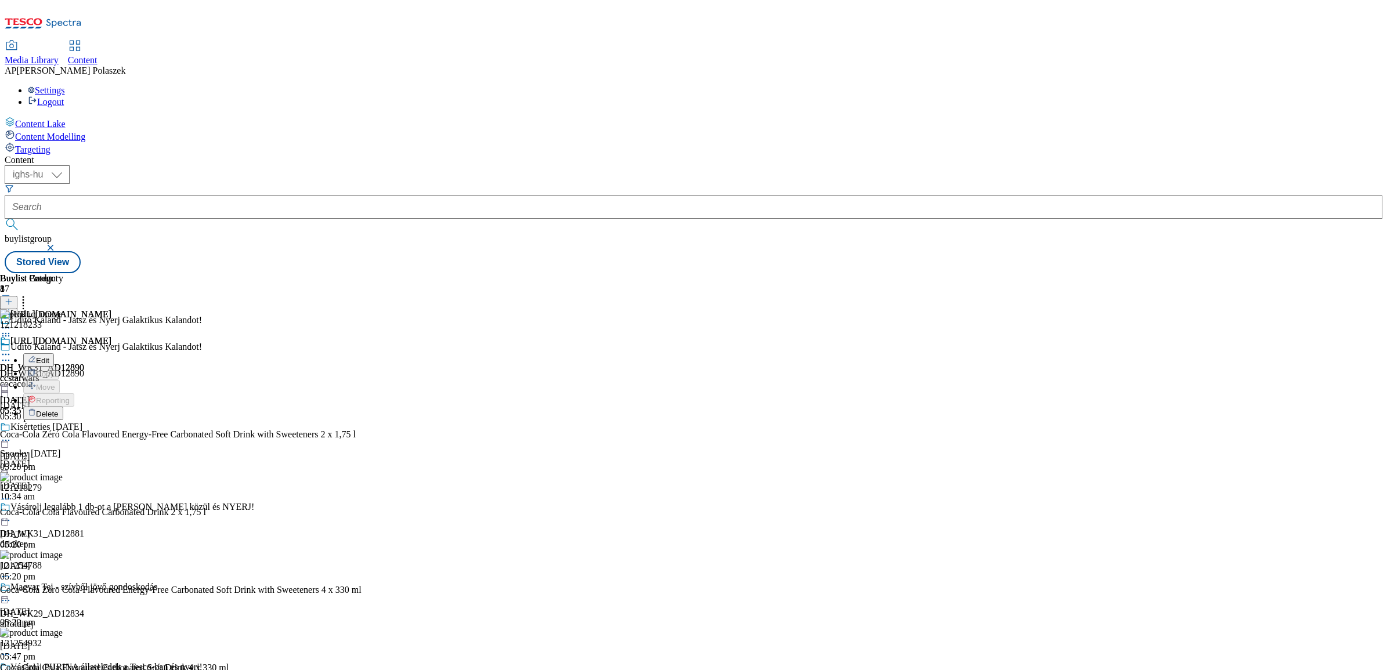
click at [59, 410] on span "Delete" at bounding box center [47, 414] width 23 height 9
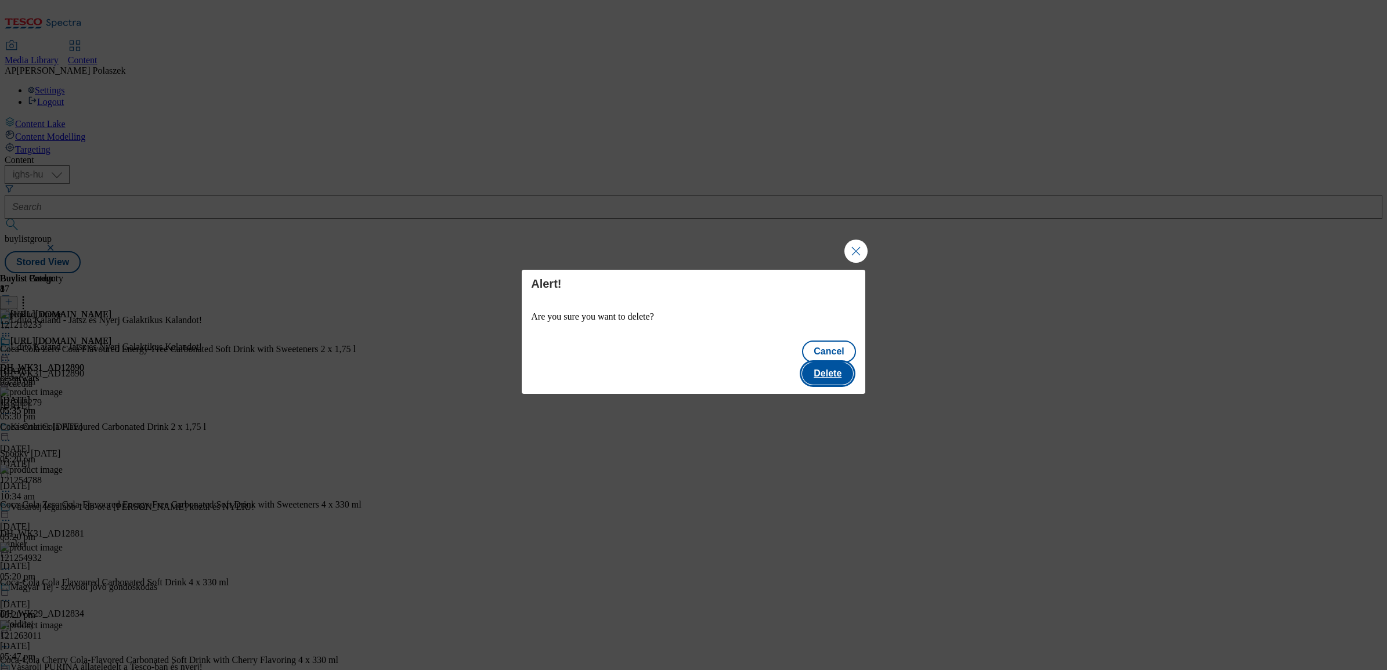
click at [831, 366] on button "Delete" at bounding box center [827, 374] width 51 height 22
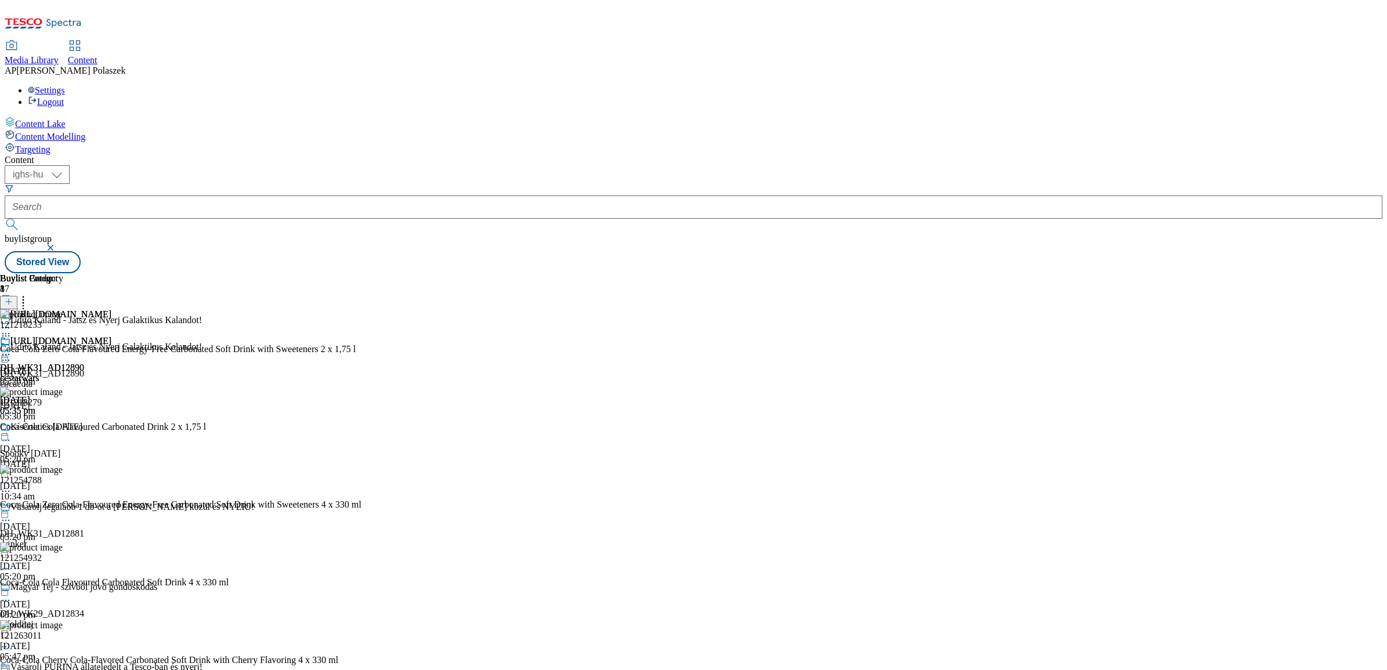
click at [254, 422] on div "Kísérteties Halloween Spooky Halloween halloween 17 Sept 2025 10:34 am" at bounding box center [127, 462] width 254 height 80
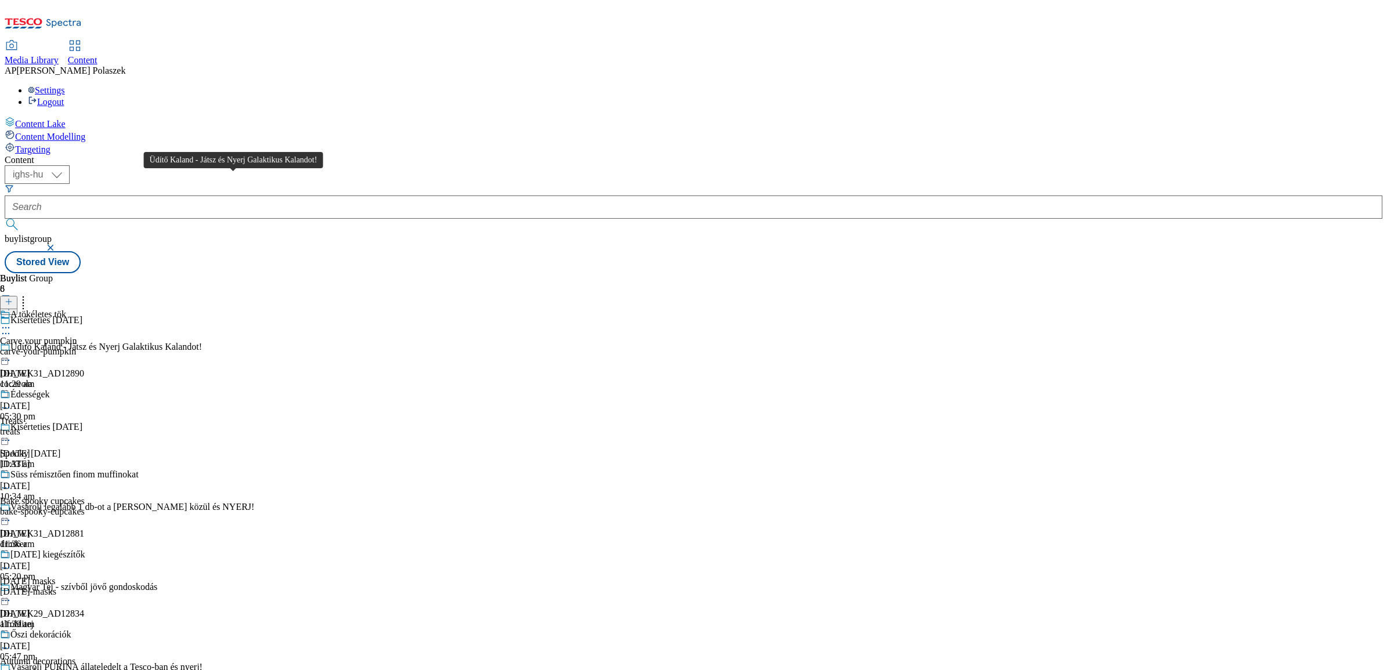
click at [202, 342] on div "Üdítő Kaland - Játsz és Nyerj Galaktikus Kalandot!" at bounding box center [105, 347] width 191 height 10
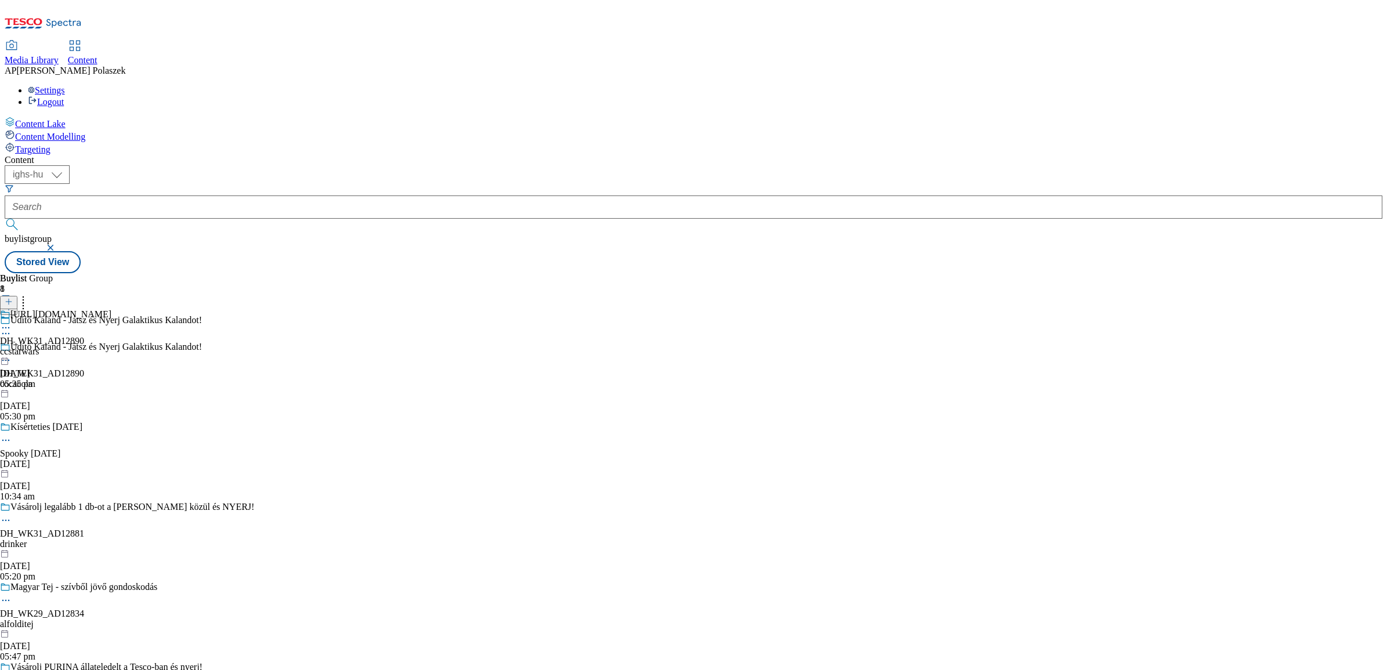
click at [12, 322] on icon at bounding box center [6, 328] width 12 height 12
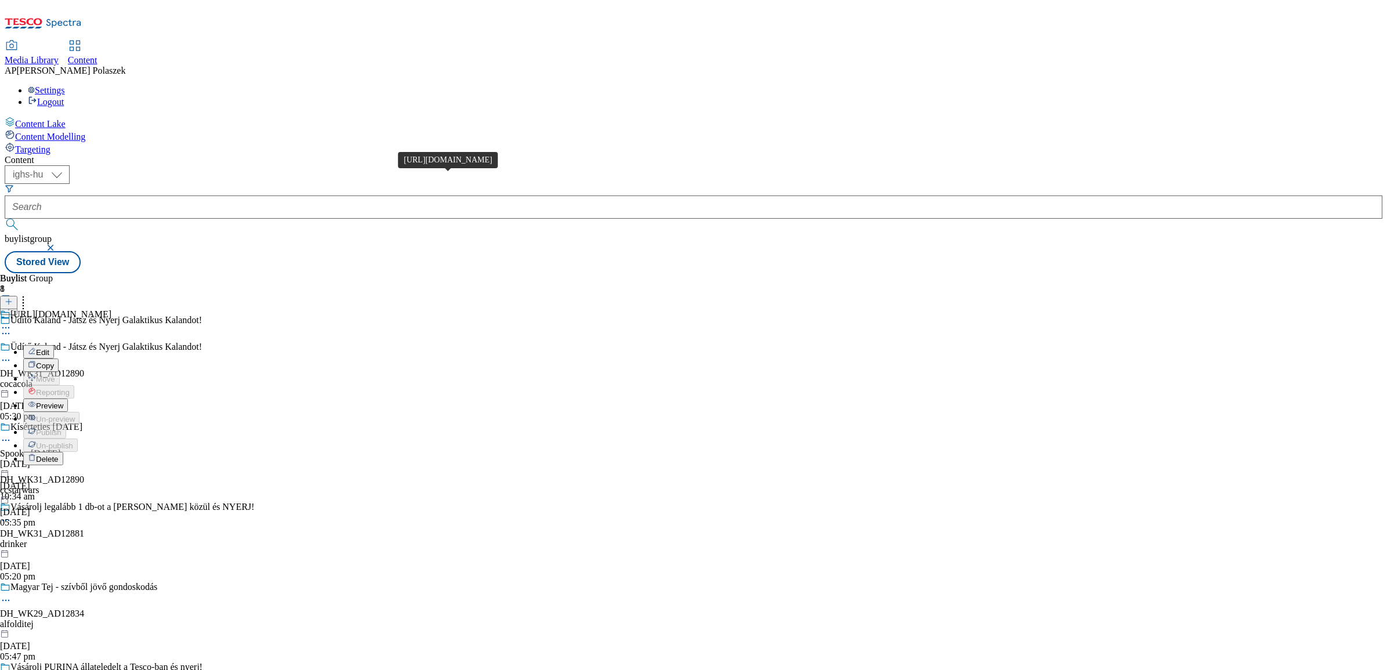
click at [111, 309] on div "https://www.coca-cola.com/hu/hu/offerings/star-wars" at bounding box center [60, 314] width 101 height 10
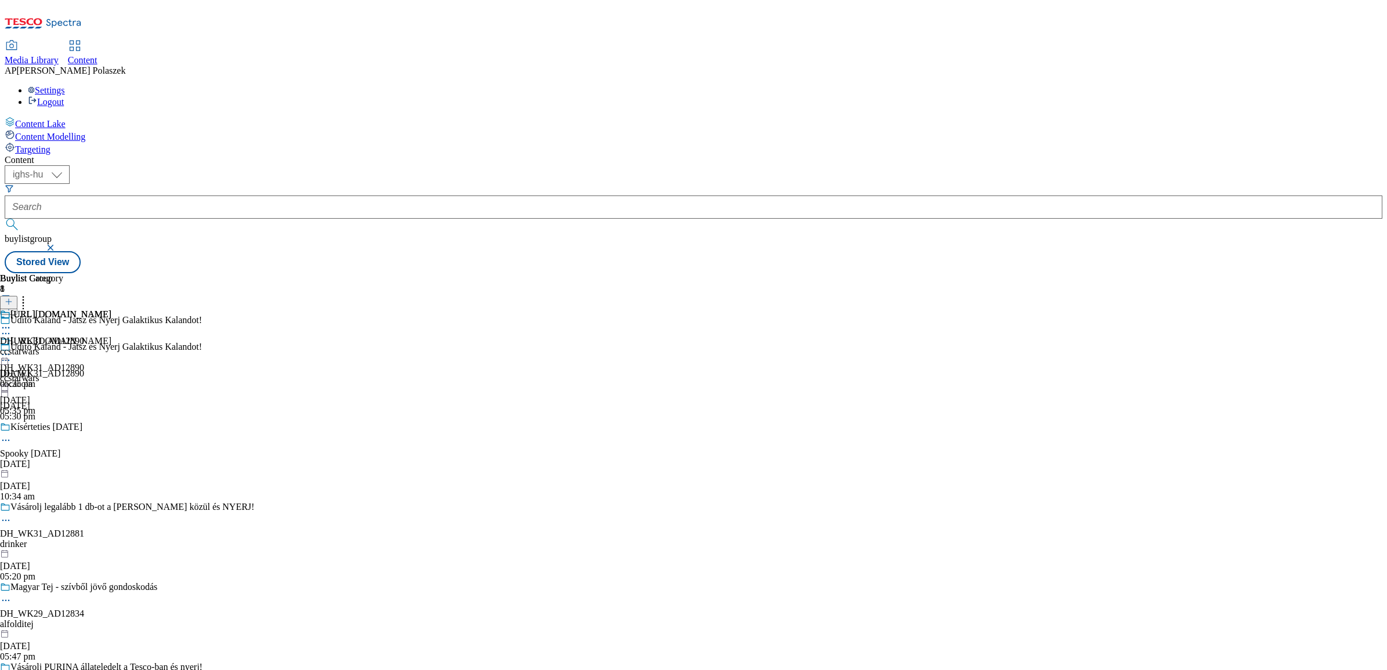
click at [12, 322] on icon at bounding box center [6, 328] width 12 height 12
click at [111, 309] on div "https://www.coca-cola.com/hu/hu/offerings/star-wars" at bounding box center [60, 314] width 101 height 10
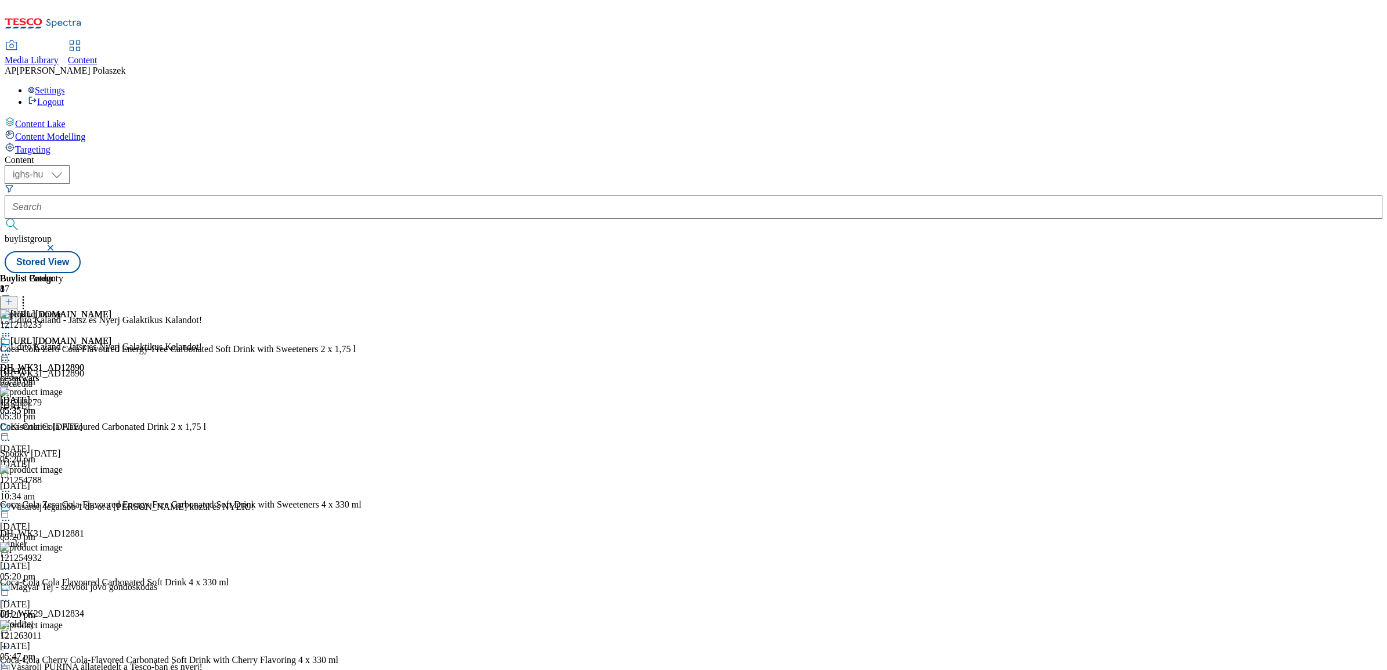
click at [29, 294] on icon at bounding box center [23, 300] width 12 height 12
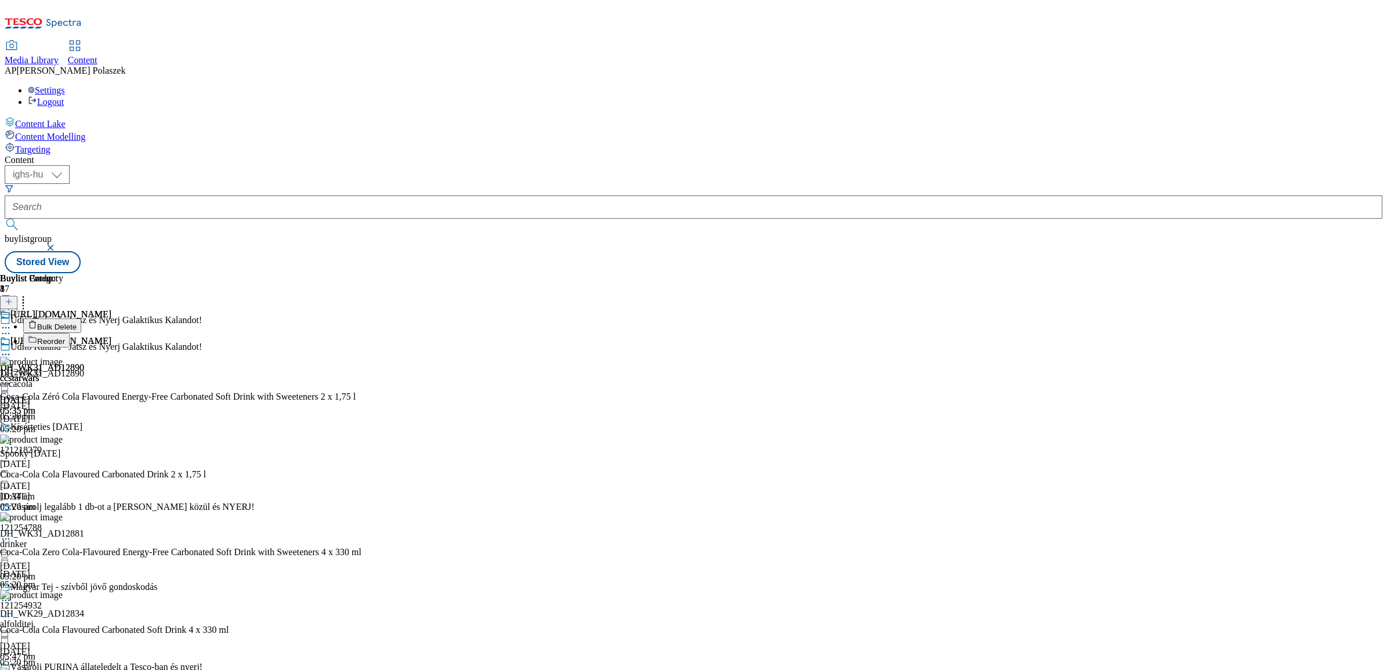
click at [81, 319] on button "Bulk Delete" at bounding box center [52, 326] width 58 height 15
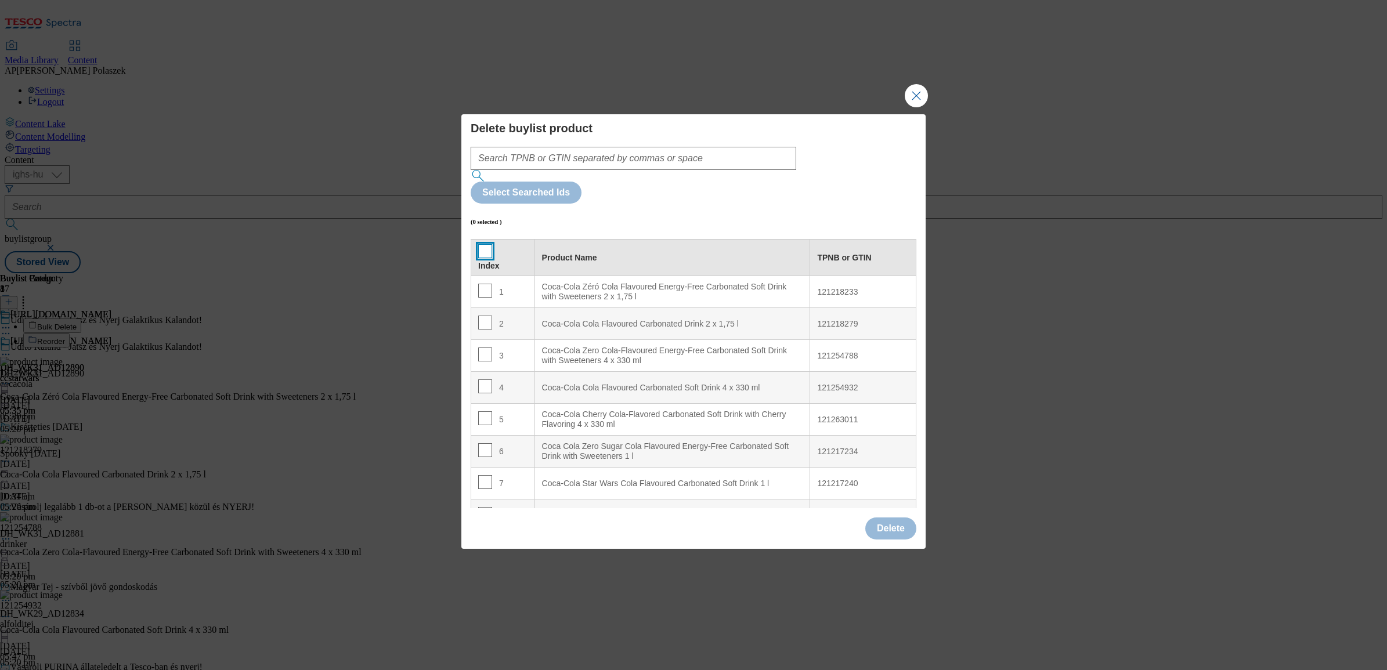
click at [482, 244] on input "Modal" at bounding box center [485, 251] width 14 height 14
checkbox input "true"
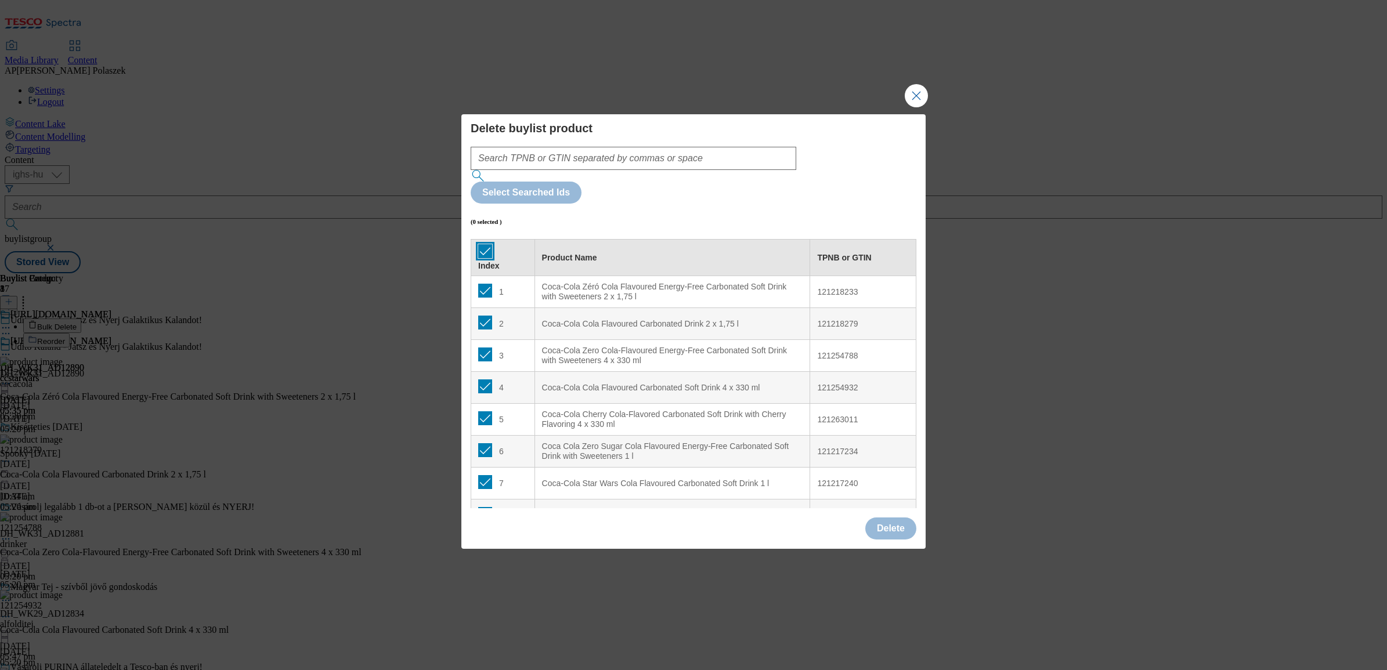
checkbox input "true"
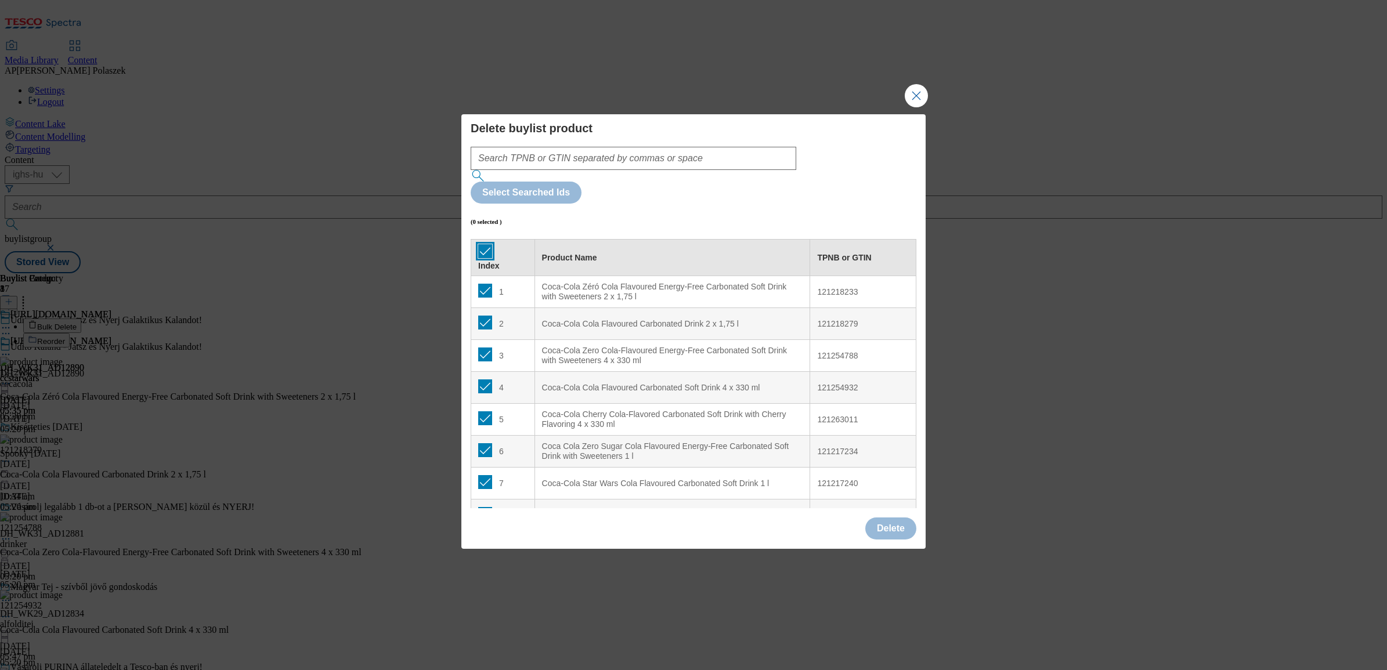
checkbox input "true"
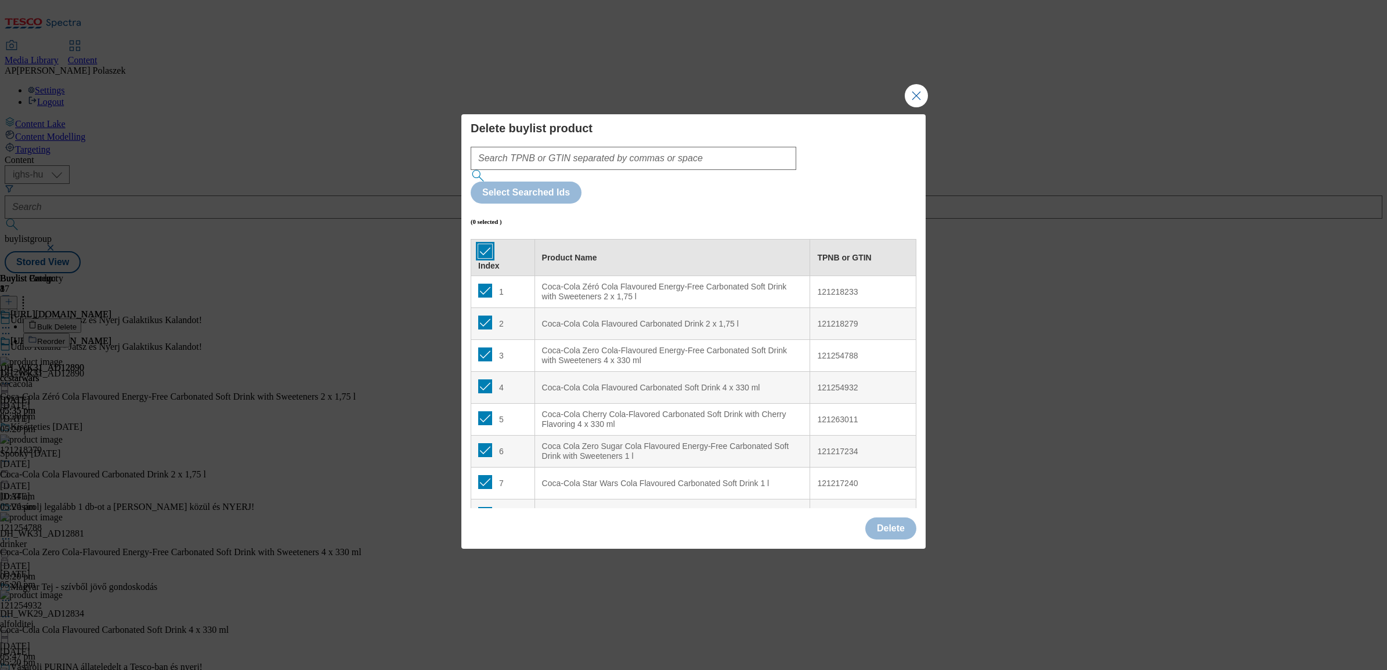
checkbox input "true"
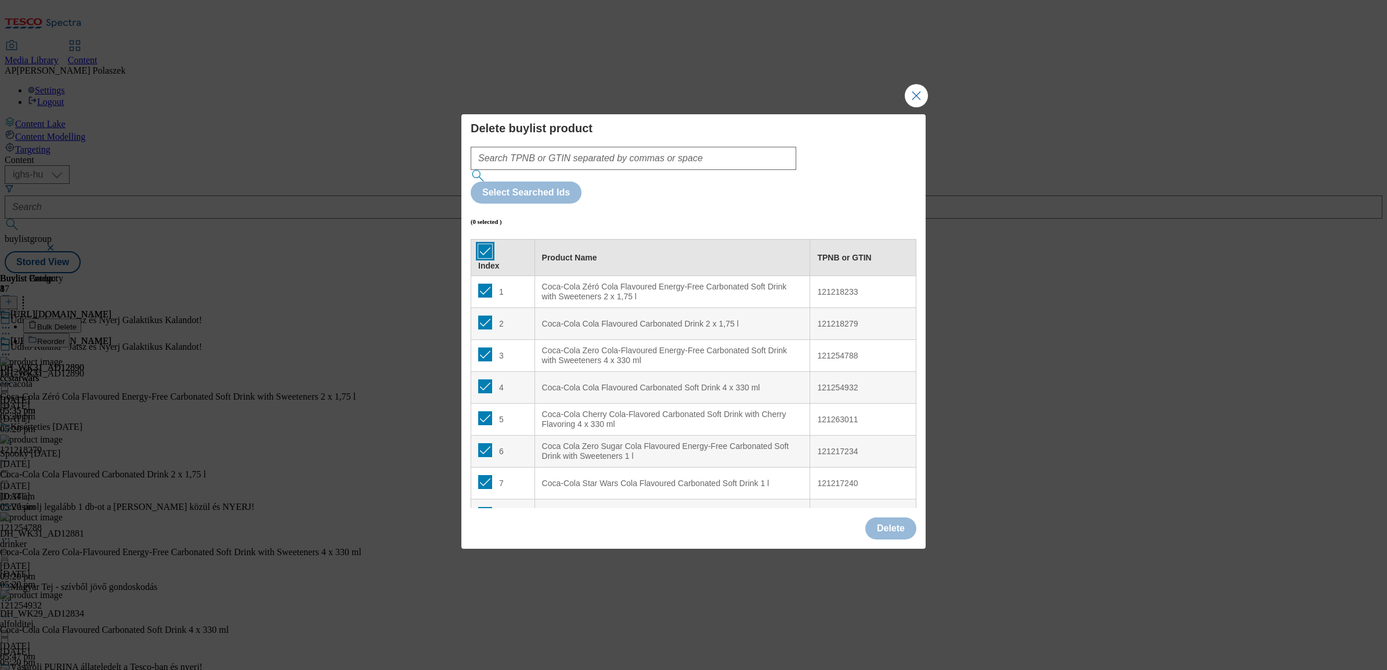
checkbox input "true"
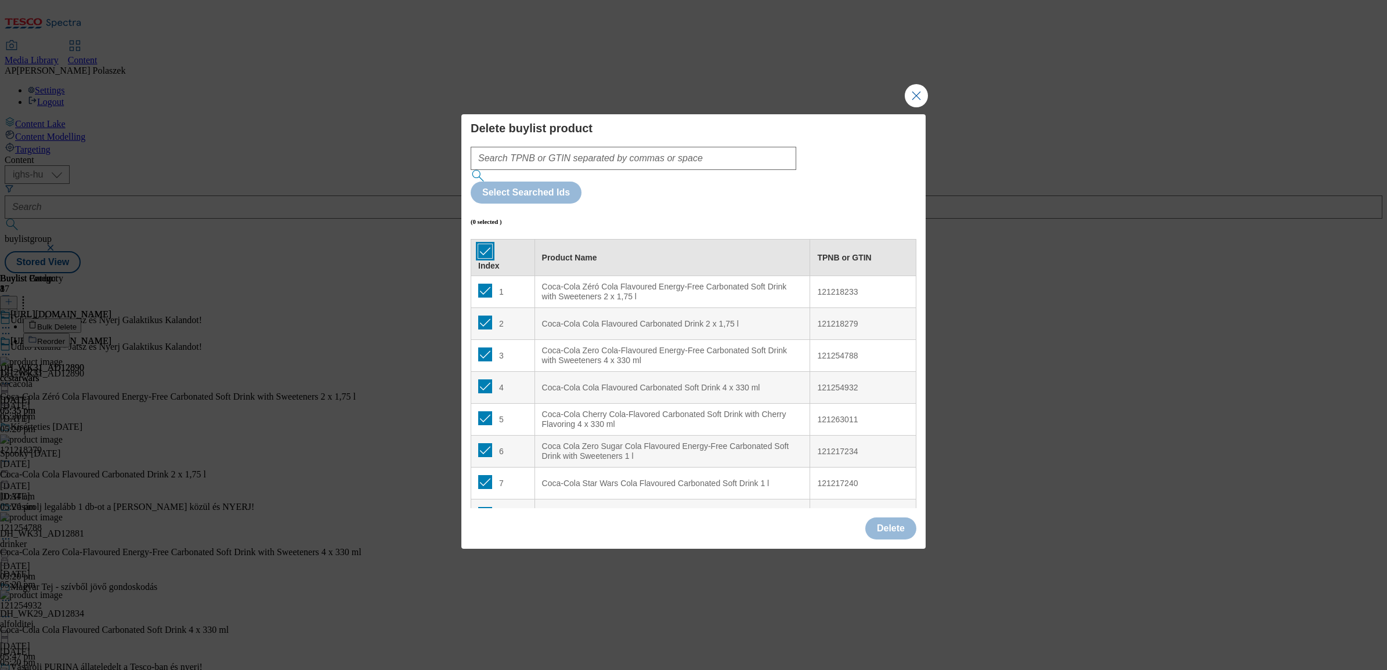
checkbox input "true"
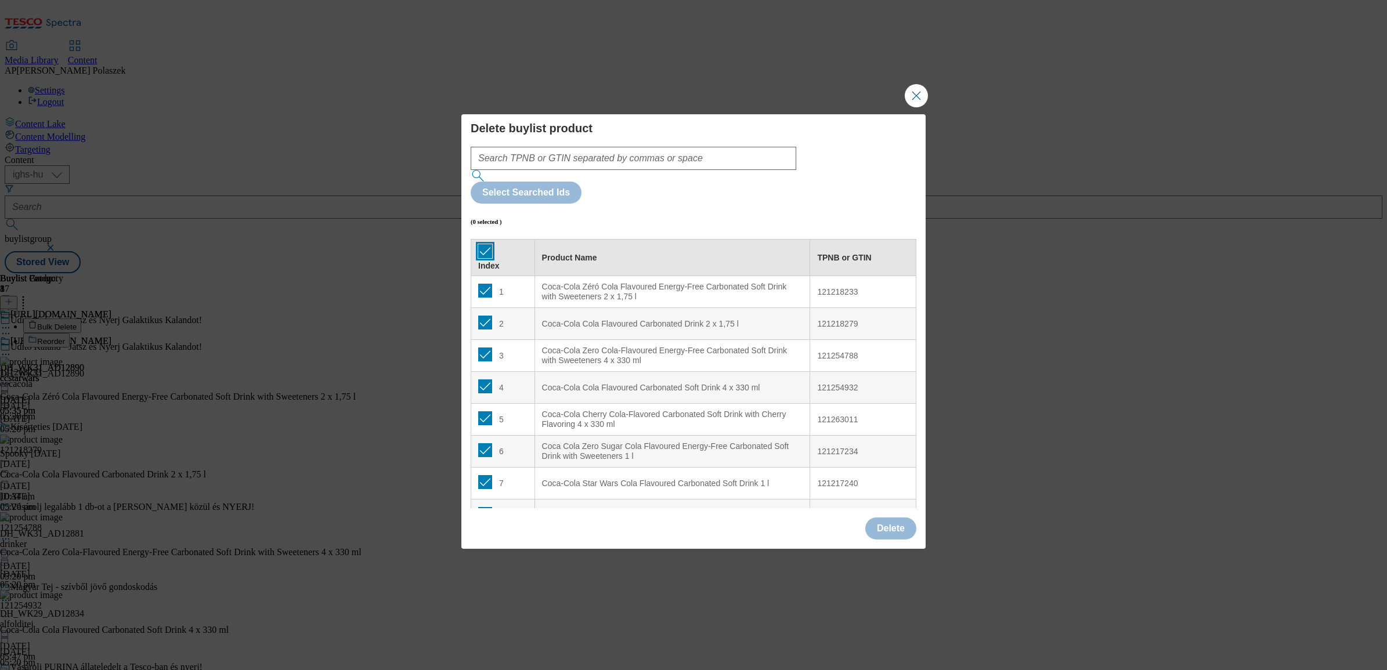
checkbox input "true"
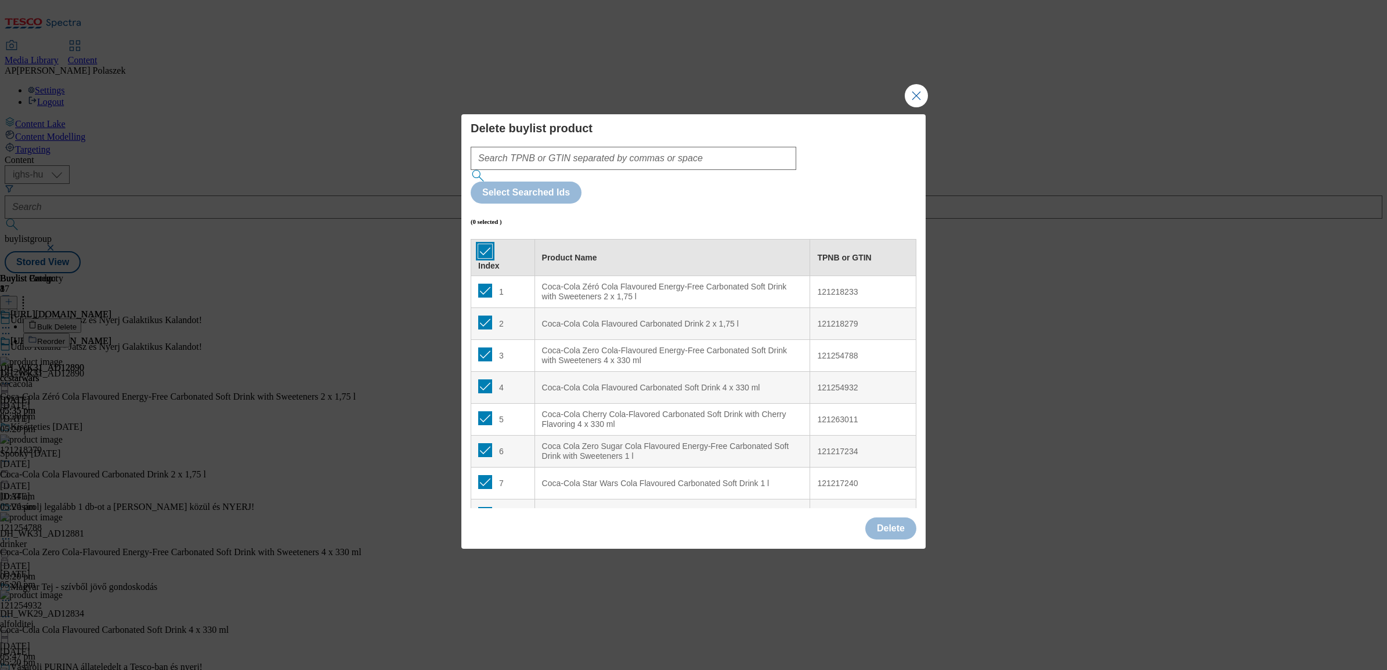
checkbox input "true"
click at [896, 518] on button "Delete" at bounding box center [890, 529] width 51 height 22
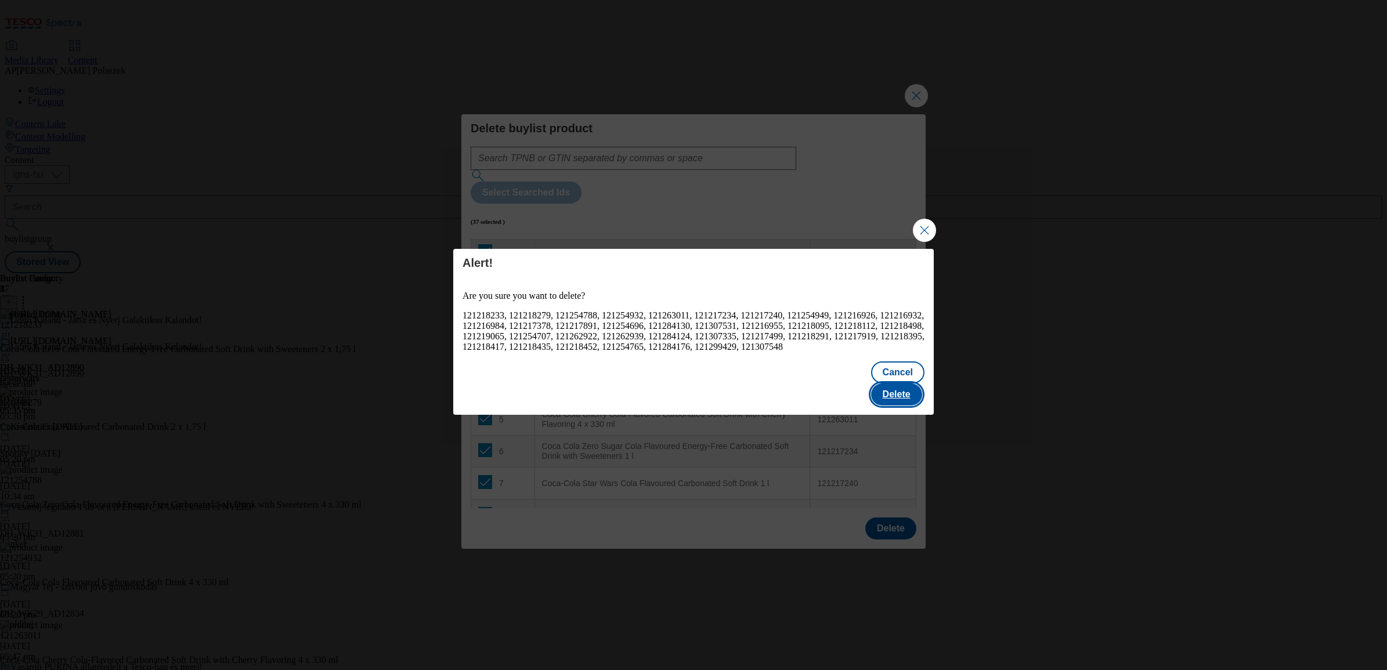
click at [902, 384] on button "Delete" at bounding box center [896, 395] width 51 height 22
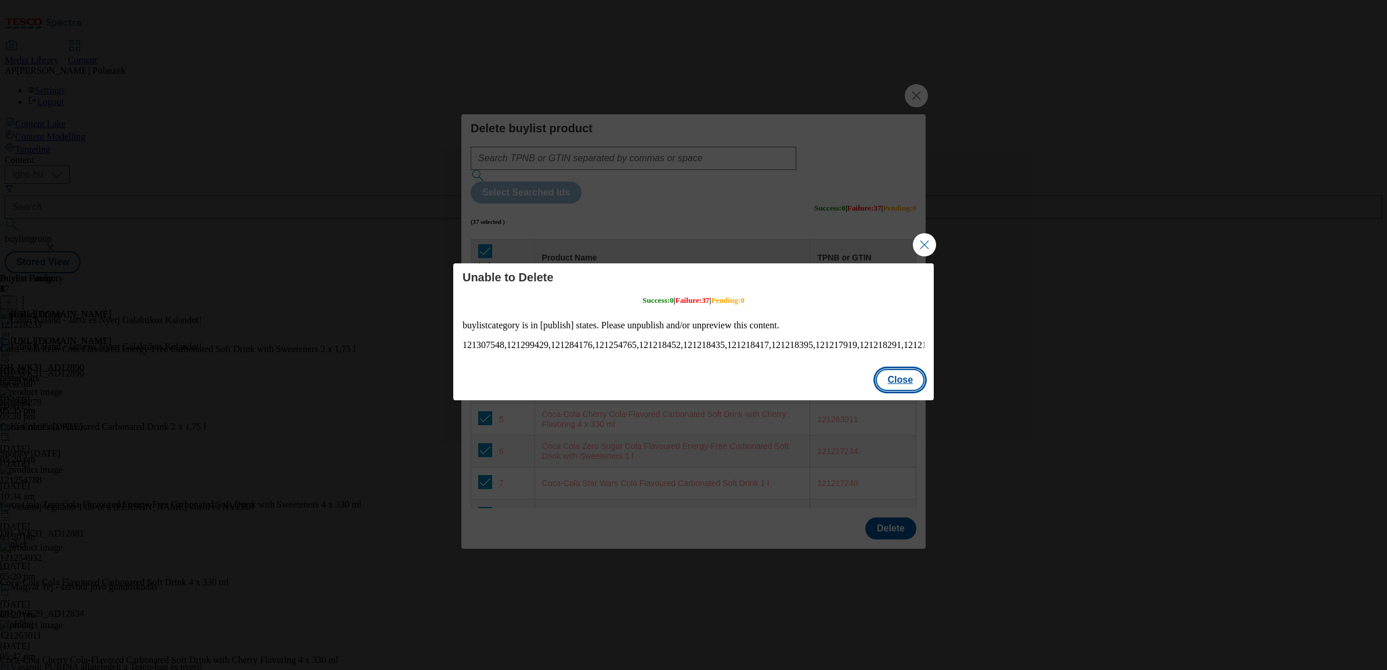
click at [903, 386] on button "Close" at bounding box center [899, 380] width 49 height 22
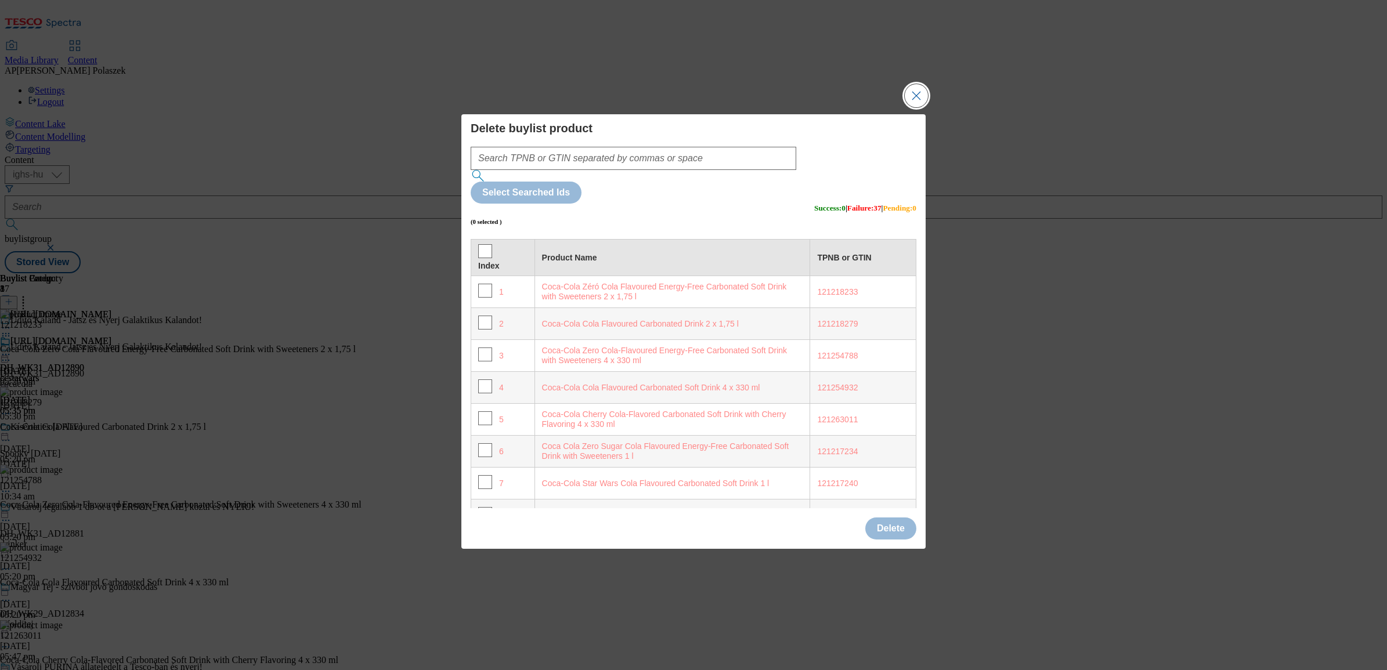
click at [911, 107] on button "Close Modal" at bounding box center [916, 95] width 23 height 23
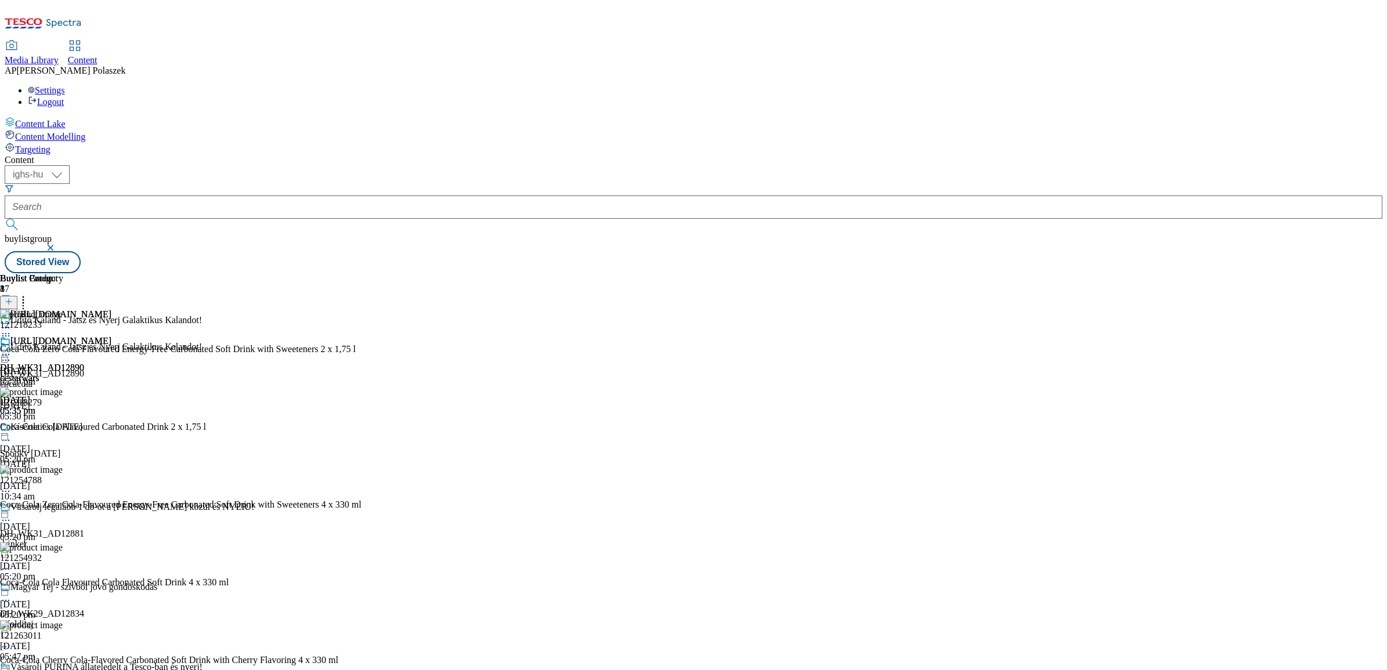
click at [12, 349] on icon at bounding box center [6, 355] width 12 height 12
click at [111, 448] on div "https://www.coca-cola.com/hu/hu/offerings/star-wars Edit Copy Move Reporting Pr…" at bounding box center [55, 445] width 111 height 219
click at [12, 349] on icon at bounding box center [6, 355] width 12 height 12
click at [63, 428] on span "Preview" at bounding box center [49, 432] width 27 height 9
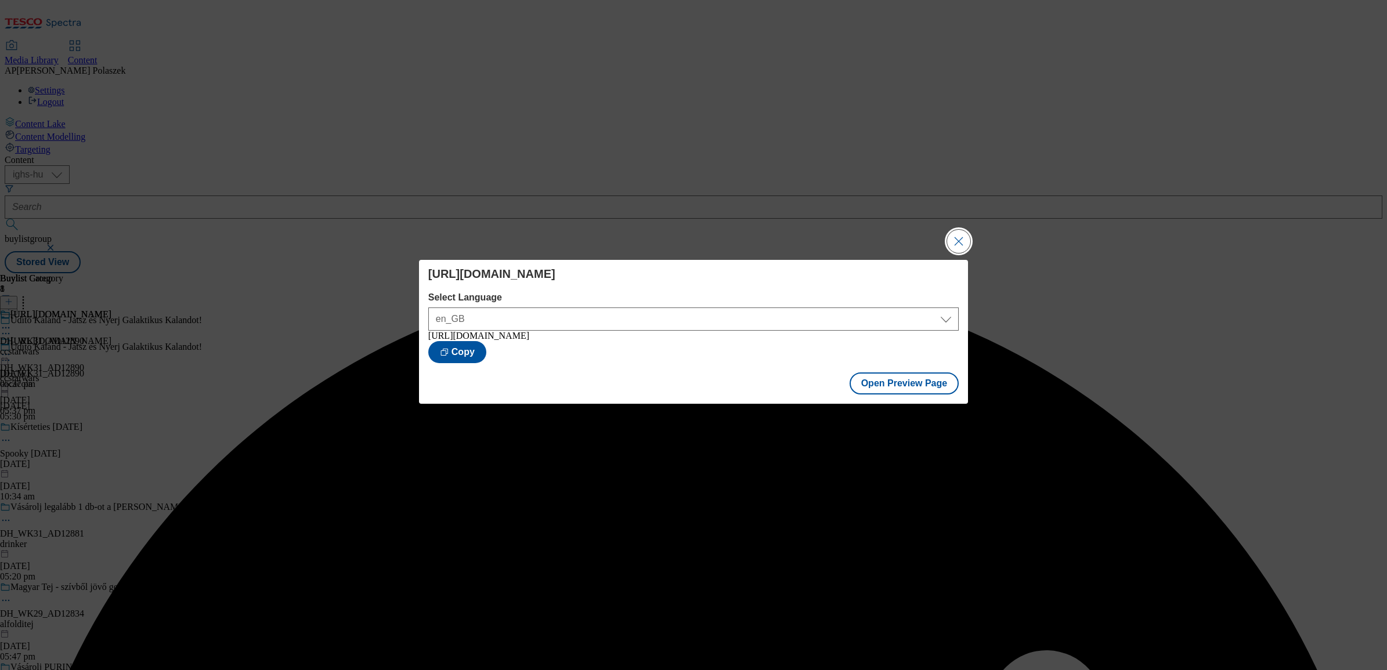
click at [957, 232] on button "Close Modal" at bounding box center [958, 241] width 23 height 23
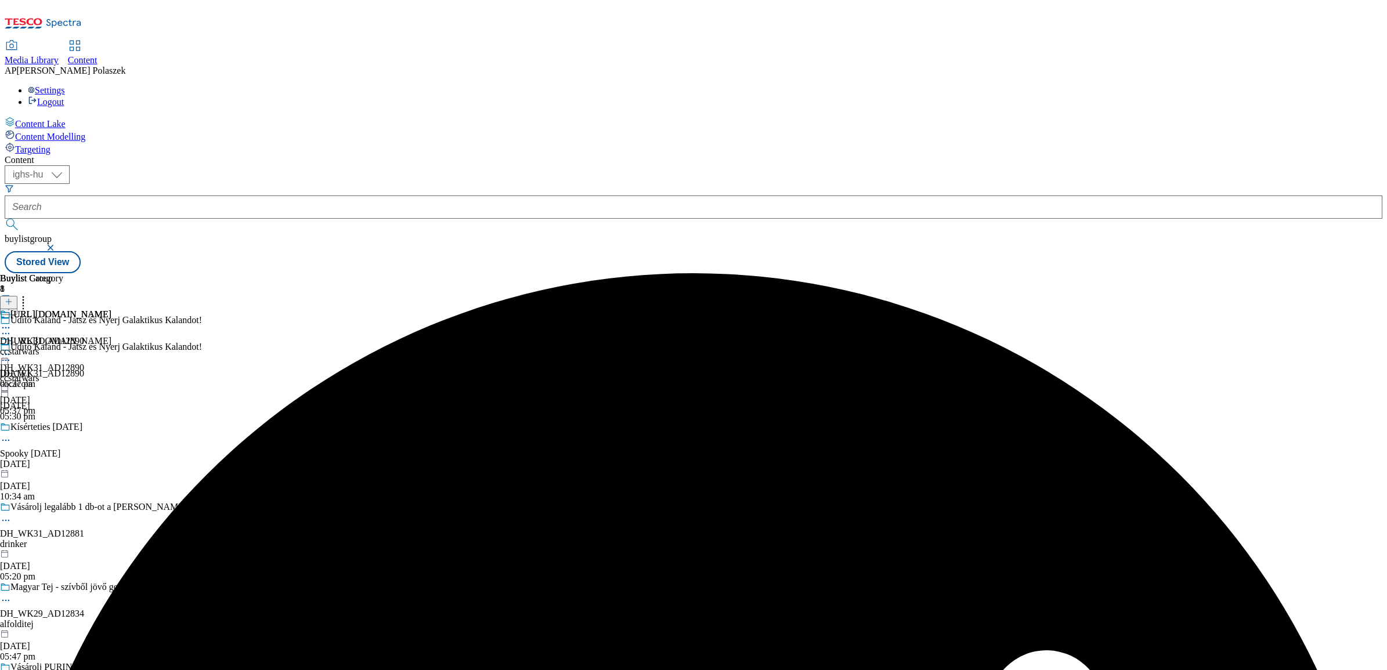
click at [12, 349] on icon at bounding box center [6, 355] width 12 height 12
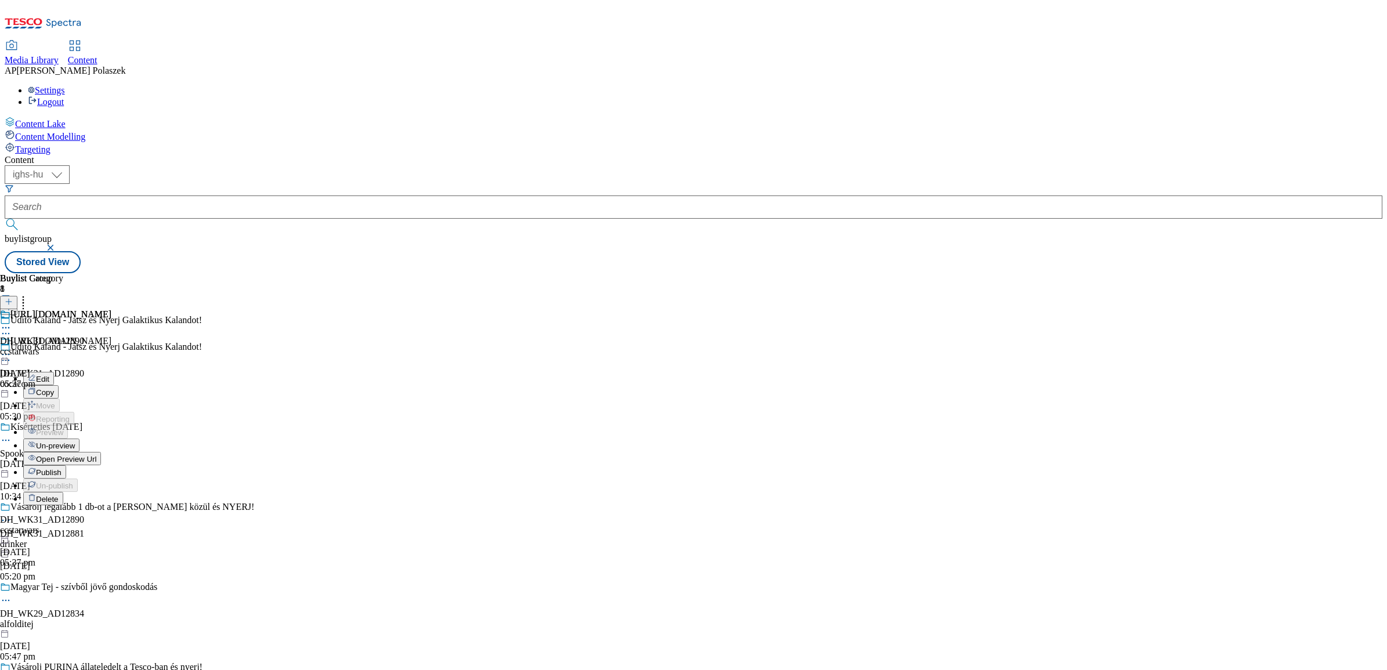
click at [75, 442] on span "Un-preview" at bounding box center [55, 446] width 39 height 9
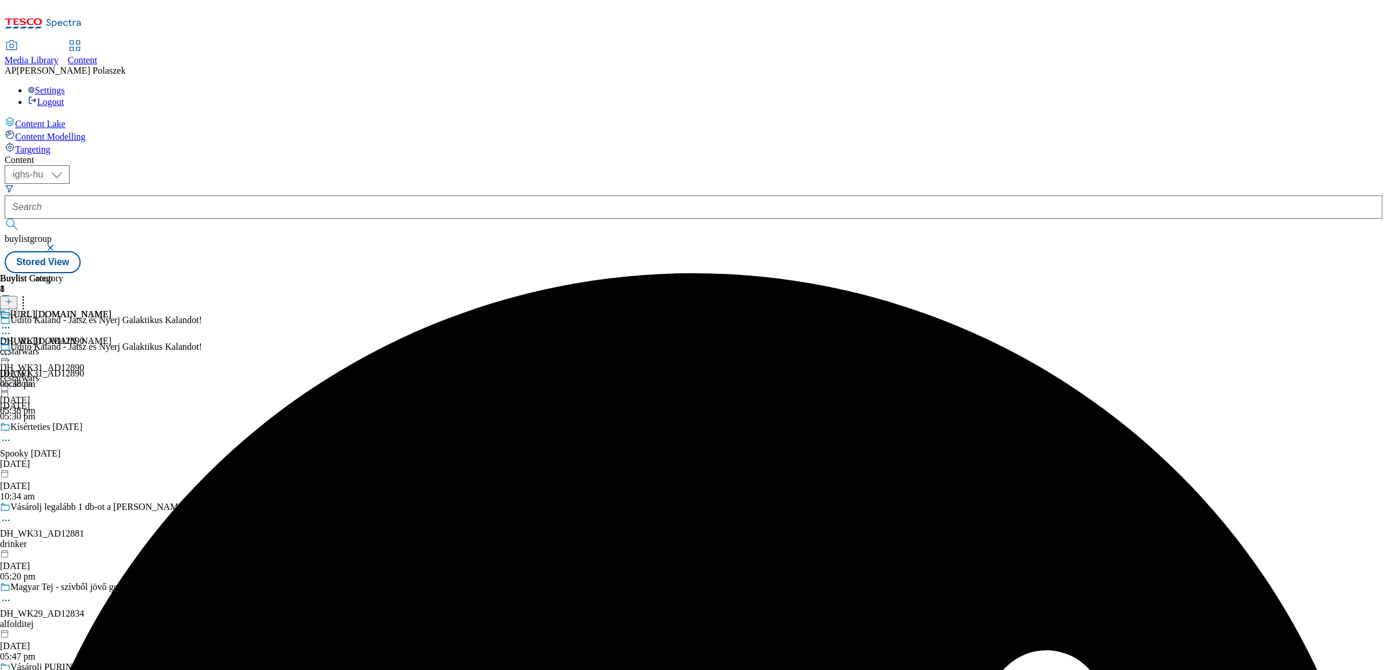
click at [12, 322] on icon at bounding box center [6, 328] width 12 height 12
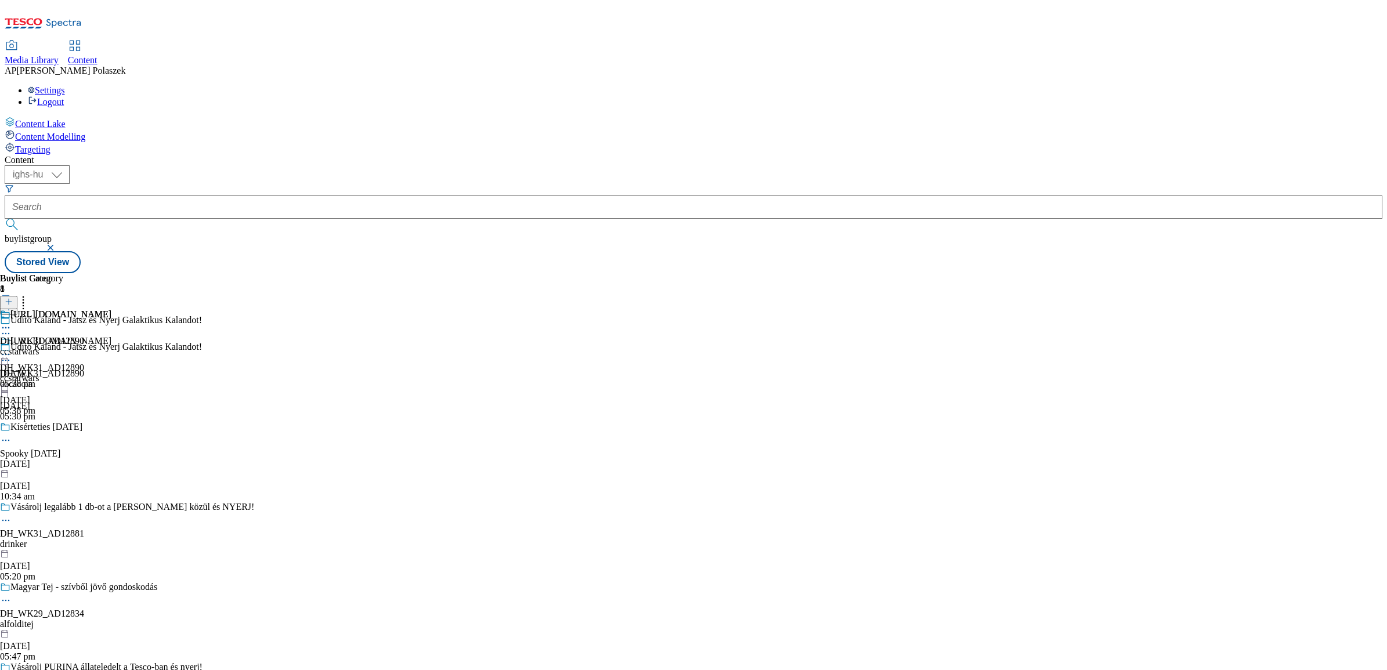
click at [1036, 273] on div "Buylist Group 8 Üdítő Kaland - Játsz és Nyerj Galaktikus Kalandot! Üdítő Kaland…" at bounding box center [693, 273] width 1377 height 0
click at [111, 309] on div "https://www.coca-cola.com/hu/hu/offerings/star-wars" at bounding box center [60, 314] width 101 height 10
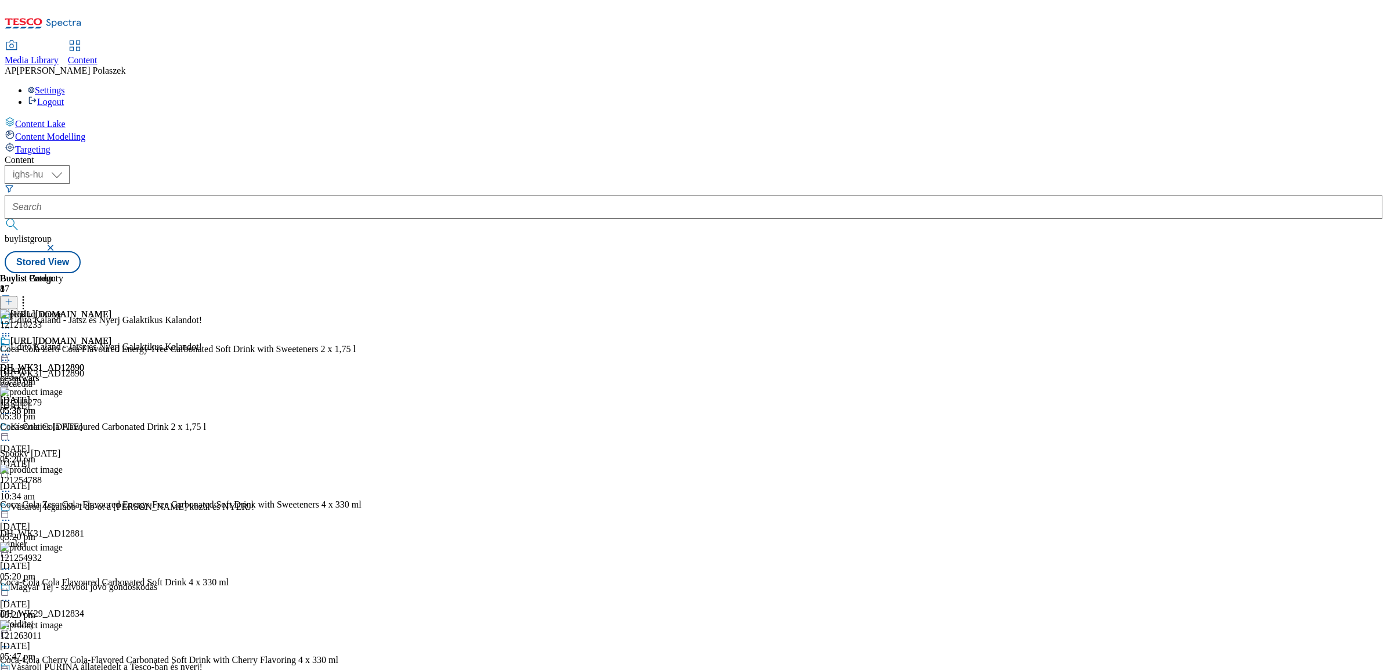
click at [29, 294] on icon at bounding box center [23, 300] width 12 height 12
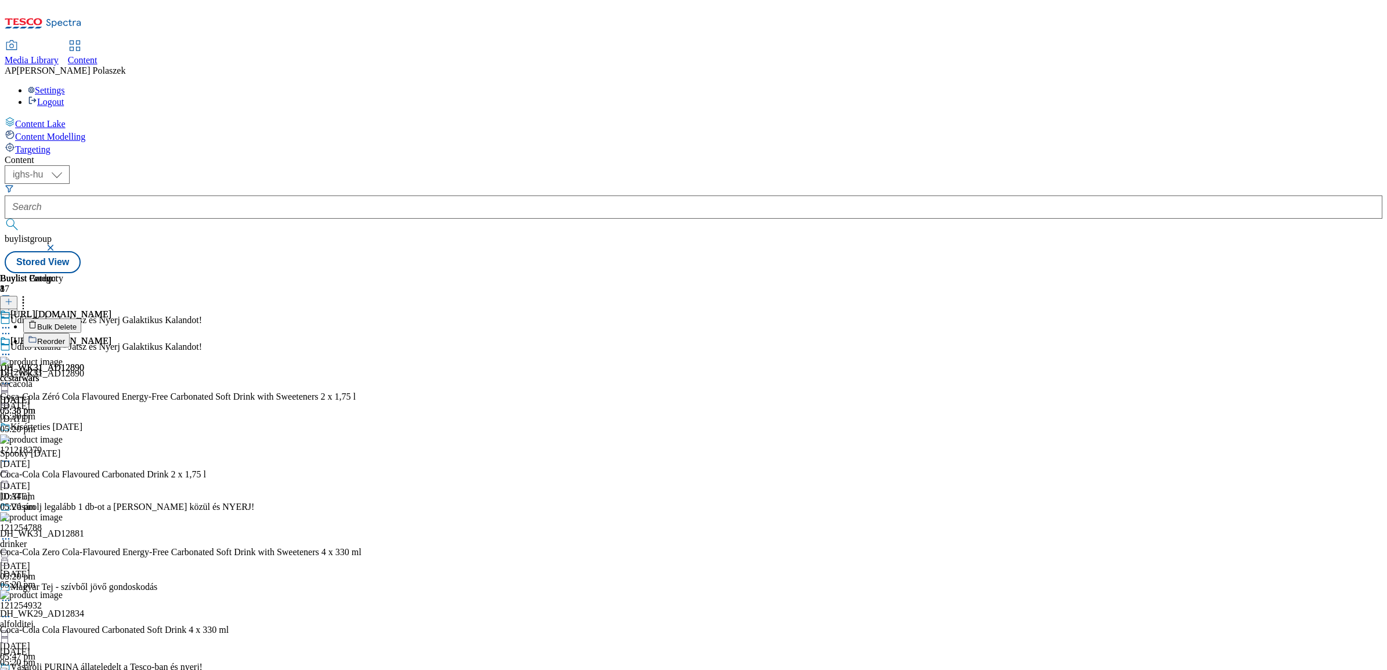
click at [77, 323] on span "Bulk Delete" at bounding box center [56, 327] width 39 height 9
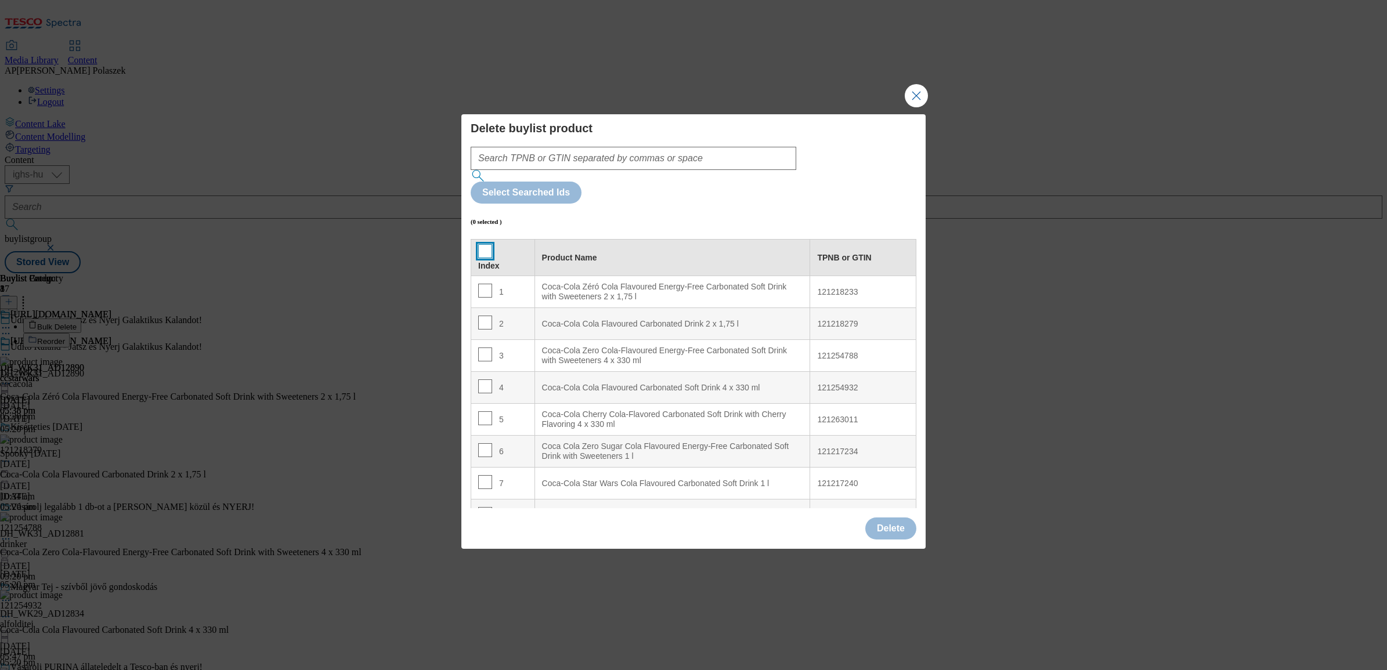
click at [480, 244] on input "Modal" at bounding box center [485, 251] width 14 height 14
checkbox input "true"
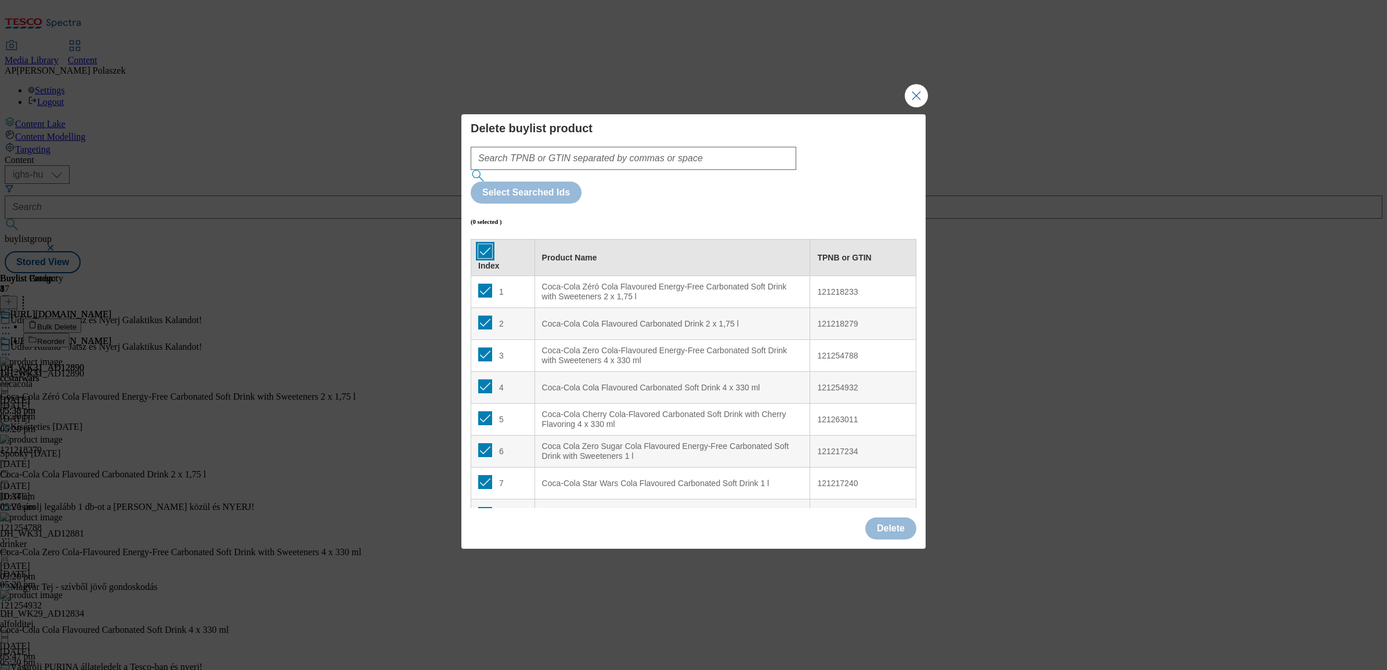
checkbox input "true"
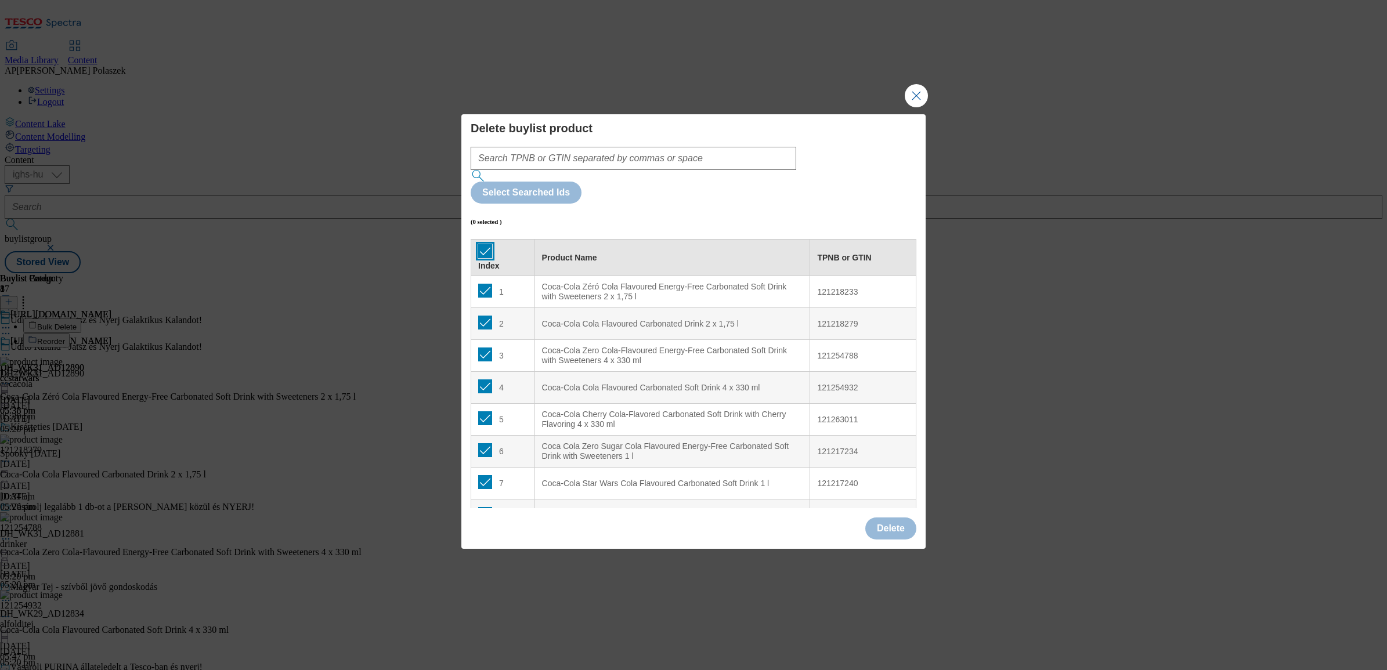
checkbox input "true"
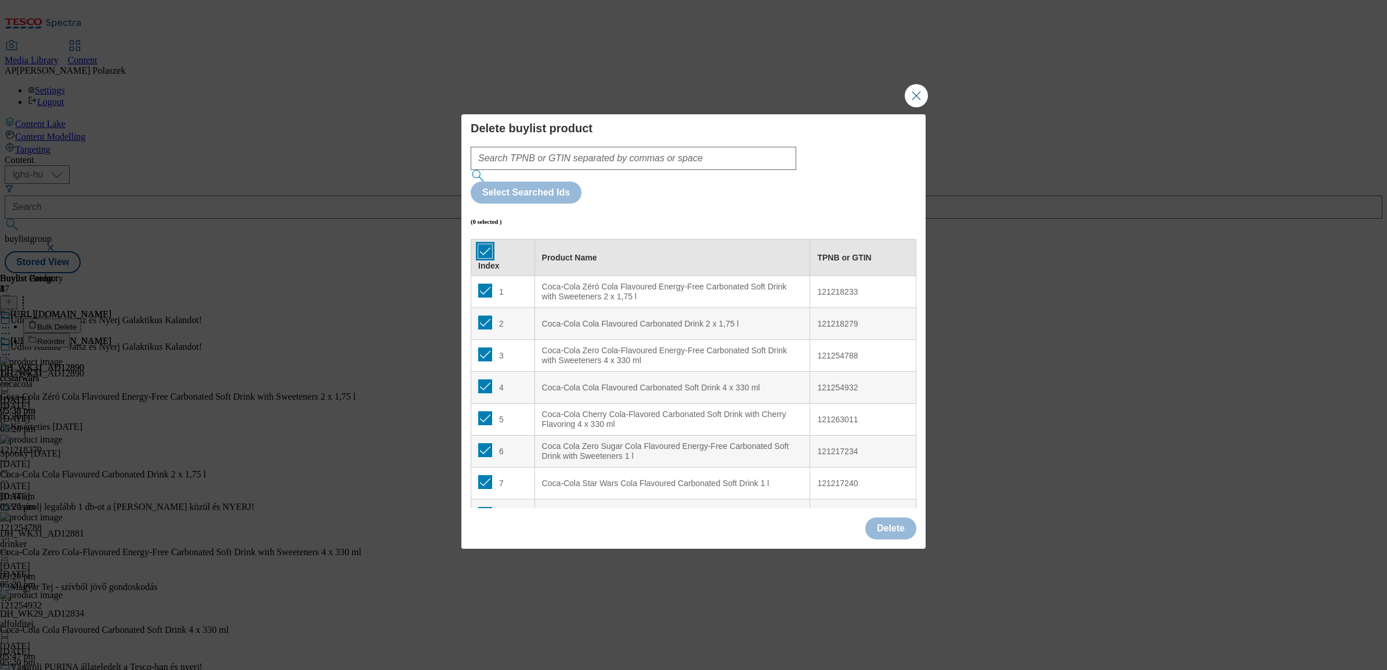
checkbox input "true"
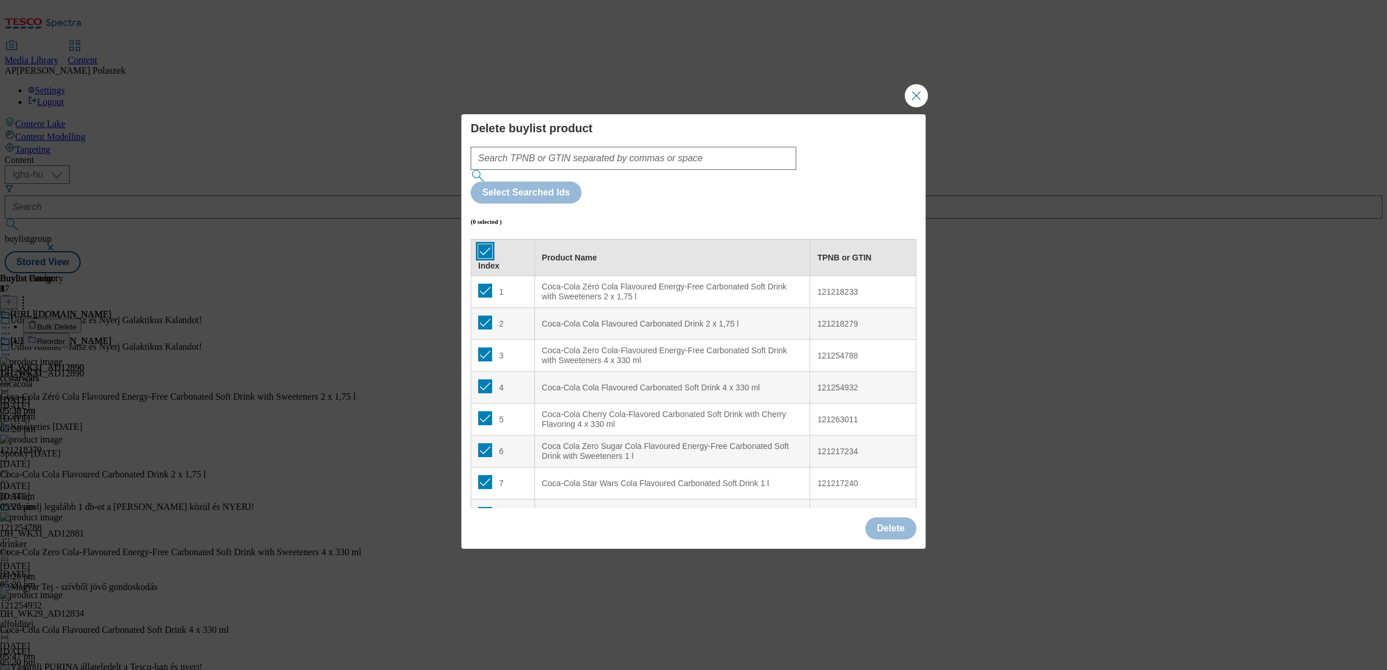
checkbox input "true"
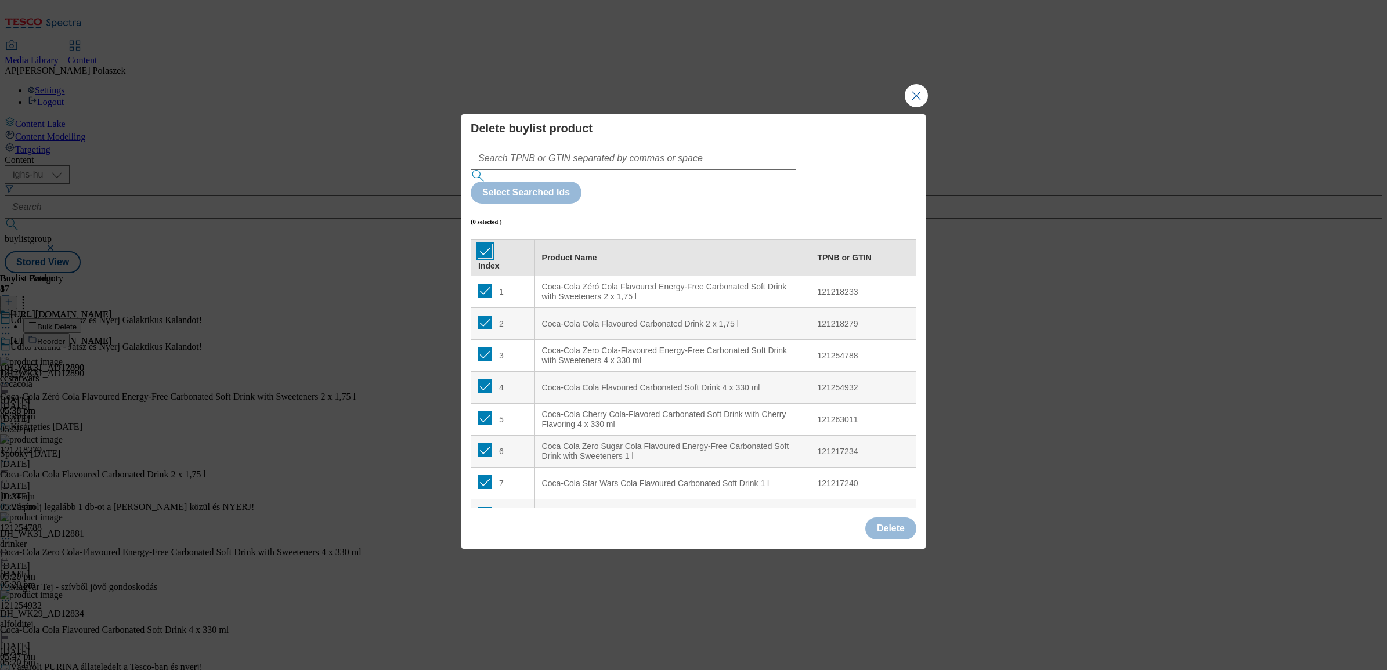
checkbox input "true"
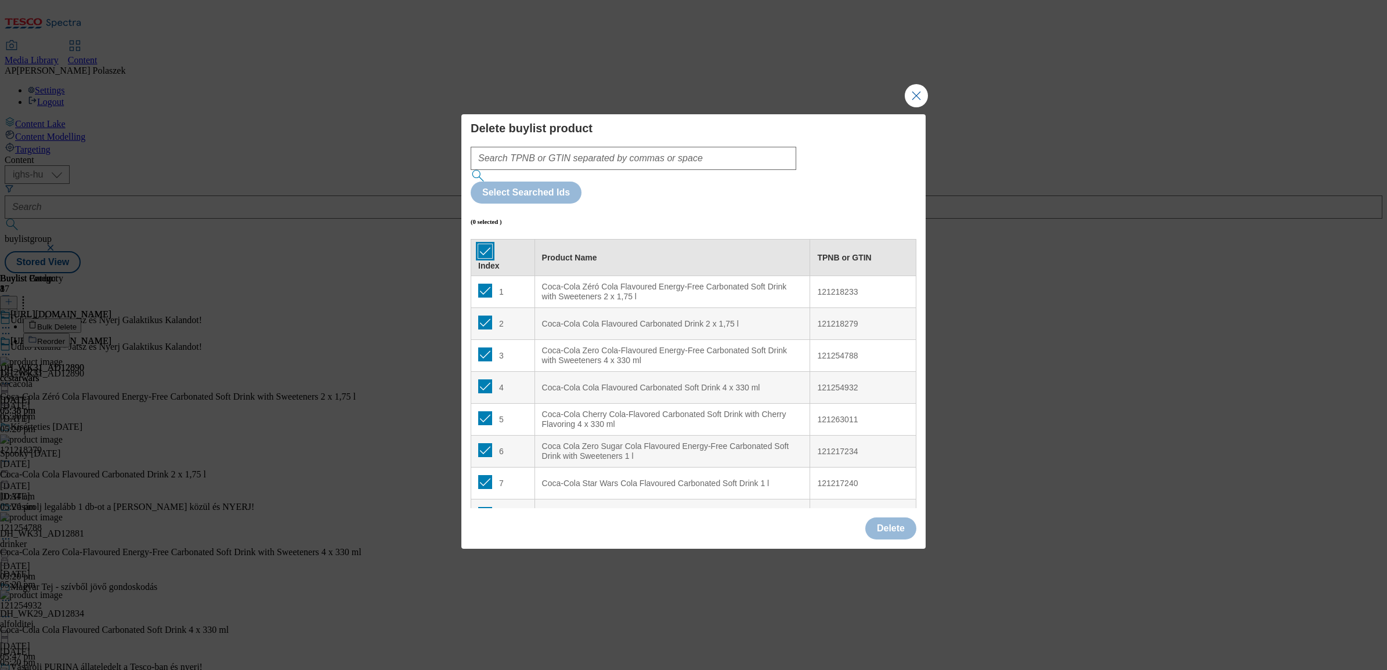
checkbox input "true"
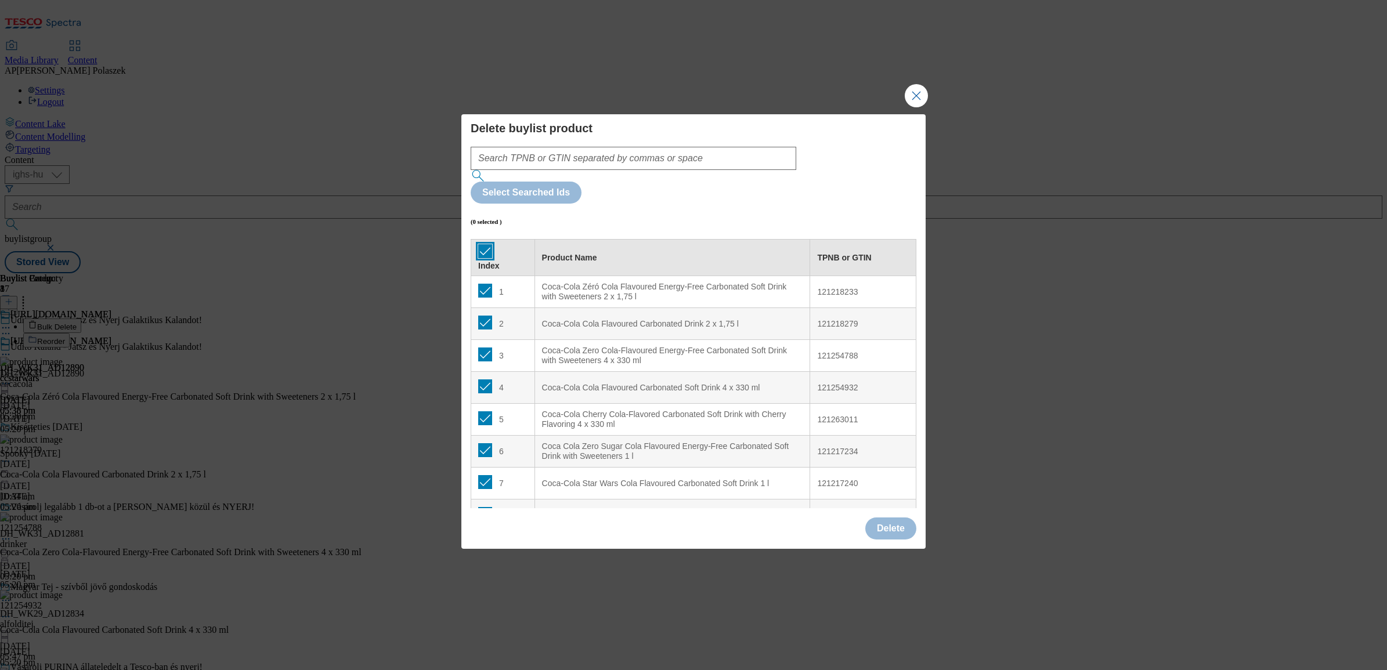
checkbox input "true"
click at [888, 518] on button "Delete" at bounding box center [890, 529] width 51 height 22
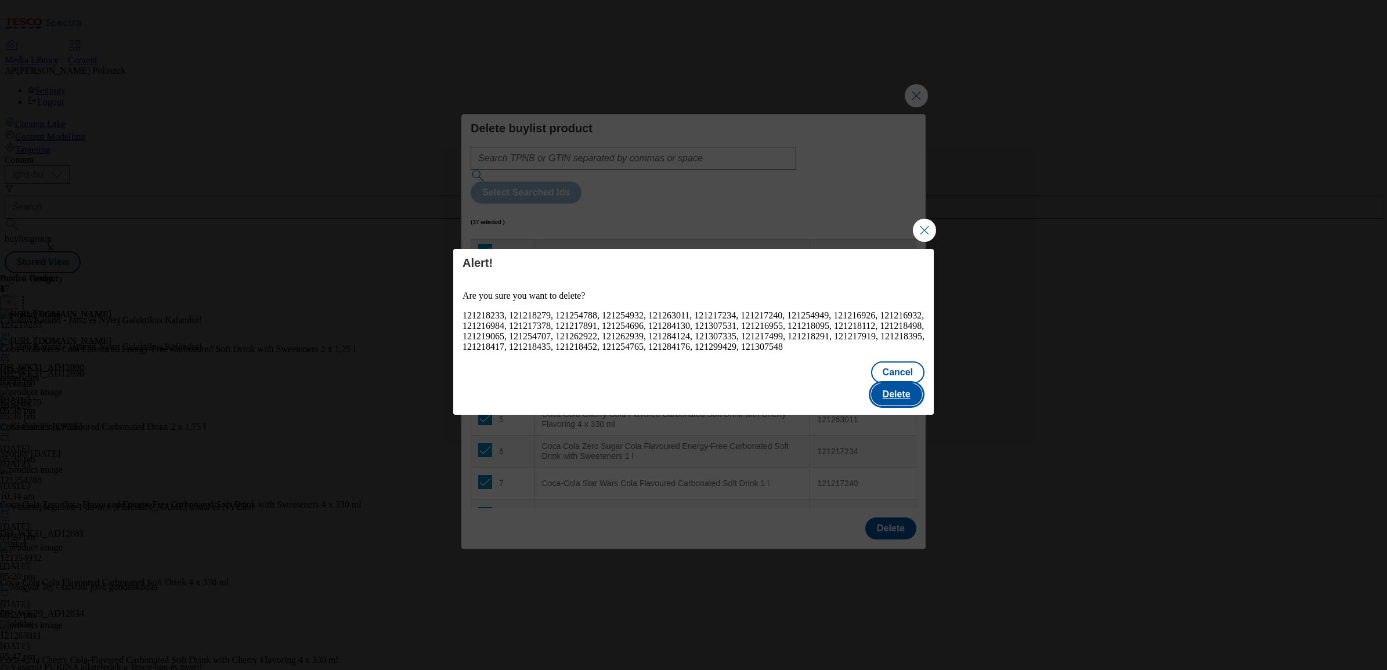
click at [900, 384] on button "Delete" at bounding box center [896, 395] width 51 height 22
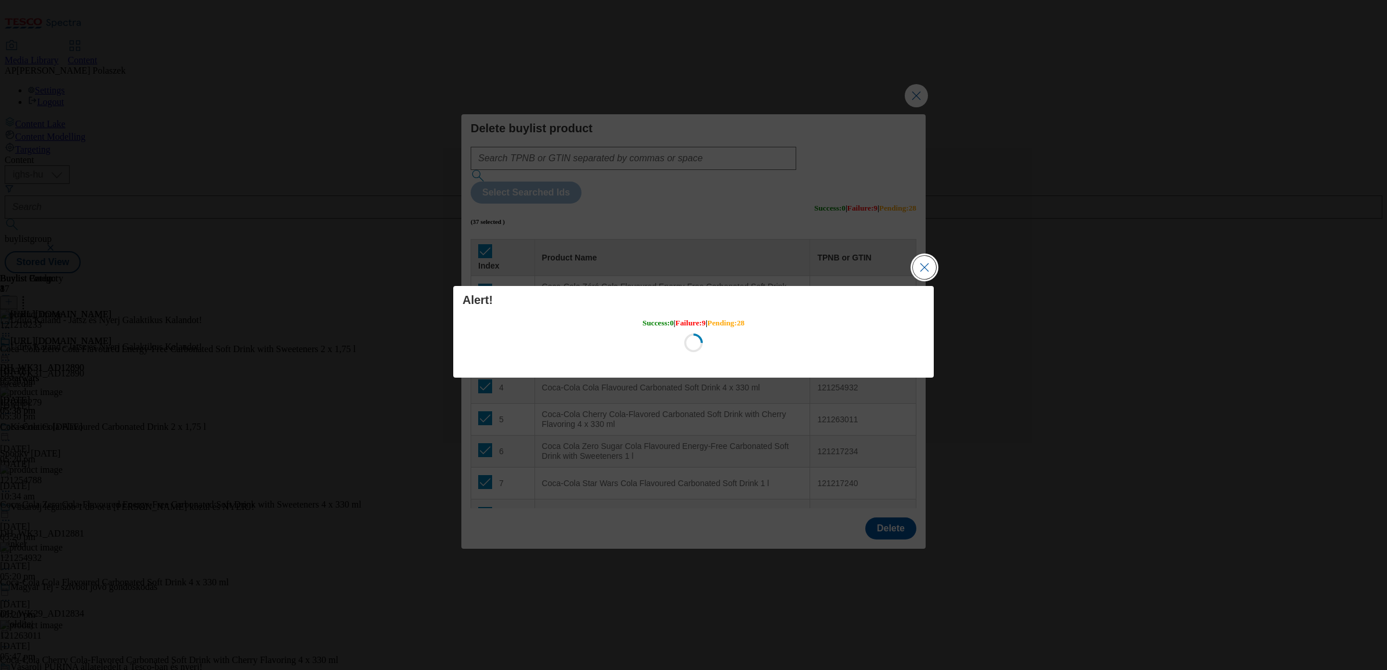
click at [924, 265] on button "Close Modal" at bounding box center [924, 267] width 23 height 23
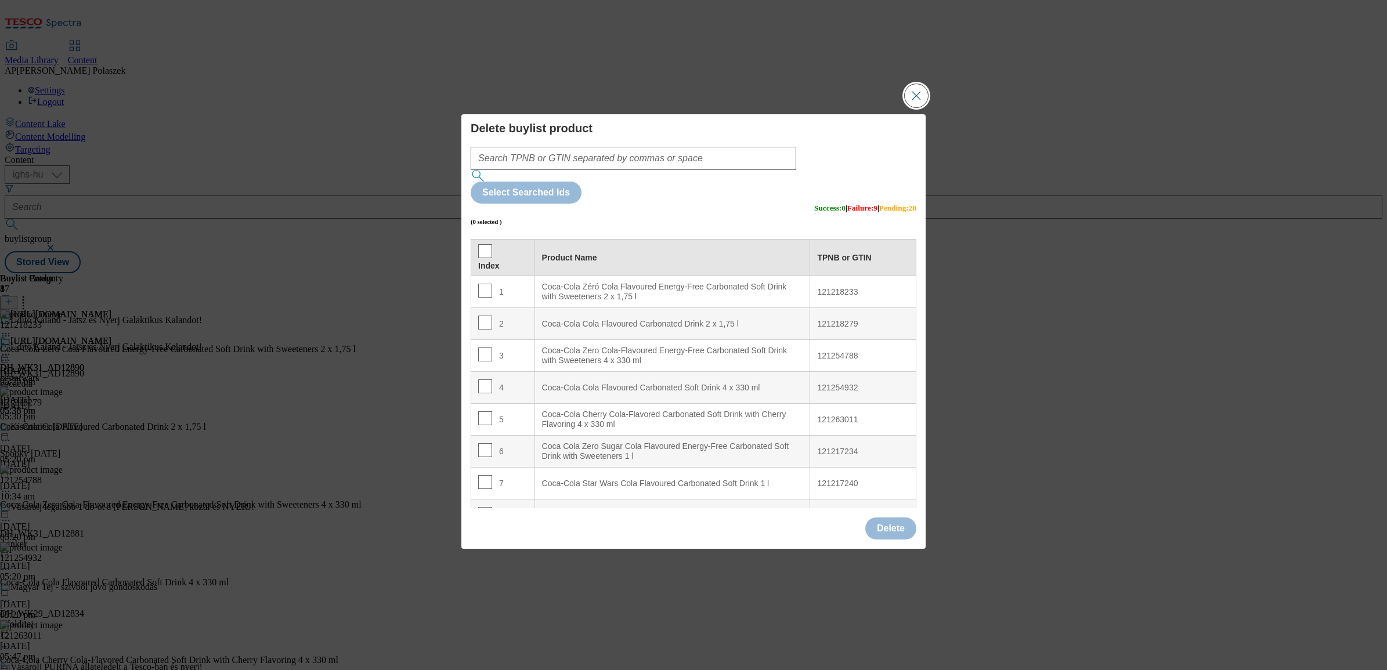
click at [911, 107] on button "Close Modal" at bounding box center [916, 95] width 23 height 23
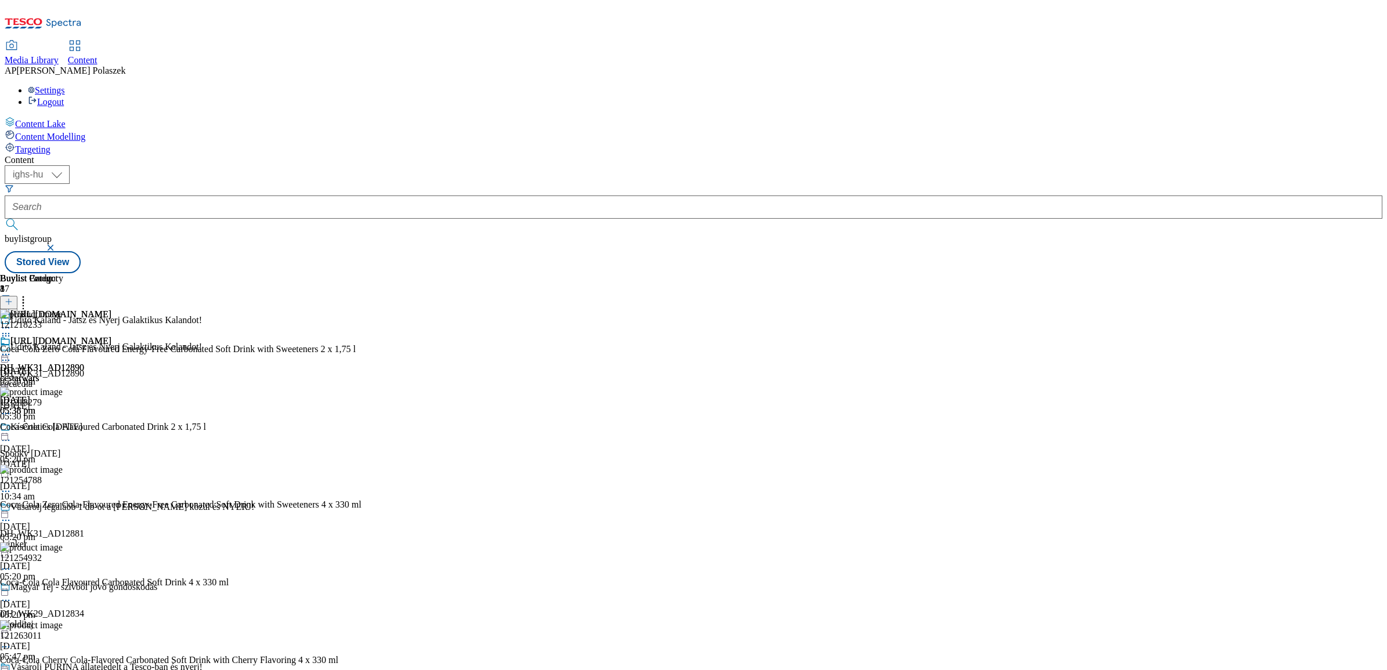
click at [12, 354] on icon at bounding box center [6, 360] width 12 height 12
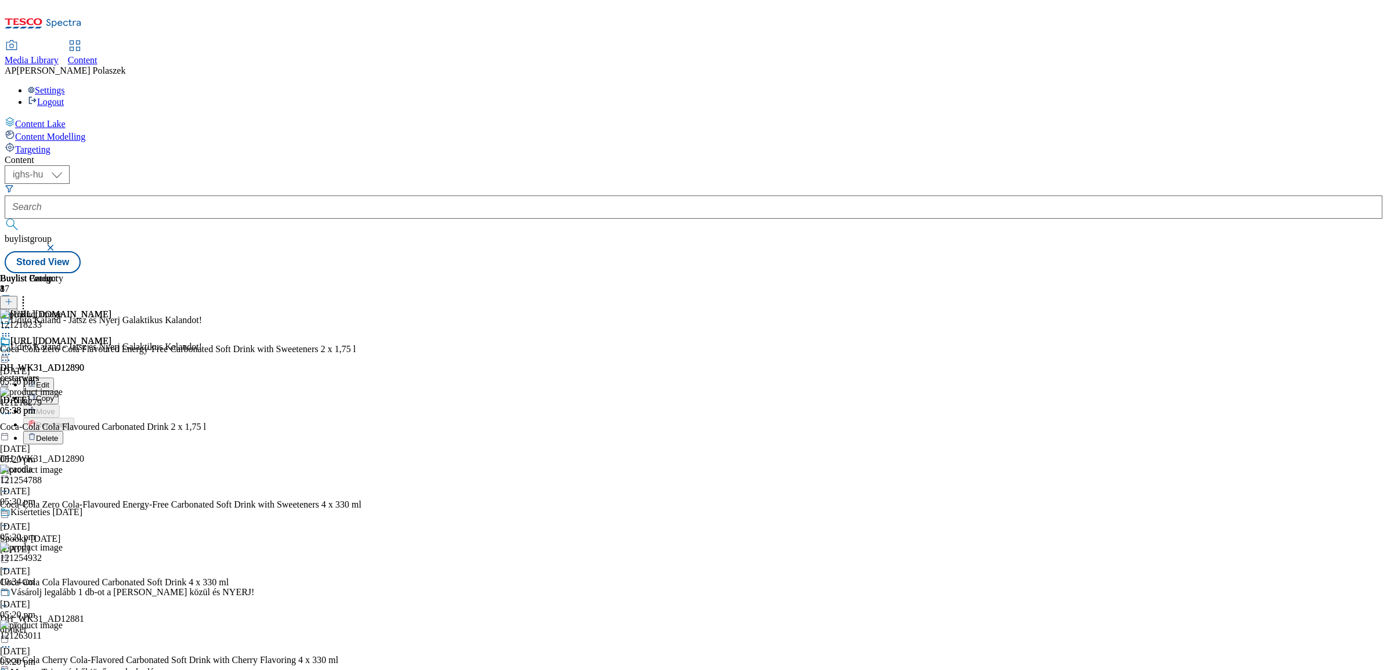
click at [12, 354] on icon at bounding box center [6, 360] width 12 height 12
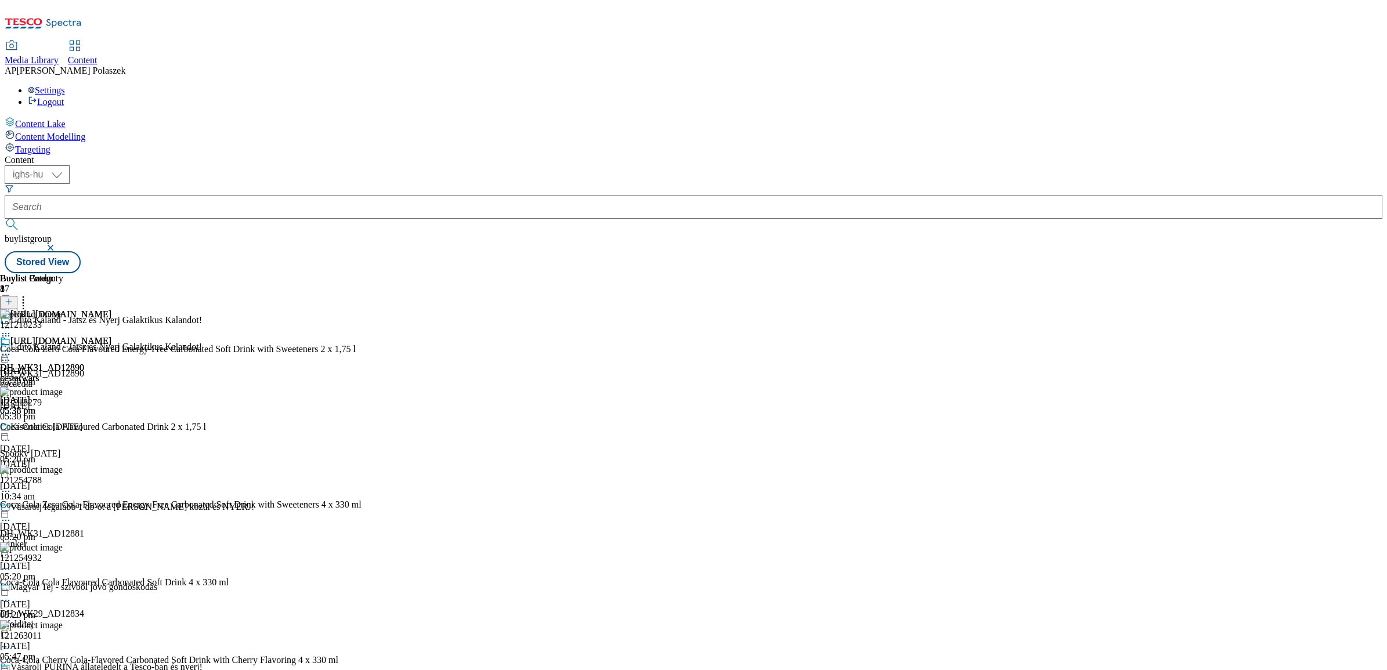
click at [12, 349] on icon at bounding box center [6, 355] width 12 height 12
click at [111, 336] on div "https://www.coca-cola.com/hu/hu/offerings/star-wars DH_WK31_AD12890 ccstarwars …" at bounding box center [55, 376] width 111 height 80
click at [12, 349] on icon at bounding box center [6, 355] width 12 height 12
click at [750, 155] on div "Content ( optional ) ighs-cz ighs-hu ighs-sk ighs-hu buylistgroup Stored View B…" at bounding box center [693, 214] width 1377 height 118
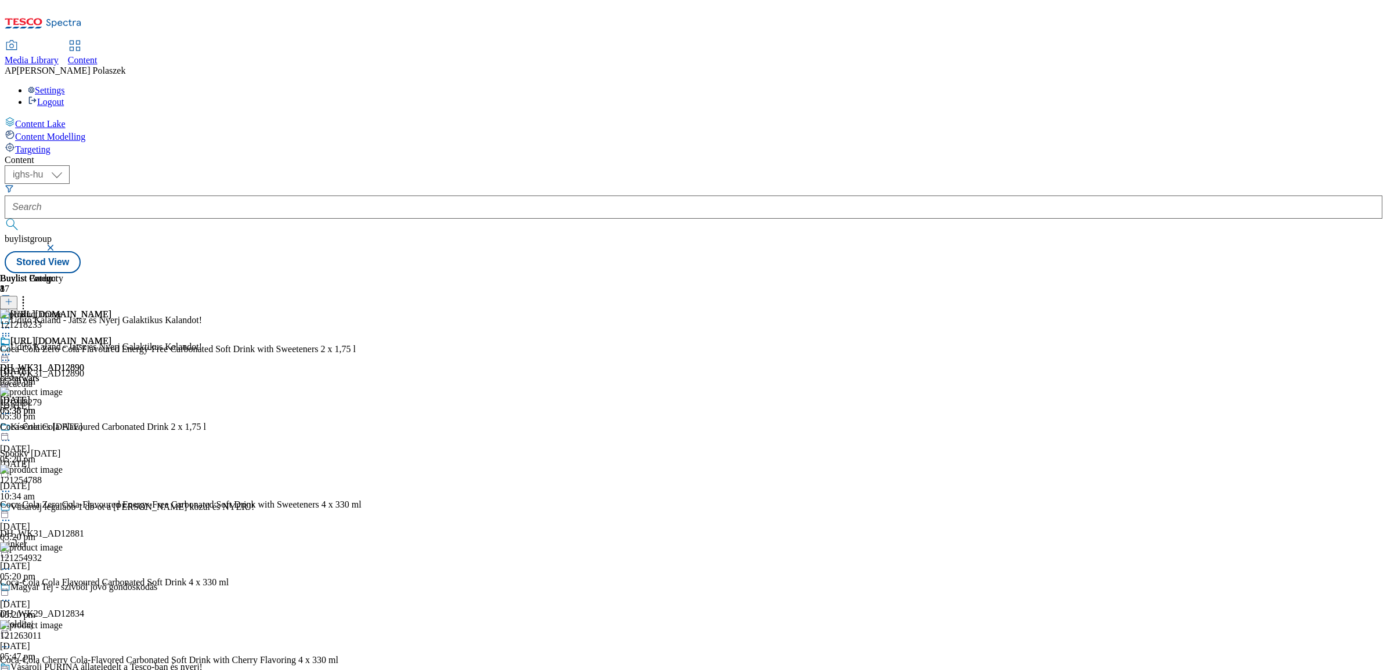
click at [12, 349] on icon at bounding box center [6, 355] width 12 height 12
click at [54, 372] on button "Edit" at bounding box center [38, 378] width 31 height 13
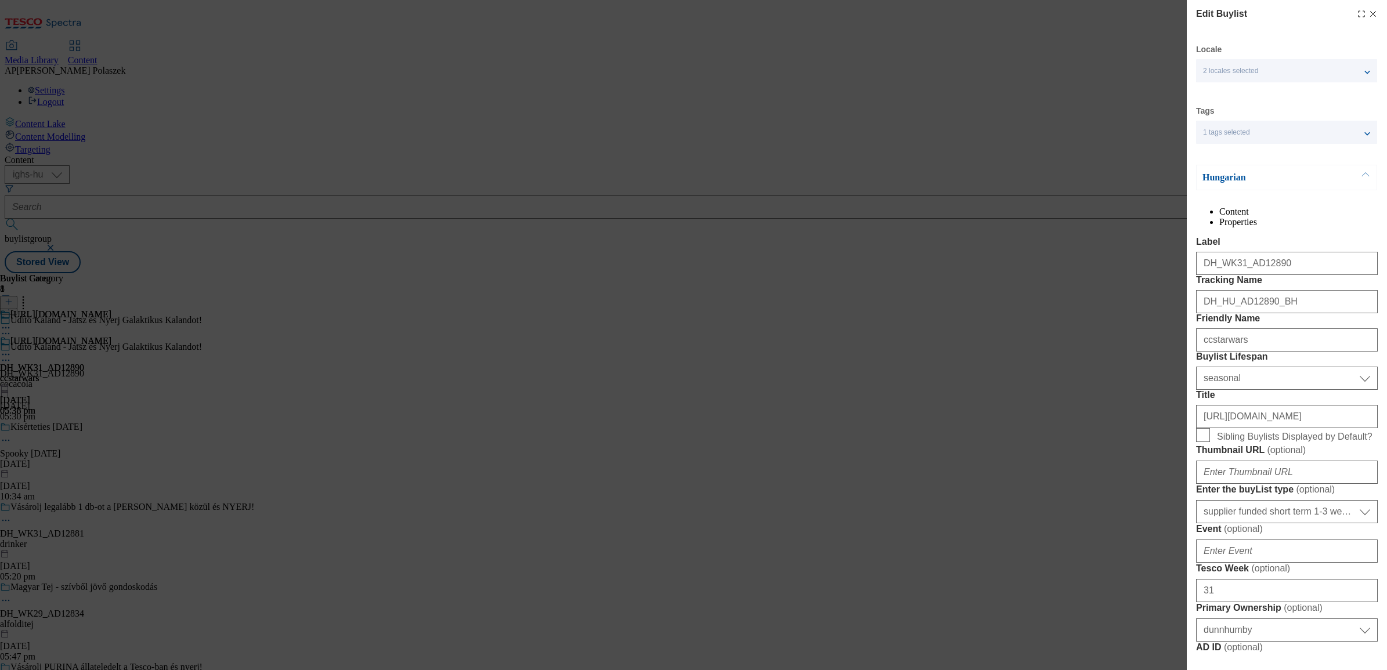
click at [1333, 217] on li "Properties" at bounding box center [1298, 222] width 158 height 10
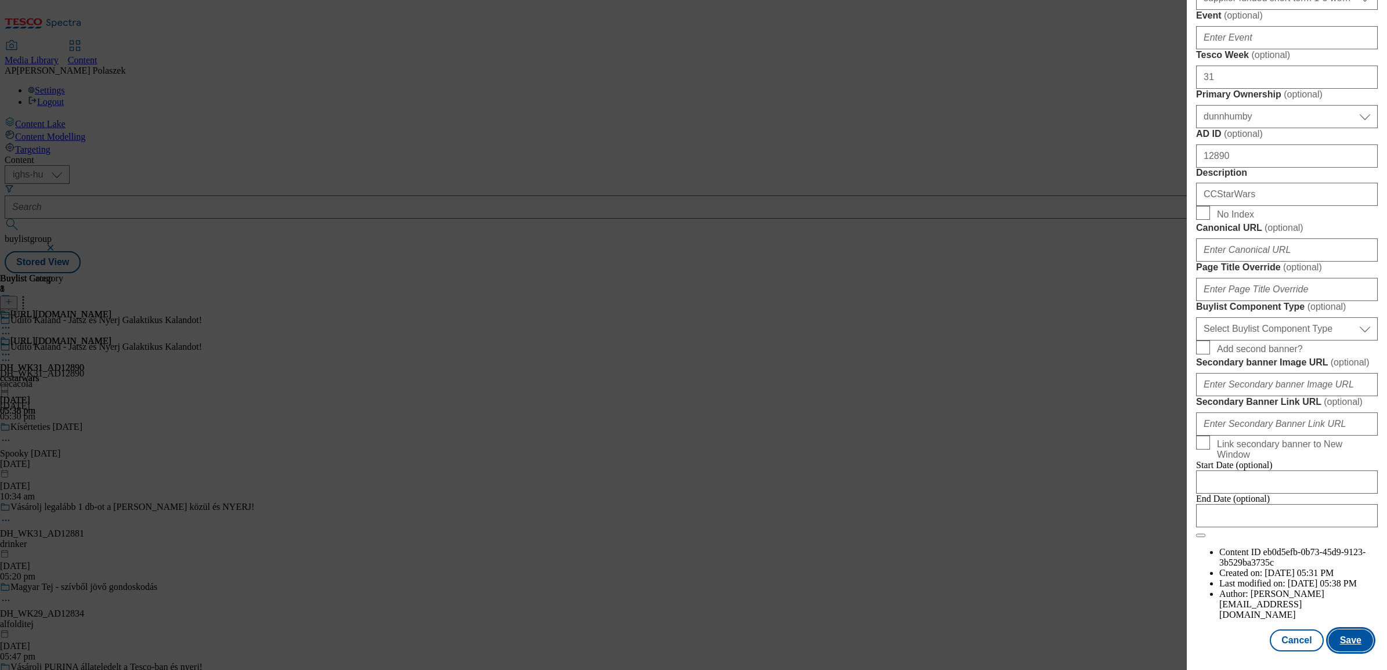
scroll to position [889, 0]
click at [1343, 636] on button "Save" at bounding box center [1350, 640] width 45 height 22
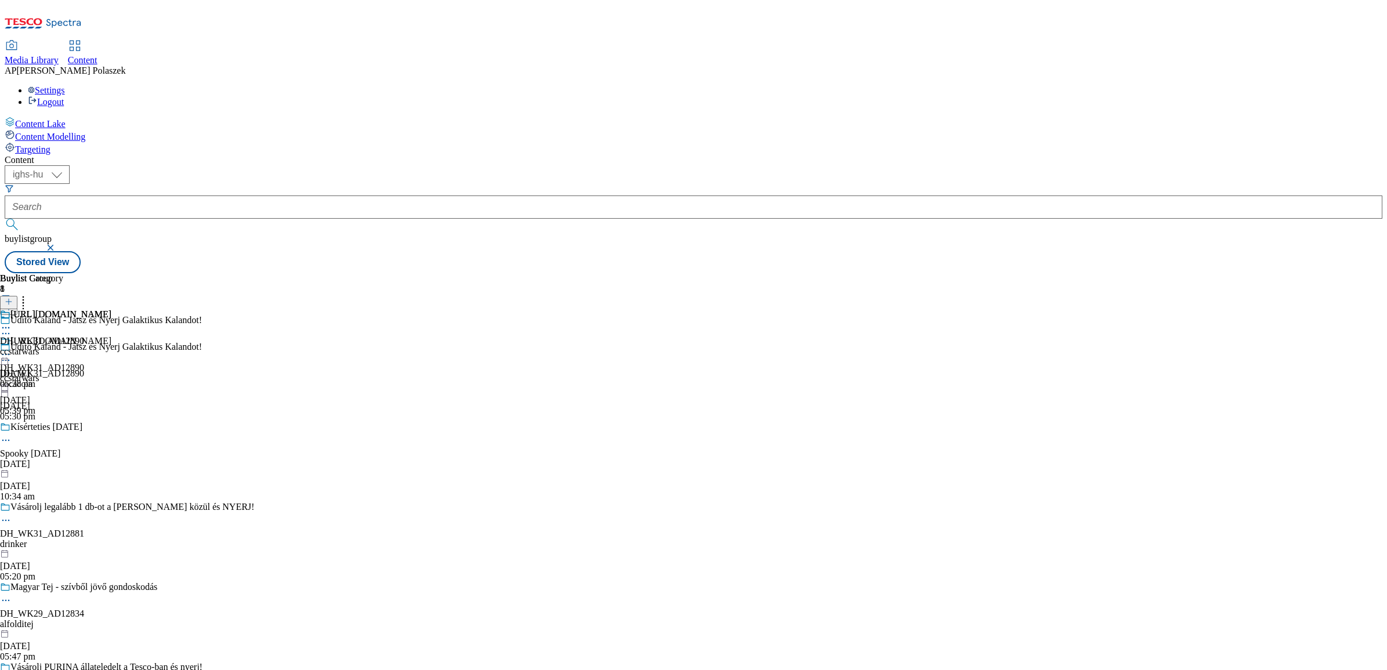
click at [12, 322] on icon at bounding box center [6, 328] width 12 height 12
click at [54, 345] on button "Edit" at bounding box center [38, 351] width 31 height 13
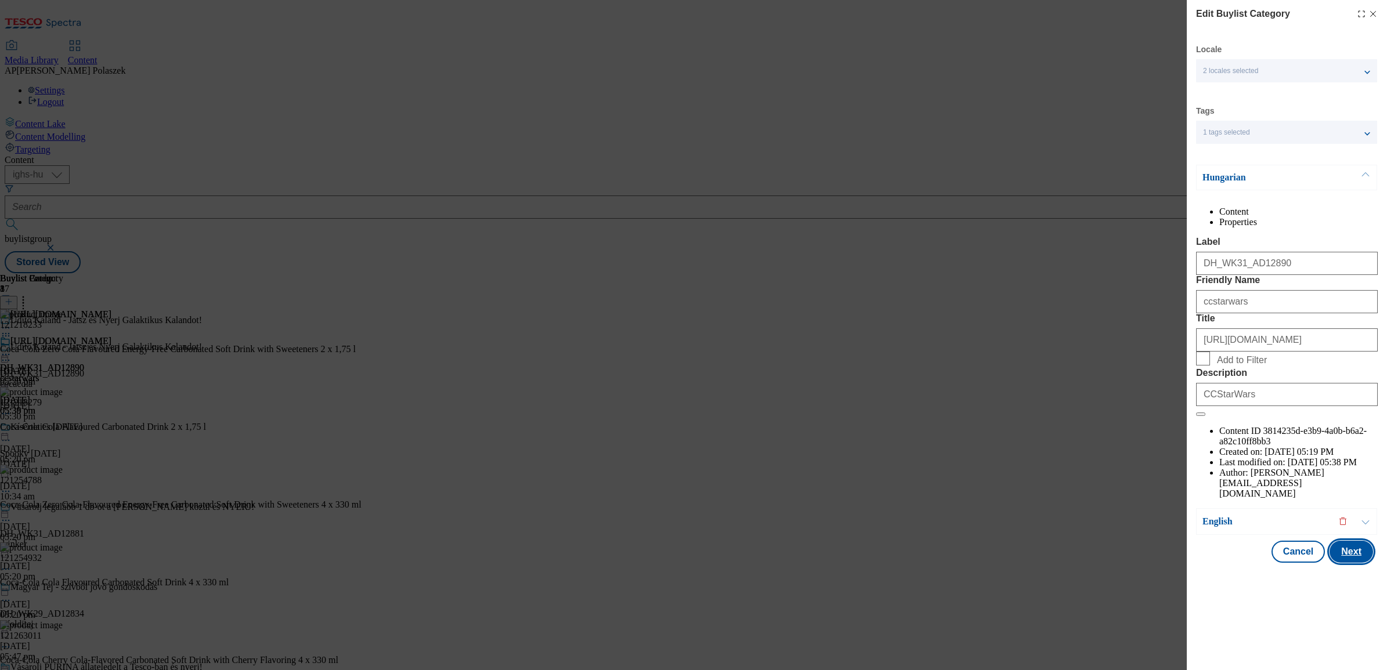
click at [1358, 563] on button "Next" at bounding box center [1351, 552] width 44 height 22
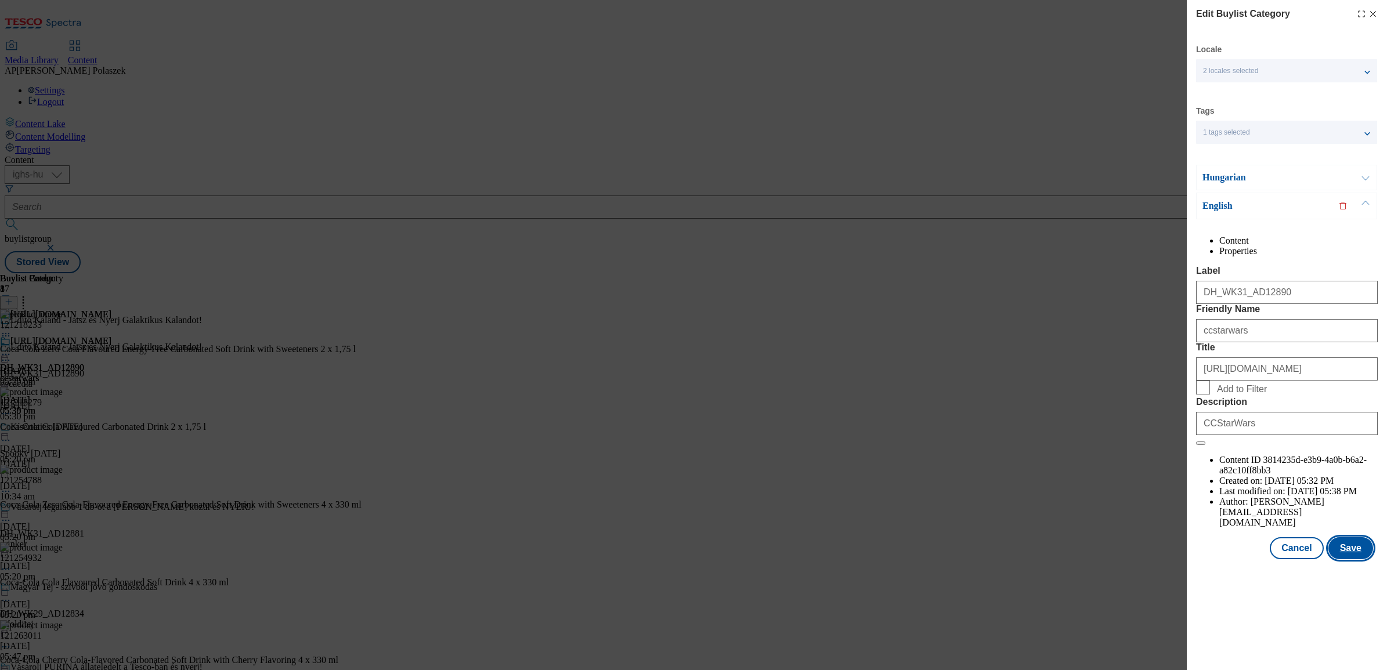
click at [1358, 559] on button "Save" at bounding box center [1350, 548] width 45 height 22
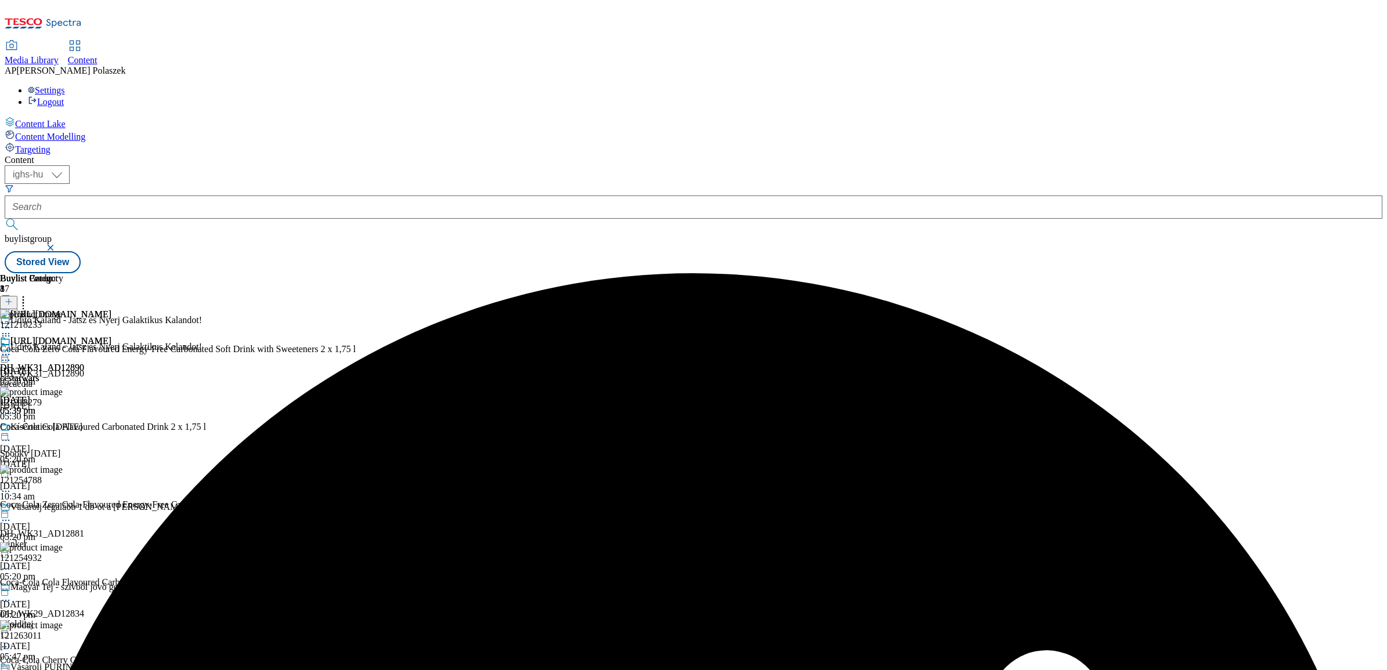
click at [29, 294] on icon at bounding box center [23, 300] width 12 height 12
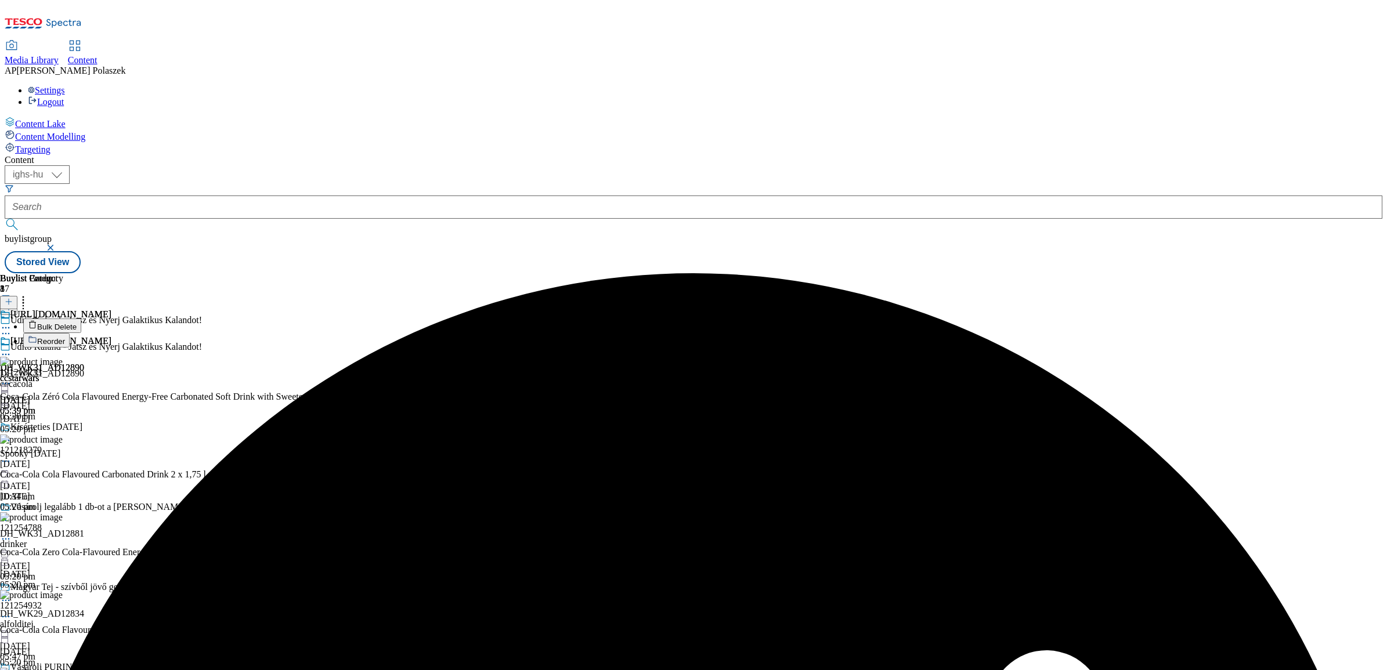
click at [24, 299] on circle at bounding box center [24, 300] width 2 height 2
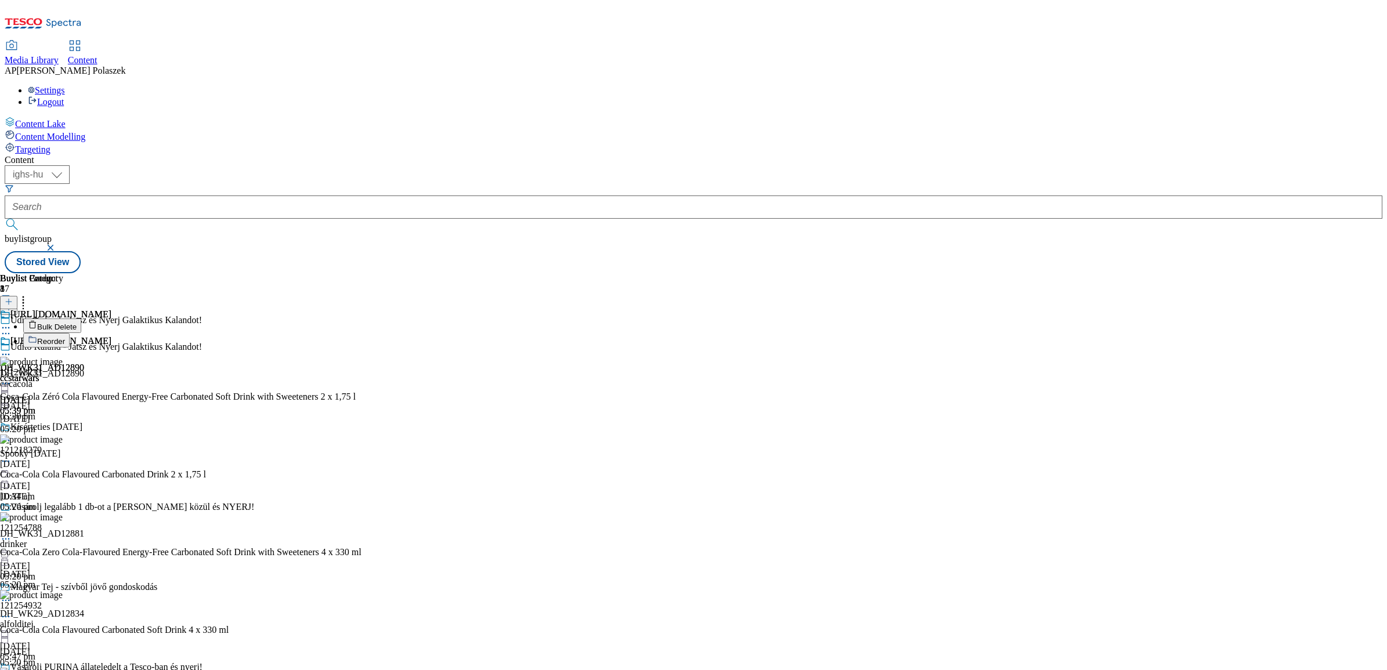
click at [81, 319] on button "Bulk Delete" at bounding box center [52, 326] width 58 height 15
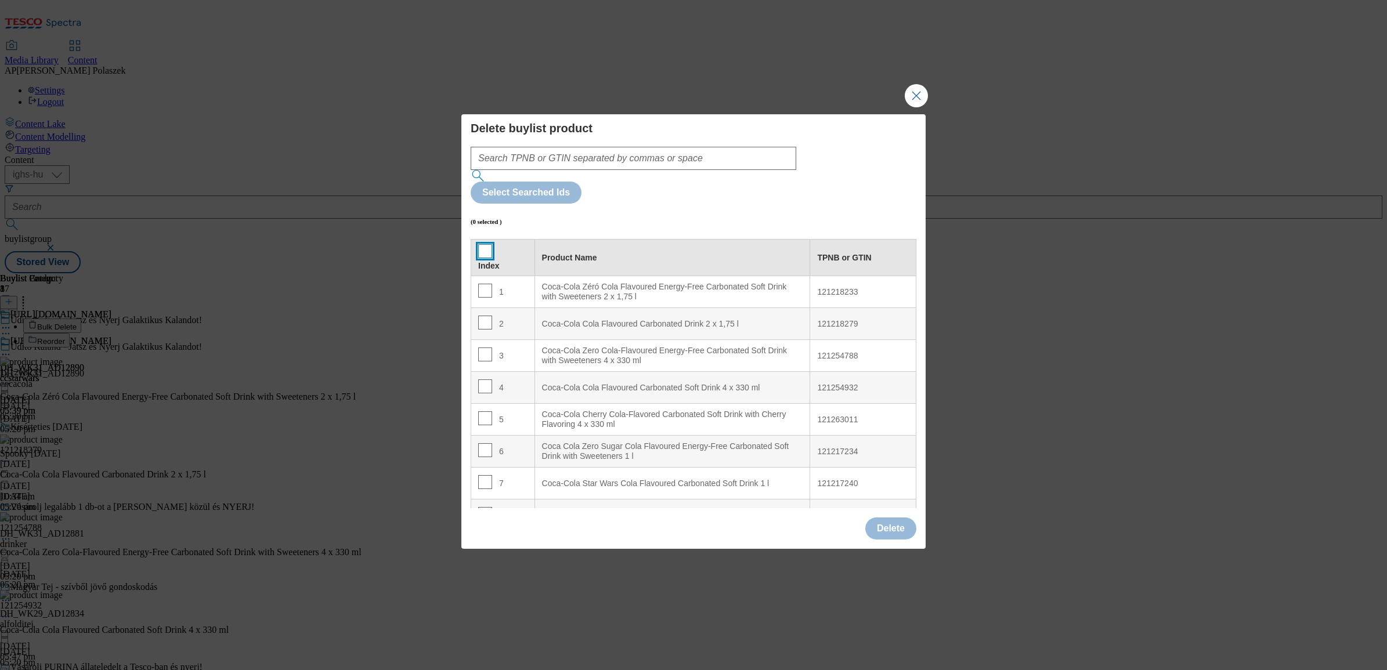
click at [480, 244] on input "Modal" at bounding box center [485, 251] width 14 height 14
click at [885, 518] on button "Delete" at bounding box center [890, 529] width 51 height 22
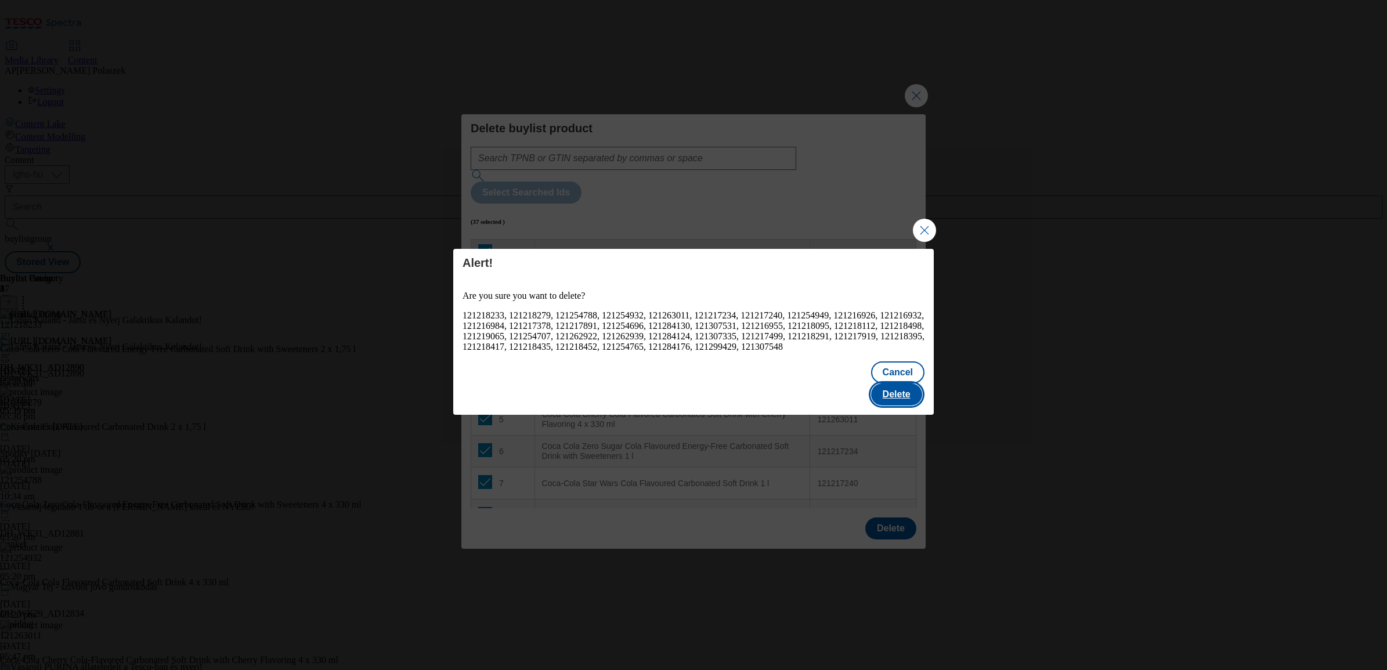
click at [902, 384] on button "Delete" at bounding box center [896, 395] width 51 height 22
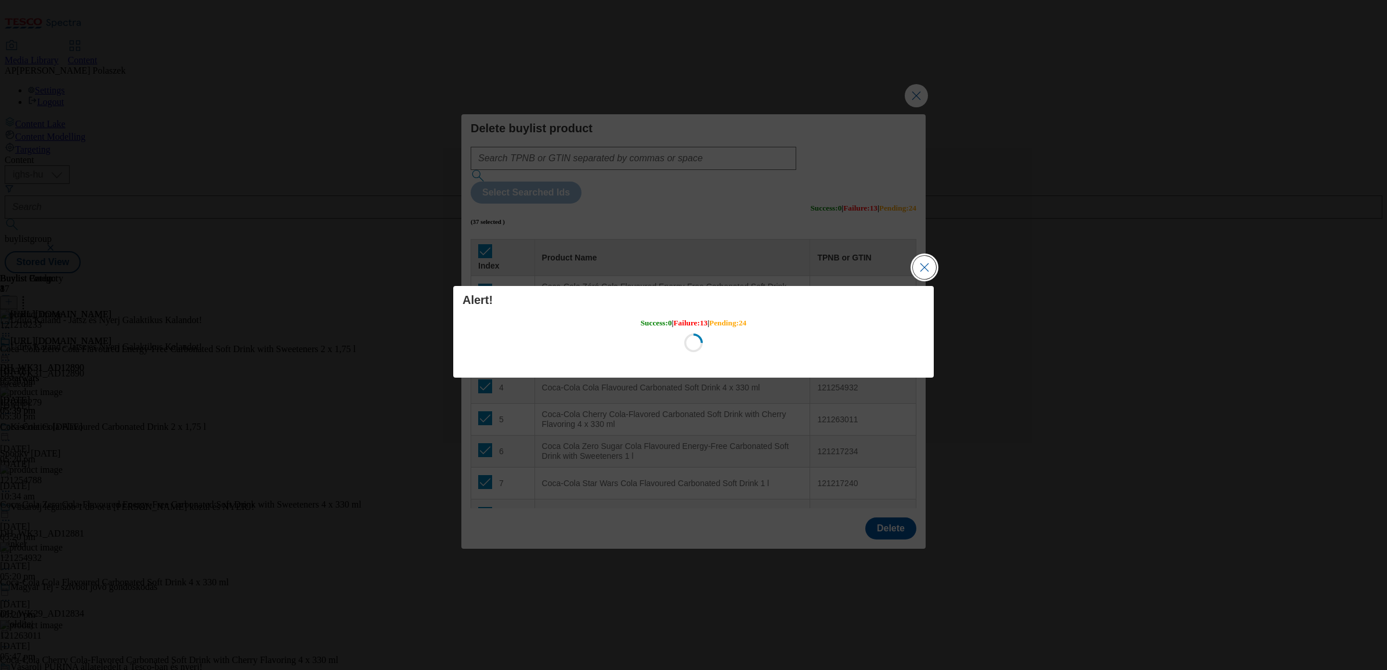
click at [925, 265] on button "Close Modal" at bounding box center [924, 267] width 23 height 23
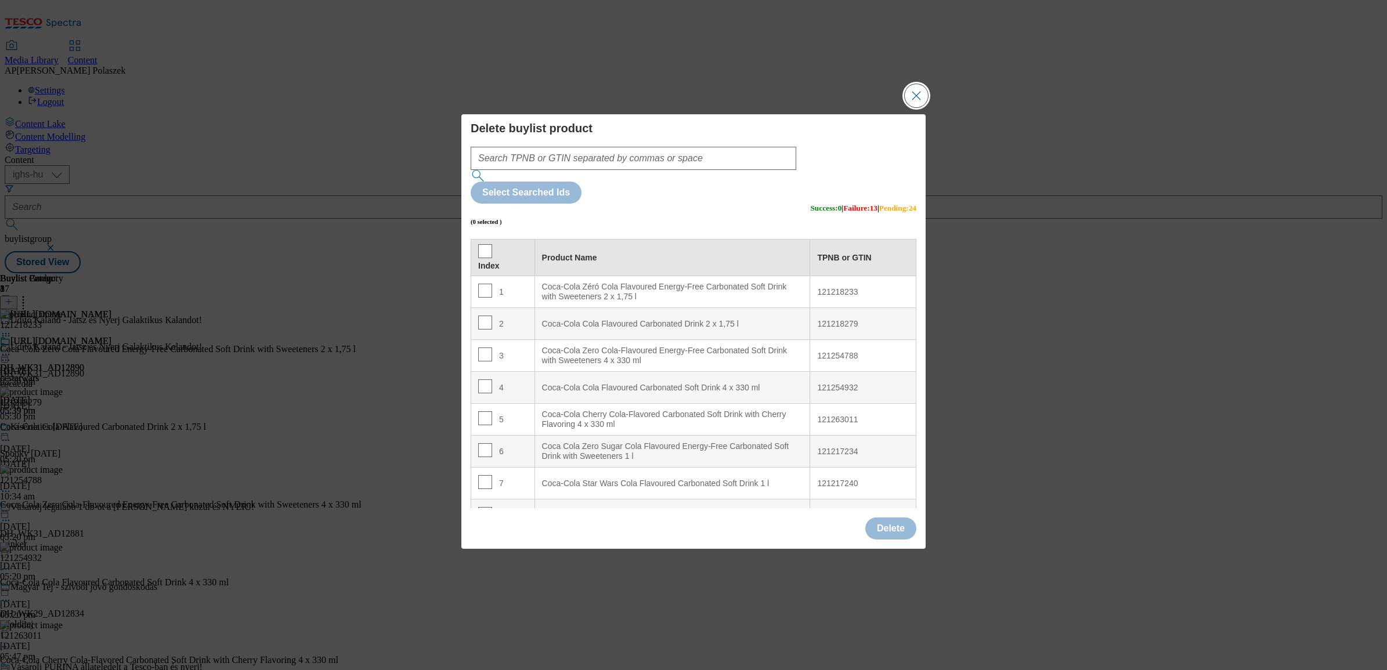
click at [918, 107] on button "Close Modal" at bounding box center [916, 95] width 23 height 23
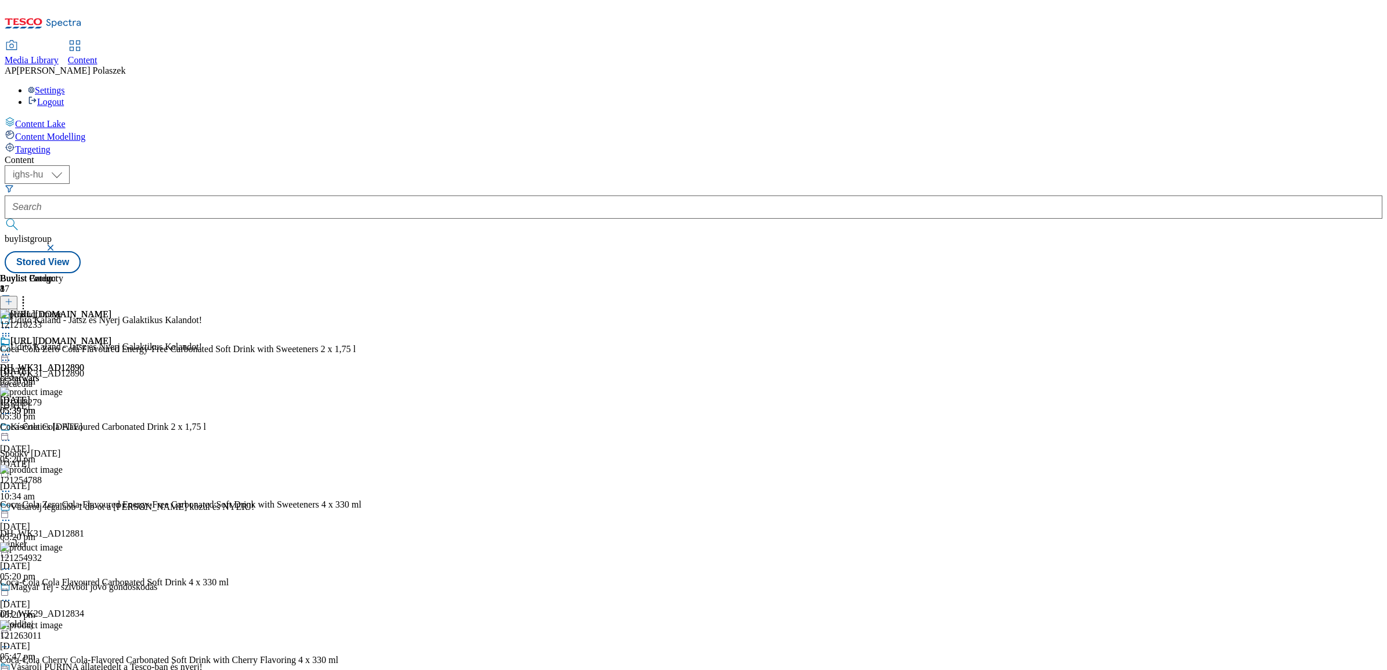
click at [12, 349] on icon at bounding box center [6, 355] width 12 height 12
click at [63, 428] on span "Preview" at bounding box center [49, 432] width 27 height 9
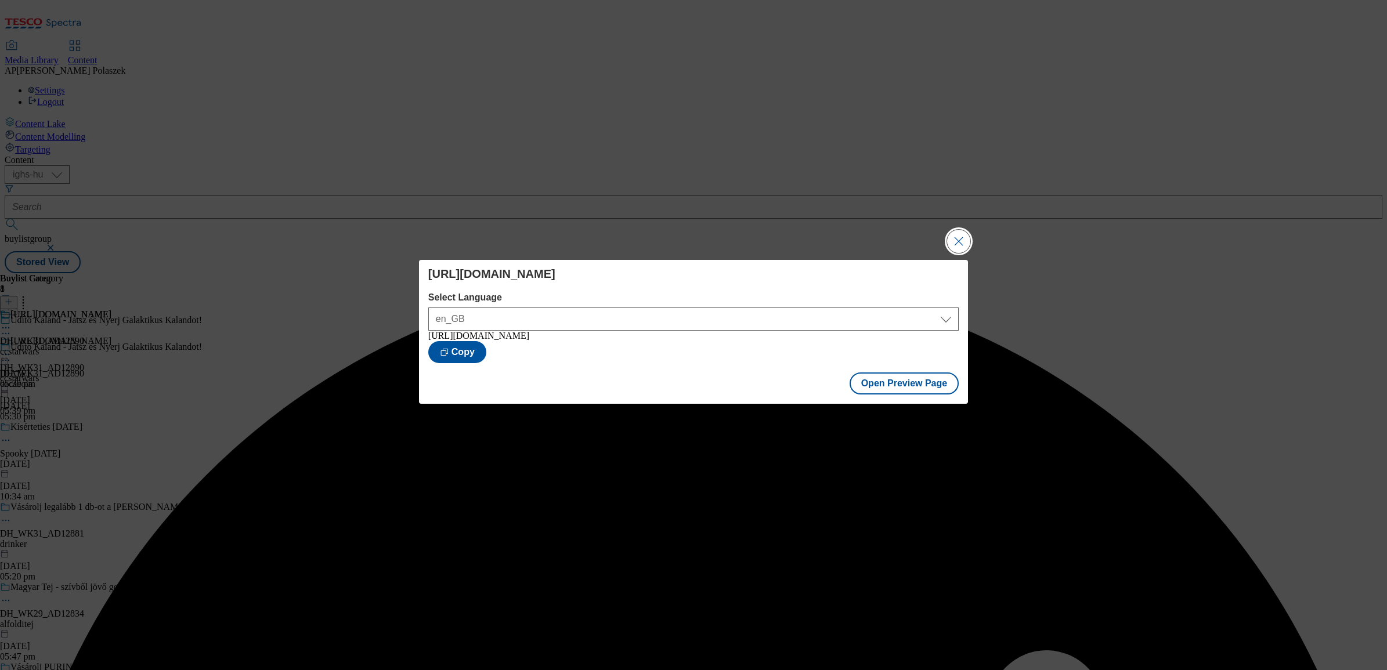
click at [957, 242] on button "Close Modal" at bounding box center [958, 241] width 23 height 23
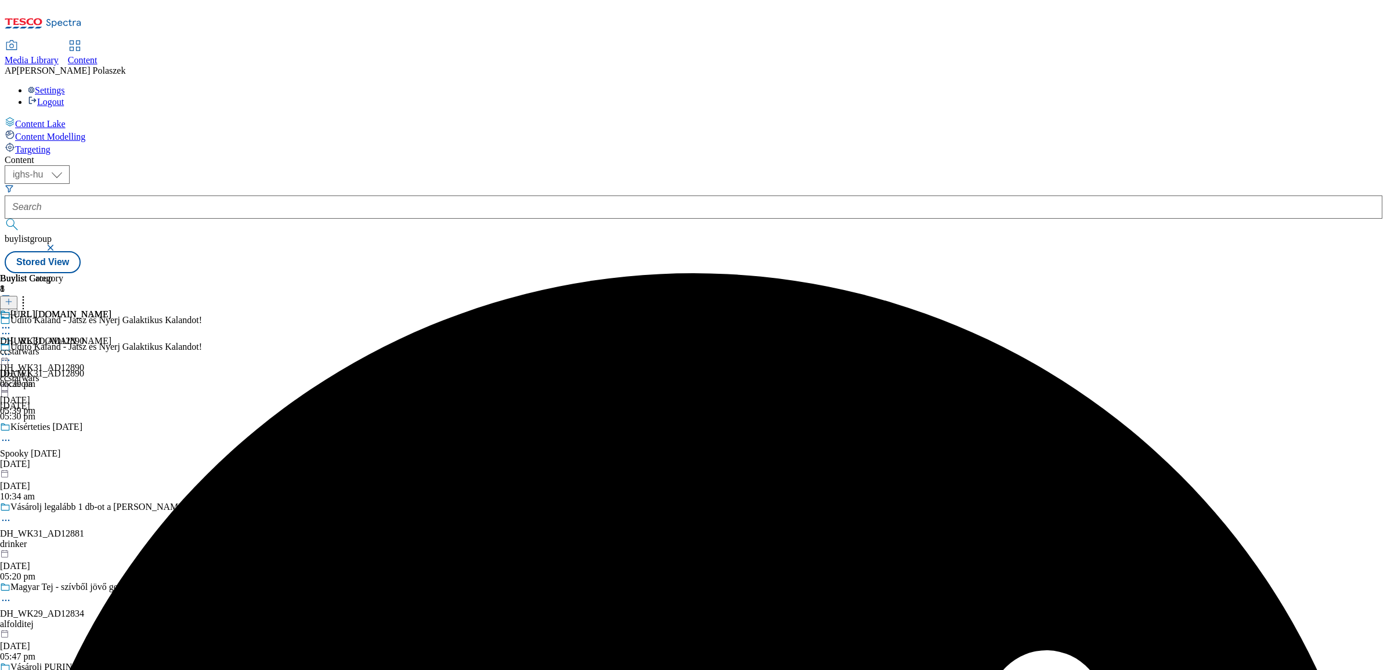
click at [12, 349] on icon at bounding box center [6, 355] width 12 height 12
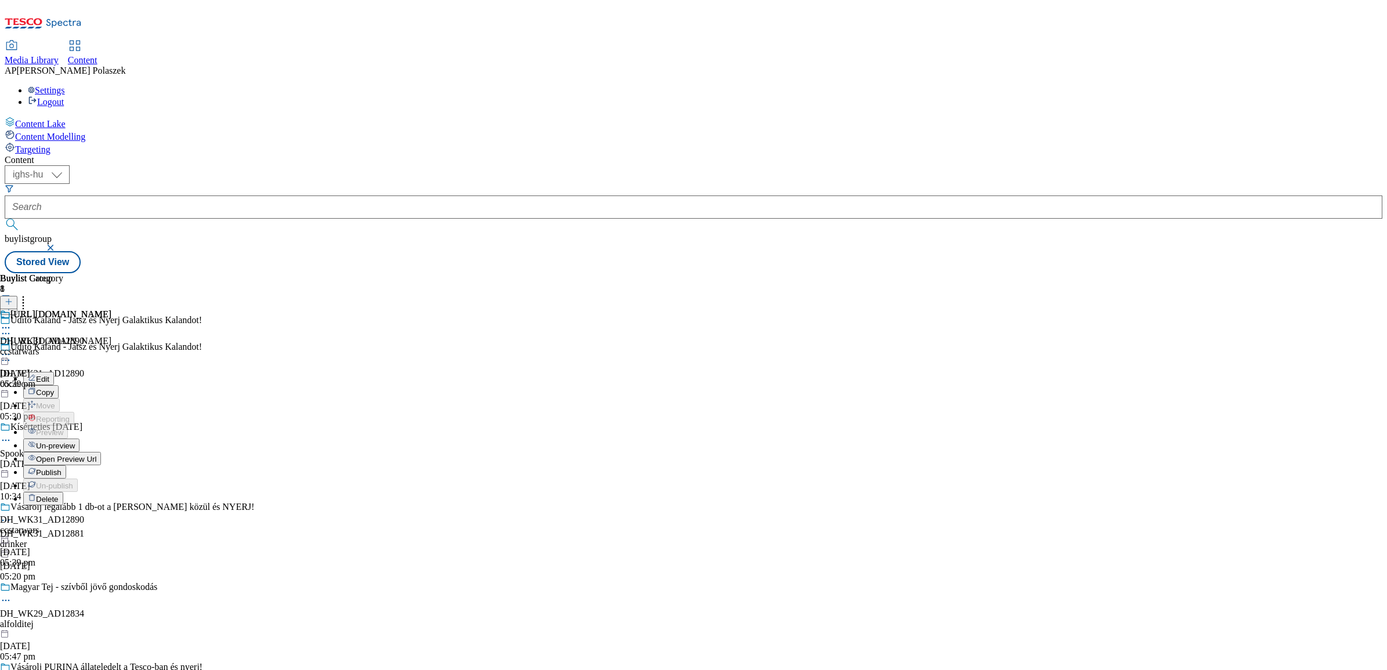
click at [66, 465] on button "Publish" at bounding box center [44, 471] width 43 height 13
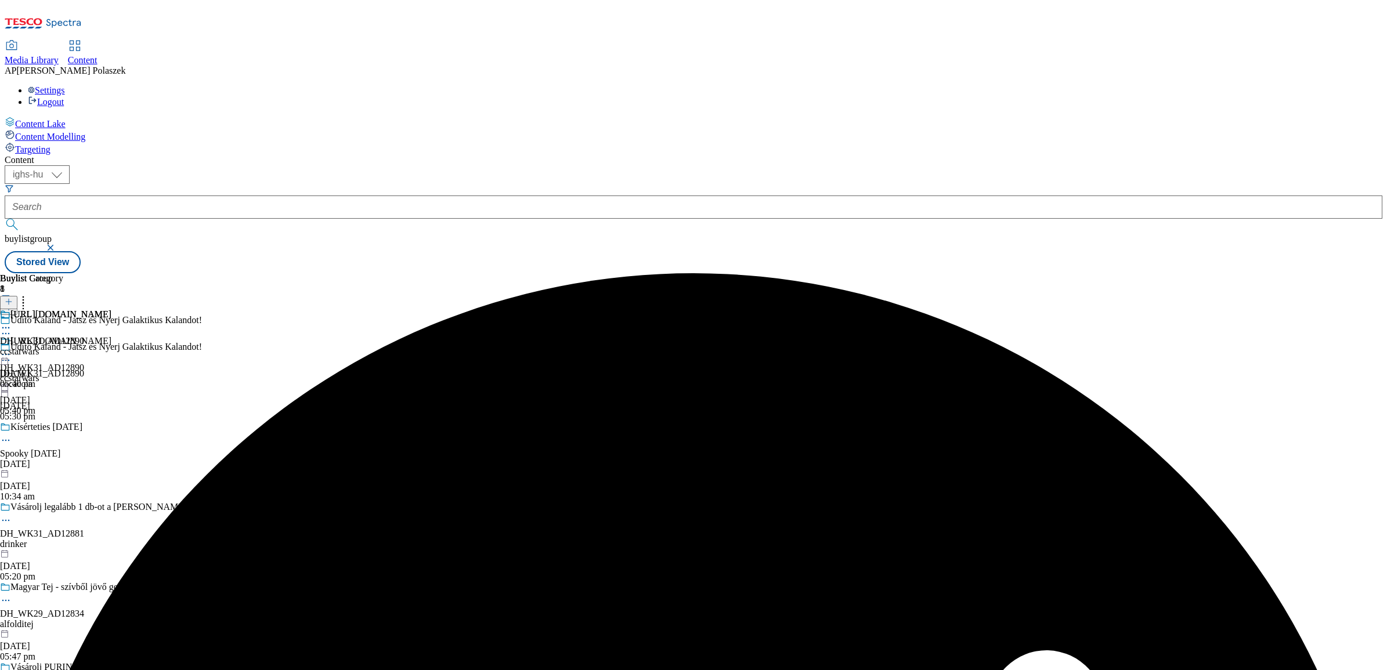
click at [12, 349] on icon at bounding box center [6, 355] width 12 height 12
click at [73, 482] on span "Un-publish" at bounding box center [54, 486] width 37 height 9
click at [12, 349] on icon at bounding box center [6, 355] width 12 height 12
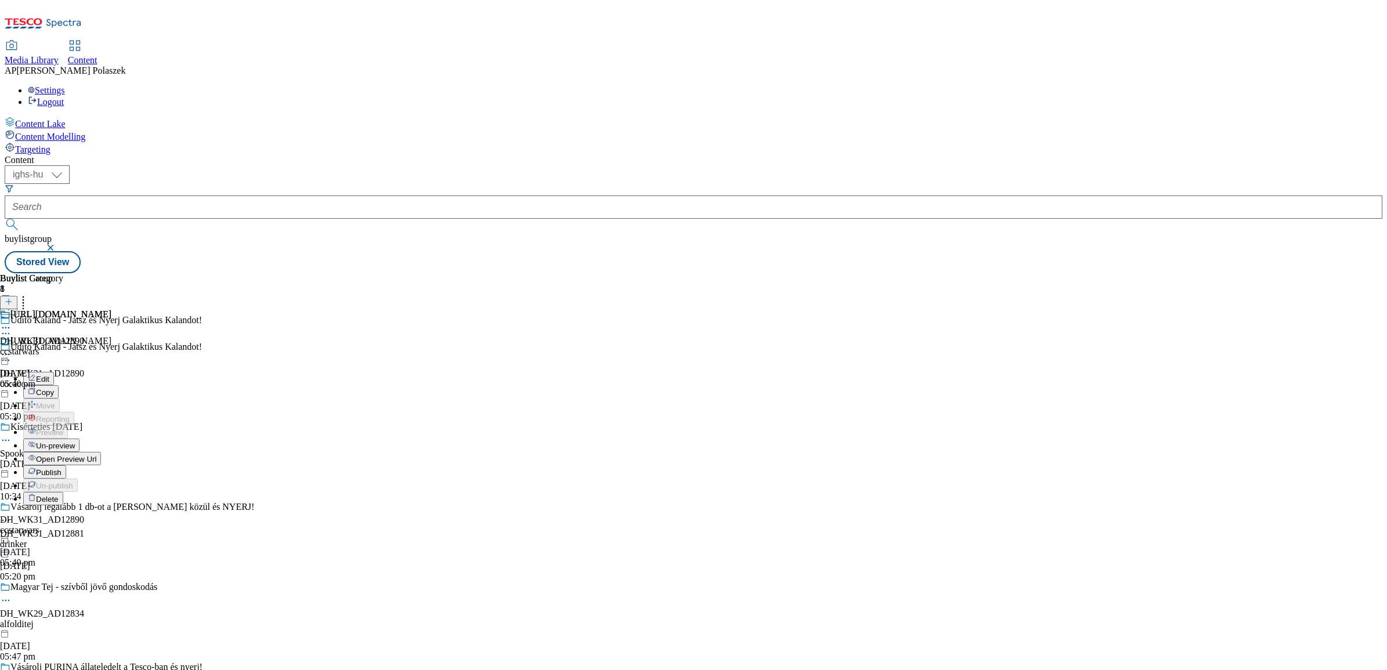
click at [75, 442] on span "Un-preview" at bounding box center [55, 446] width 39 height 9
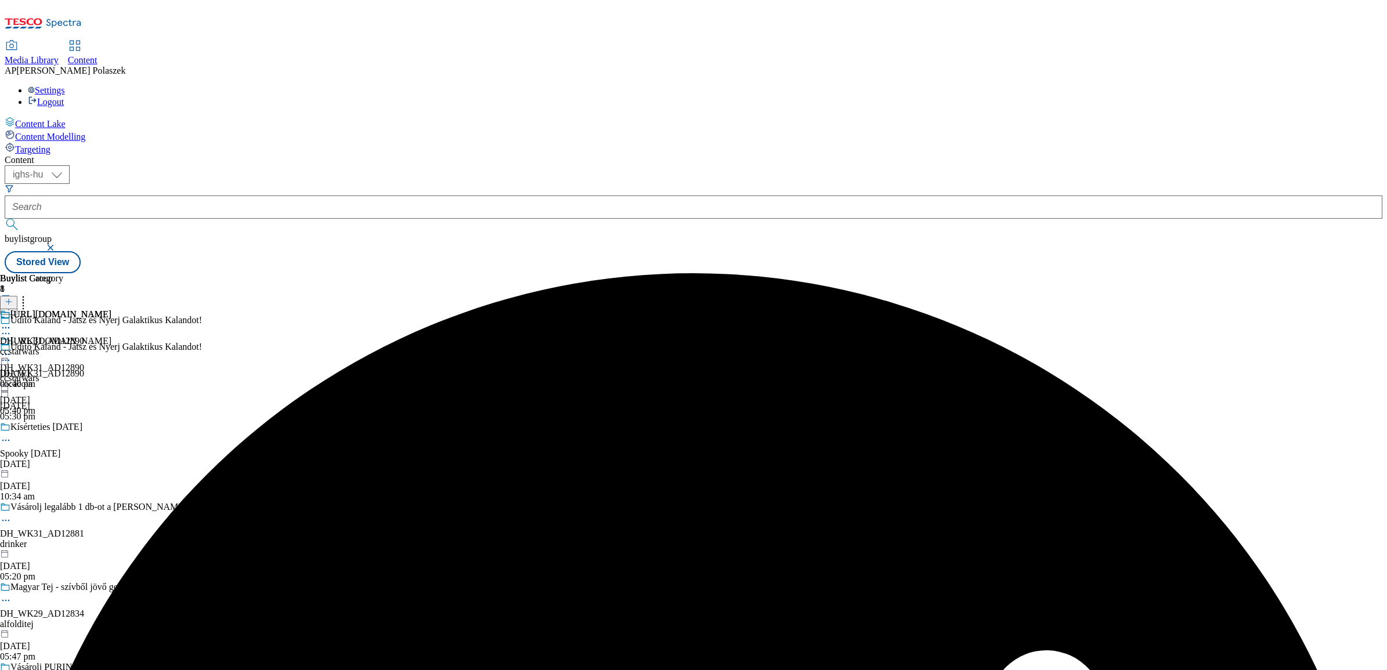
click at [12, 349] on icon at bounding box center [6, 355] width 12 height 12
click at [834, 273] on div "Buylist Group 8 Üdítő Kaland - Játsz és Nyerj Galaktikus Kalandot! Üdítő Kaland…" at bounding box center [693, 273] width 1377 height 0
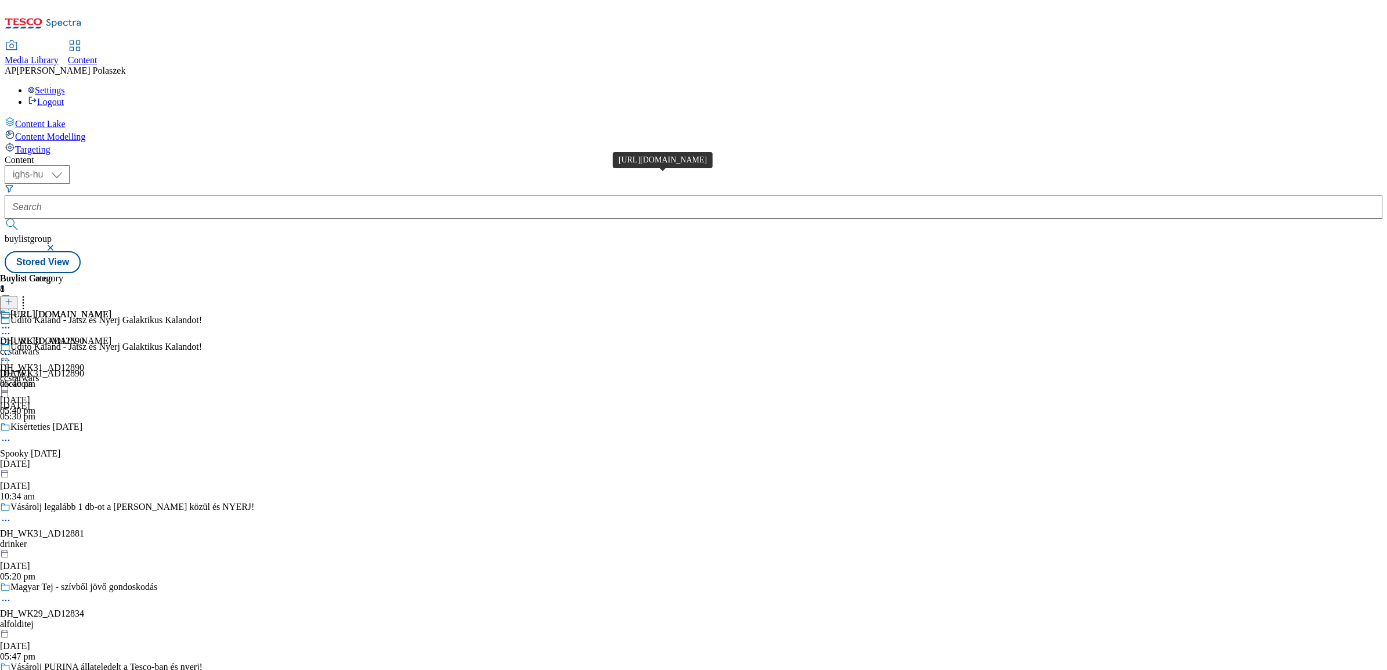
click at [111, 309] on div "https://www.coca-cola.com/hu/hu/offerings/star-wars" at bounding box center [60, 314] width 101 height 10
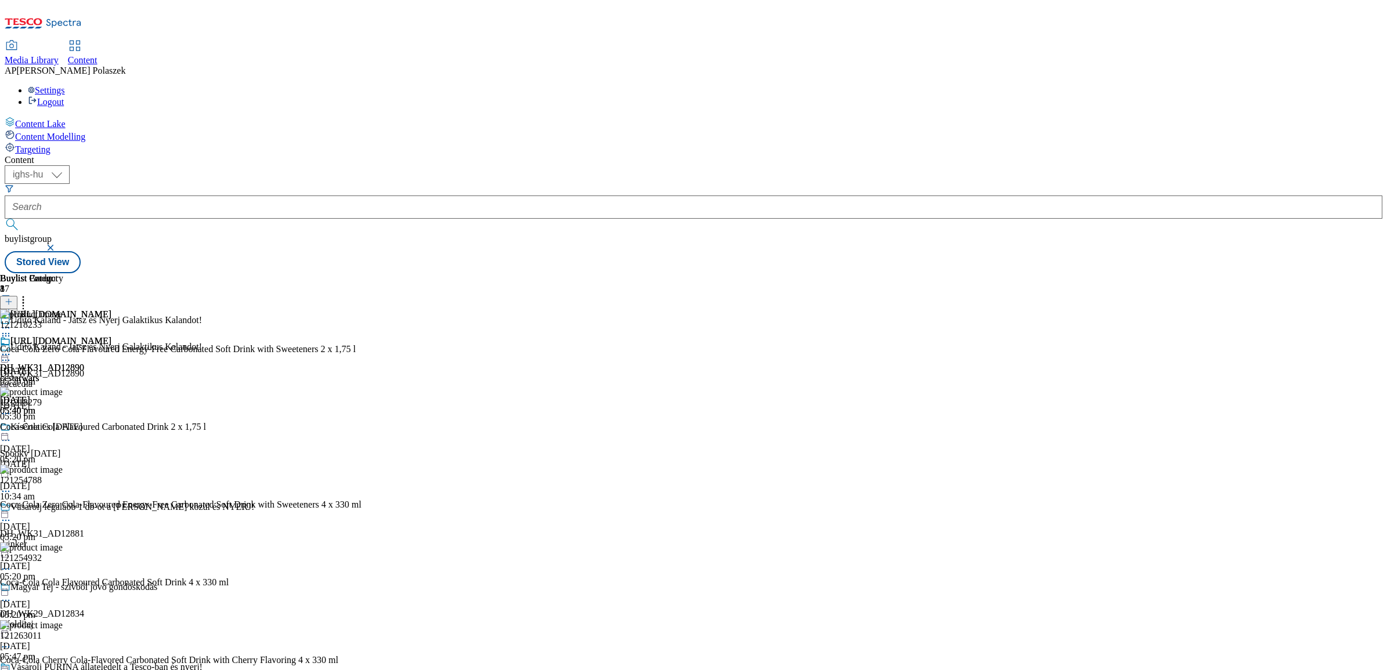
click at [12, 330] on icon at bounding box center [6, 336] width 12 height 12
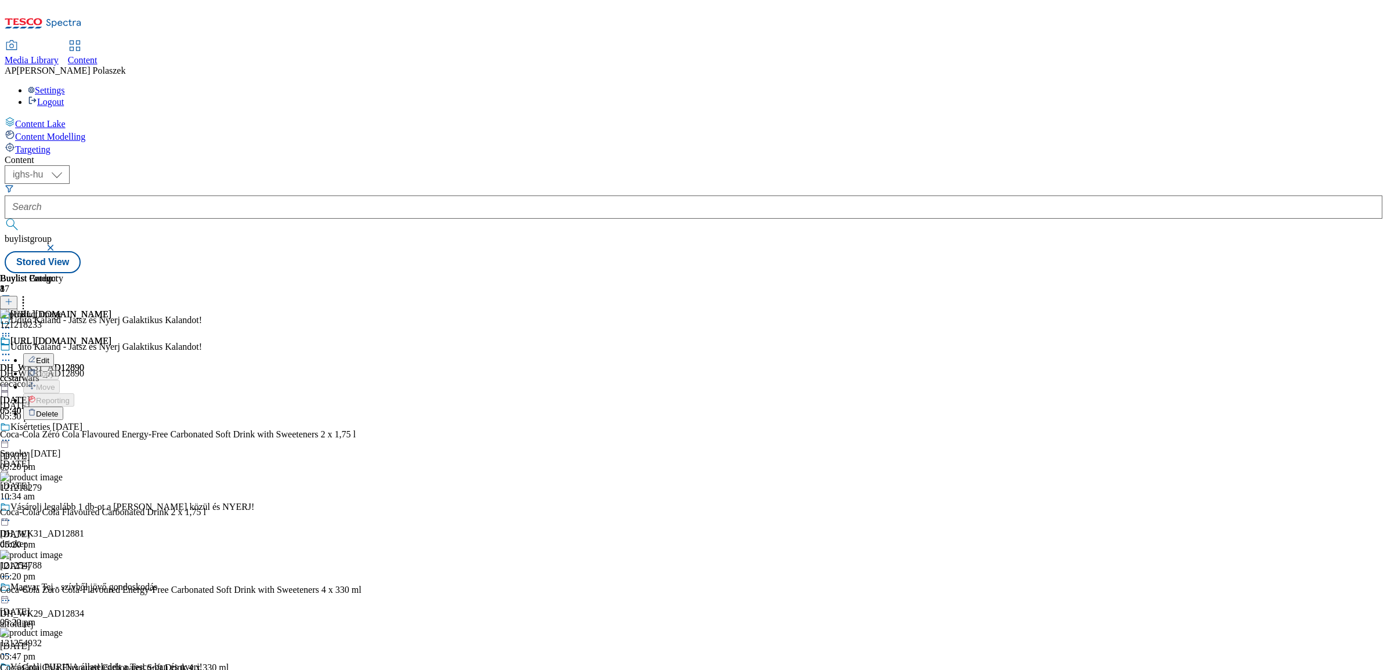
click at [59, 410] on span "Delete" at bounding box center [47, 414] width 23 height 9
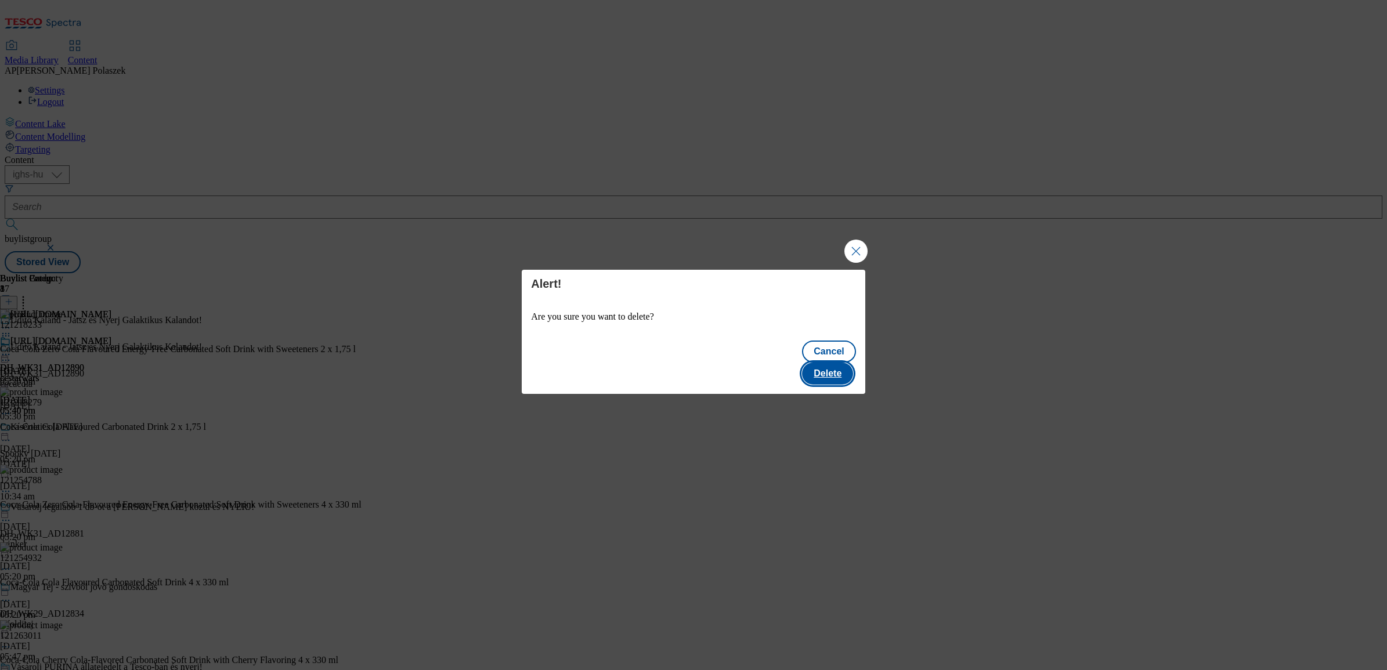
click at [835, 363] on button "Delete" at bounding box center [827, 374] width 51 height 22
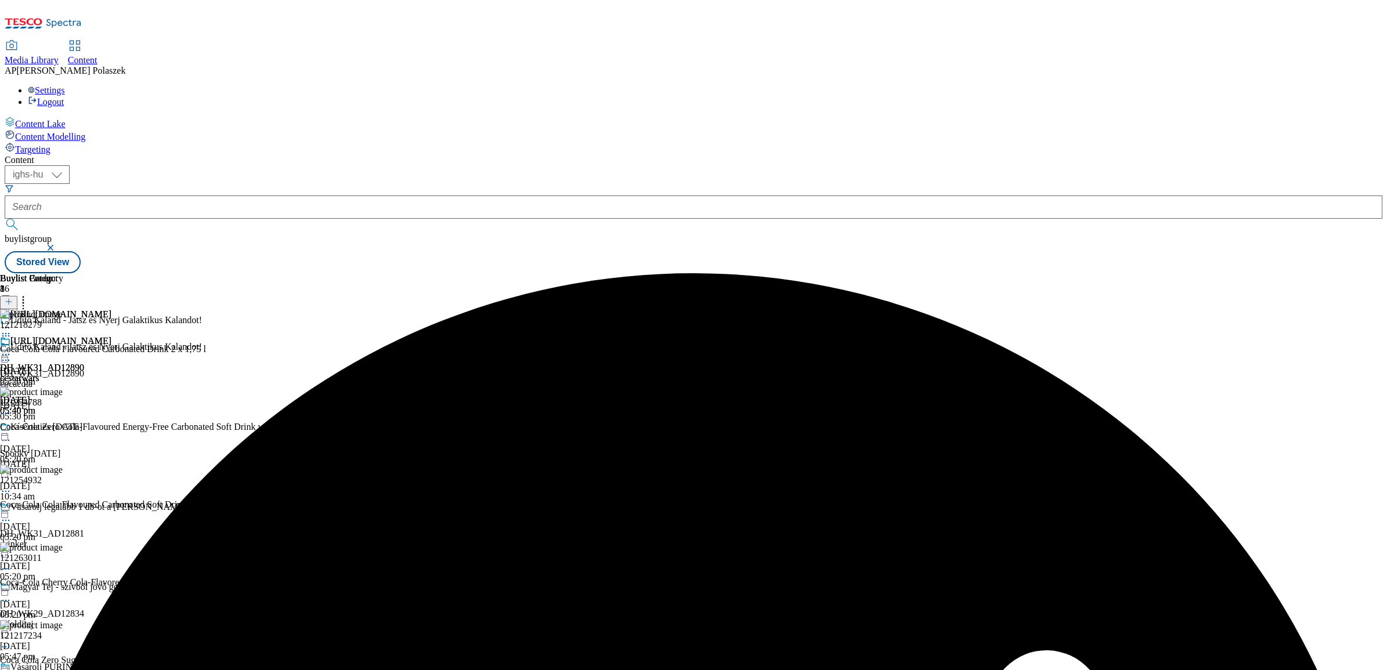
click at [12, 330] on icon at bounding box center [6, 336] width 12 height 12
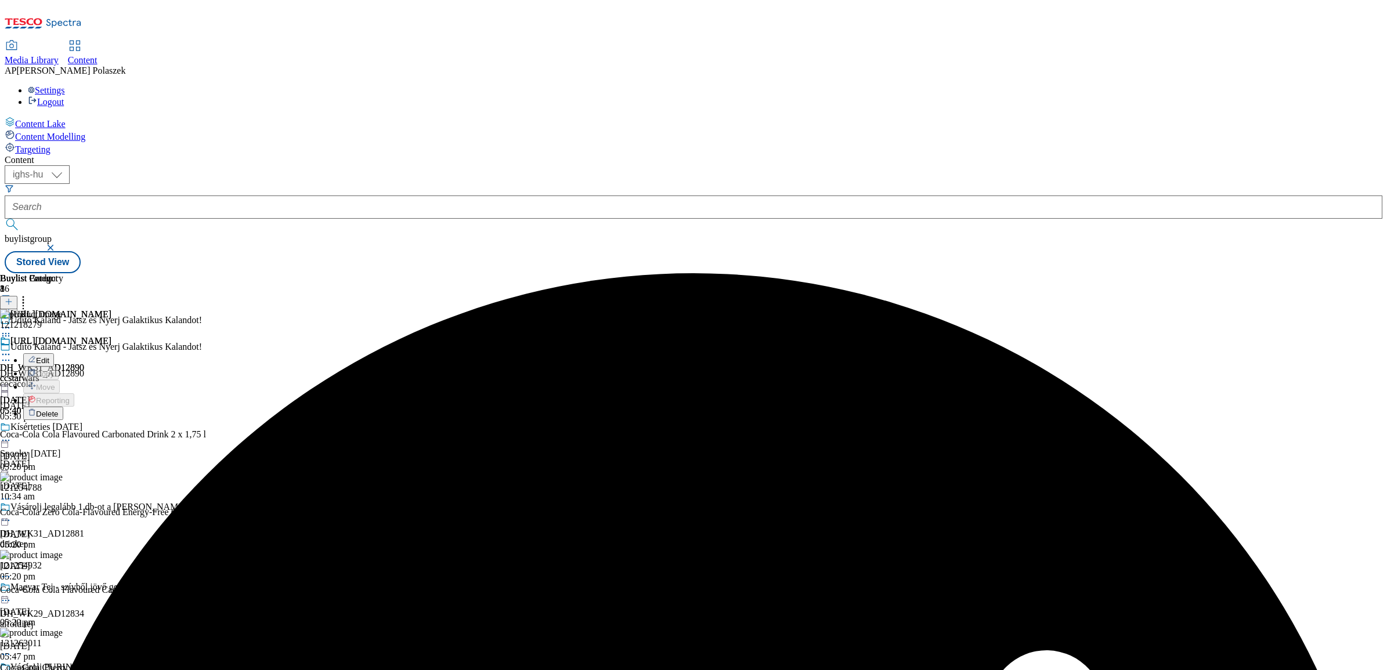
click at [49, 356] on span "Edit" at bounding box center [42, 360] width 13 height 9
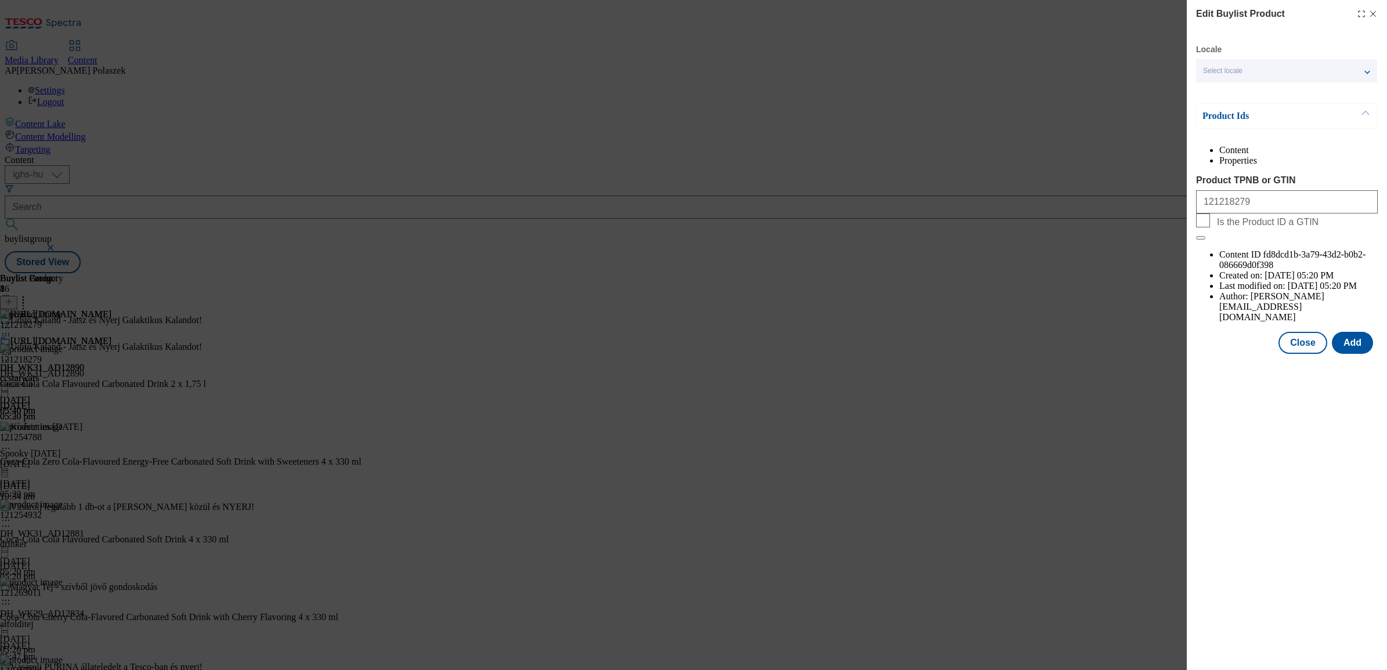
click at [1219, 68] on span "Select locale" at bounding box center [1222, 71] width 39 height 9
click at [1311, 332] on button "Close" at bounding box center [1302, 343] width 49 height 22
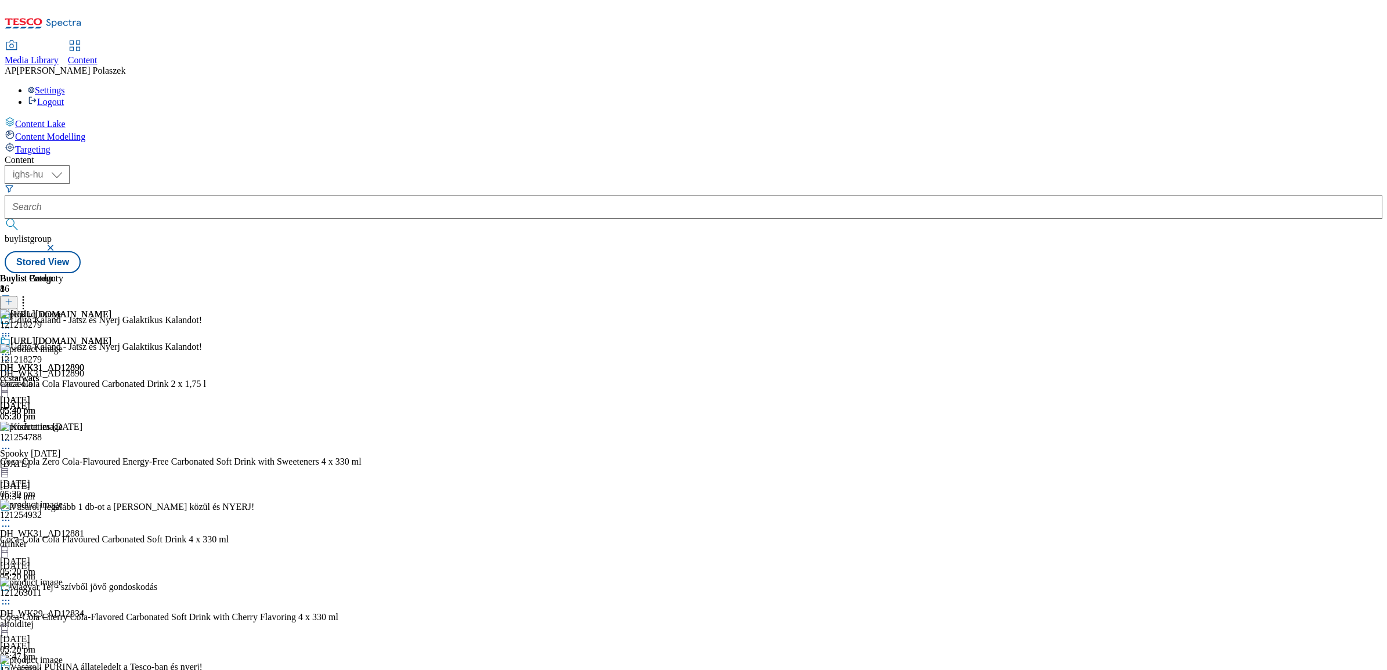
click at [29, 294] on icon at bounding box center [23, 300] width 12 height 12
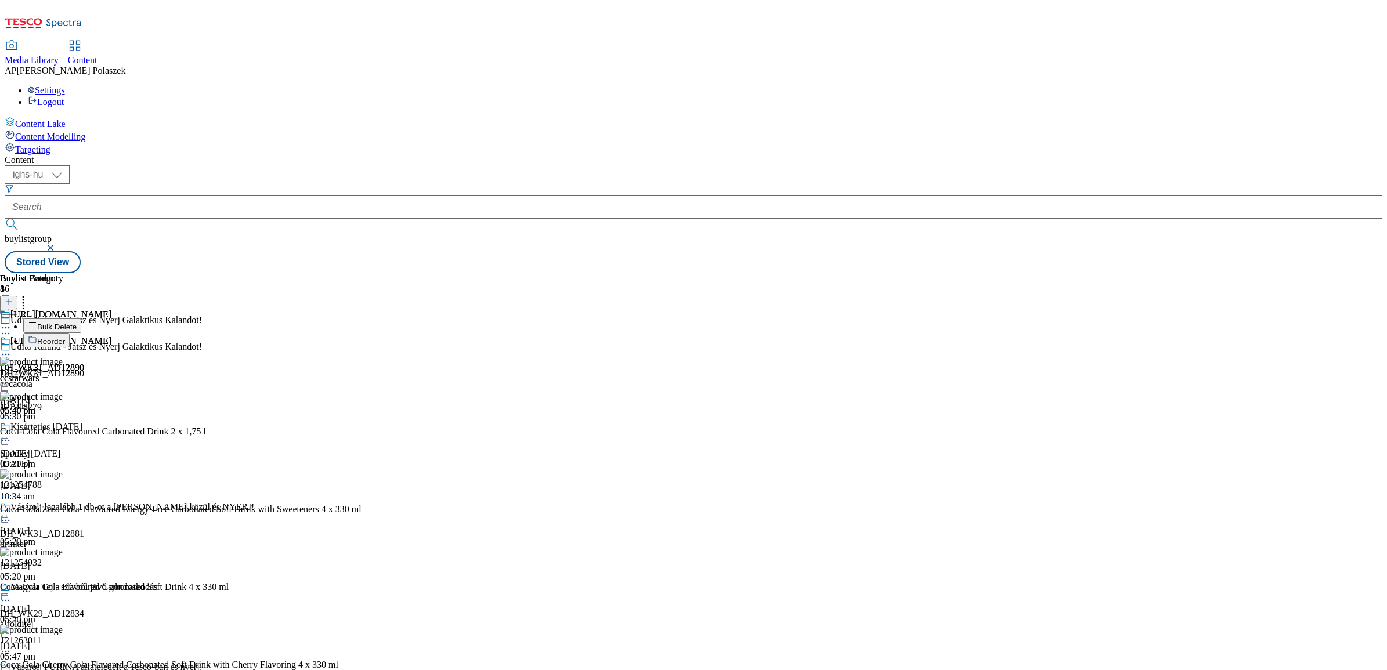
click at [81, 319] on button "Bulk Delete" at bounding box center [52, 326] width 58 height 15
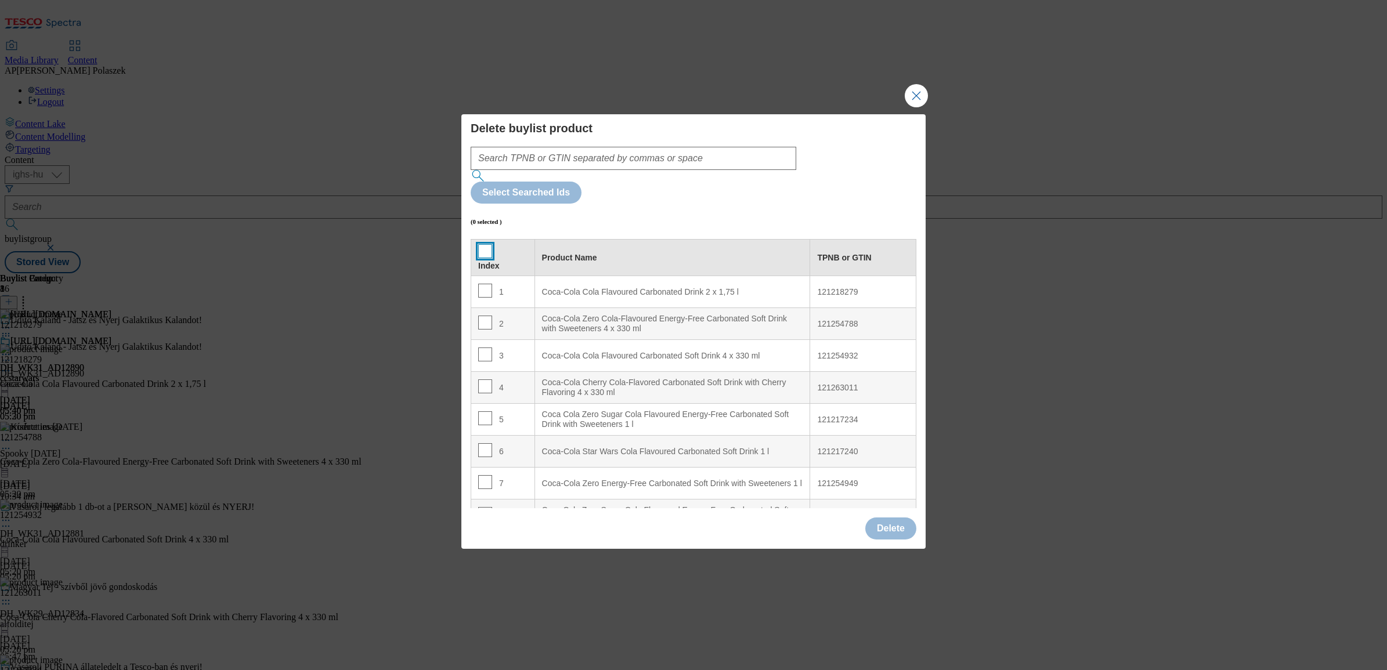
click at [483, 244] on input "Modal" at bounding box center [485, 251] width 14 height 14
click at [885, 518] on button "Delete" at bounding box center [890, 529] width 51 height 22
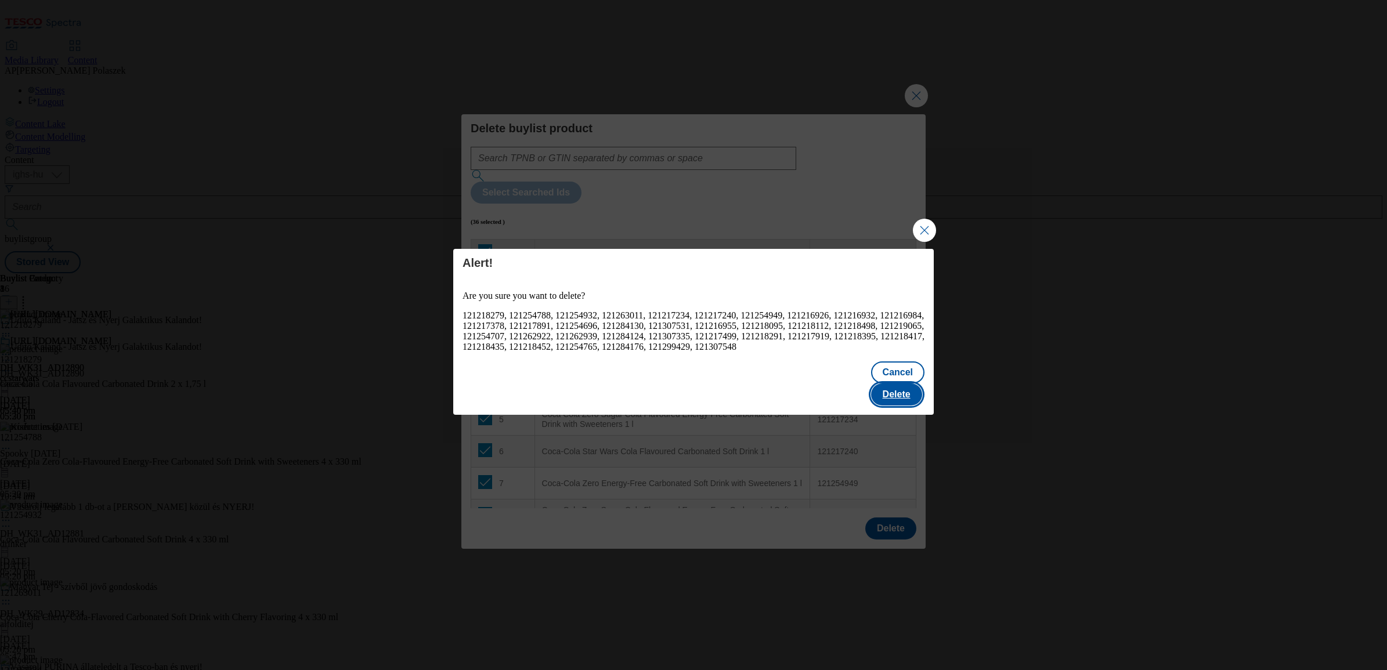
click at [894, 384] on button "Delete" at bounding box center [896, 395] width 51 height 22
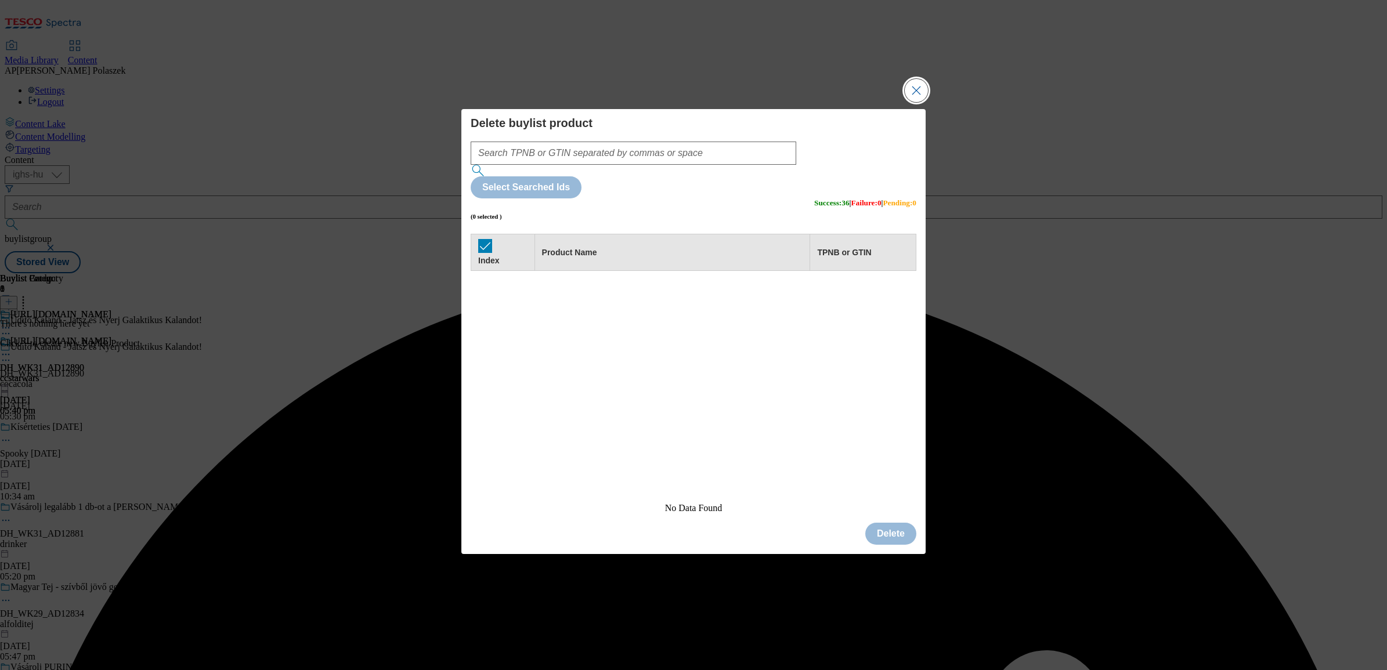
click at [920, 102] on button "Close Modal" at bounding box center [916, 90] width 23 height 23
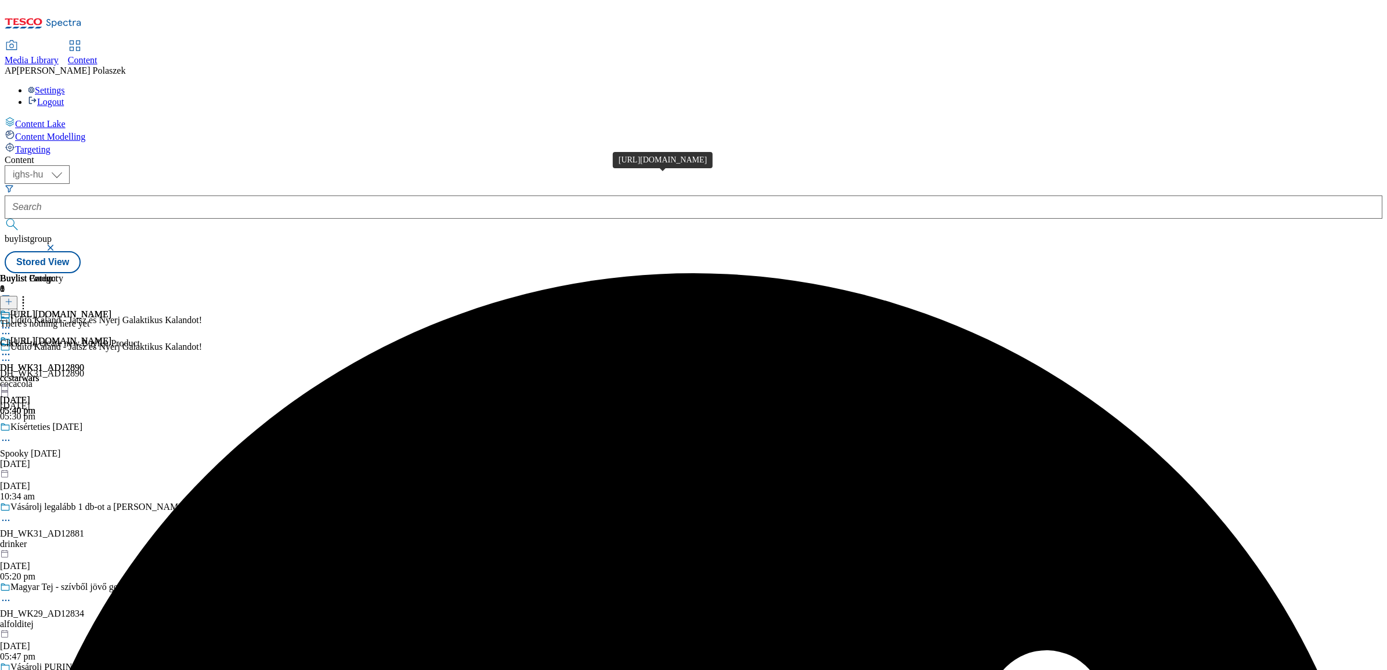
click at [111, 336] on div "https://www.coca-cola.com/hu/hu/offerings/star-wars" at bounding box center [60, 341] width 101 height 10
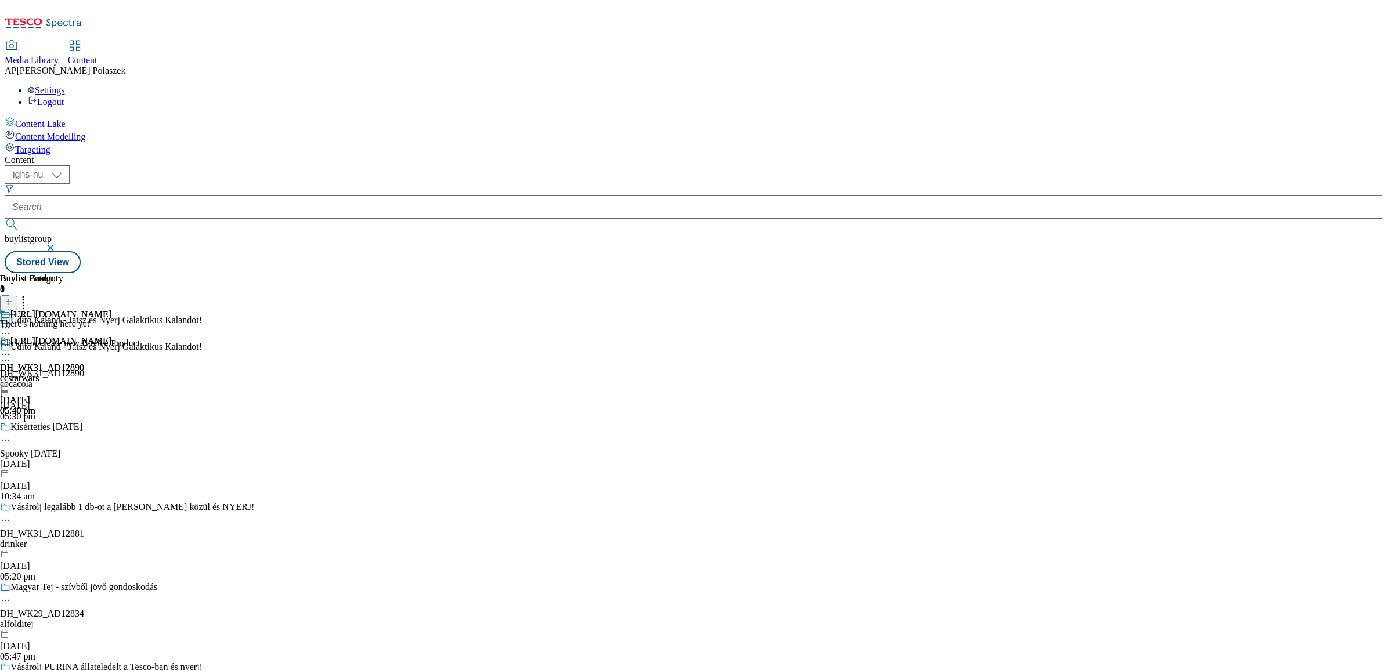
click at [13, 298] on icon at bounding box center [9, 302] width 8 height 8
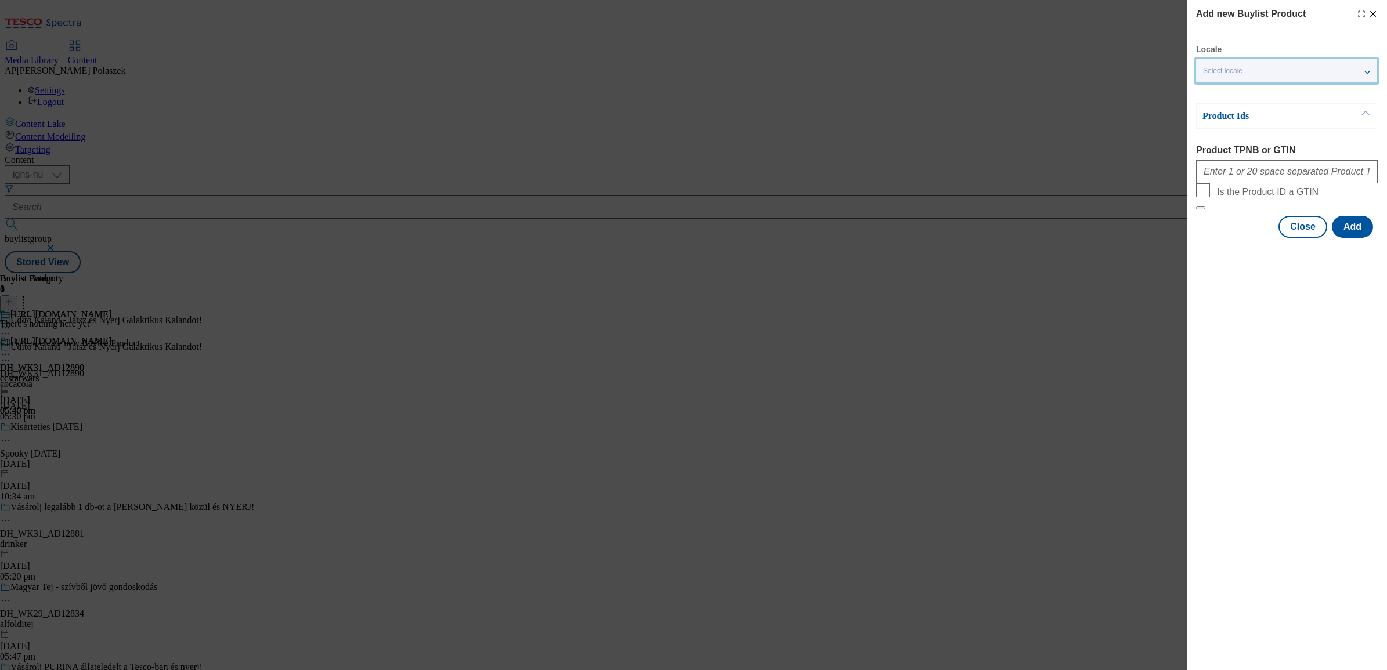
click at [1226, 70] on span "Select locale" at bounding box center [1222, 71] width 39 height 9
click at [1210, 118] on input "English" at bounding box center [1210, 120] width 14 height 14
click at [1239, 283] on div "Add new Buylist Product Locale 2 locales selected Hungarian English Product Ids…" at bounding box center [1286, 335] width 200 height 670
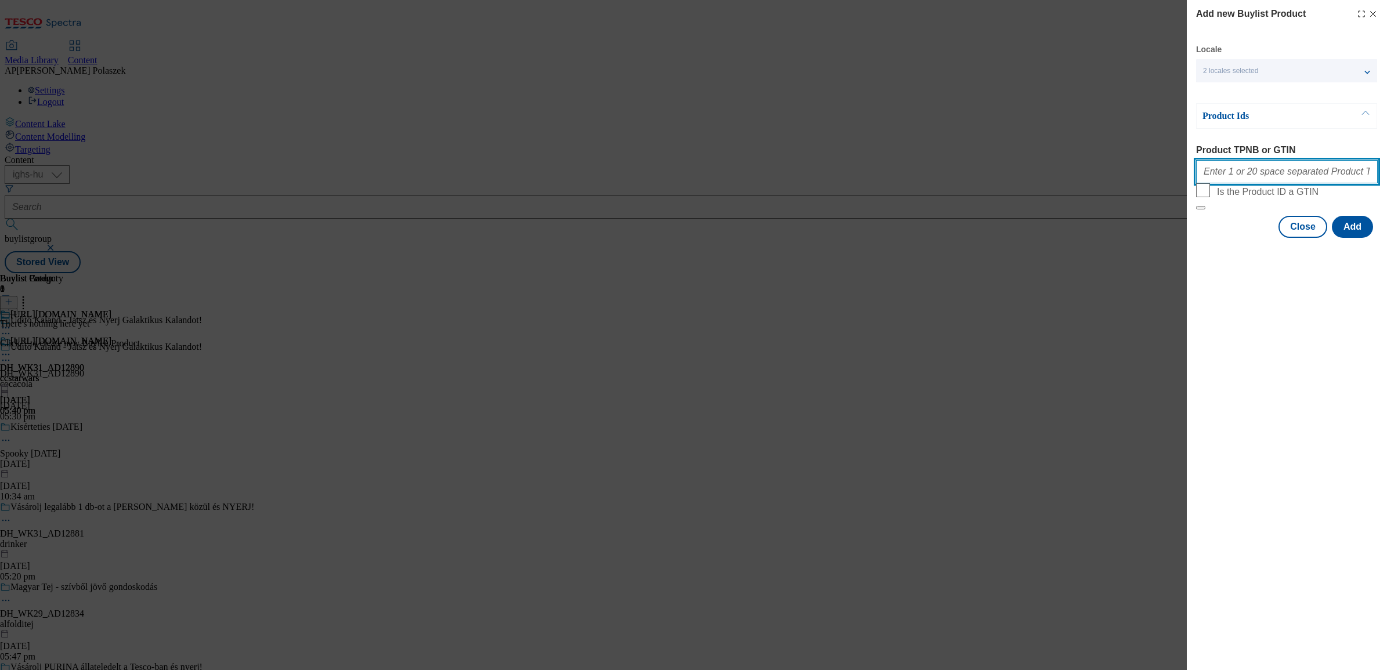
click at [1236, 178] on input "Product TPNB or GTIN" at bounding box center [1287, 171] width 182 height 23
paste input "121218233 121218279 121254788 121254932 121263011 121217234 121217240 121254949…"
click at [1349, 238] on button "Add" at bounding box center [1352, 227] width 41 height 22
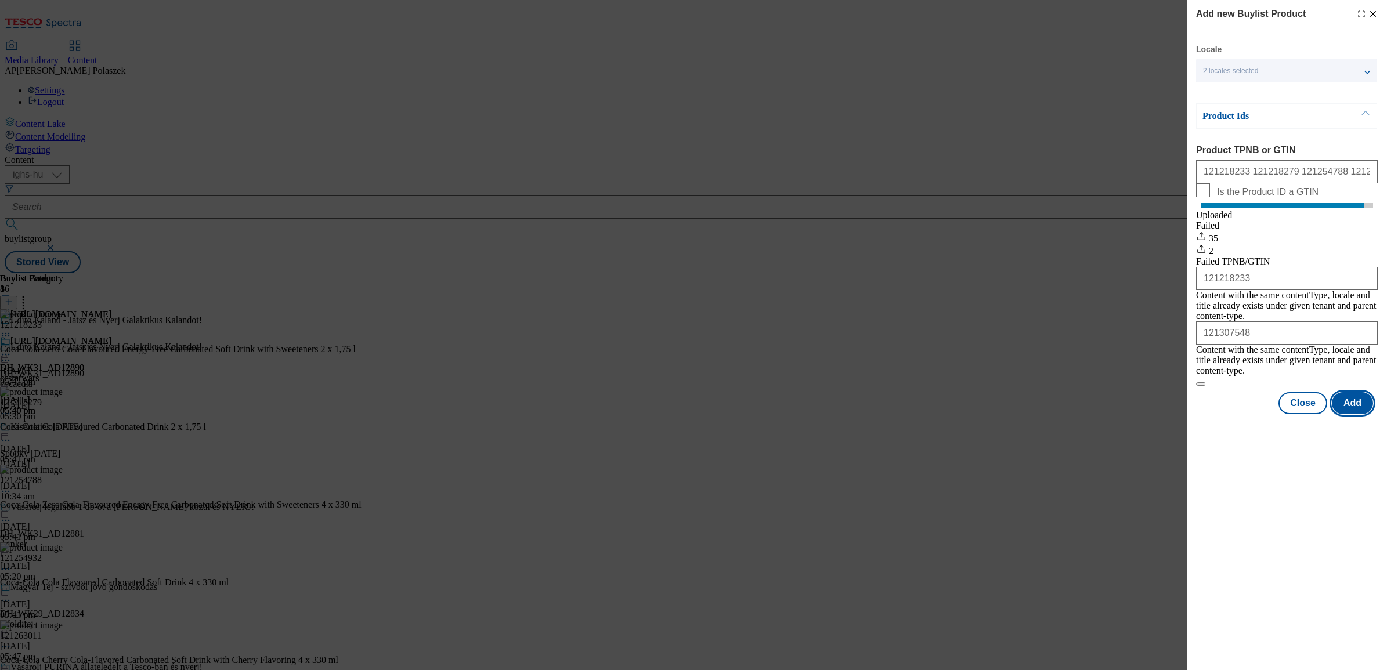
click at [1361, 395] on button "Add" at bounding box center [1352, 403] width 41 height 22
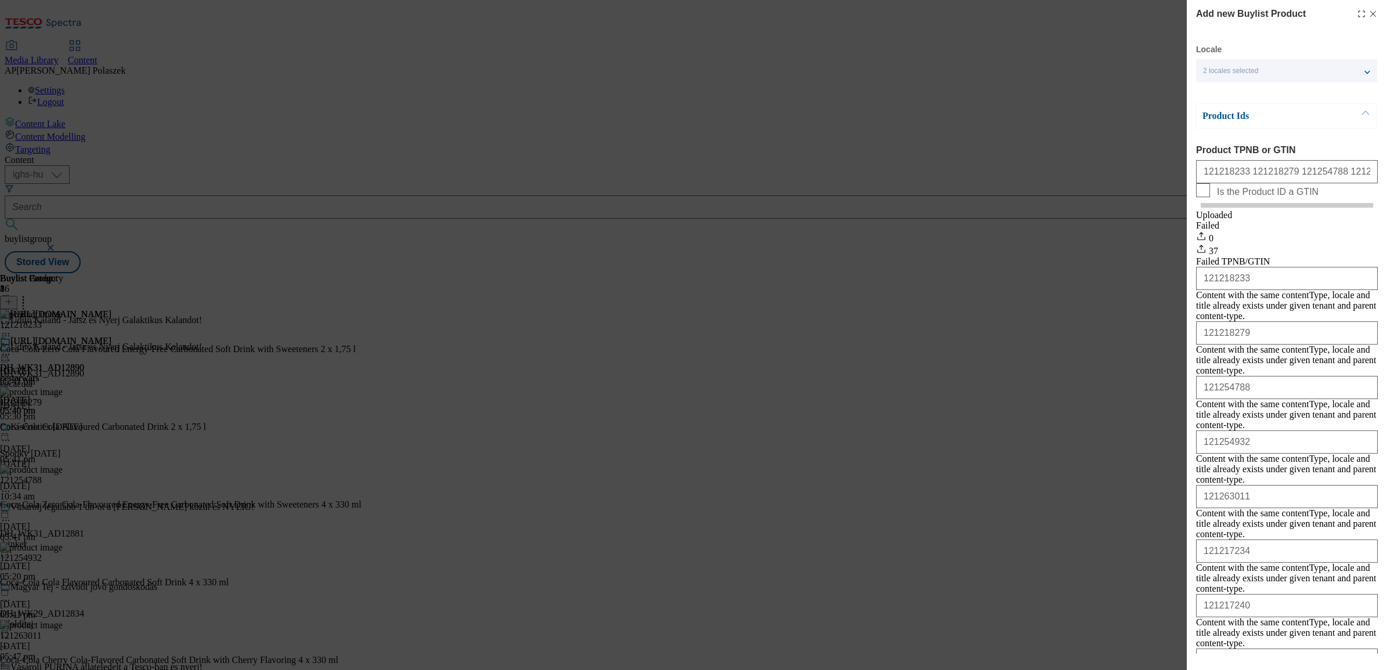
click at [1370, 13] on line "Modal" at bounding box center [1372, 14] width 5 height 5
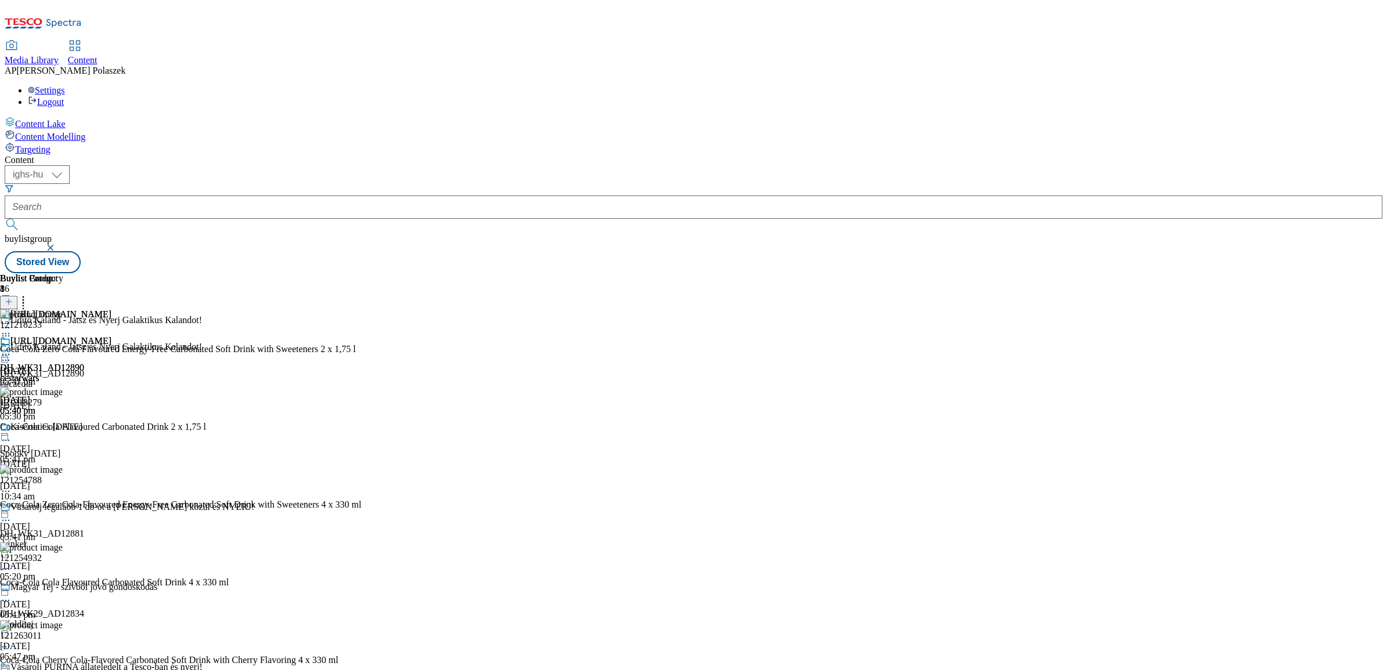
click at [12, 349] on icon at bounding box center [6, 355] width 12 height 12
click at [63, 428] on span "Preview" at bounding box center [49, 432] width 27 height 9
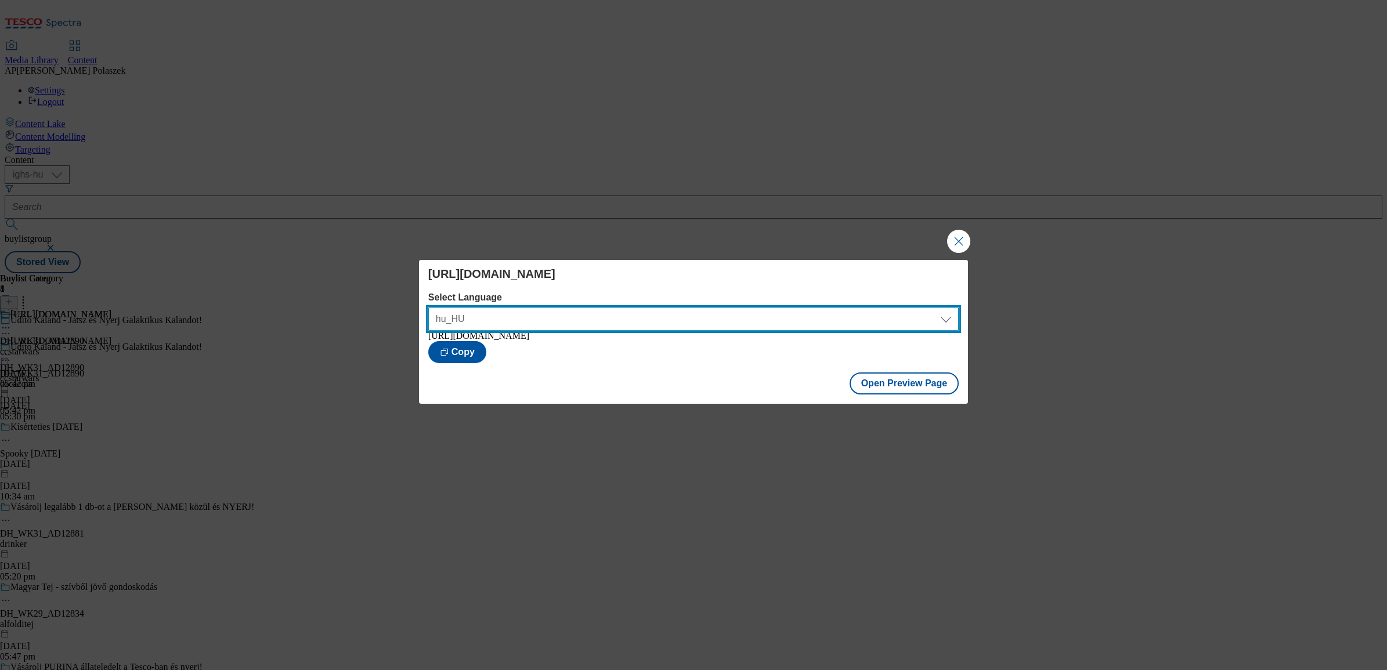
click at [940, 317] on select "hu_HU en_GB" at bounding box center [693, 318] width 530 height 23
click at [428, 307] on select "hu_HU en_GB" at bounding box center [693, 318] width 530 height 23
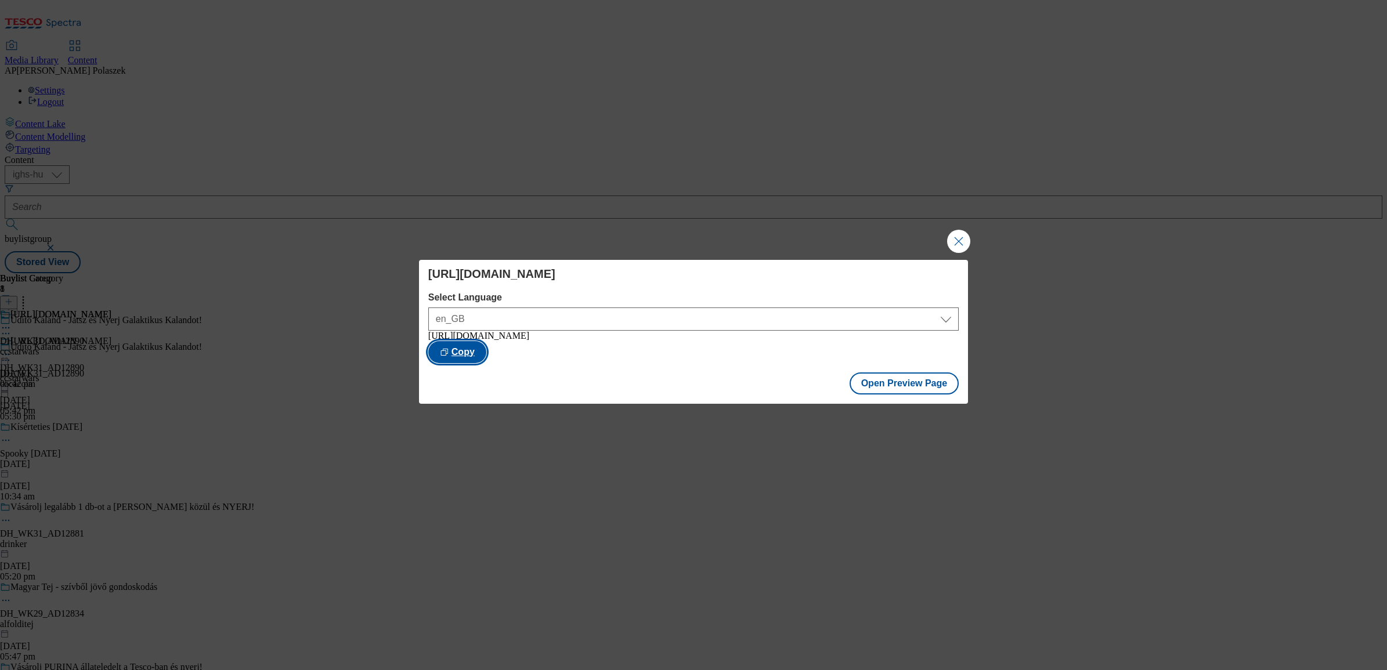
click at [486, 345] on button "Copy" at bounding box center [457, 352] width 58 height 22
click at [956, 236] on button "Close Modal" at bounding box center [958, 241] width 23 height 23
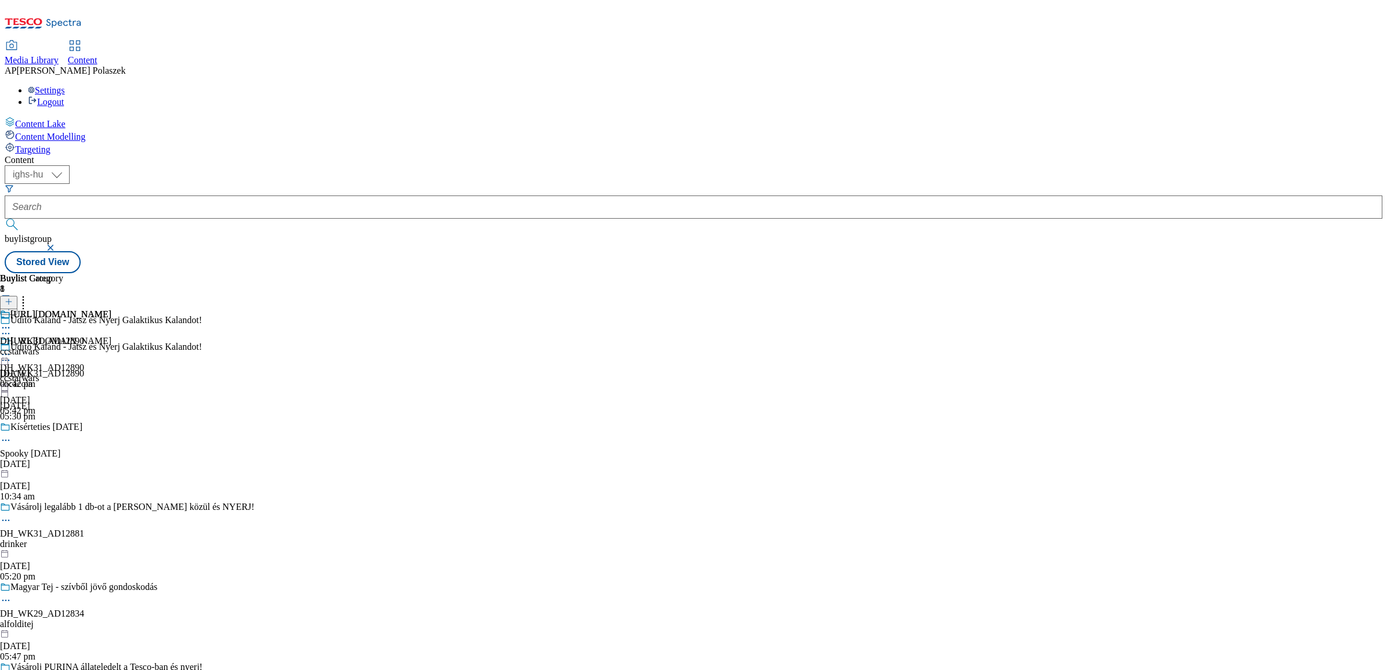
click at [12, 349] on icon at bounding box center [6, 355] width 12 height 12
click at [61, 468] on span "Publish" at bounding box center [49, 472] width 26 height 9
